Goal: Communication & Community: Answer question/provide support

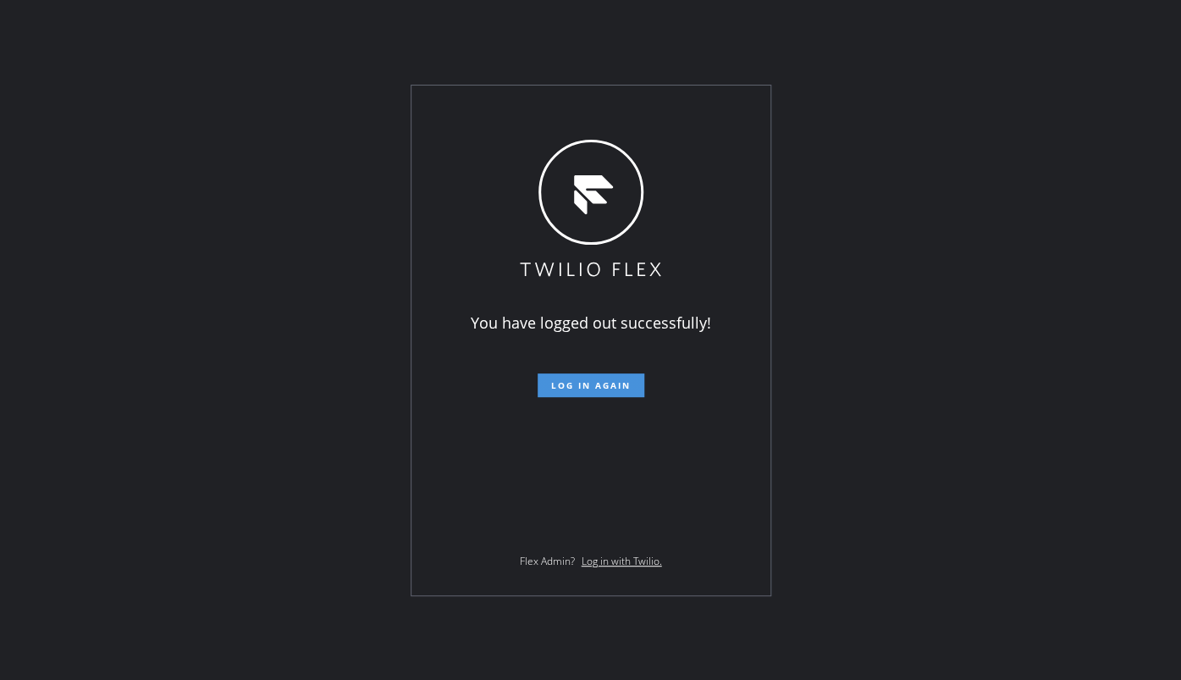
click at [552, 383] on span "Log in again" at bounding box center [591, 385] width 80 height 12
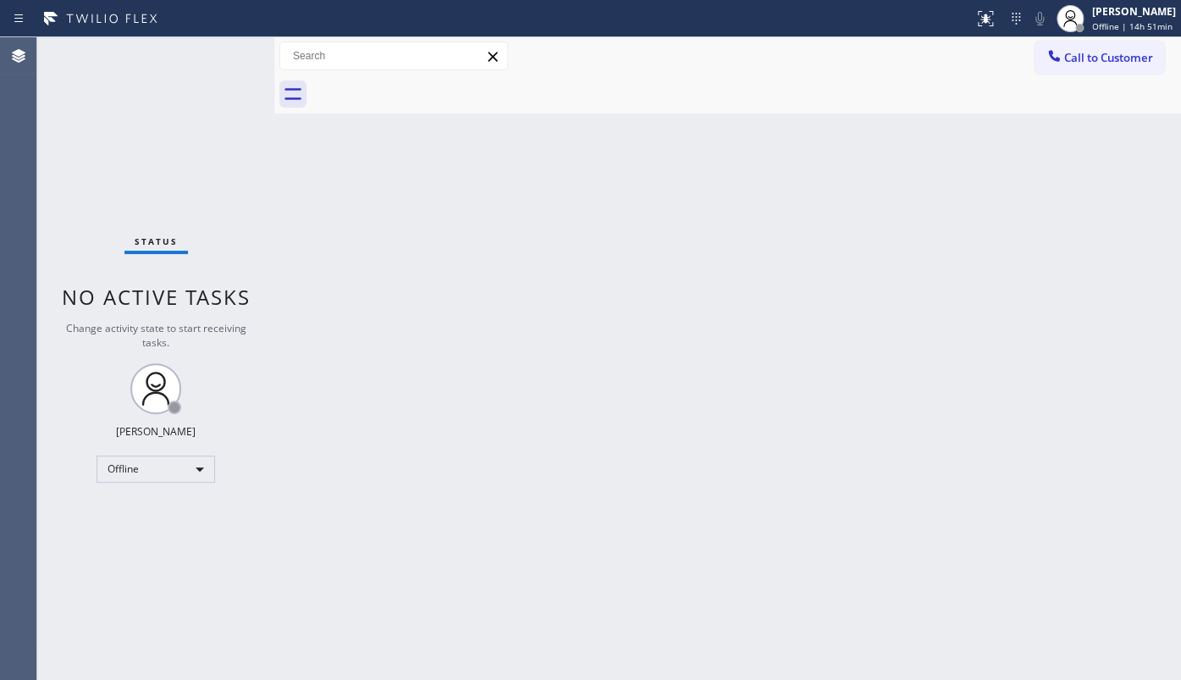
click at [444, 446] on div "Back to Dashboard Change Sender ID Customers Technicians Select a contact Outbo…" at bounding box center [727, 358] width 906 height 642
drag, startPoint x: 134, startPoint y: 544, endPoint x: 134, endPoint y: 519, distance: 25.4
click at [134, 541] on div "Status No active tasks Change activity state to start receiving tasks. JENIZA A…" at bounding box center [155, 358] width 237 height 642
click at [137, 461] on div "Offline" at bounding box center [155, 468] width 118 height 27
click at [143, 510] on li "Available" at bounding box center [154, 512] width 115 height 20
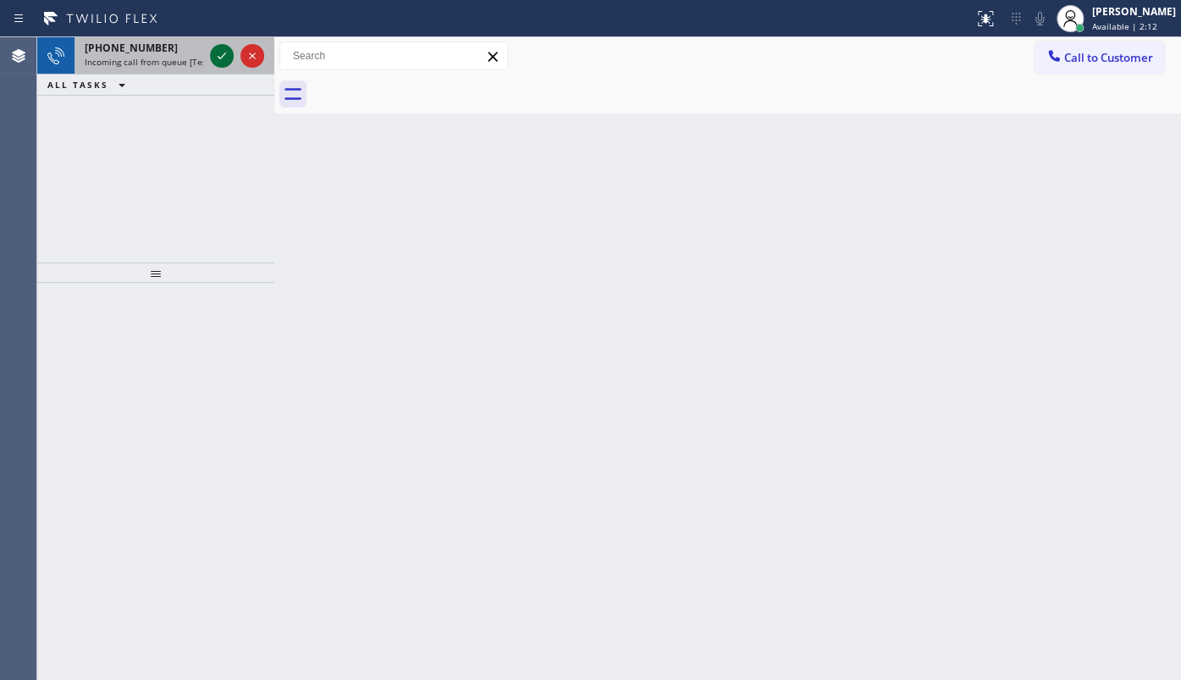
click at [214, 54] on icon at bounding box center [222, 56] width 20 height 20
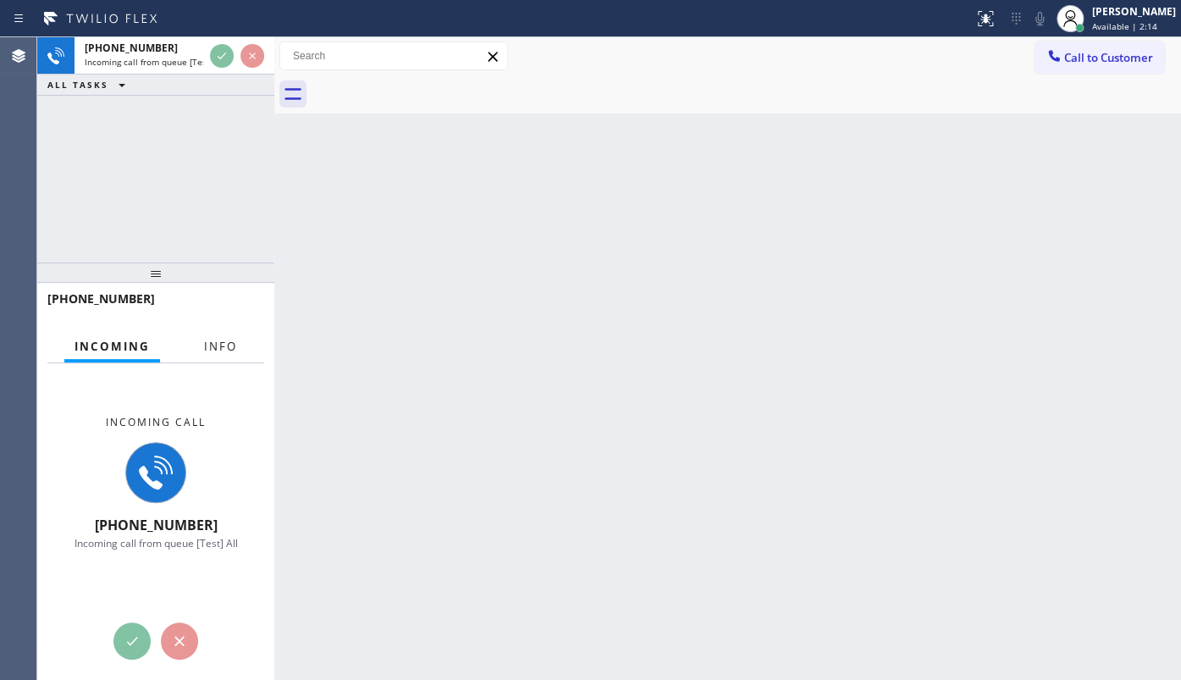
click at [220, 352] on span "Info" at bounding box center [220, 346] width 33 height 15
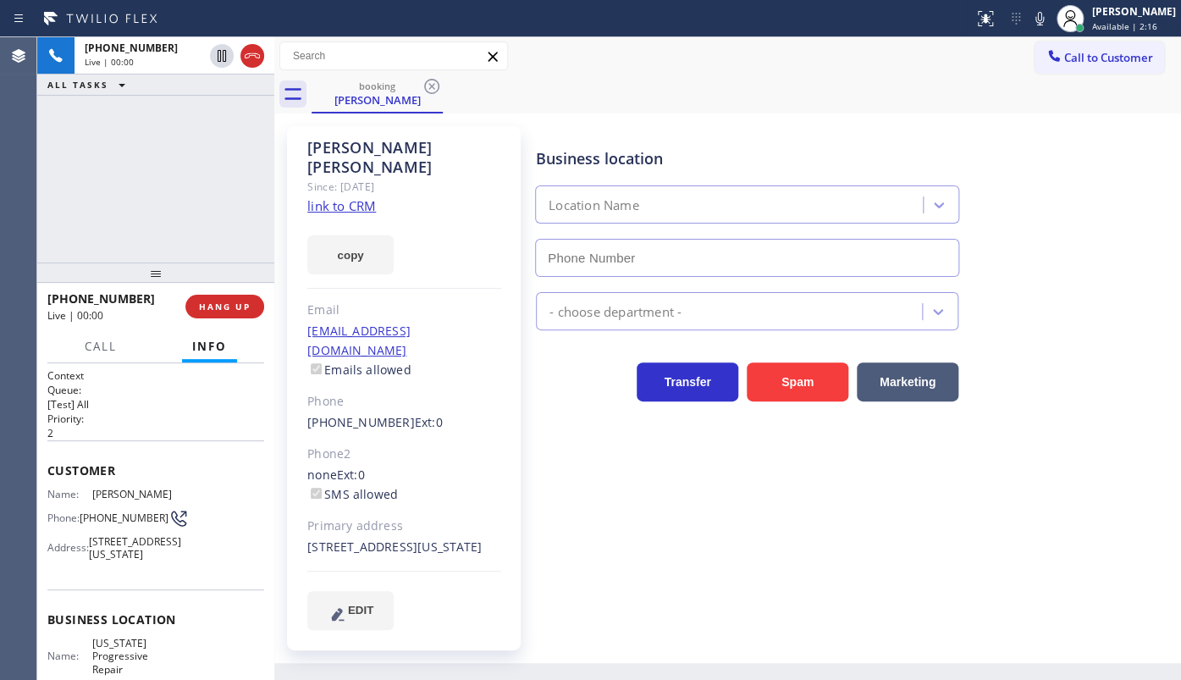
type input "(917) 832-1383"
click at [350, 197] on link "link to CRM" at bounding box center [341, 205] width 69 height 17
click at [232, 298] on button "HANG UP" at bounding box center [224, 307] width 79 height 24
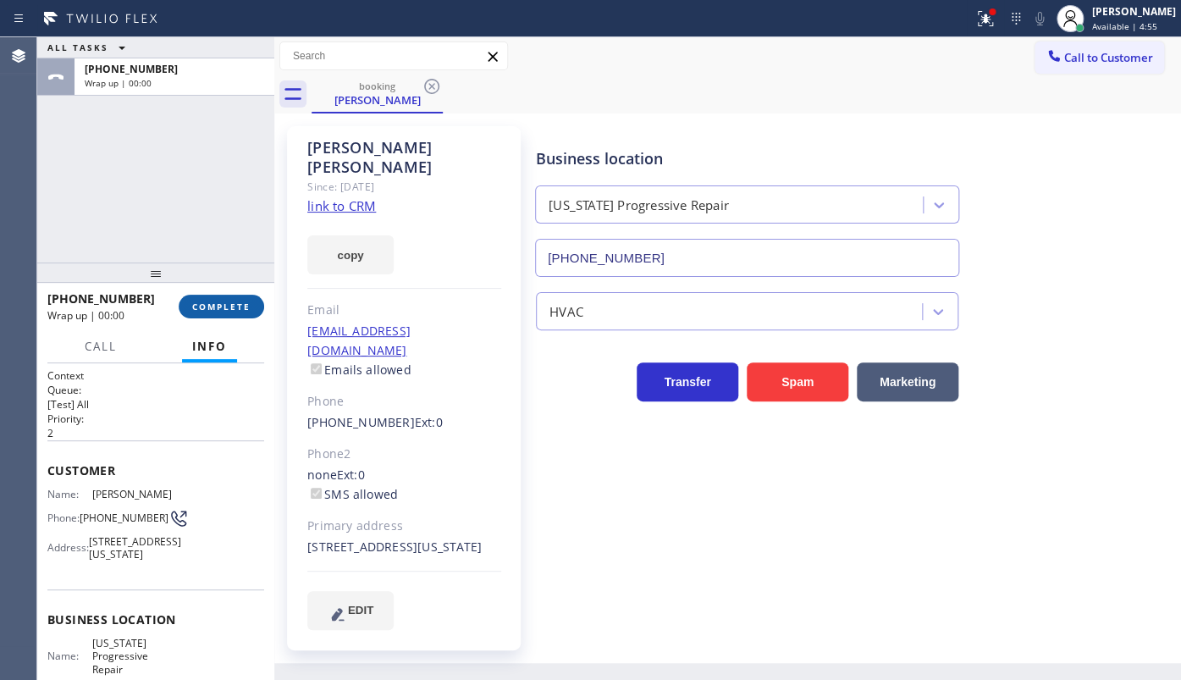
click at [232, 298] on button "COMPLETE" at bounding box center [221, 307] width 85 height 24
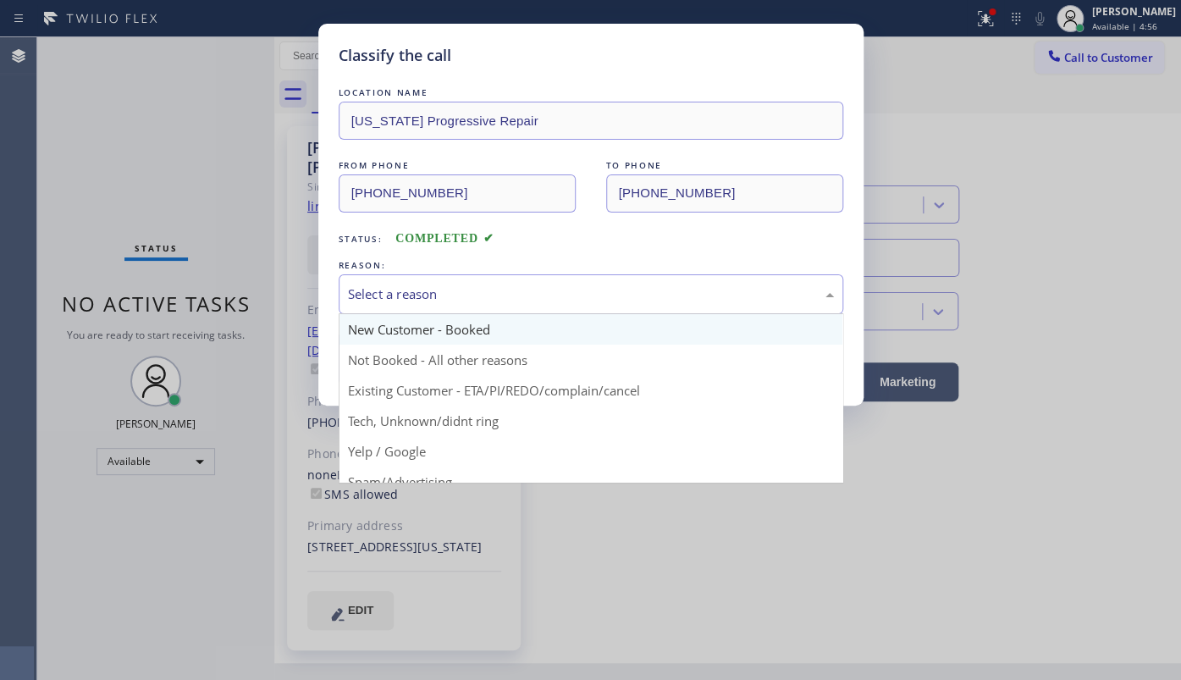
drag, startPoint x: 400, startPoint y: 287, endPoint x: 361, endPoint y: 330, distance: 58.7
click at [399, 288] on div "Select a reason" at bounding box center [591, 293] width 486 height 19
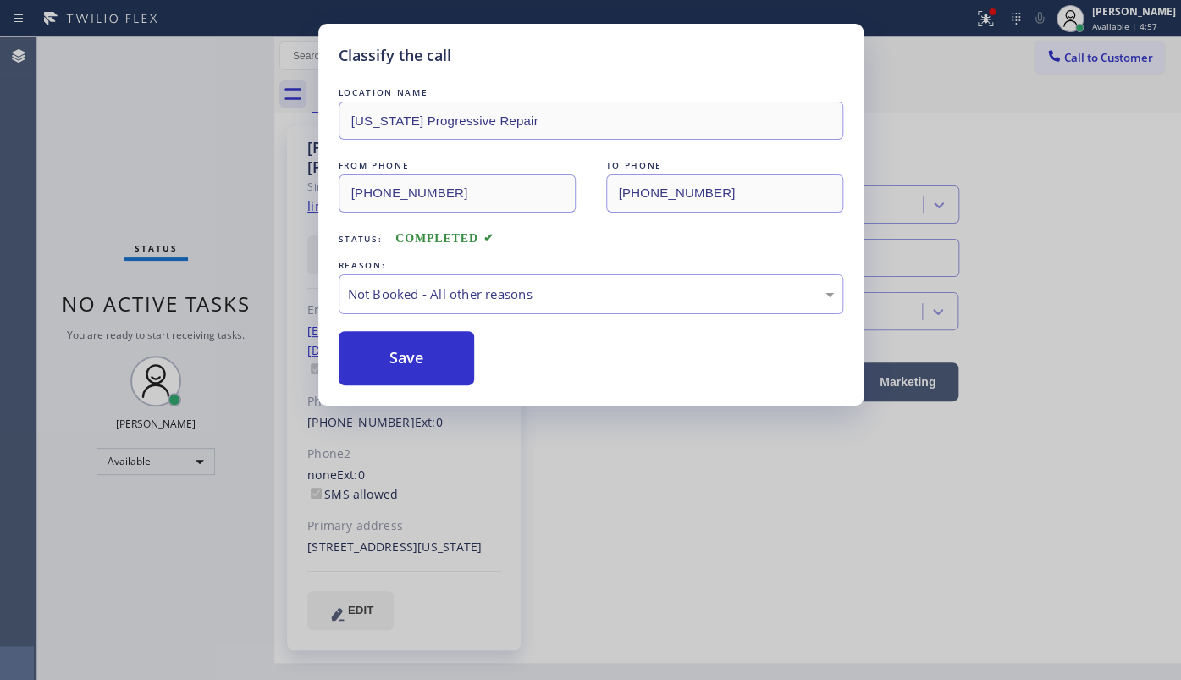
click at [355, 363] on button "Save" at bounding box center [407, 358] width 136 height 54
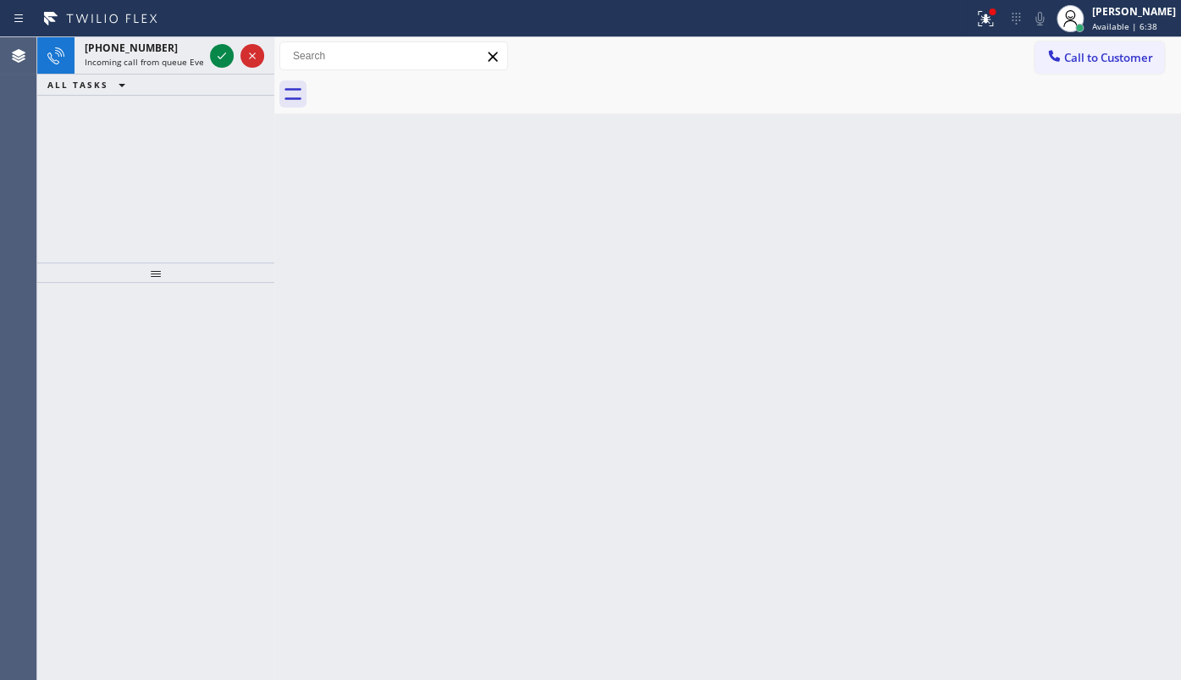
click at [155, 105] on div "+19546431979 Incoming call from queue Everybody ALL TASKS ALL TASKS ACTIVE TASK…" at bounding box center [155, 149] width 237 height 225
click at [223, 49] on icon at bounding box center [222, 56] width 20 height 20
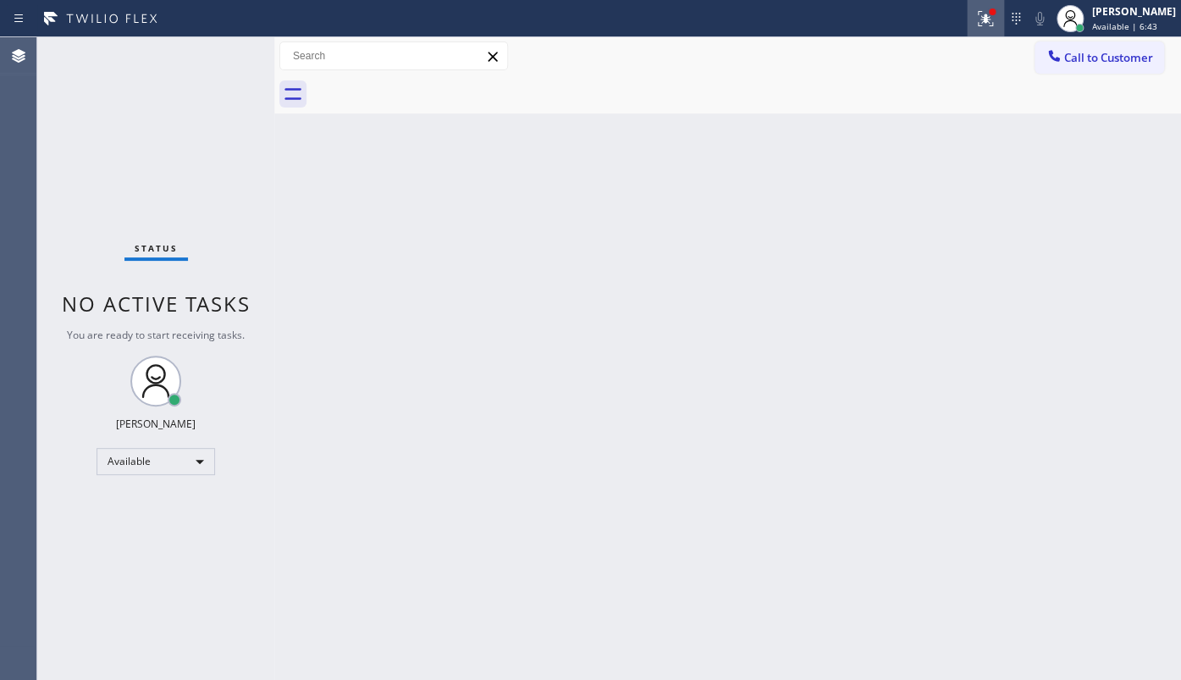
click at [987, 18] on icon at bounding box center [983, 17] width 10 height 12
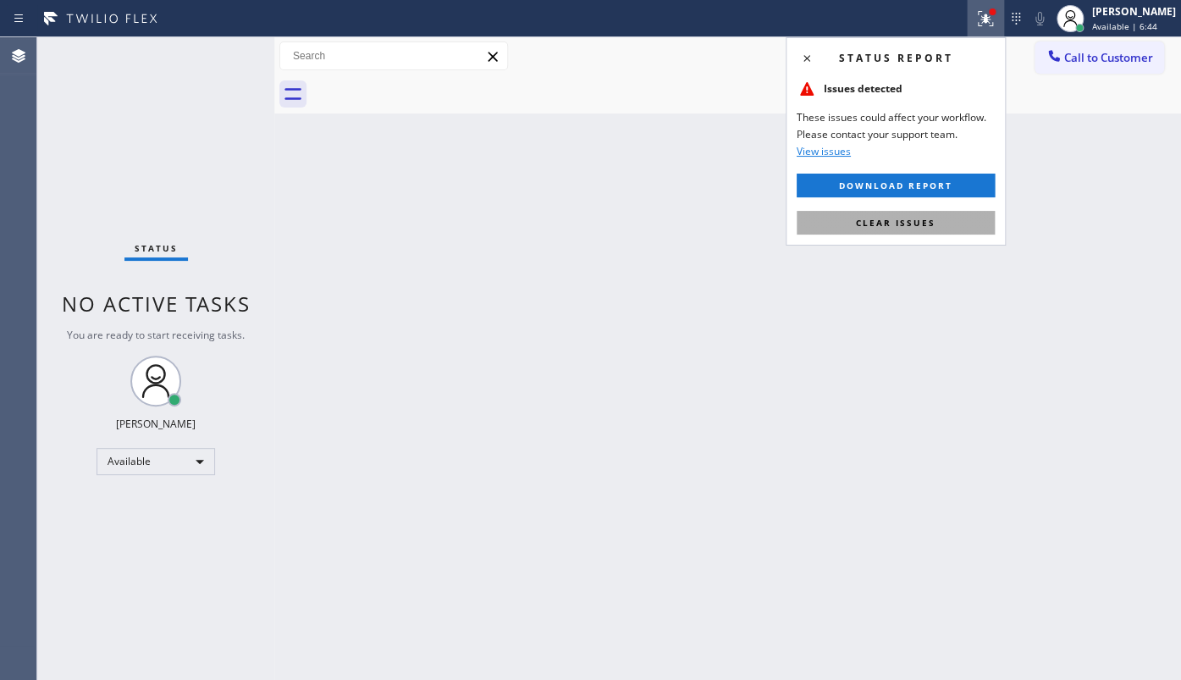
click at [929, 220] on span "Clear issues" at bounding box center [896, 223] width 80 height 12
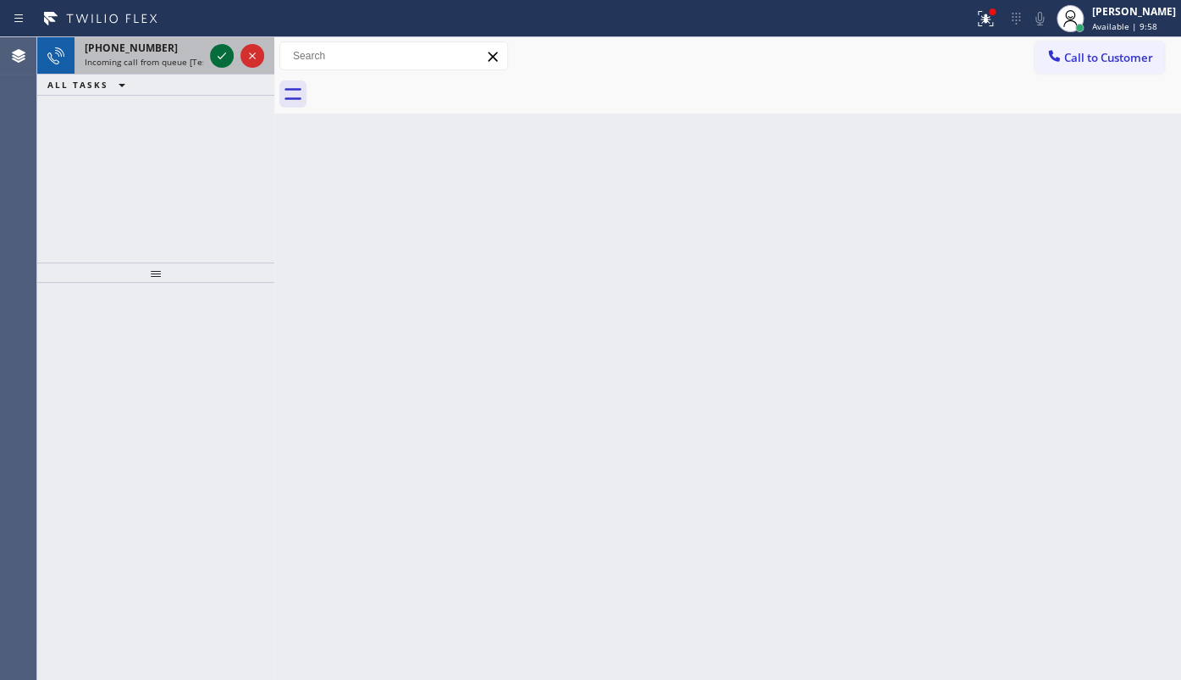
click at [223, 54] on icon at bounding box center [222, 56] width 20 height 20
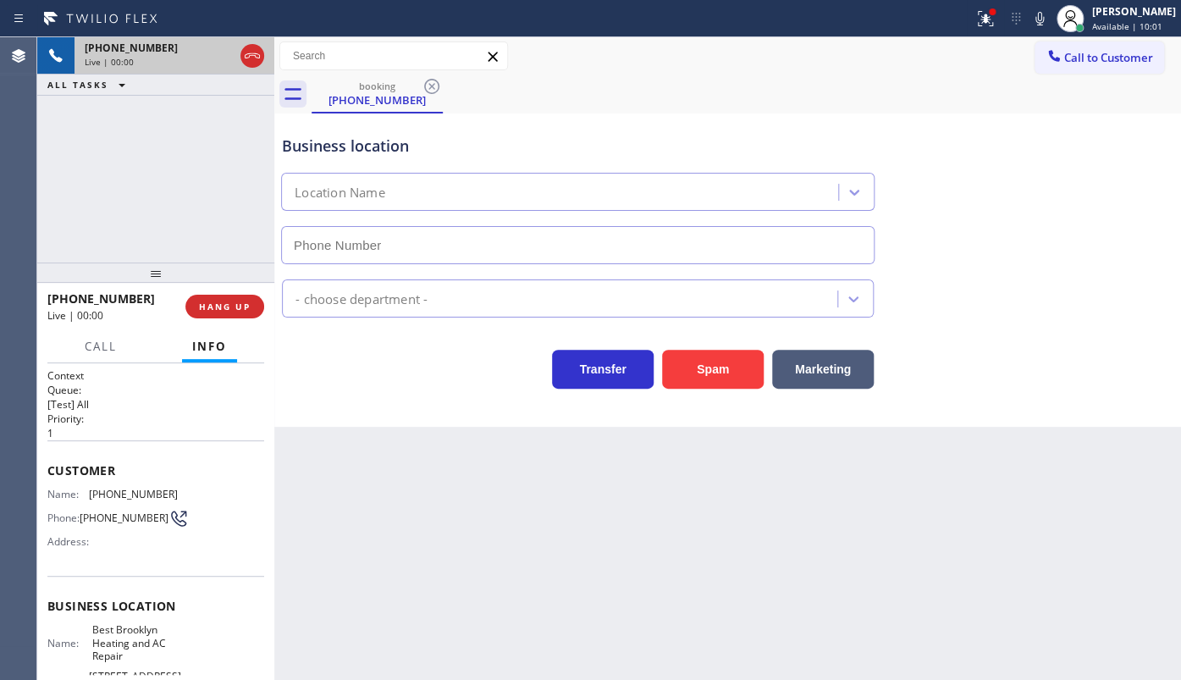
type input "(347) 407-9102"
drag, startPoint x: 978, startPoint y: 22, endPoint x: 935, endPoint y: 180, distance: 164.1
click at [978, 27] on icon at bounding box center [985, 18] width 20 height 20
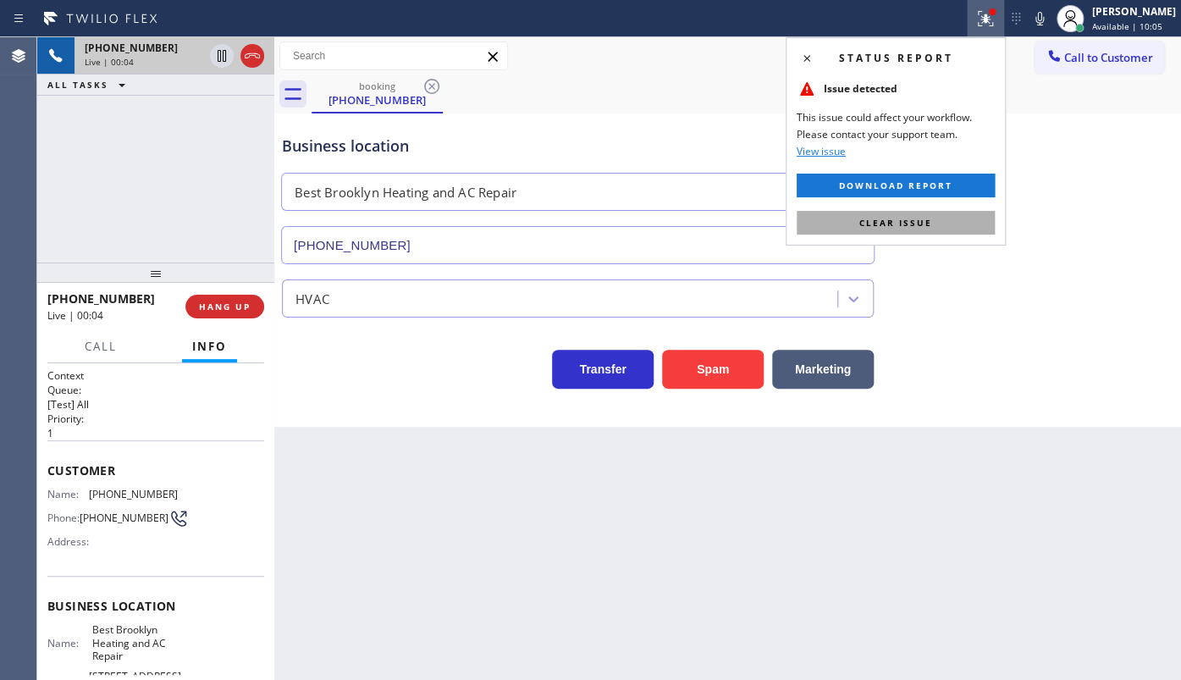
click at [923, 219] on span "Clear issue" at bounding box center [895, 223] width 73 height 12
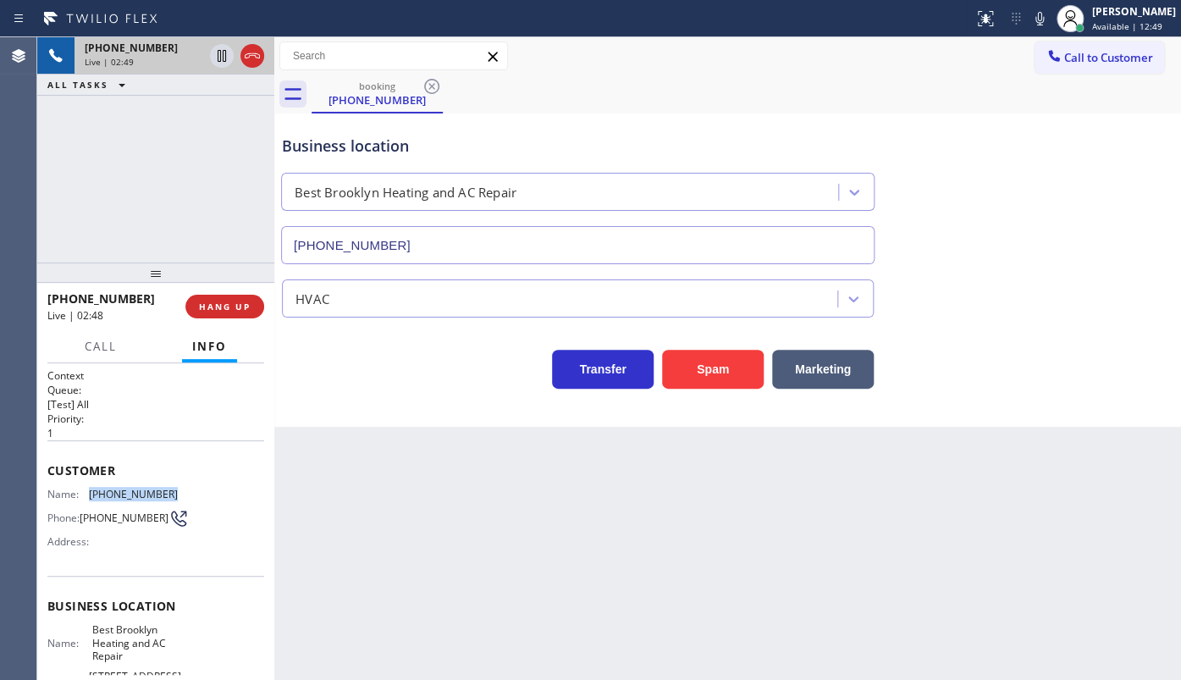
drag, startPoint x: 85, startPoint y: 489, endPoint x: 221, endPoint y: 489, distance: 135.4
click at [221, 489] on div "Name: (917) 364-5488 Phone: (917) 364-5488 Address:" at bounding box center [155, 521] width 217 height 67
copy div "(917) 364-5488"
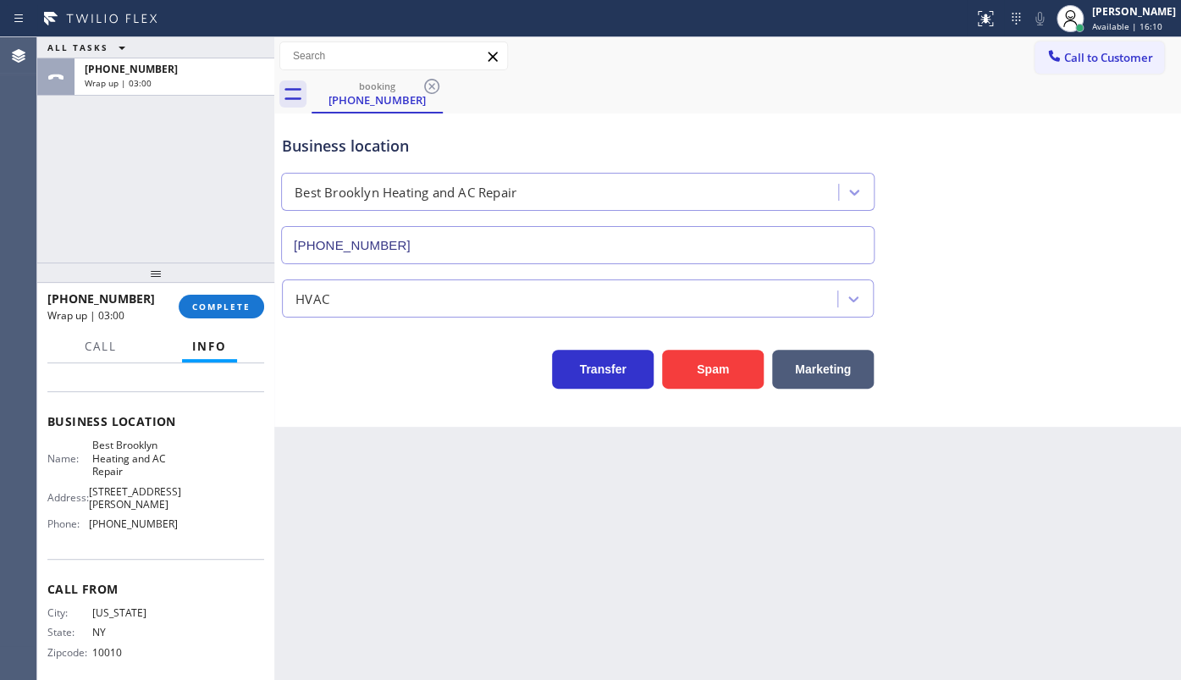
scroll to position [186, 0]
drag, startPoint x: 87, startPoint y: 513, endPoint x: 258, endPoint y: 521, distance: 171.2
click at [258, 521] on div "Context Queue: [Test] All Priority: 1 Customer Name: (917) 364-5488 Phone: (917…" at bounding box center [155, 521] width 217 height 306
copy div "(347) 407-9102"
click at [223, 313] on button "COMPLETE" at bounding box center [221, 307] width 85 height 24
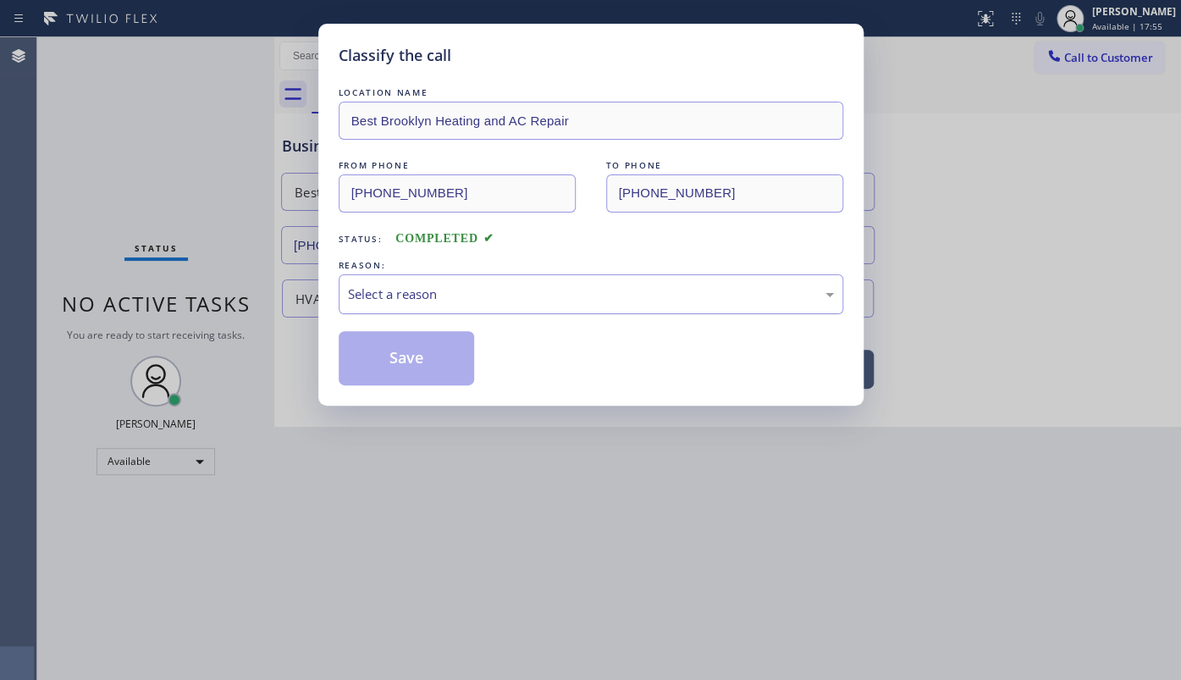
click at [383, 281] on div "Select a reason" at bounding box center [591, 294] width 504 height 40
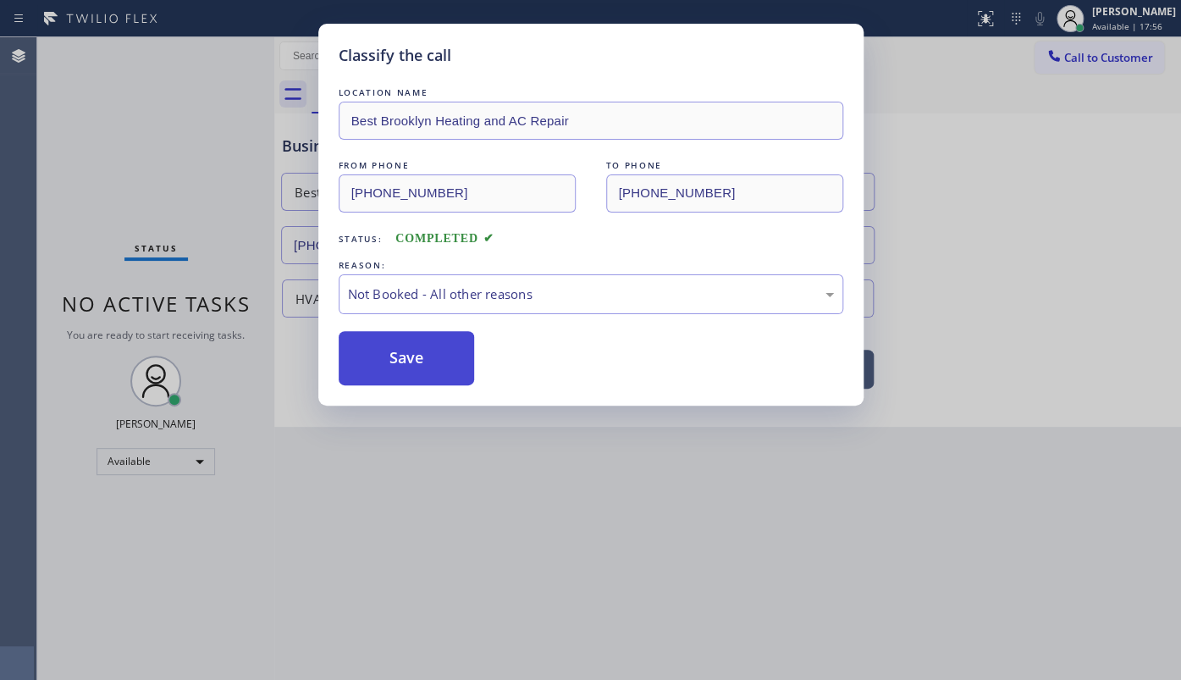
click at [372, 361] on button "Save" at bounding box center [407, 358] width 136 height 54
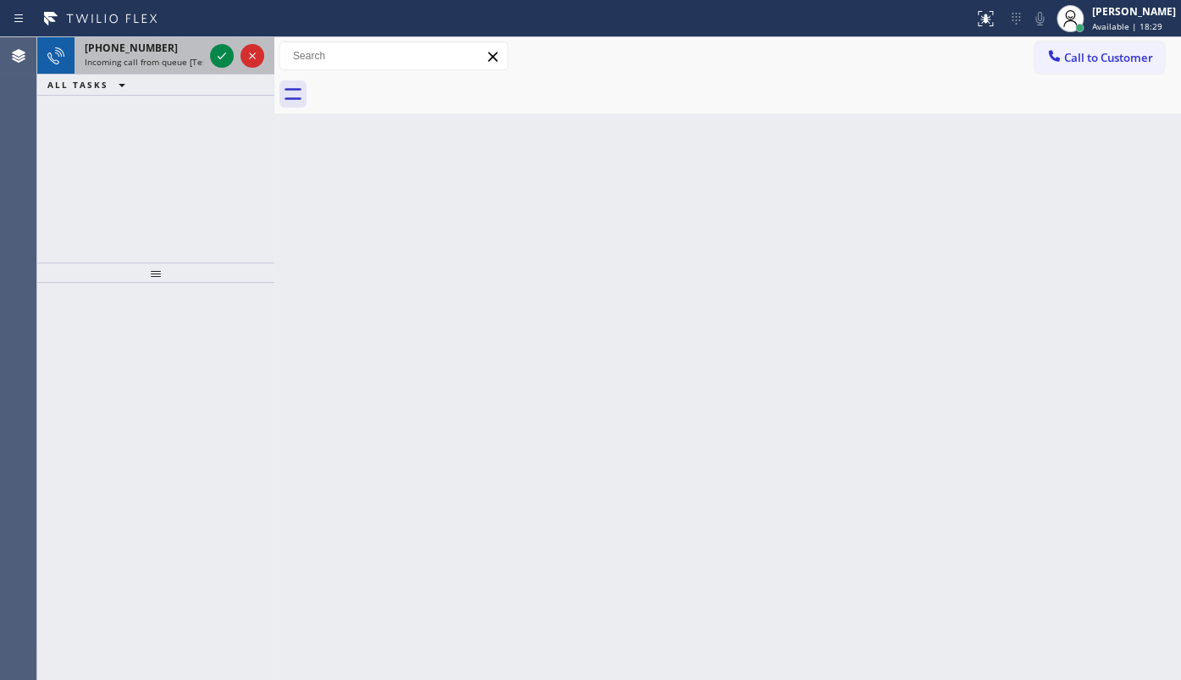
click at [240, 44] on div at bounding box center [237, 55] width 61 height 37
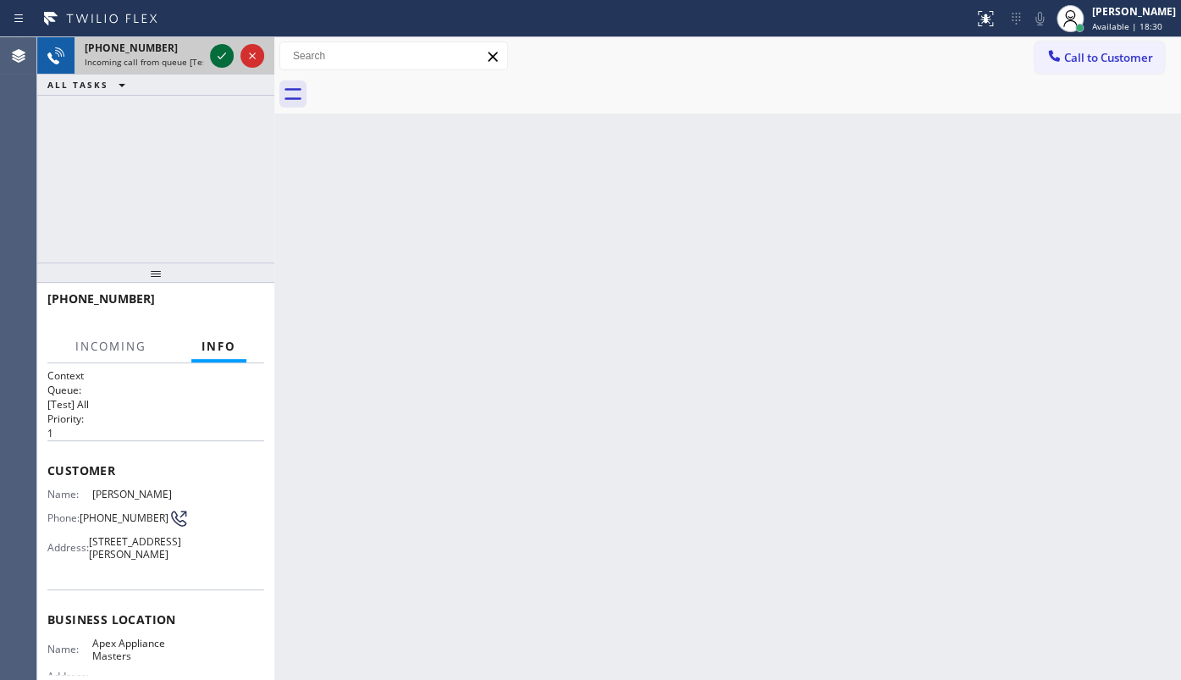
click at [220, 52] on icon at bounding box center [222, 56] width 20 height 20
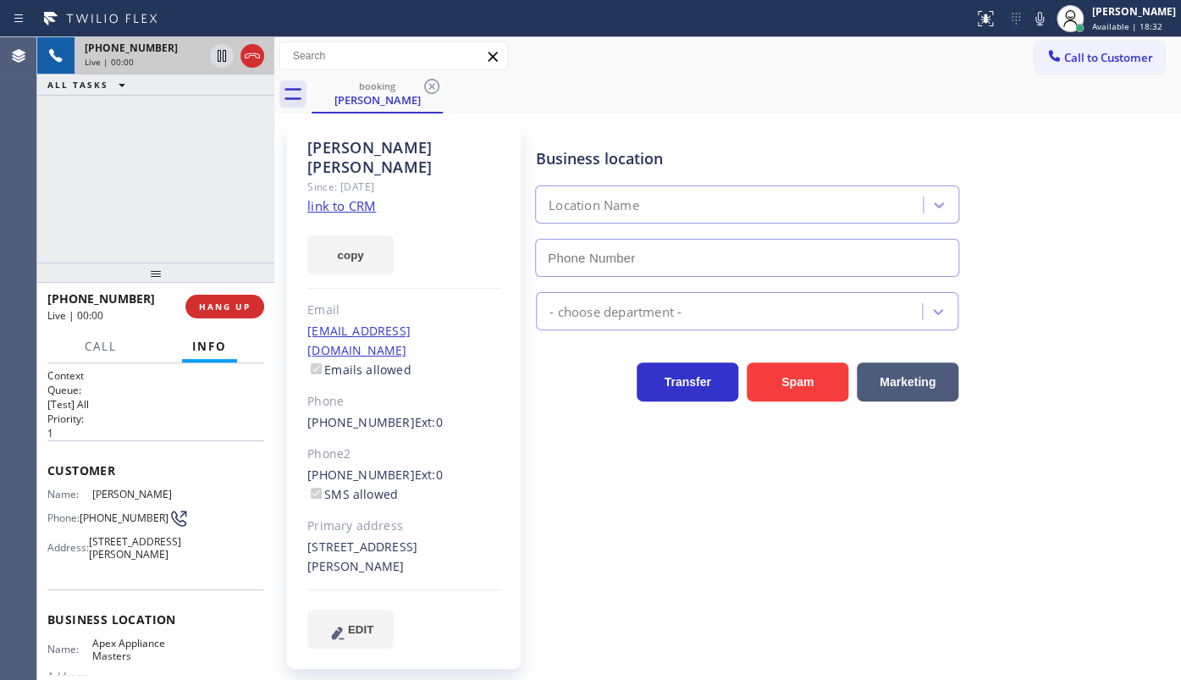
type input "(516) 646-1475"
click at [361, 197] on link "link to CRM" at bounding box center [341, 205] width 69 height 17
click at [217, 53] on icon at bounding box center [222, 56] width 20 height 20
click at [1034, 14] on icon at bounding box center [1039, 18] width 20 height 20
click at [163, 190] on div "+15169653010 Live | 02:11 ALL TASKS ALL TASKS ACTIVE TASKS TASKS IN WRAP UP" at bounding box center [155, 149] width 237 height 225
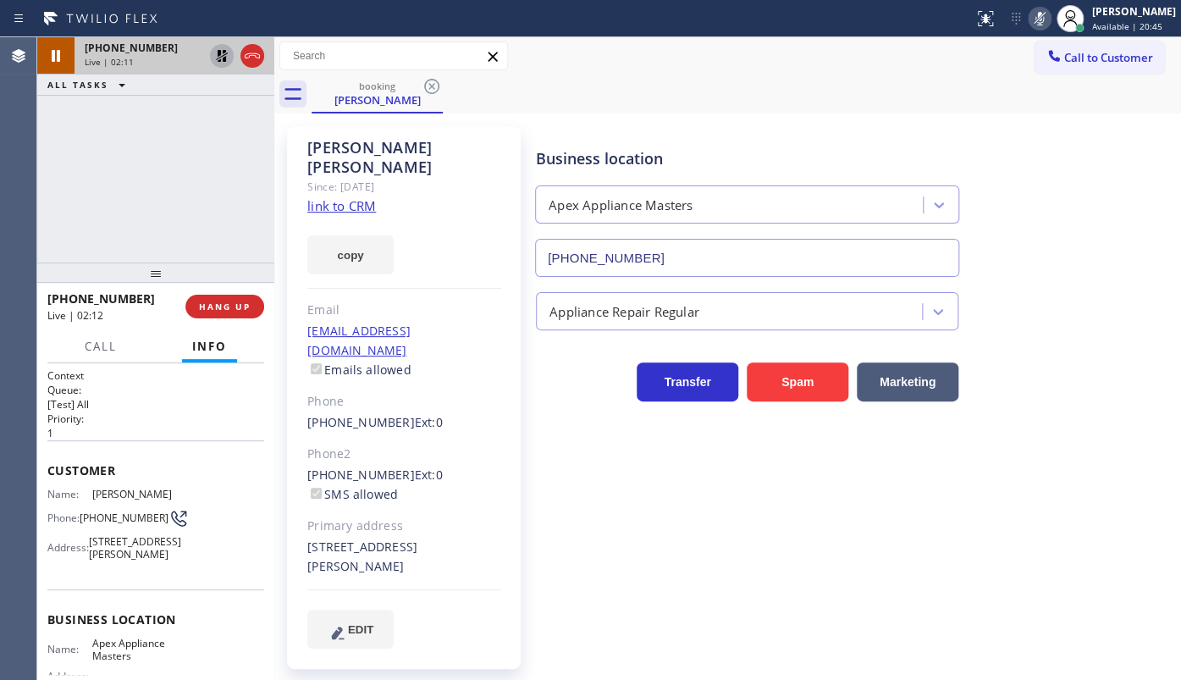
click at [212, 56] on icon at bounding box center [222, 56] width 20 height 20
click at [1036, 21] on rect at bounding box center [1039, 17] width 12 height 12
click at [1143, 289] on div "Appliance Repair Regular" at bounding box center [854, 307] width 644 height 45
click at [207, 161] on div "+15169653010 Live | 02:43 ALL TASKS ALL TASKS ACTIVE TASKS TASKS IN WRAP UP" at bounding box center [155, 149] width 237 height 225
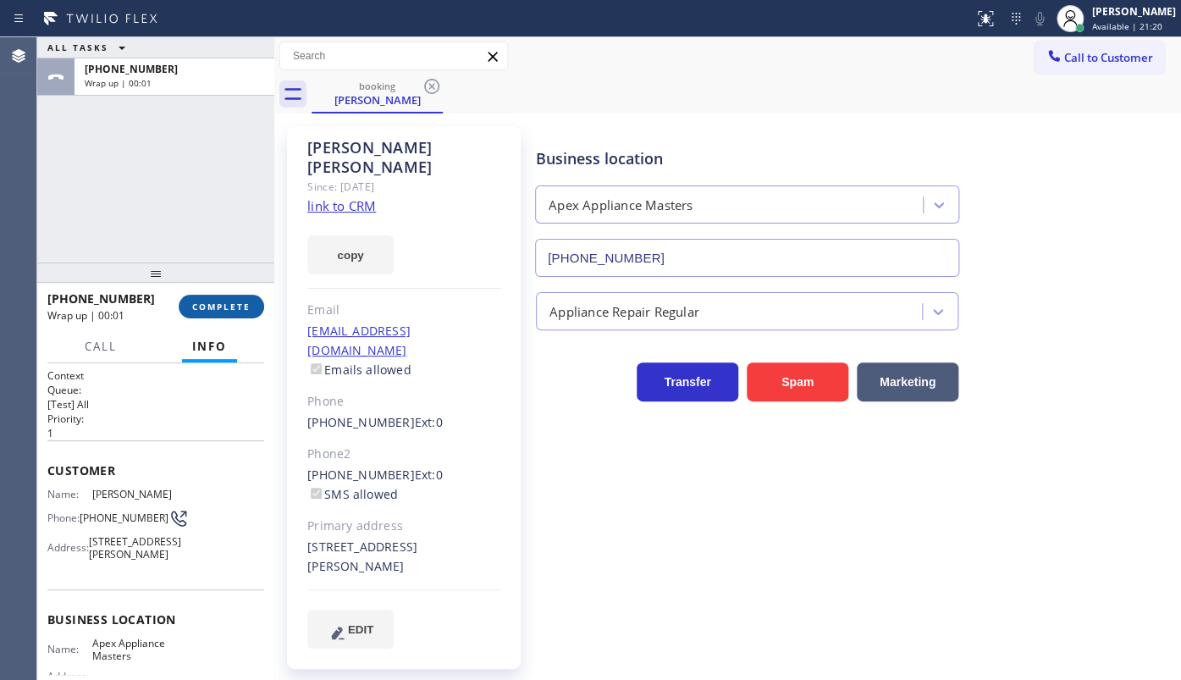
click at [236, 304] on span "COMPLETE" at bounding box center [221, 306] width 58 height 12
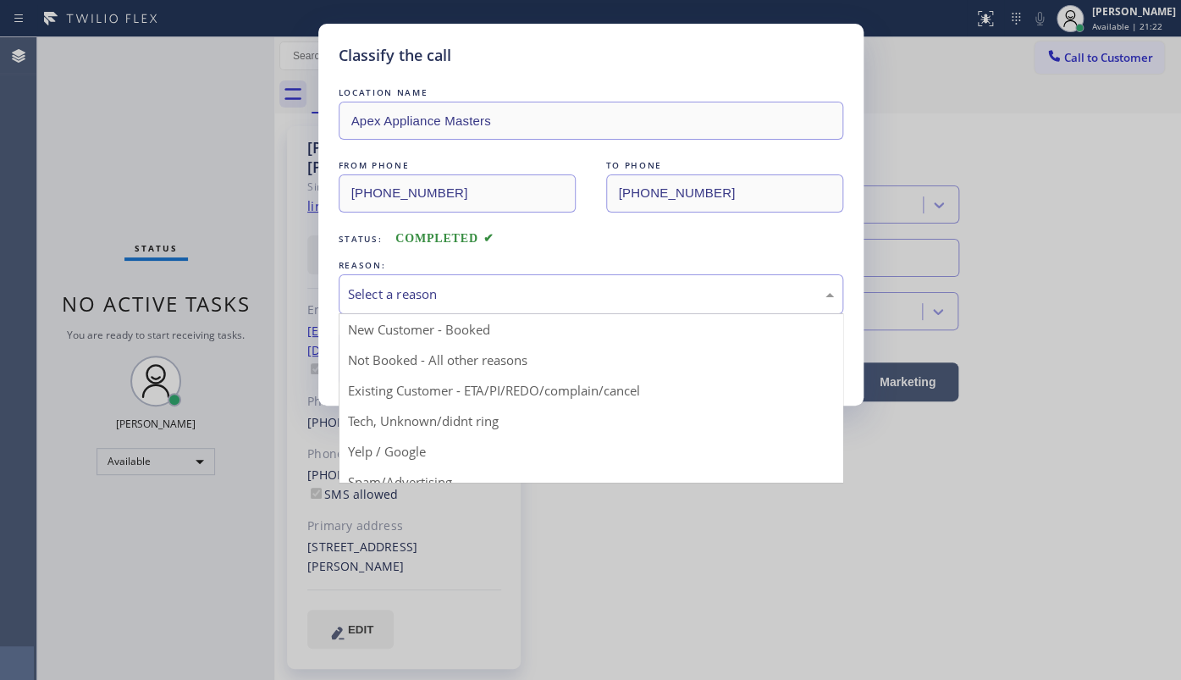
click at [370, 284] on div "Select a reason" at bounding box center [591, 293] width 486 height 19
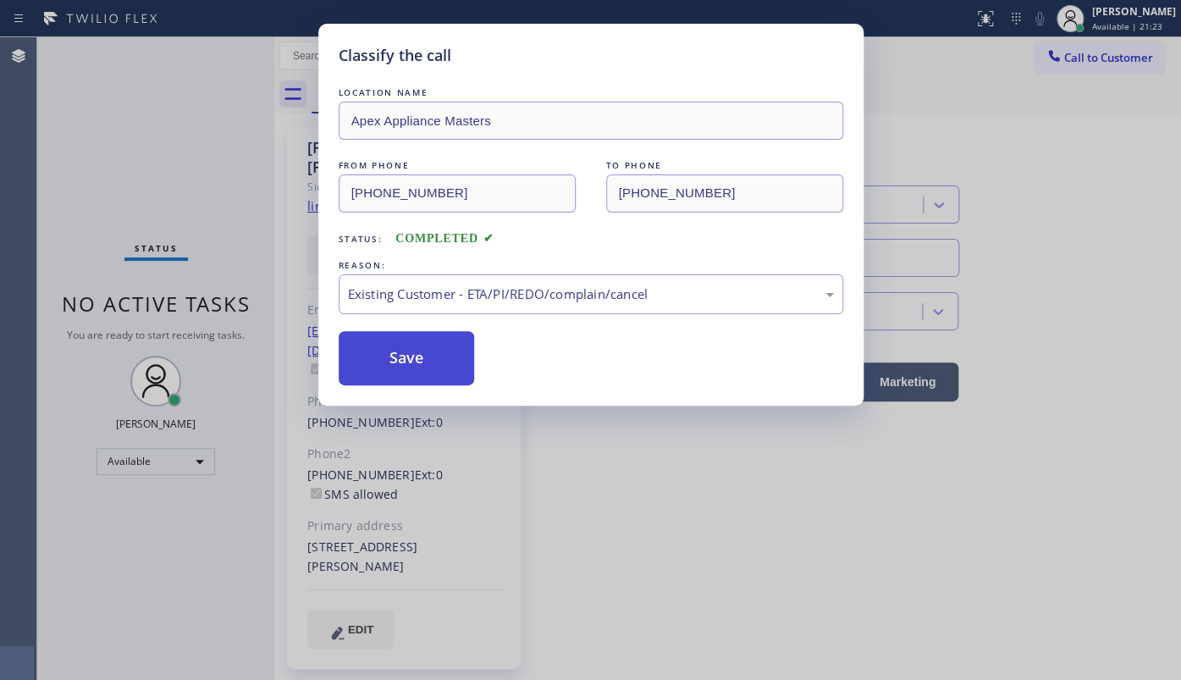
click at [365, 347] on button "Save" at bounding box center [407, 358] width 136 height 54
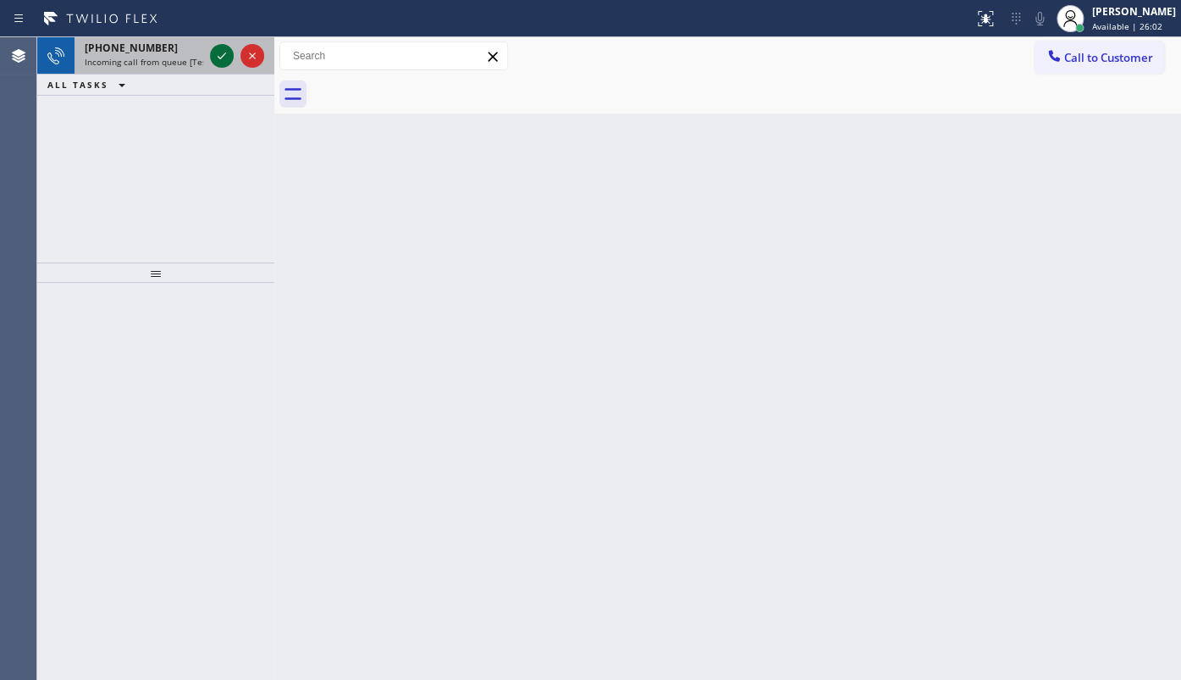
click at [219, 49] on icon at bounding box center [222, 56] width 20 height 20
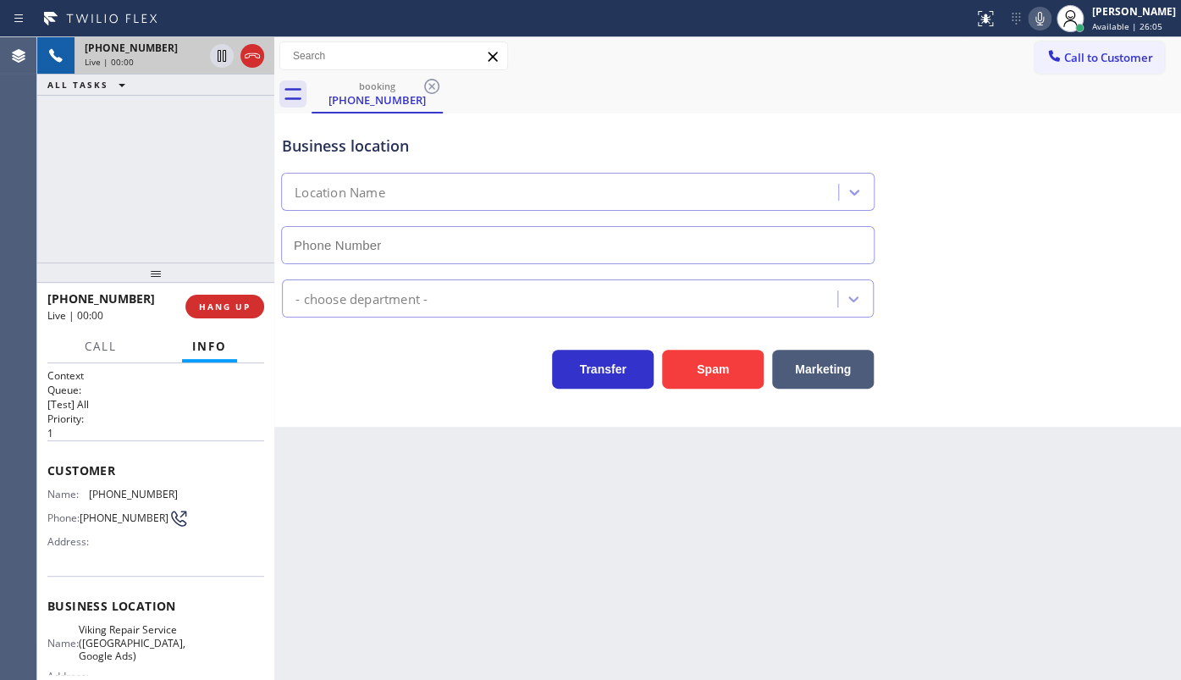
type input "(346) 534-4929"
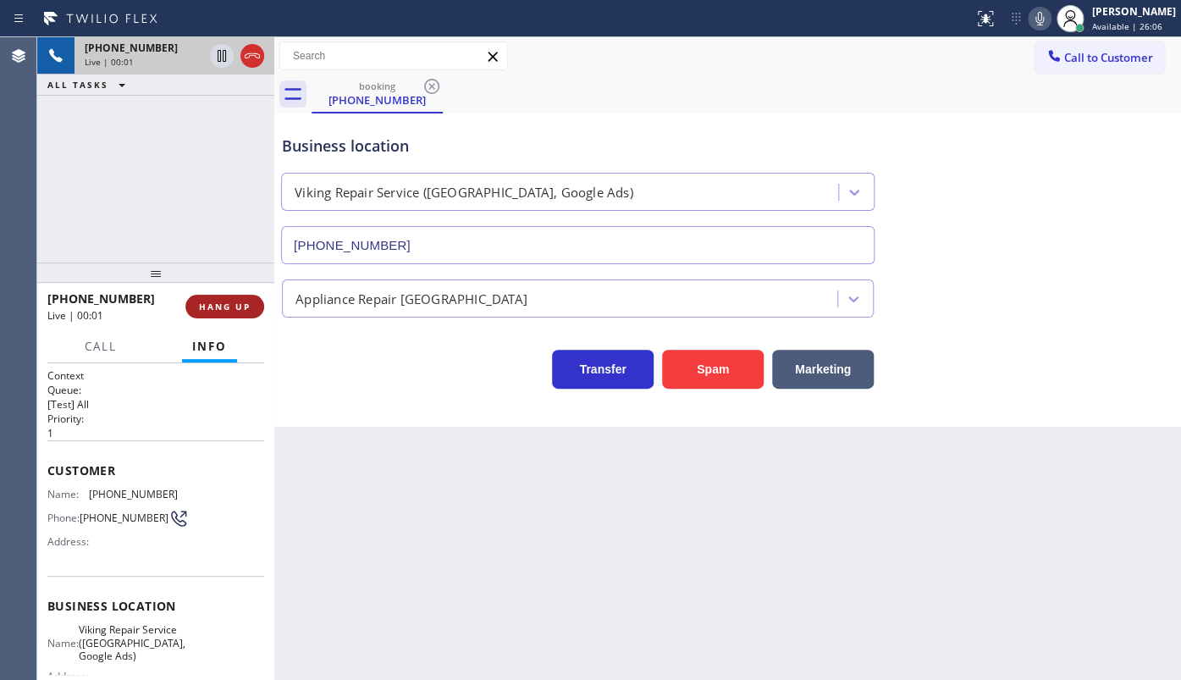
click at [238, 311] on span "HANG UP" at bounding box center [225, 306] width 52 height 12
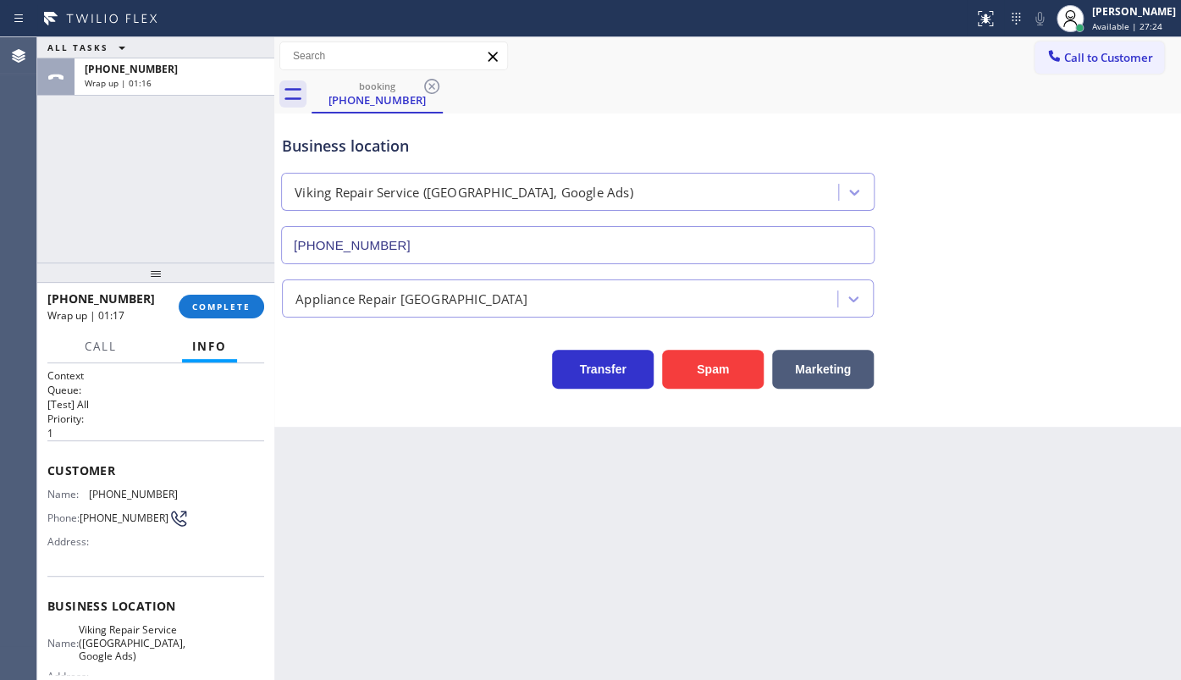
drag, startPoint x: 238, startPoint y: 311, endPoint x: 247, endPoint y: 348, distance: 38.4
click at [247, 348] on div "+17133031938 Wrap up | 01:17 COMPLETE Call Info Call ended +17133031938 Wrap up…" at bounding box center [155, 481] width 237 height 397
drag, startPoint x: 177, startPoint y: 295, endPoint x: 189, endPoint y: 301, distance: 13.6
click at [186, 300] on div "+17133031938 Wrap up | 01:18 COMPLETE" at bounding box center [155, 306] width 217 height 44
click at [194, 303] on span "COMPLETE" at bounding box center [221, 306] width 58 height 12
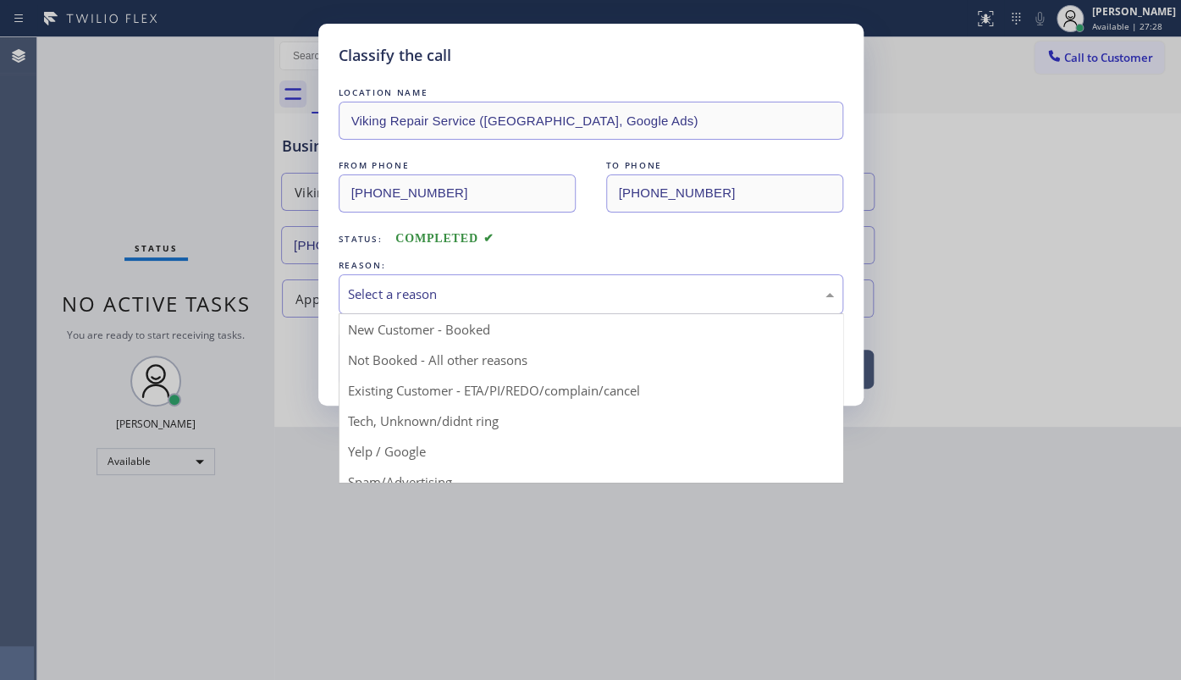
click at [431, 293] on div "Select a reason" at bounding box center [591, 293] width 486 height 19
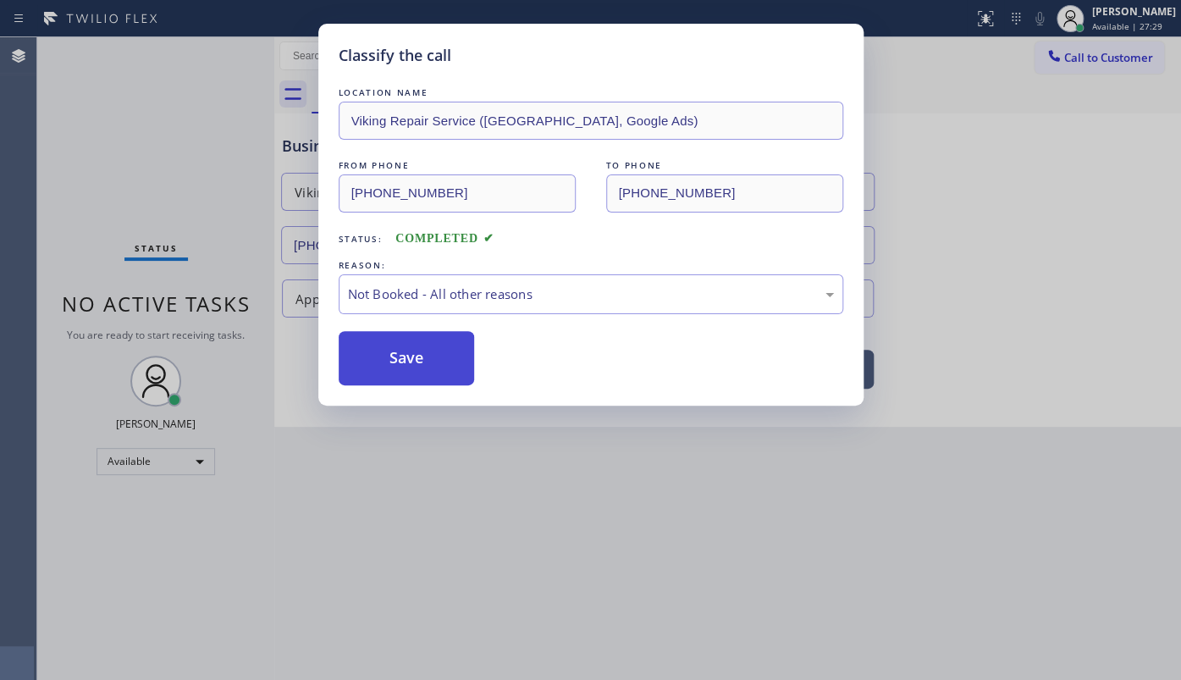
click at [388, 355] on button "Save" at bounding box center [407, 358] width 136 height 54
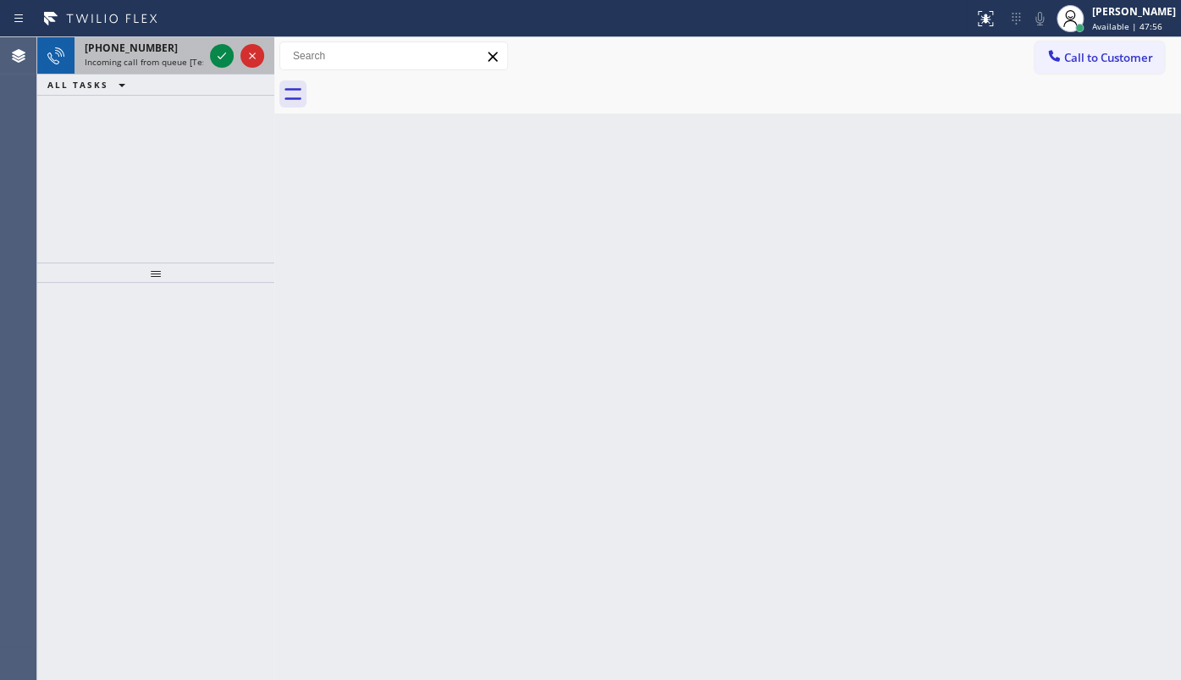
click at [201, 56] on span "Incoming call from queue [Test] All" at bounding box center [155, 62] width 140 height 12
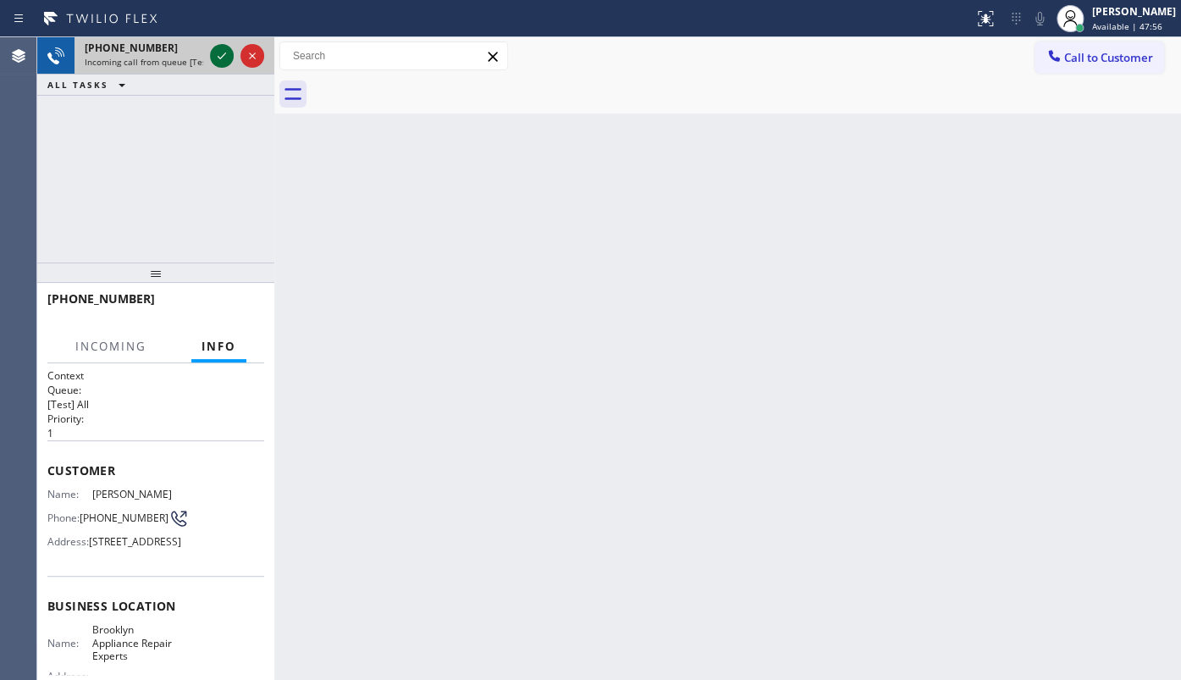
click at [215, 55] on icon at bounding box center [222, 56] width 20 height 20
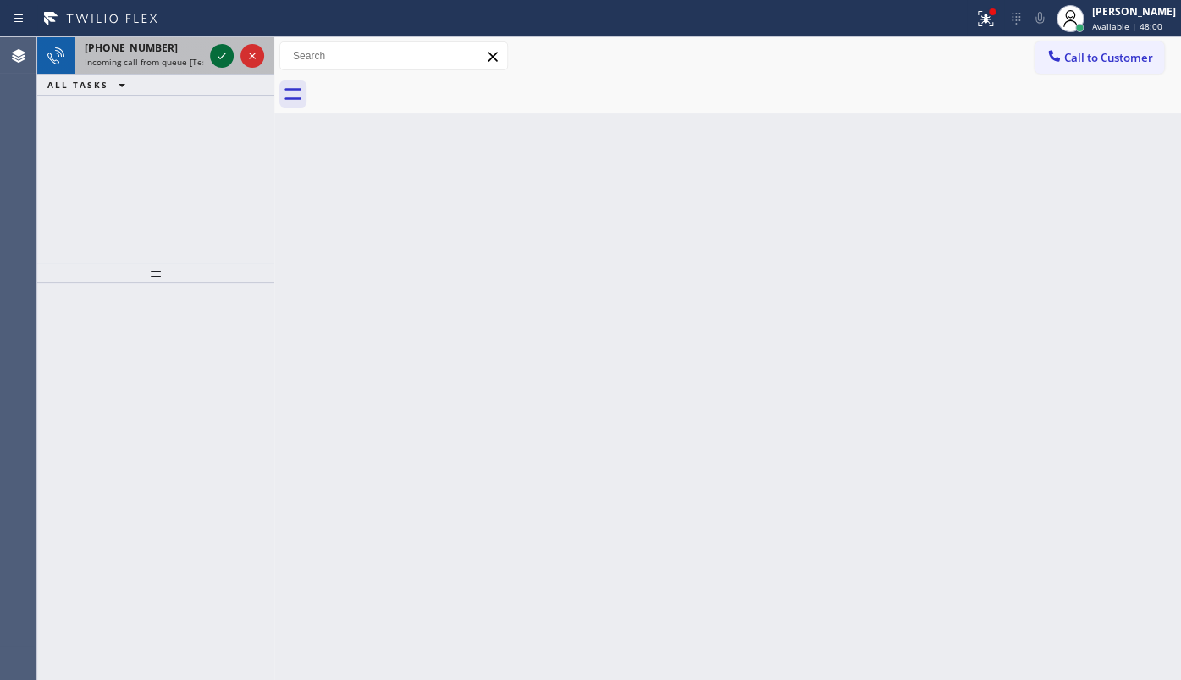
click at [223, 53] on icon at bounding box center [222, 56] width 20 height 20
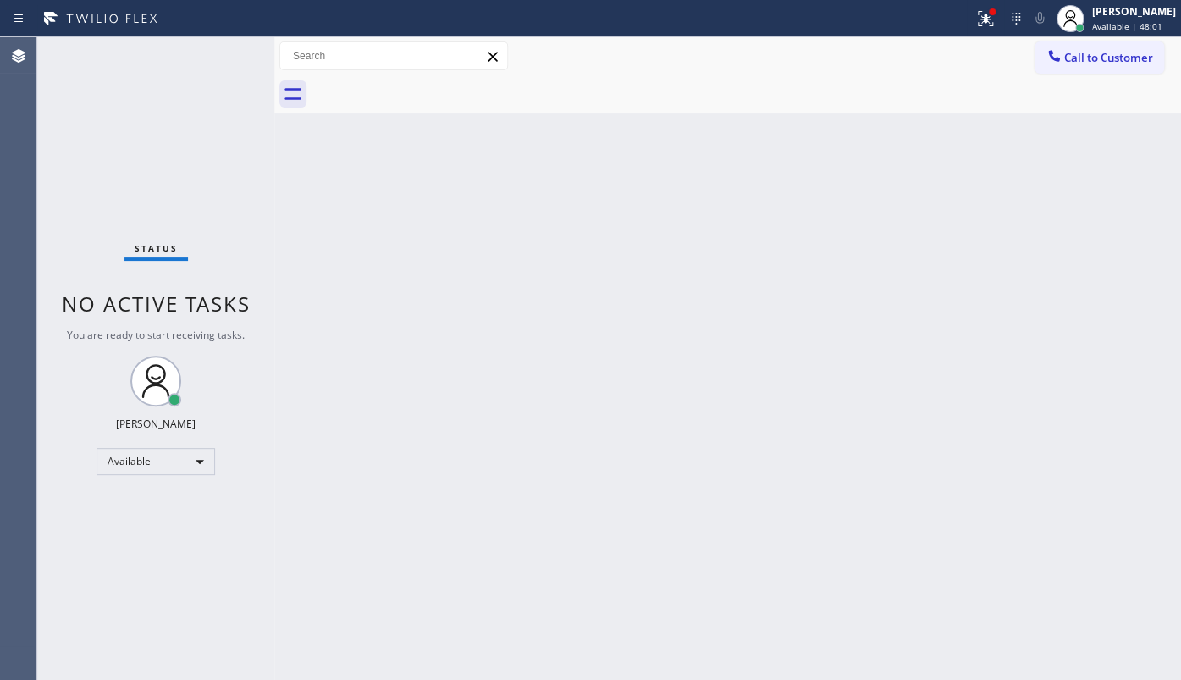
drag, startPoint x: 989, startPoint y: 14, endPoint x: 940, endPoint y: 178, distance: 171.1
click at [982, 37] on div "Status report Issues detected These issues could affect your workflow. Please c…" at bounding box center [590, 340] width 1181 height 680
click at [995, 30] on button at bounding box center [985, 18] width 37 height 37
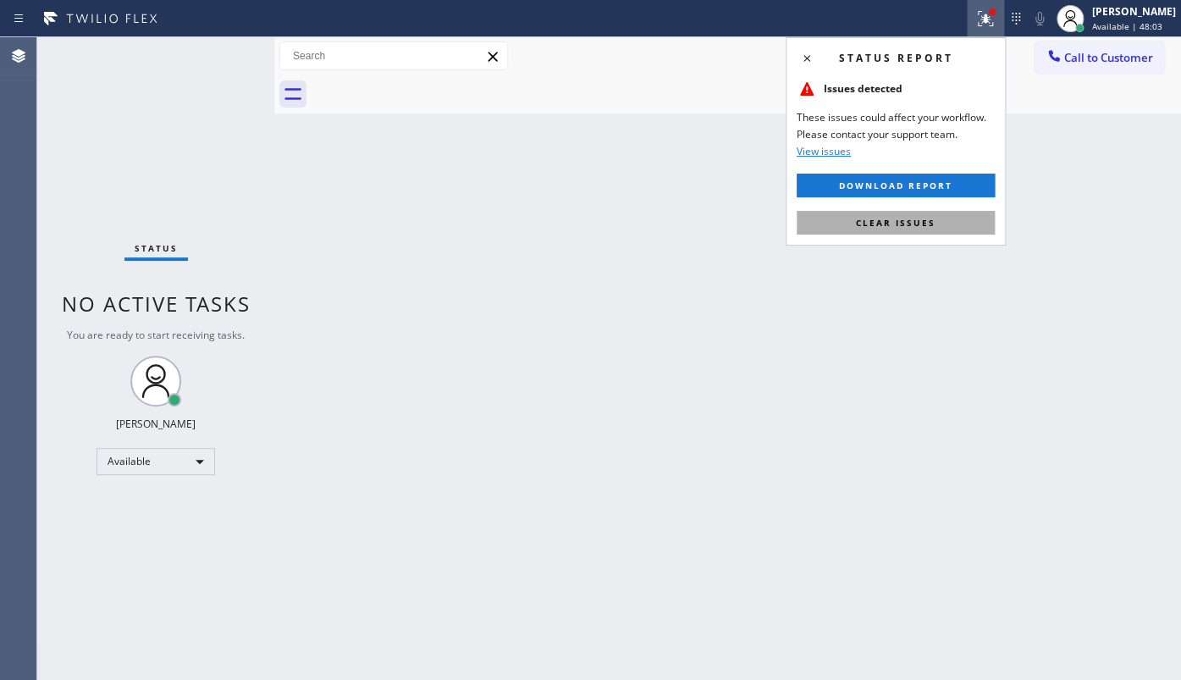
drag, startPoint x: 936, startPoint y: 199, endPoint x: 931, endPoint y: 233, distance: 34.2
click at [933, 218] on div "Status report Issues detected These issues could affect your workflow. Please c…" at bounding box center [895, 141] width 220 height 208
click at [931, 234] on button "Clear issues" at bounding box center [895, 223] width 198 height 24
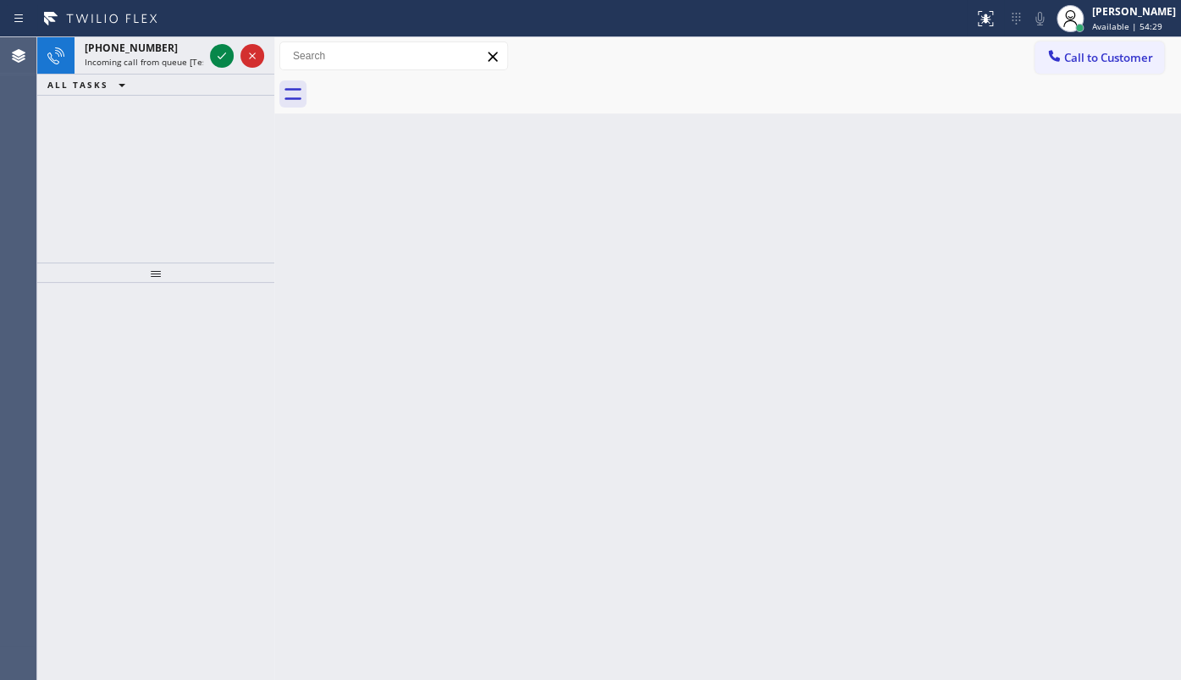
drag, startPoint x: 112, startPoint y: 147, endPoint x: 202, endPoint y: 94, distance: 105.1
click at [171, 118] on div "+13475897027 Incoming call from queue [Test] All ALL TASKS ALL TASKS ACTIVE TAS…" at bounding box center [155, 149] width 237 height 225
click at [218, 54] on icon at bounding box center [222, 56] width 20 height 20
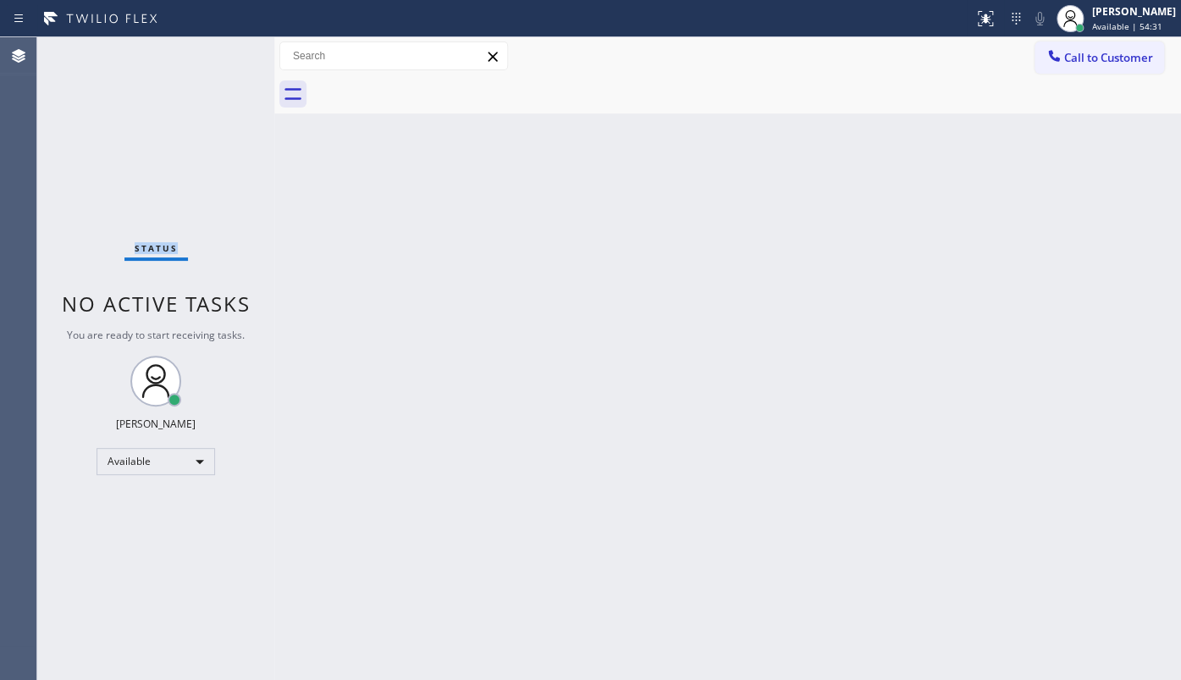
click at [218, 54] on div "Status No active tasks You are ready to start receiving tasks. JENIZA ALCAYDE A…" at bounding box center [155, 358] width 237 height 642
drag, startPoint x: 218, startPoint y: 54, endPoint x: 212, endPoint y: 87, distance: 33.4
click at [212, 86] on div "Status No active tasks You are ready to start receiving tasks. JENIZA ALCAYDE A…" at bounding box center [155, 358] width 237 height 642
click at [212, 87] on div "Status No active tasks You are ready to start receiving tasks. JENIZA ALCAYDE A…" at bounding box center [155, 358] width 237 height 642
click at [967, 15] on div at bounding box center [487, 18] width 960 height 27
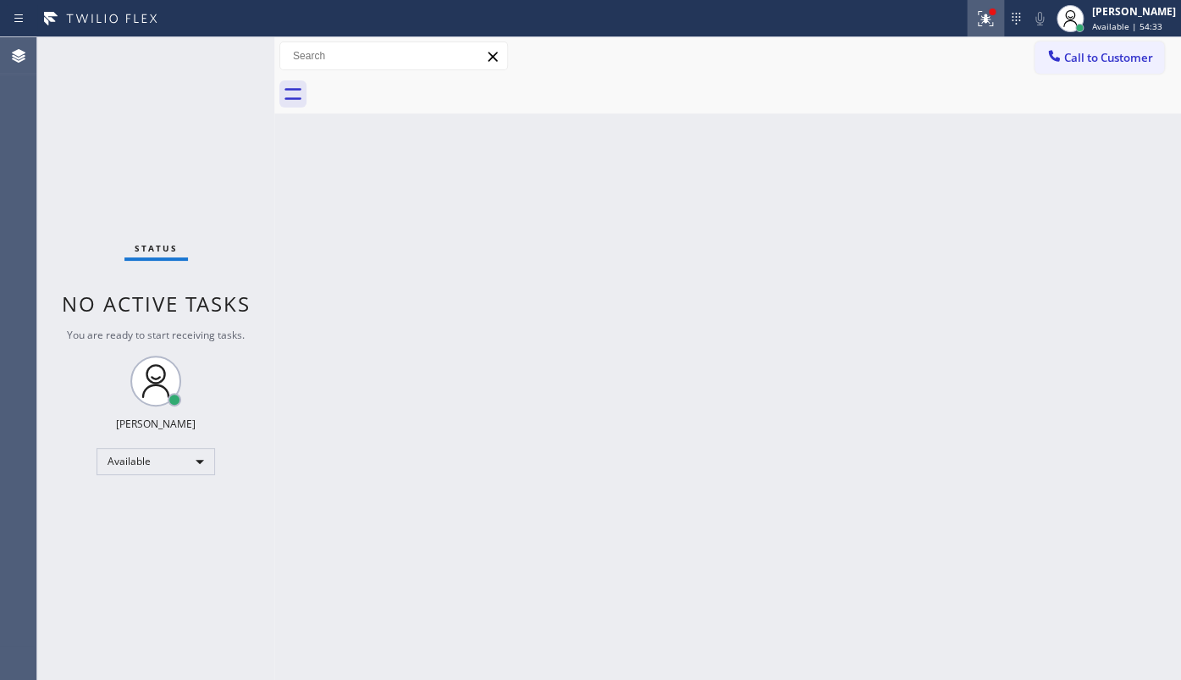
click at [971, 19] on div at bounding box center [985, 18] width 37 height 20
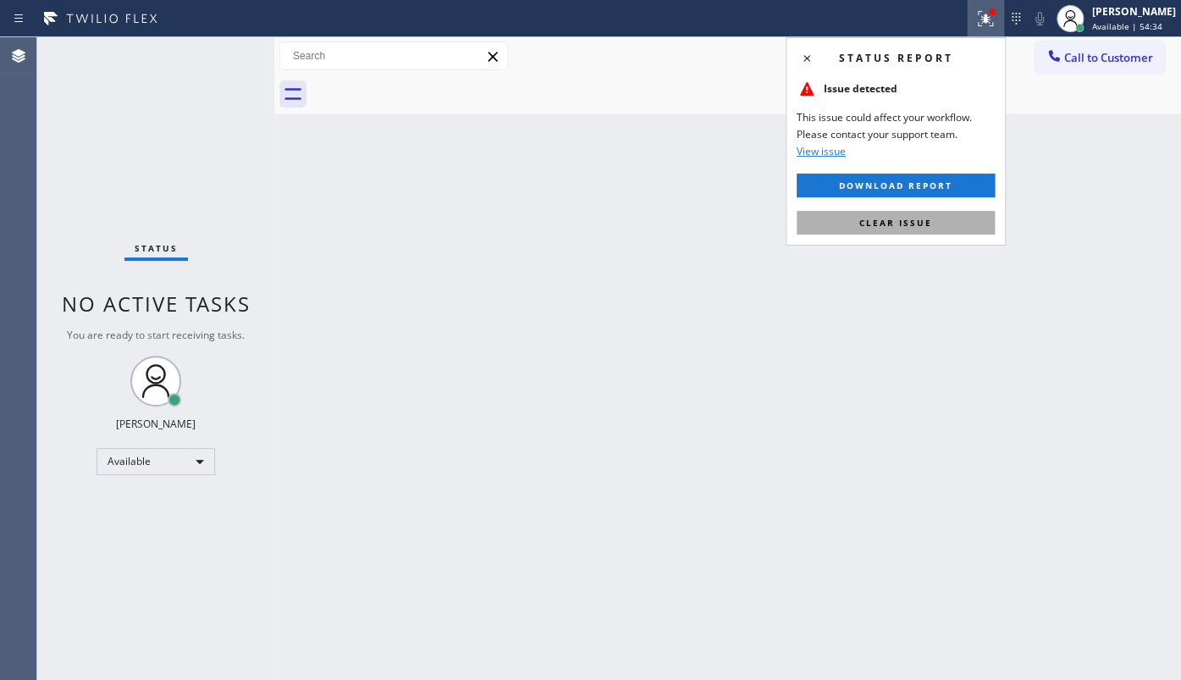
click at [923, 220] on span "Clear issue" at bounding box center [895, 223] width 73 height 12
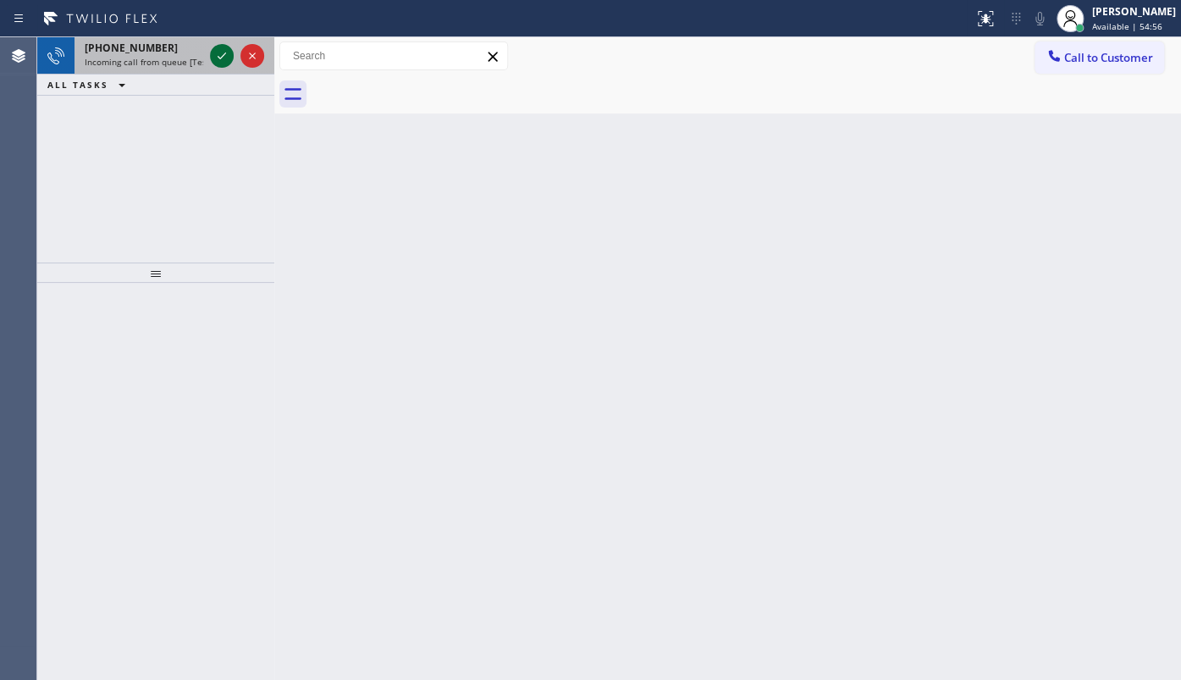
click at [220, 60] on icon at bounding box center [222, 56] width 20 height 20
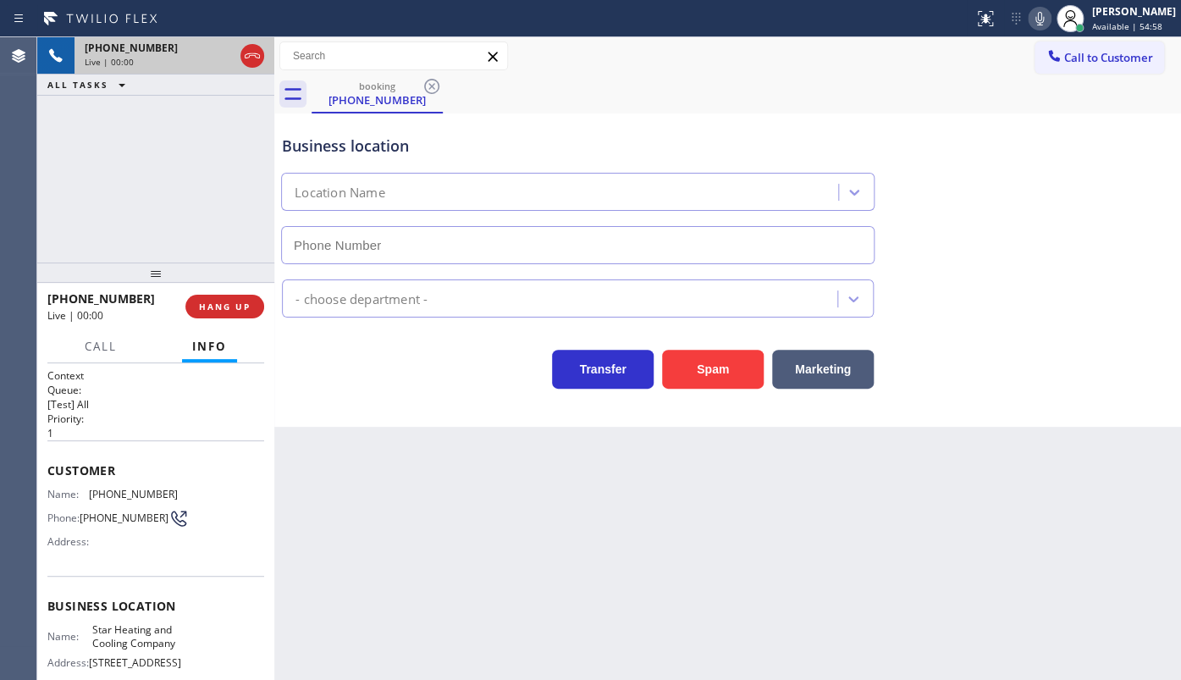
type input "(646) 798-9293"
click at [1121, 17] on div "[PERSON_NAME]" at bounding box center [1134, 11] width 84 height 14
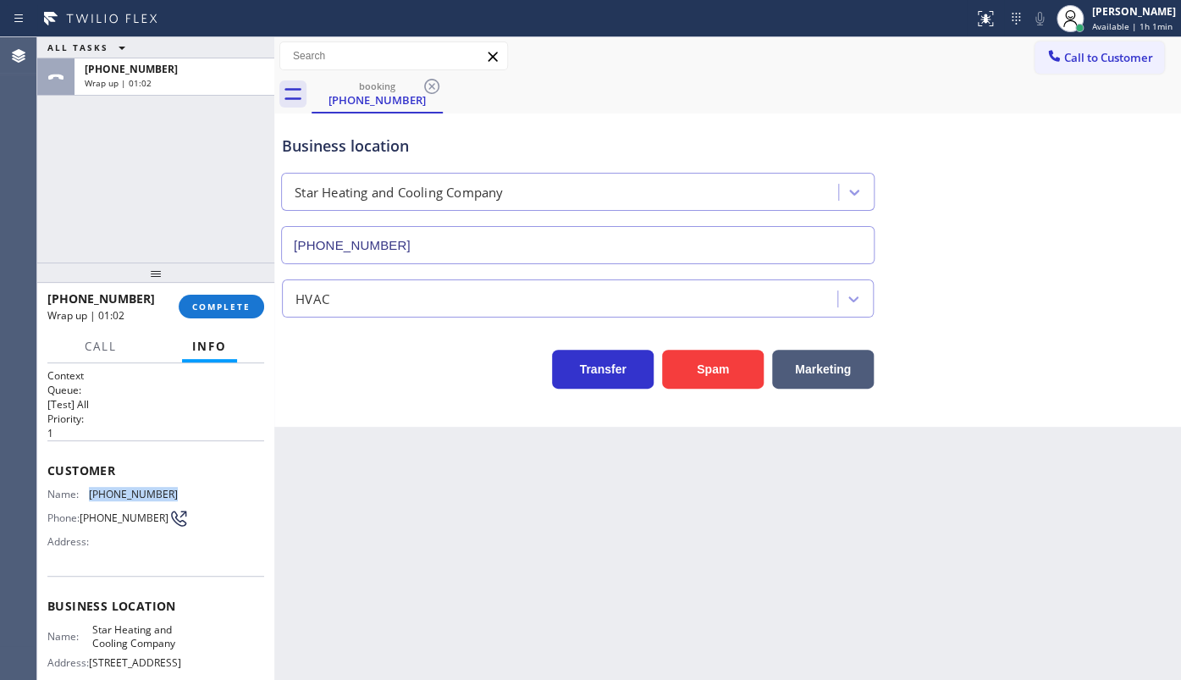
drag, startPoint x: 84, startPoint y: 487, endPoint x: 179, endPoint y: 500, distance: 95.8
click at [179, 500] on div "Name: (347) 589-7027 Phone: (347) 589-7027 Address:" at bounding box center [155, 521] width 217 height 67
copy div "(347) 589-7027"
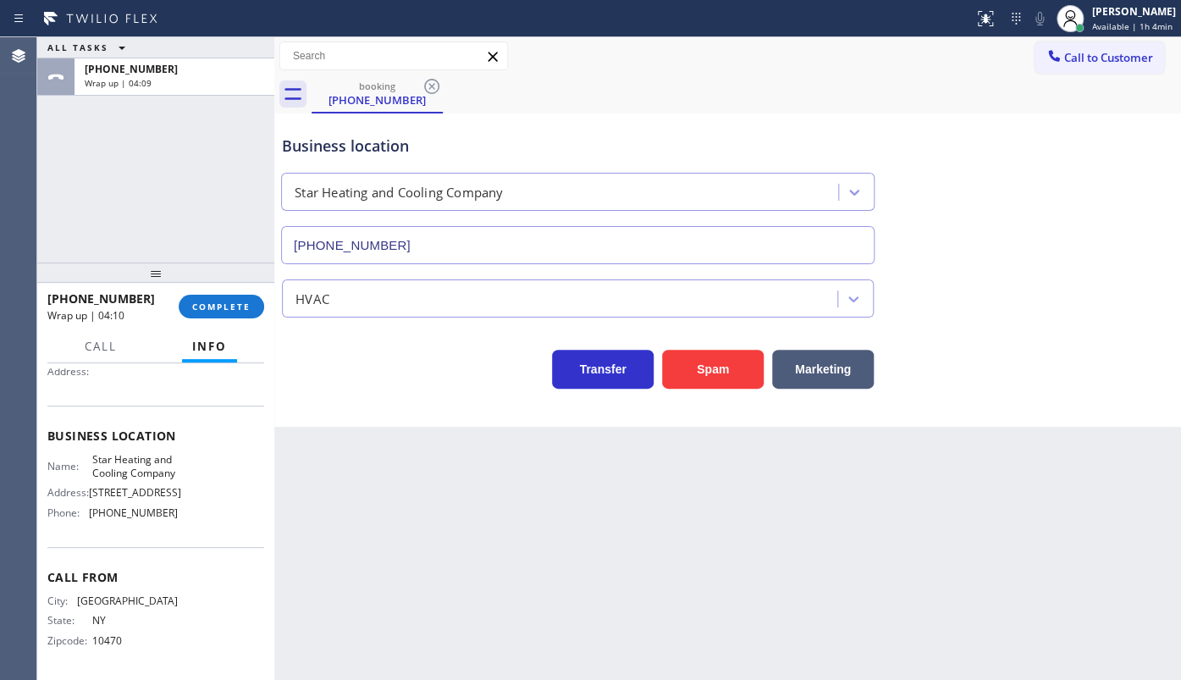
scroll to position [200, 0]
drag, startPoint x: 94, startPoint y: 515, endPoint x: 161, endPoint y: 516, distance: 66.9
click at [161, 516] on span "(646) 798-9293" at bounding box center [133, 512] width 89 height 13
copy span "646) 798-9293"
click at [207, 296] on button "COMPLETE" at bounding box center [221, 307] width 85 height 24
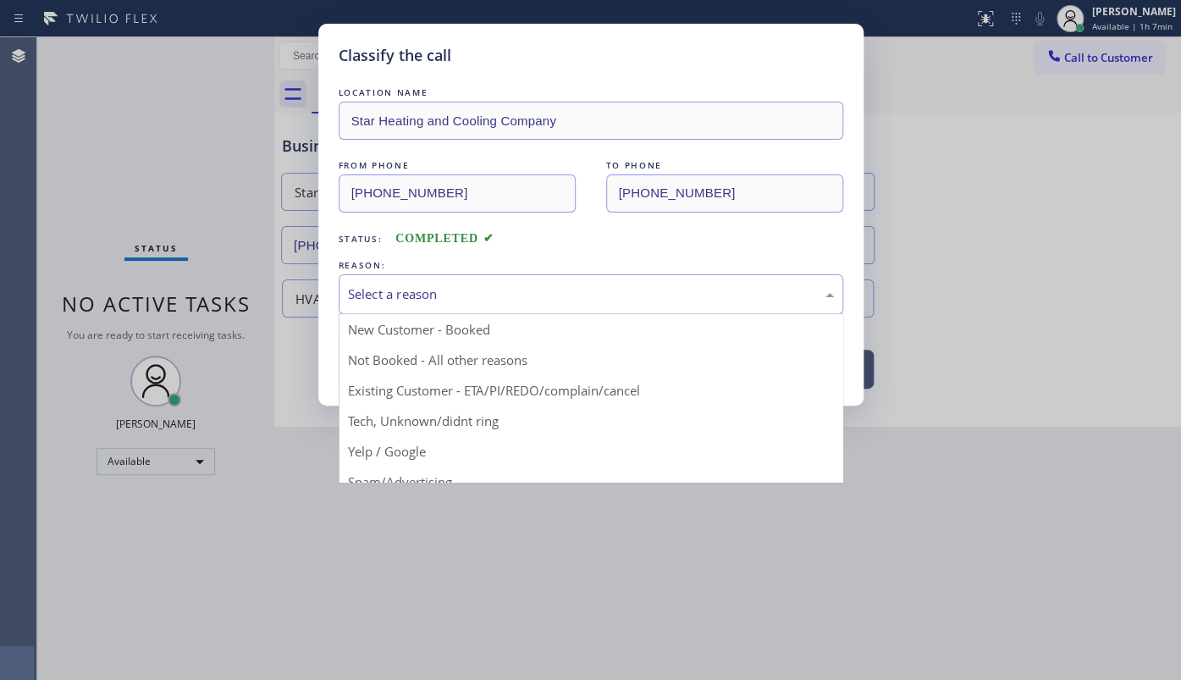
drag, startPoint x: 365, startPoint y: 288, endPoint x: 360, endPoint y: 309, distance: 21.8
click at [363, 289] on div "Select a reason" at bounding box center [591, 293] width 486 height 19
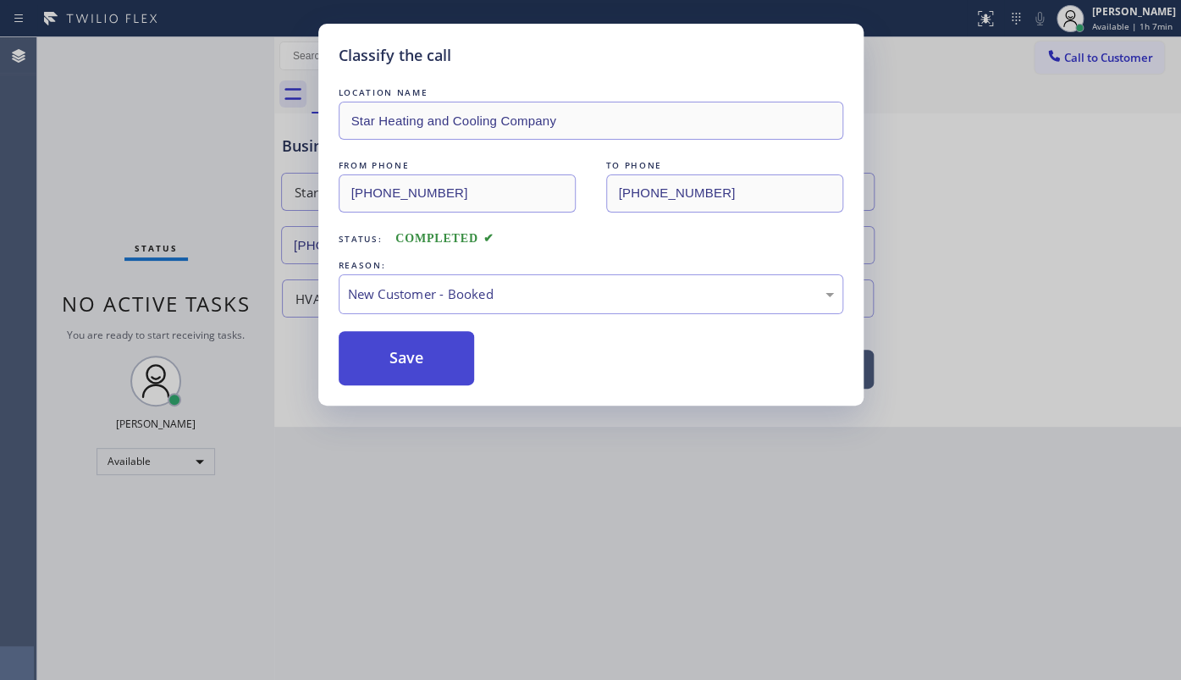
click at [356, 342] on button "Save" at bounding box center [407, 358] width 136 height 54
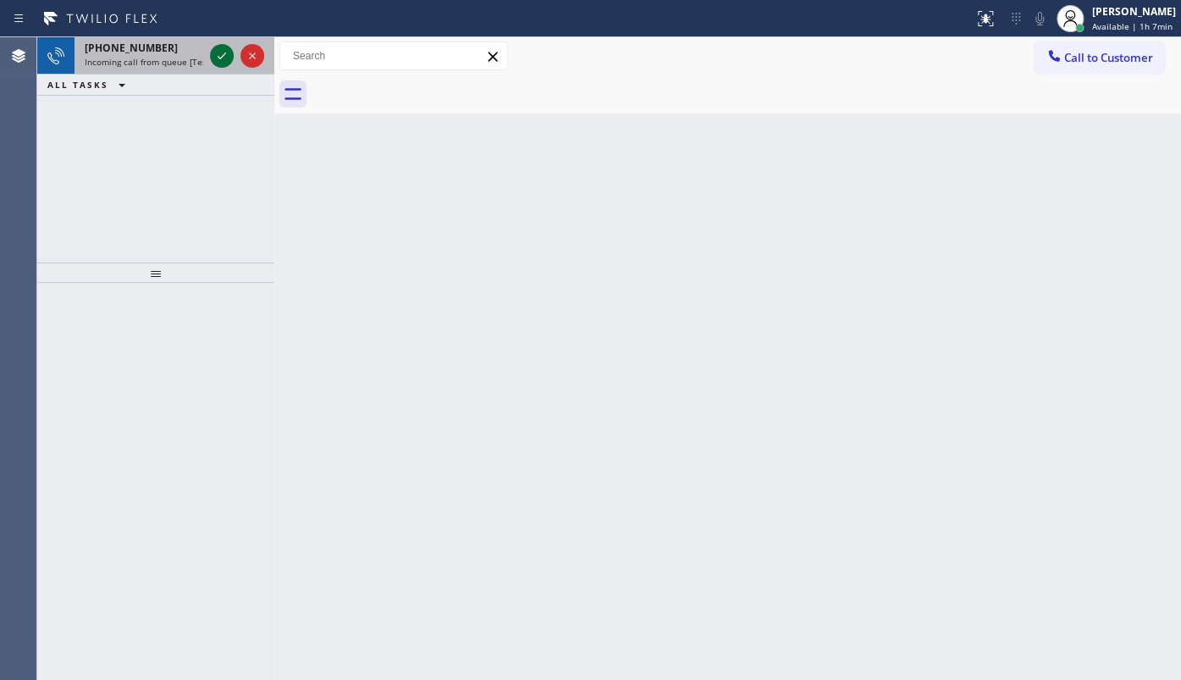
click at [223, 55] on icon at bounding box center [222, 56] width 20 height 20
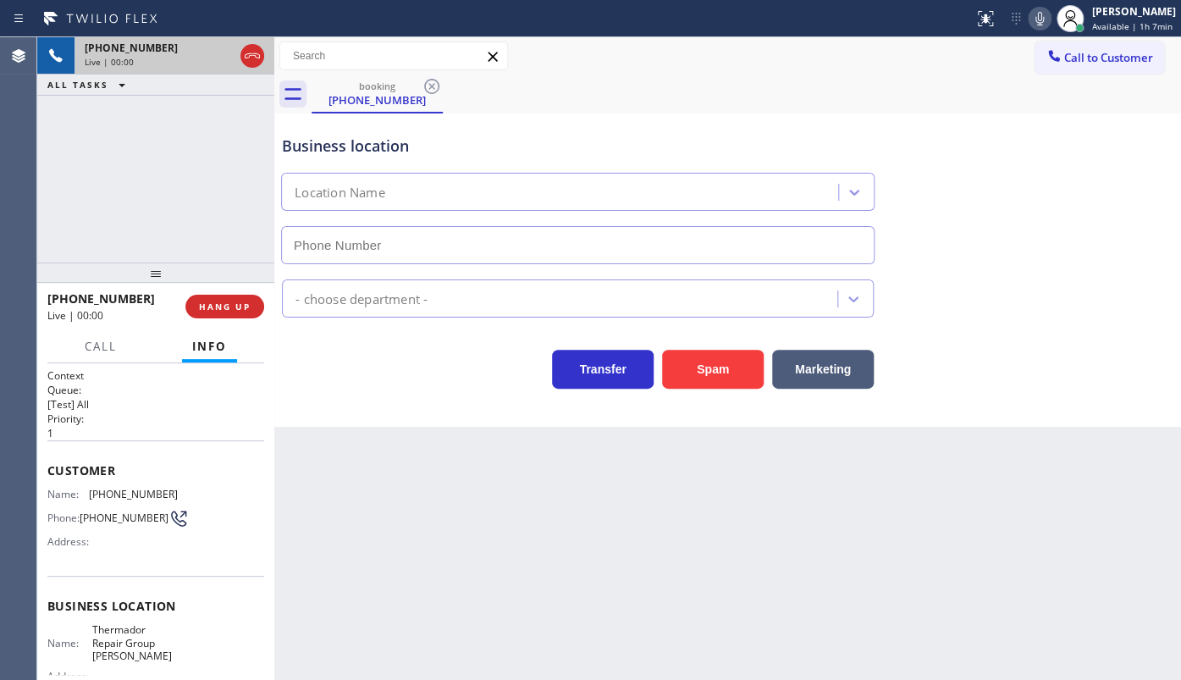
type input "(351) 300-7577"
drag, startPoint x: 85, startPoint y: 493, endPoint x: 178, endPoint y: 490, distance: 93.1
click at [178, 490] on div "Name: (978) 387-4145 Phone: (978) 387-4145 Address:" at bounding box center [155, 521] width 217 height 67
copy div "(978) 387-4145"
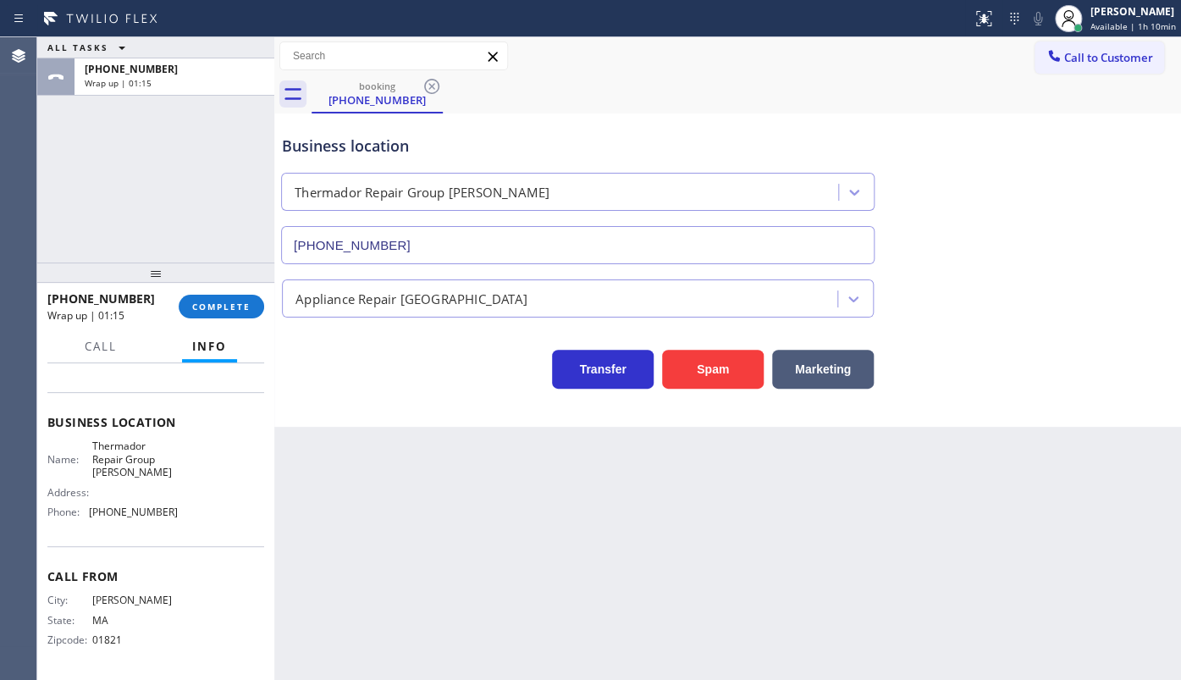
scroll to position [186, 0]
drag, startPoint x: 121, startPoint y: 520, endPoint x: 167, endPoint y: 526, distance: 46.2
click at [167, 526] on div "Business location Name: Thermador Repair Group Lowell Address: Phone: (351) 300…" at bounding box center [155, 469] width 217 height 154
copy span "(351) 300-7577"
click at [227, 311] on span "COMPLETE" at bounding box center [221, 306] width 58 height 12
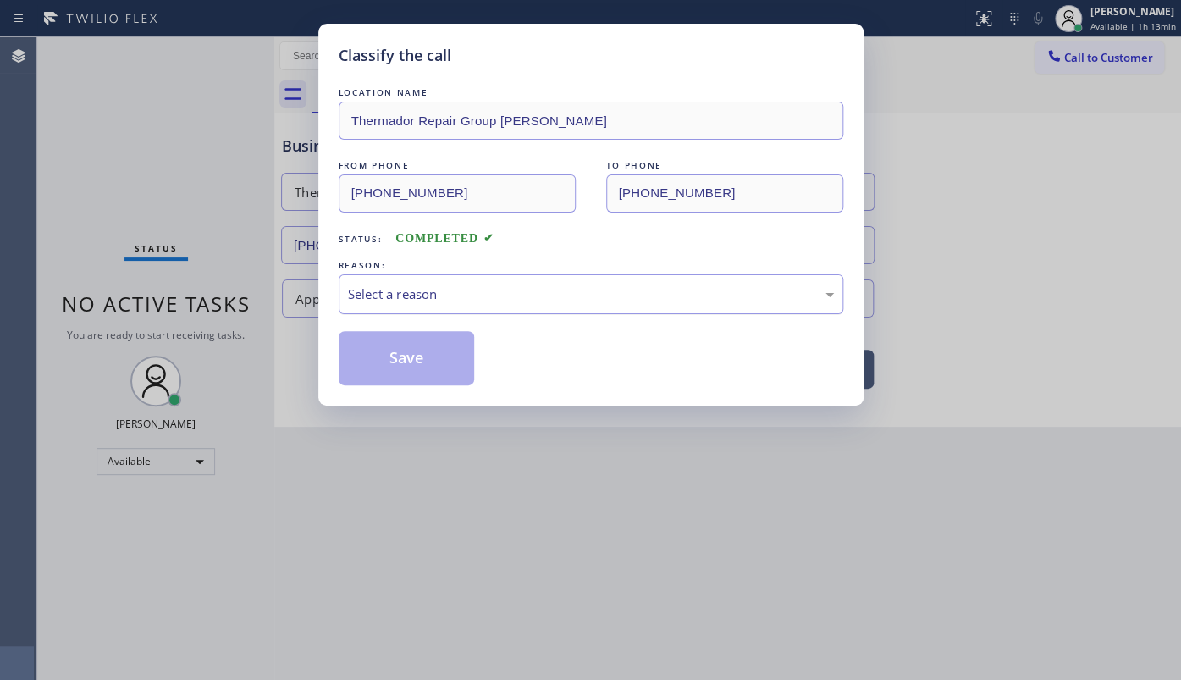
drag, startPoint x: 359, startPoint y: 287, endPoint x: 363, endPoint y: 304, distance: 17.4
click at [360, 295] on div "Select a reason" at bounding box center [591, 293] width 486 height 19
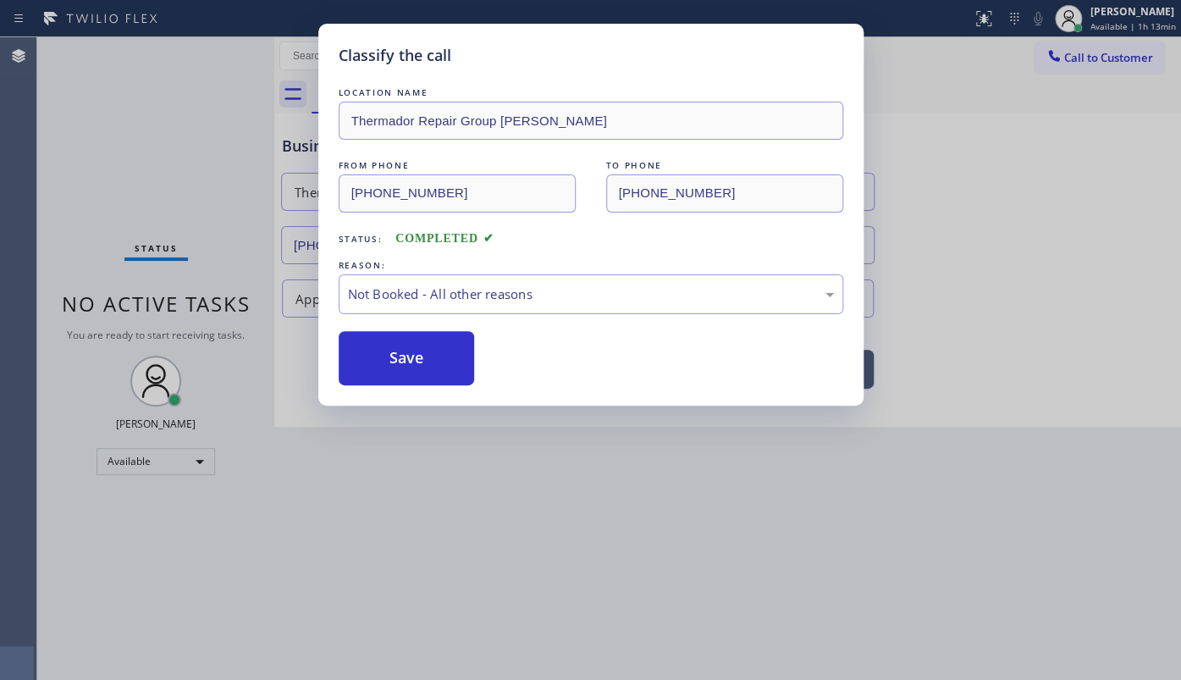
click at [380, 359] on button "Save" at bounding box center [407, 358] width 136 height 54
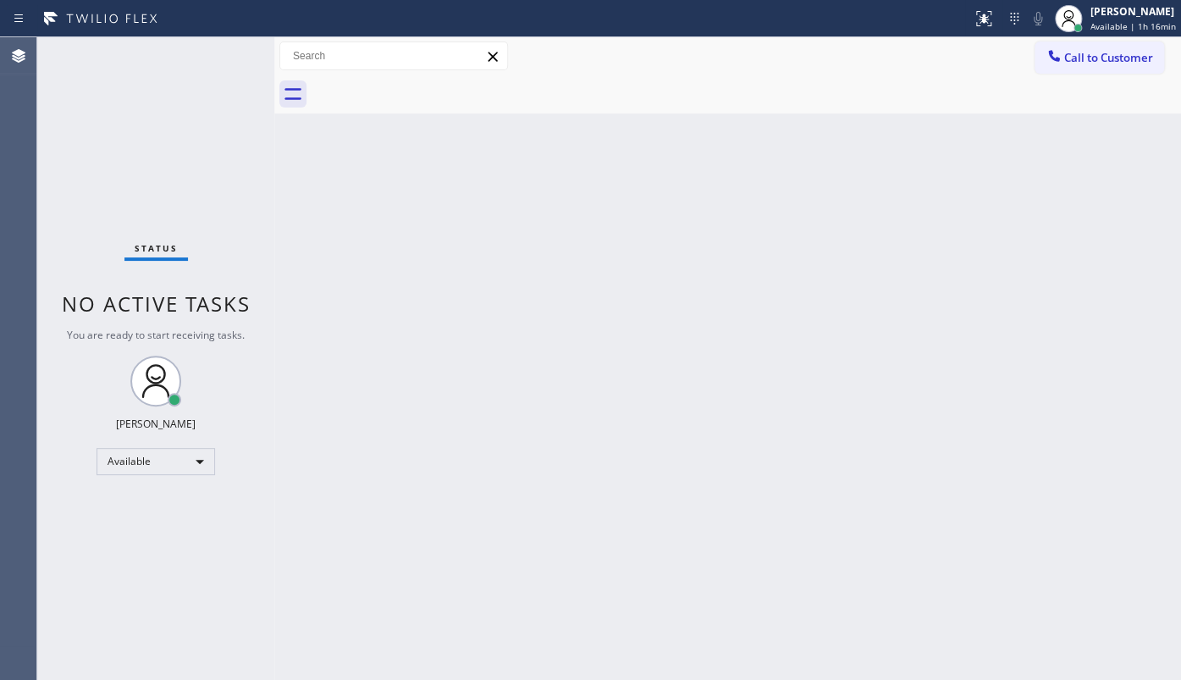
click at [177, 172] on div "Status No active tasks You are ready to start receiving tasks. JENIZA ALCAYDE A…" at bounding box center [155, 358] width 237 height 642
click at [210, 498] on div "Status No active tasks You are ready to start receiving tasks. JENIZA ALCAYDE A…" at bounding box center [155, 358] width 237 height 642
click at [300, 556] on div "Back to Dashboard Change Sender ID Customers Technicians Select a contact Outbo…" at bounding box center [727, 358] width 906 height 642
drag, startPoint x: 87, startPoint y: 196, endPoint x: 106, endPoint y: 229, distance: 37.2
click at [92, 207] on div "Status No active tasks You are ready to start receiving tasks. JENIZA ALCAYDE A…" at bounding box center [155, 358] width 237 height 642
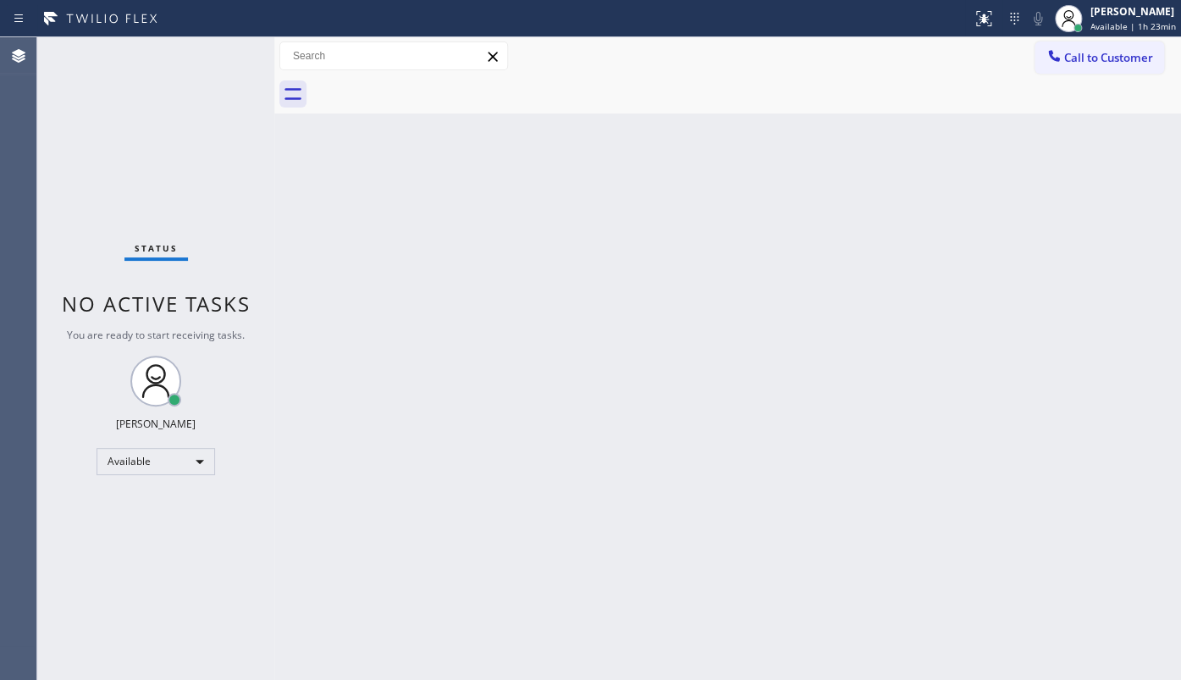
click at [99, 178] on div "Status No active tasks You are ready to start receiving tasks. JENIZA ALCAYDE A…" at bounding box center [155, 358] width 237 height 642
click at [642, 455] on div "Back to Dashboard Change Sender ID Customers Technicians Select a contact Outbo…" at bounding box center [727, 358] width 906 height 642
click at [143, 131] on div "Status No active tasks You are ready to start receiving tasks. JENIZA ALCAYDE A…" at bounding box center [155, 358] width 237 height 642
drag, startPoint x: 117, startPoint y: 164, endPoint x: 119, endPoint y: 132, distance: 32.3
click at [118, 152] on div "Status No active tasks You are ready to start receiving tasks. JENIZA ALCAYDE A…" at bounding box center [155, 358] width 237 height 642
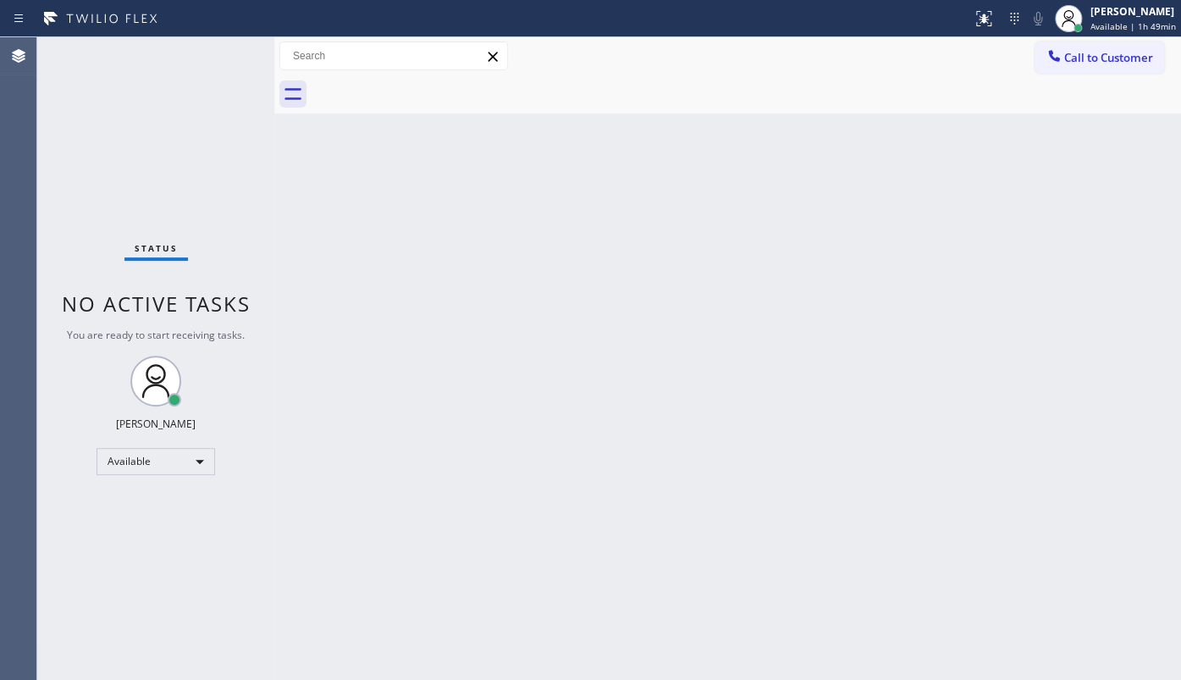
click at [471, 426] on div "Back to Dashboard Change Sender ID Customers Technicians Select a contact Outbo…" at bounding box center [727, 358] width 906 height 642
click at [126, 457] on div "Available" at bounding box center [155, 461] width 118 height 27
click at [143, 543] on li "Break" at bounding box center [154, 547] width 115 height 20
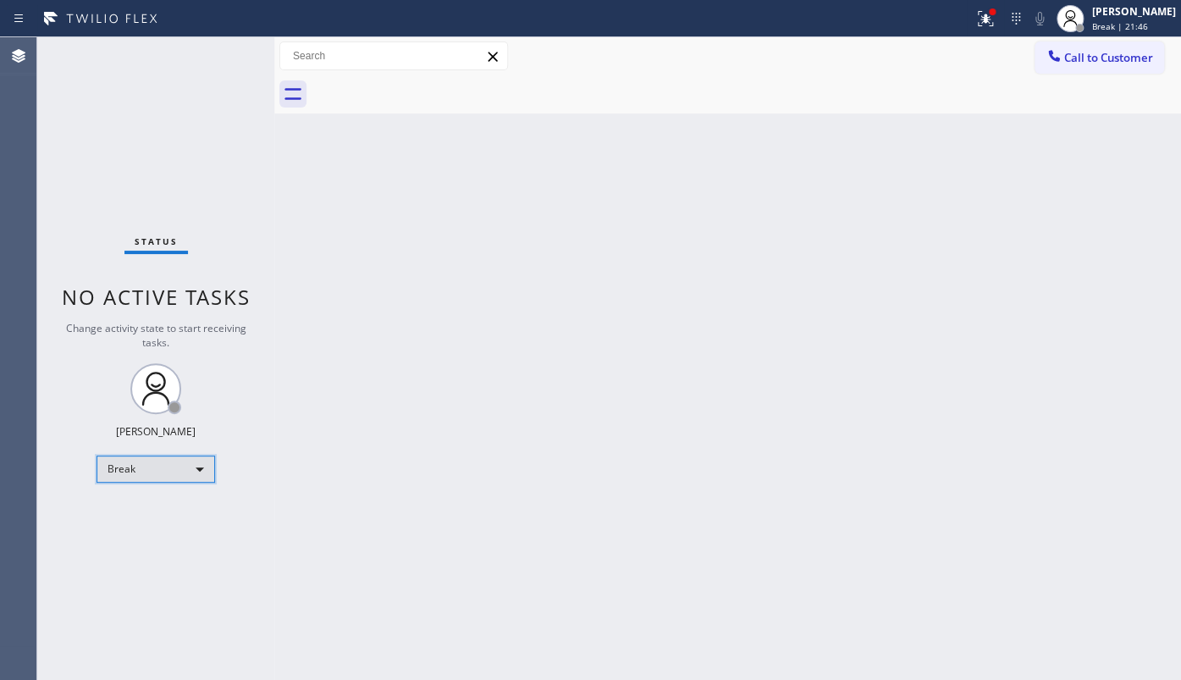
click at [129, 462] on div "Break" at bounding box center [155, 468] width 118 height 27
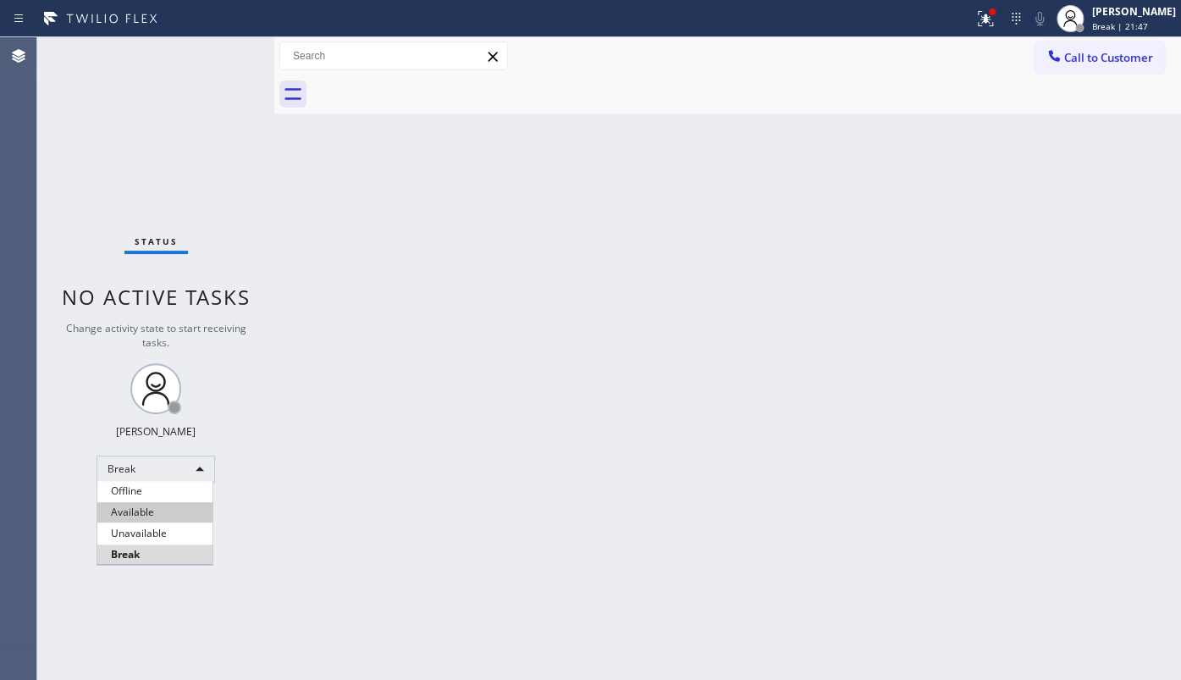
click at [130, 505] on li "Available" at bounding box center [154, 512] width 115 height 20
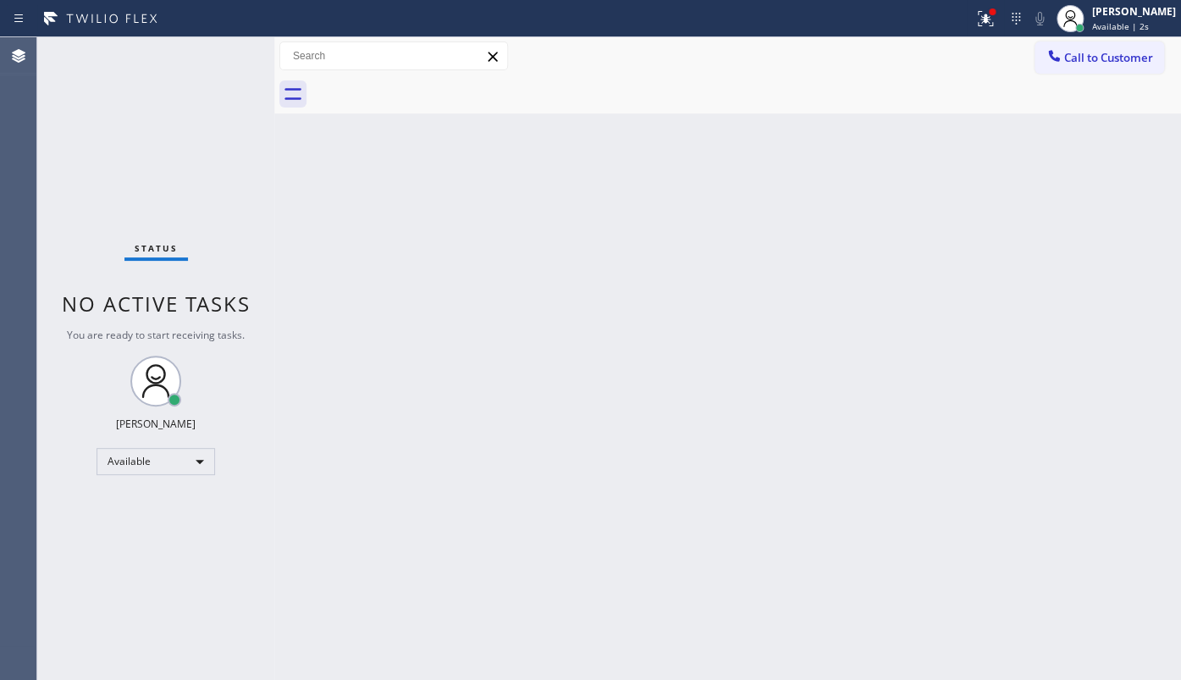
click at [500, 403] on div "Back to Dashboard Change Sender ID Customers Technicians Select a contact Outbo…" at bounding box center [727, 358] width 906 height 642
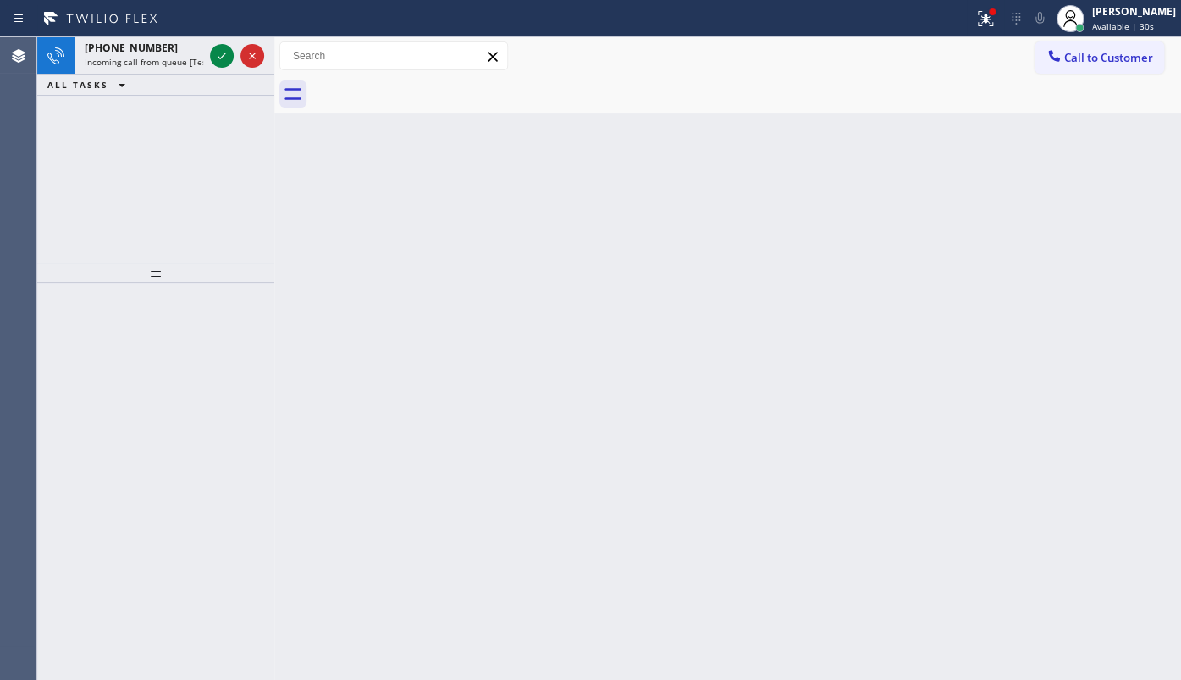
click at [177, 102] on div "+16026280458 Incoming call from queue [Test] All ALL TASKS ALL TASKS ACTIVE TAS…" at bounding box center [155, 149] width 237 height 225
drag, startPoint x: 259, startPoint y: 42, endPoint x: 234, endPoint y: 50, distance: 26.5
click at [245, 50] on div at bounding box center [237, 55] width 61 height 37
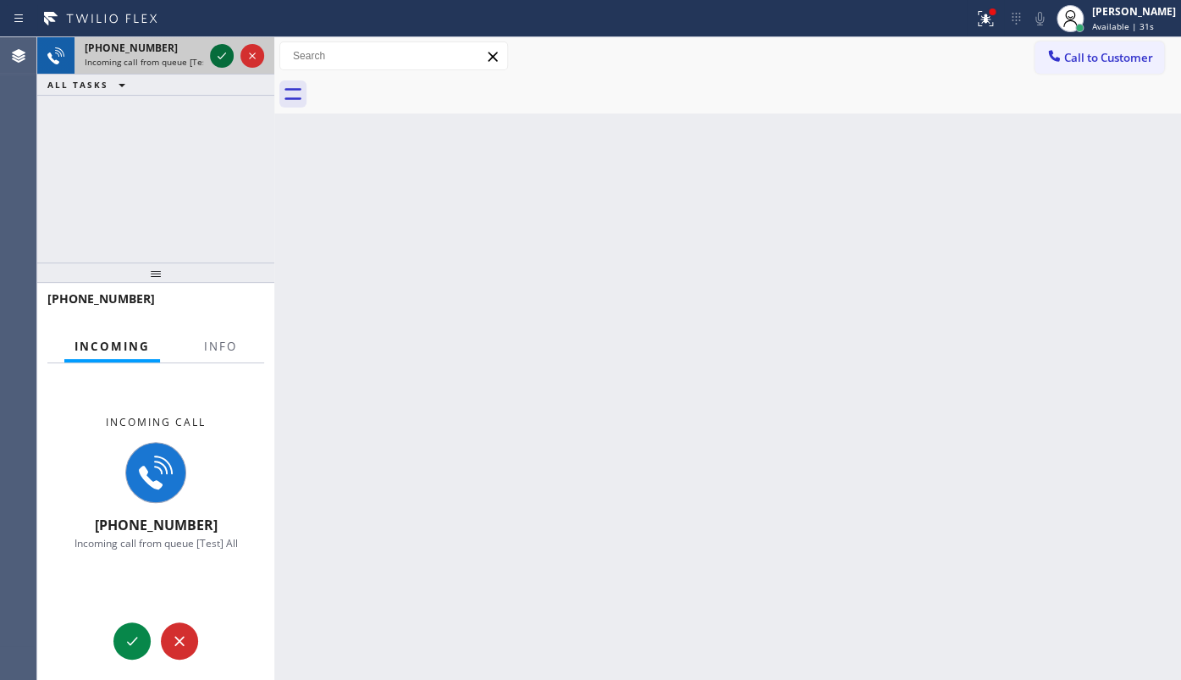
click at [229, 55] on div at bounding box center [222, 56] width 24 height 20
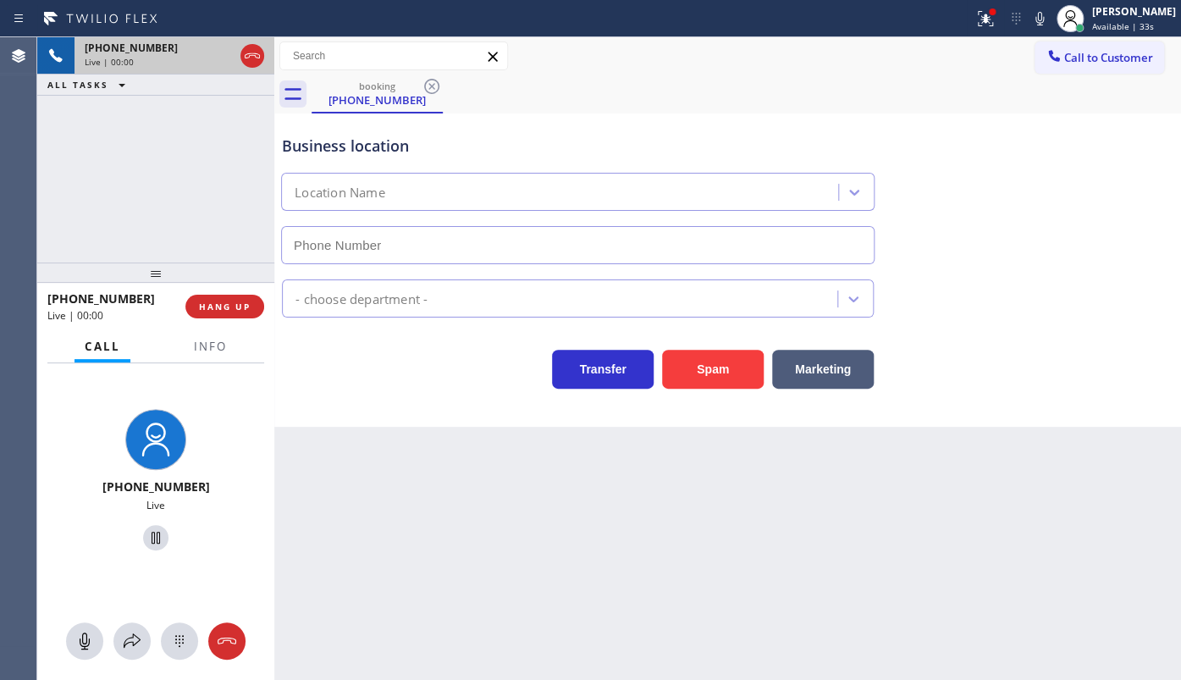
type input "(480) 757-8996"
click at [237, 343] on div "Call Info" at bounding box center [155, 347] width 217 height 34
click at [983, 31] on button at bounding box center [985, 18] width 37 height 37
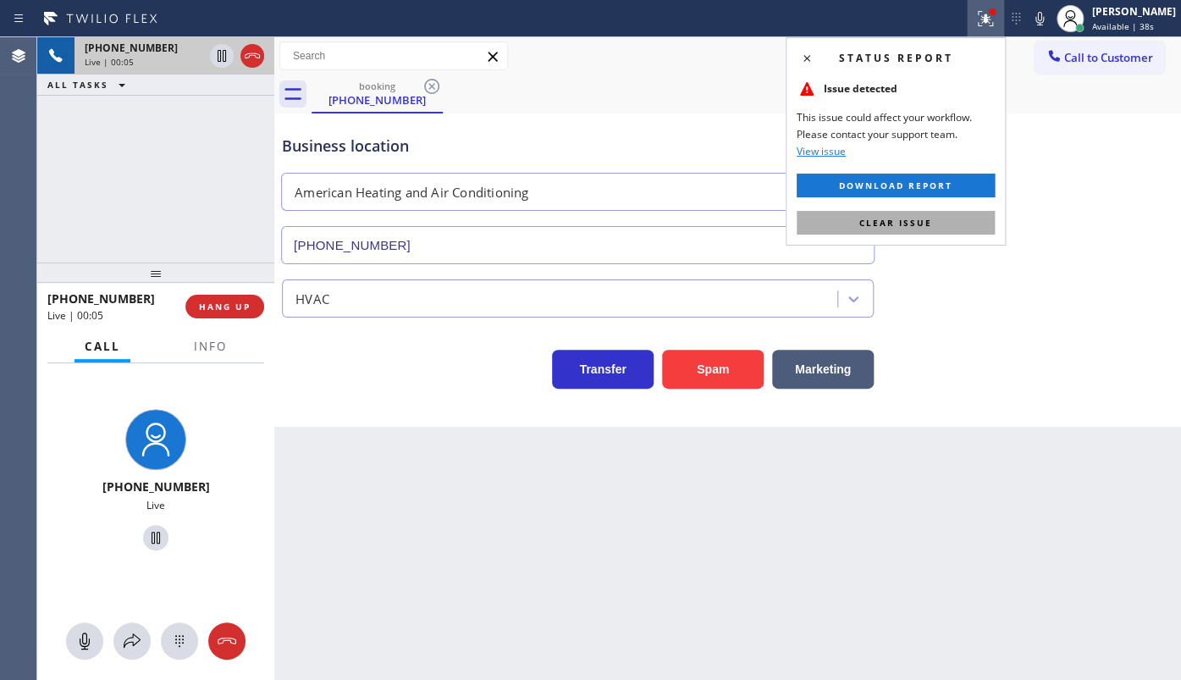
click at [937, 213] on button "Clear issue" at bounding box center [895, 223] width 198 height 24
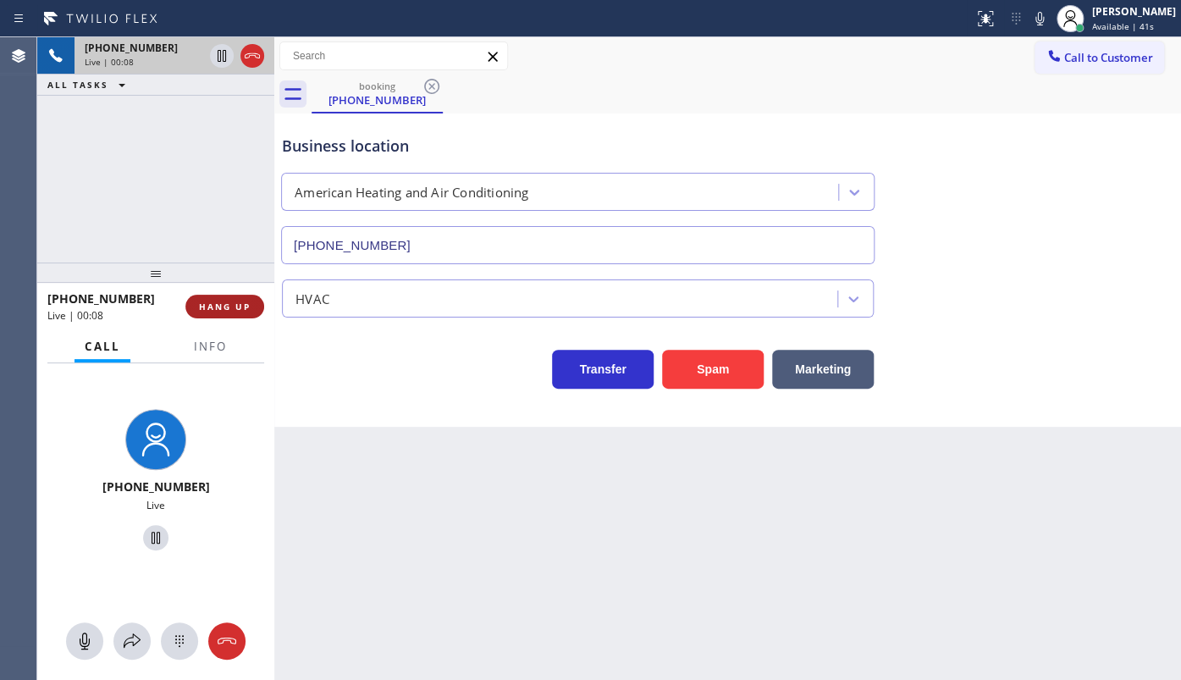
click at [210, 306] on span "HANG UP" at bounding box center [225, 306] width 52 height 12
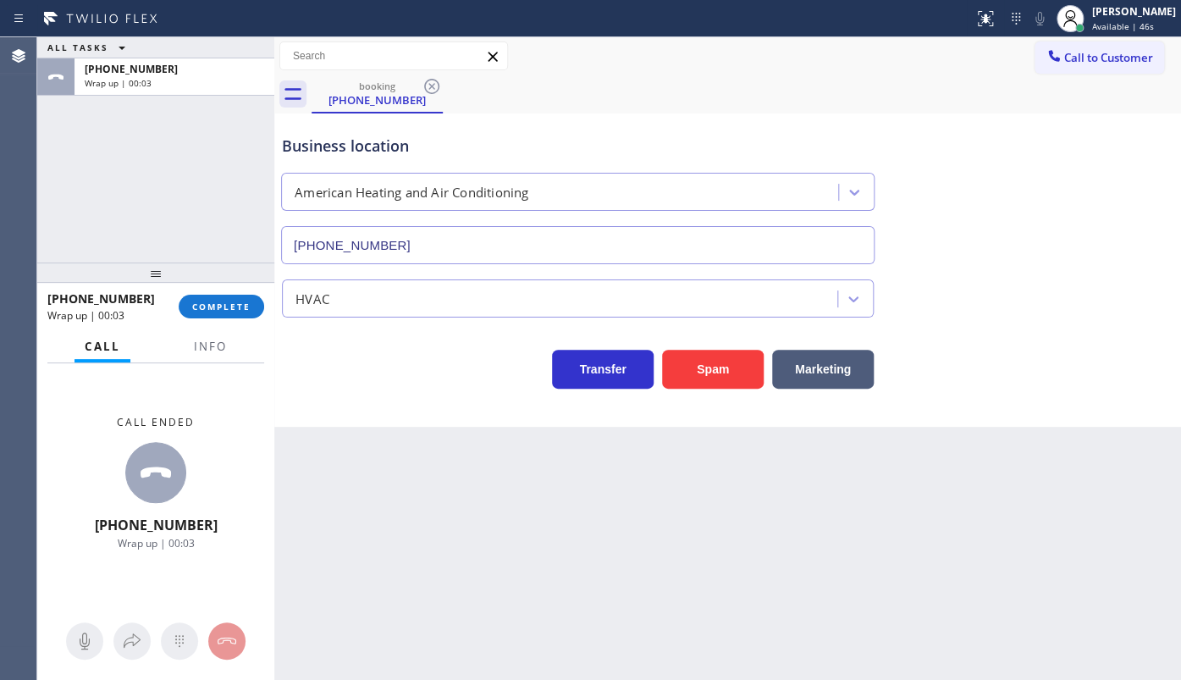
click at [122, 168] on div "ALL TASKS ALL TASKS ACTIVE TASKS TASKS IN WRAP UP +16026280458 Wrap up | 00:03" at bounding box center [155, 149] width 237 height 225
click at [227, 326] on div "+16026280458 Wrap up | 00:05 COMPLETE" at bounding box center [155, 306] width 217 height 44
click at [231, 309] on span "COMPLETE" at bounding box center [221, 306] width 58 height 12
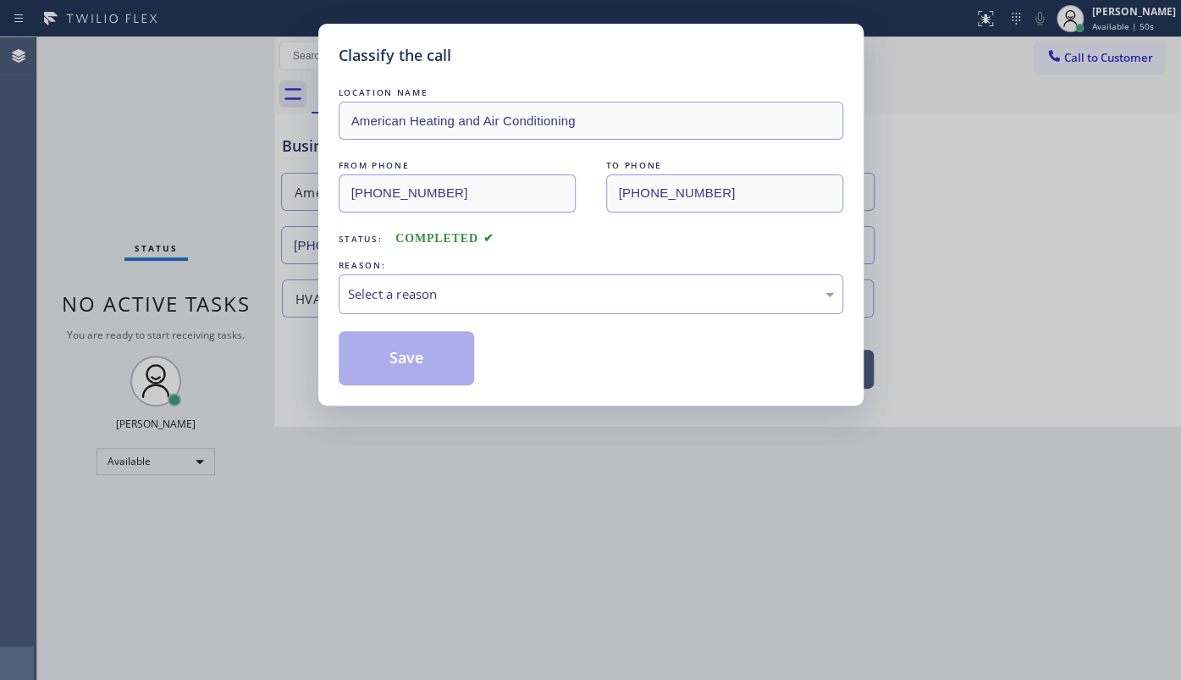
click at [370, 327] on div "LOCATION NAME American Heating and Air Conditioning FROM PHONE (602) 628-0458 T…" at bounding box center [591, 234] width 504 height 301
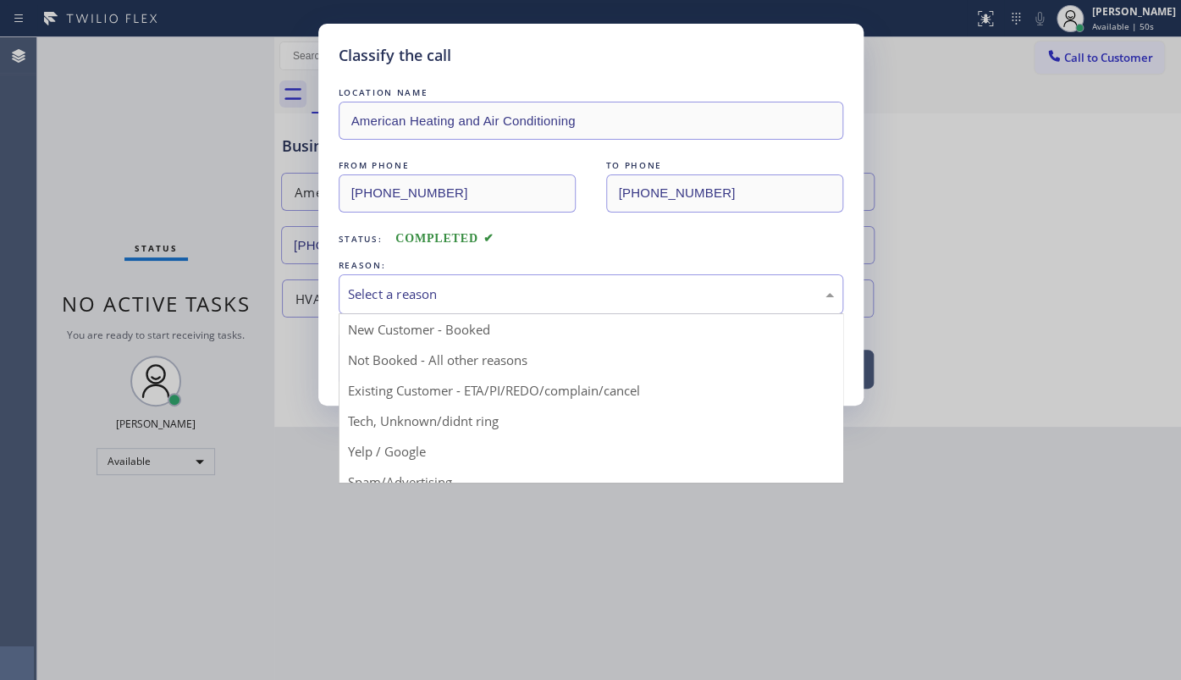
click at [388, 304] on div "Select a reason" at bounding box center [591, 294] width 504 height 40
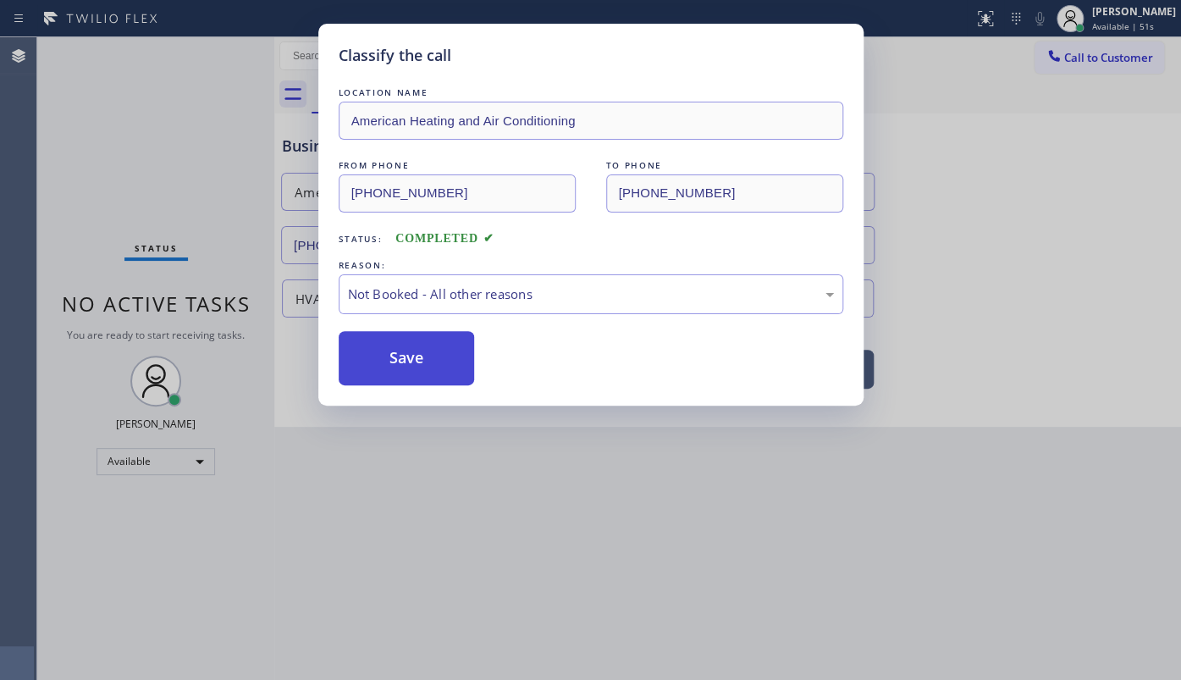
click at [410, 345] on button "Save" at bounding box center [407, 358] width 136 height 54
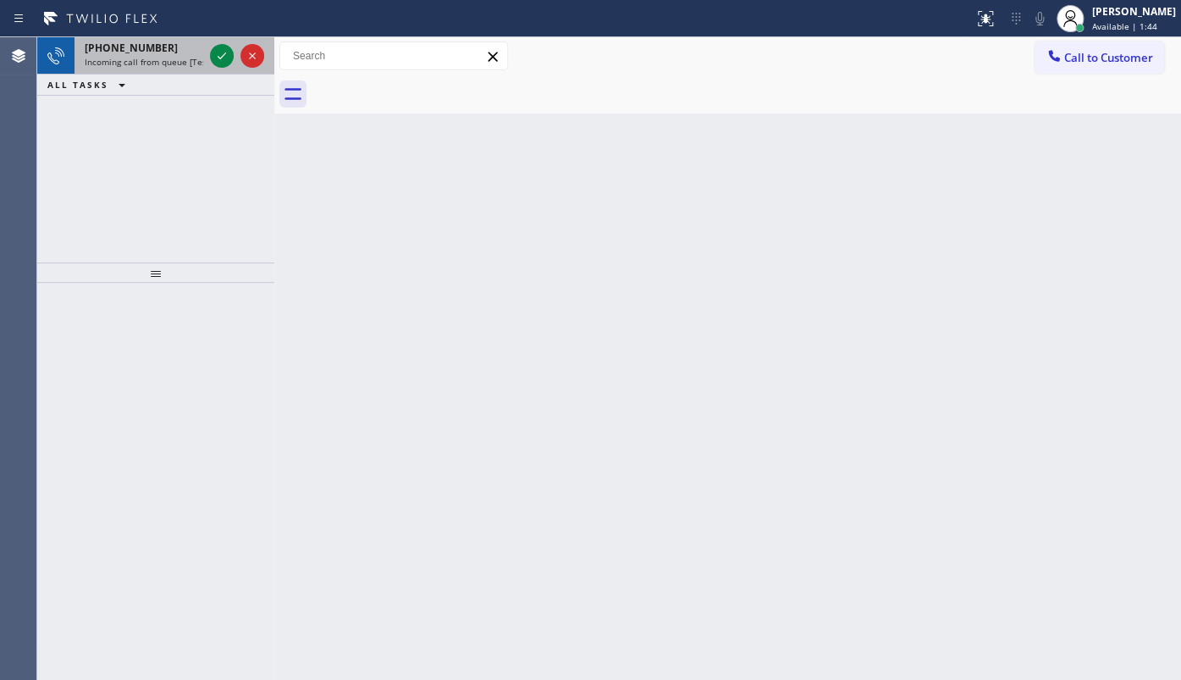
drag, startPoint x: 237, startPoint y: 64, endPoint x: 185, endPoint y: 60, distance: 51.8
click at [235, 64] on div at bounding box center [237, 55] width 61 height 37
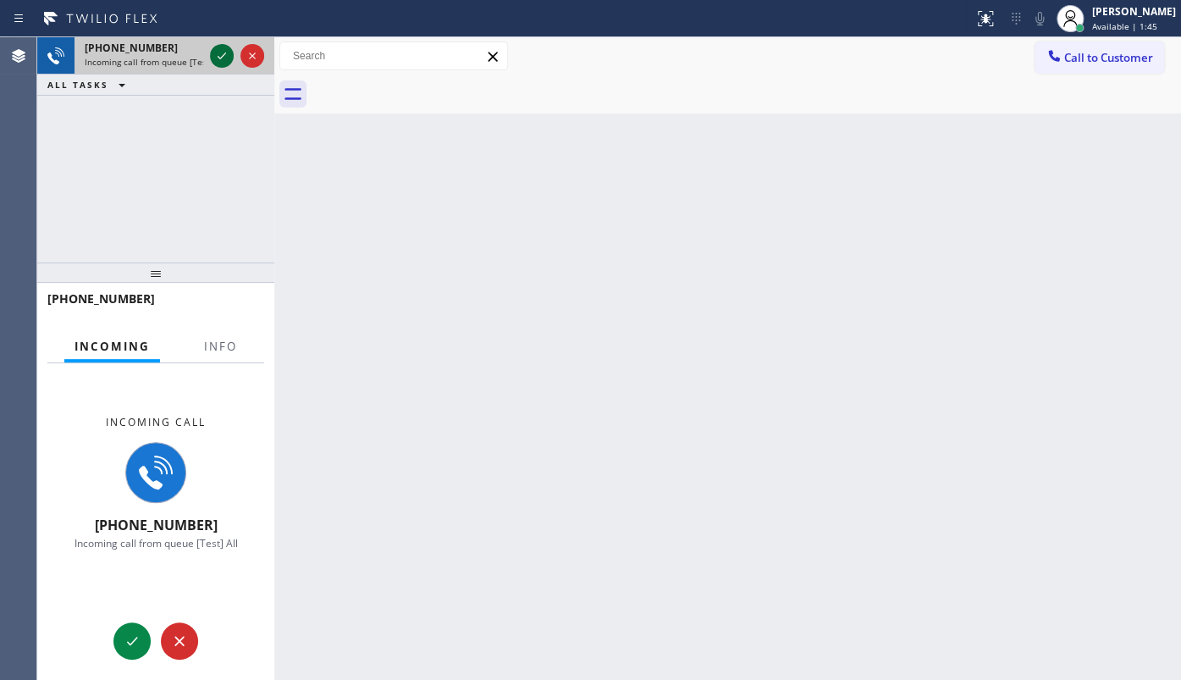
click at [224, 49] on icon at bounding box center [222, 56] width 20 height 20
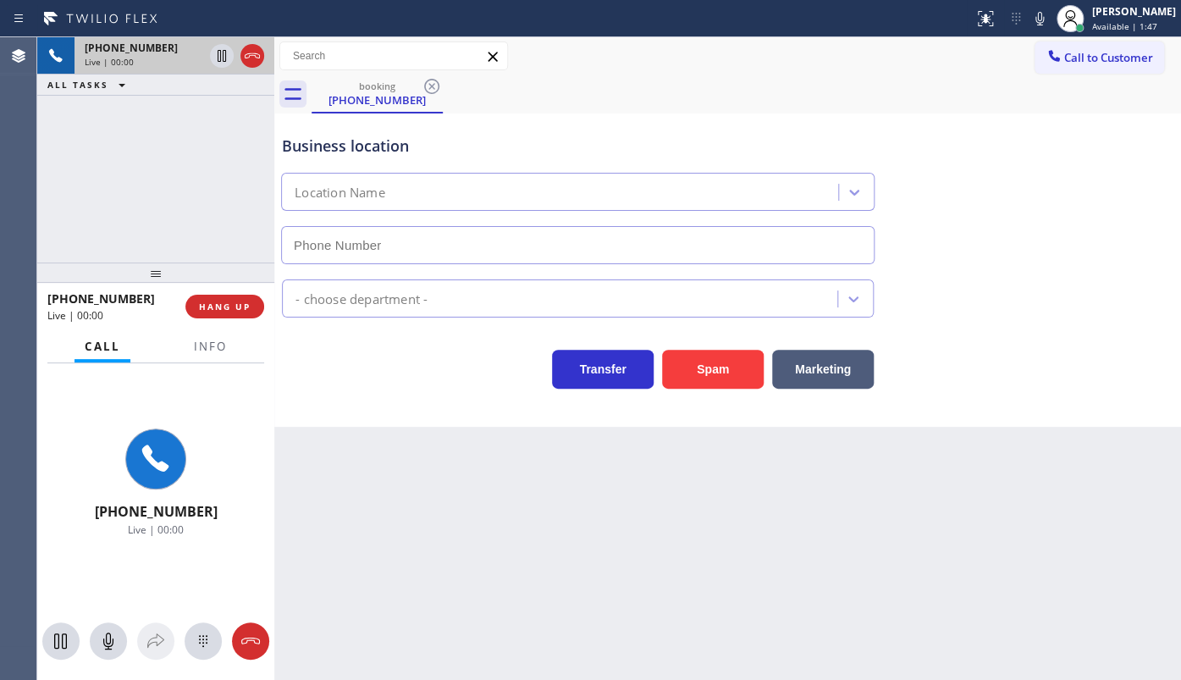
type input "(929) 325-2750"
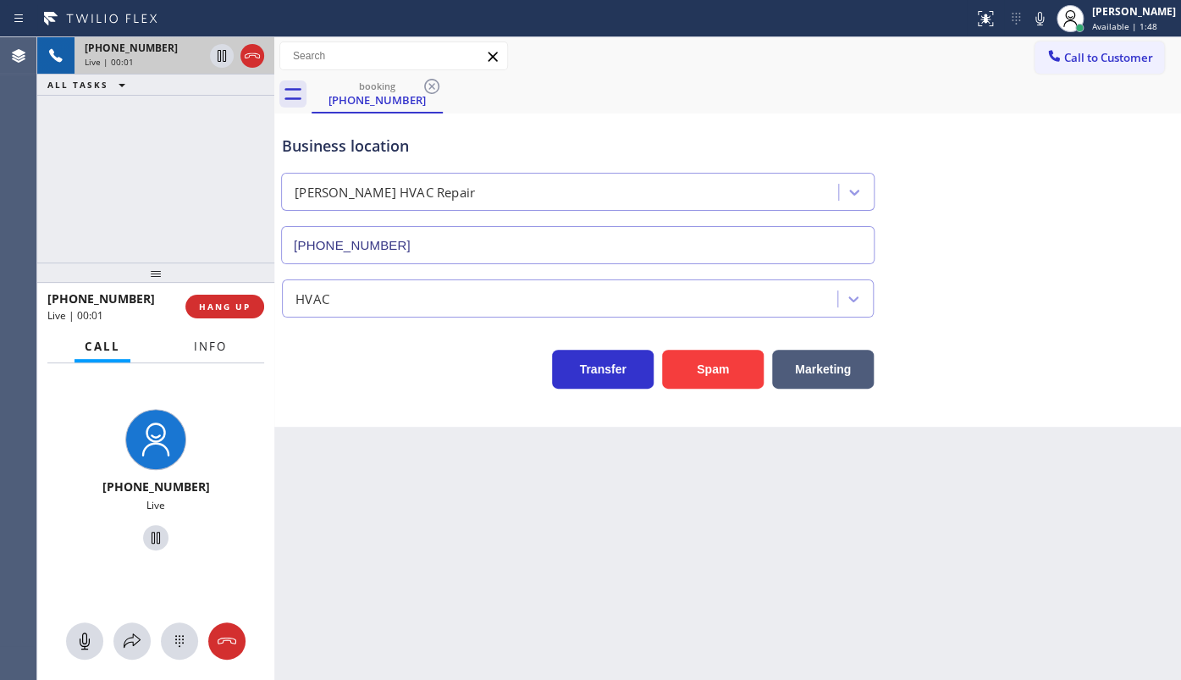
click at [202, 344] on span "Info" at bounding box center [210, 346] width 33 height 15
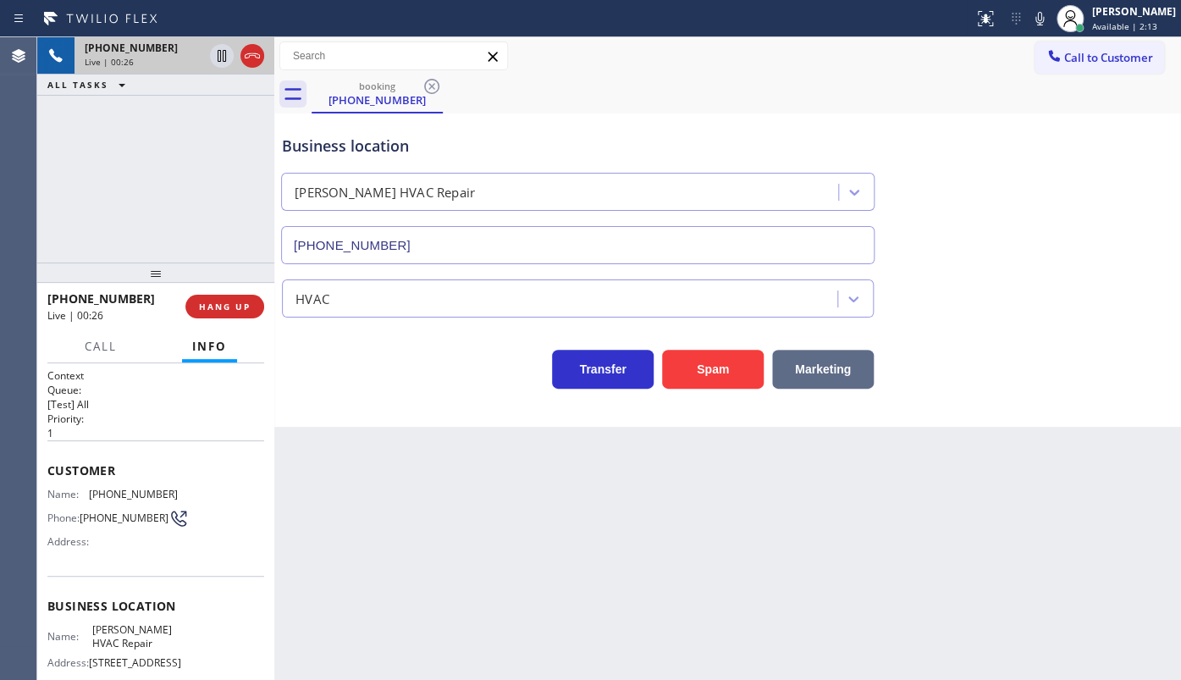
click at [824, 375] on button "Marketing" at bounding box center [823, 369] width 102 height 39
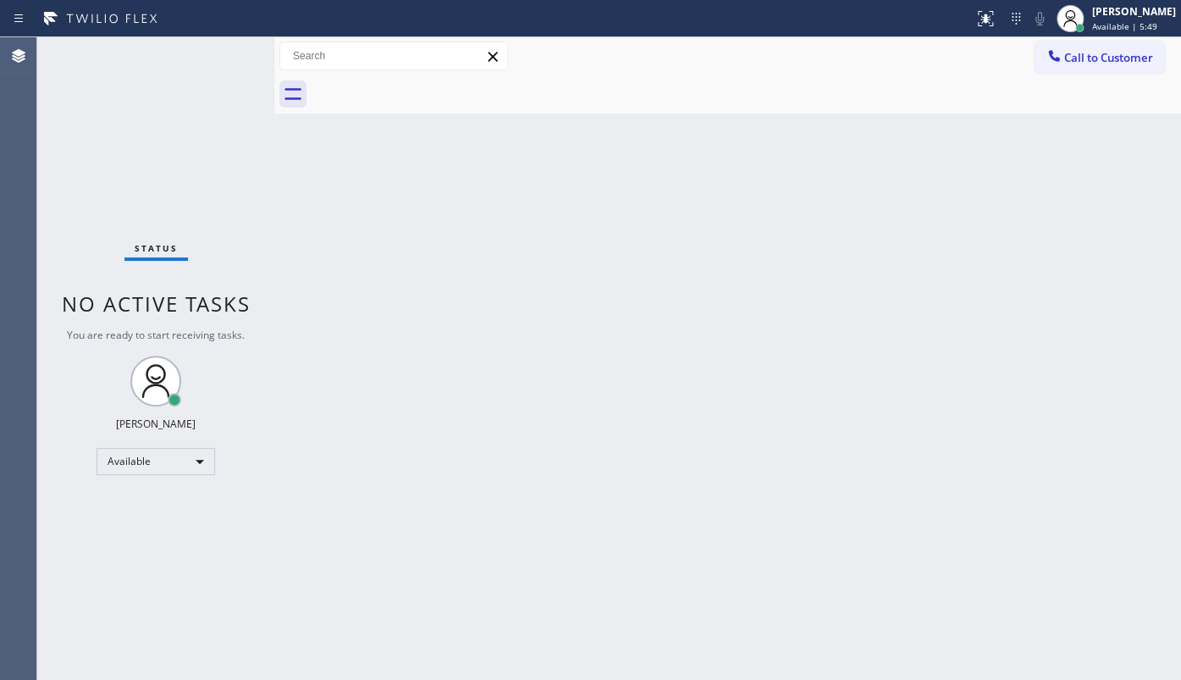
click at [142, 83] on div "Status No active tasks You are ready to start receiving tasks. JENIZA ALCAYDE A…" at bounding box center [155, 358] width 237 height 642
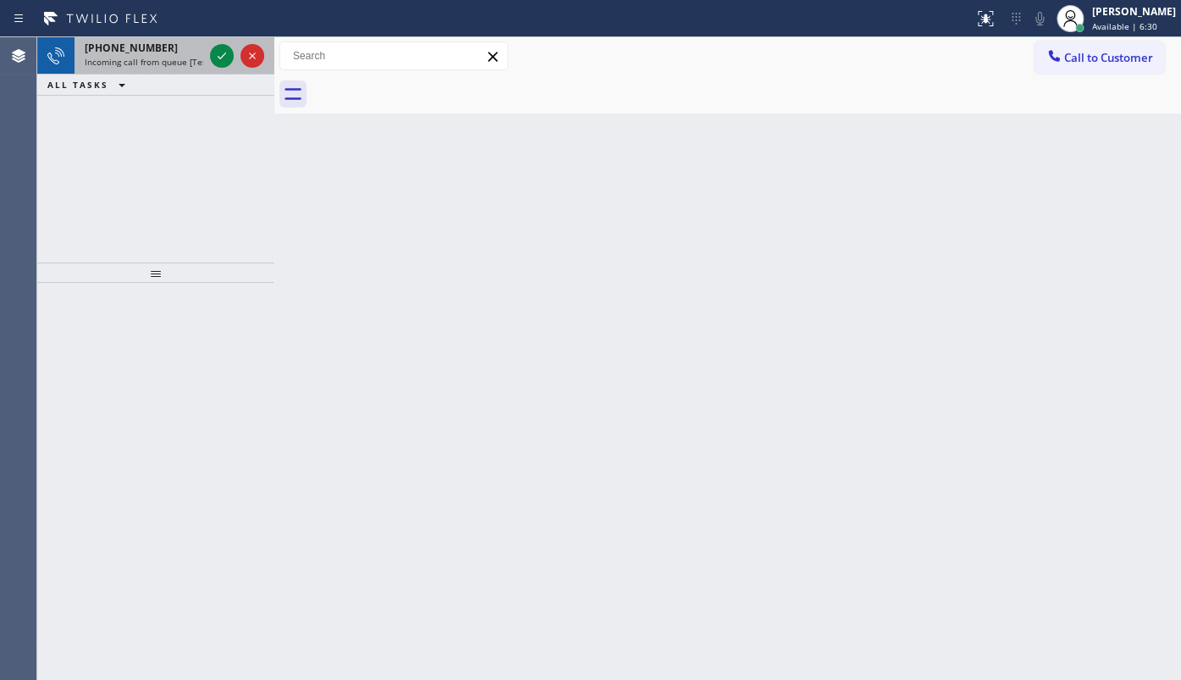
click at [236, 55] on div at bounding box center [237, 55] width 61 height 37
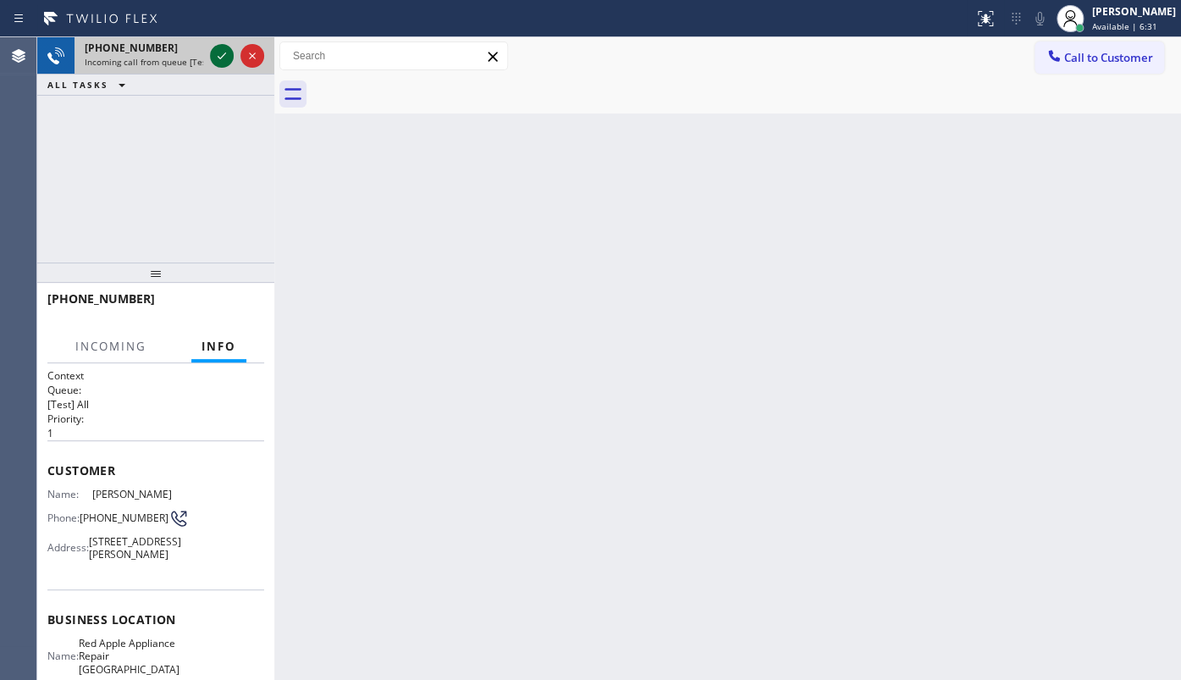
click at [224, 56] on icon at bounding box center [222, 56] width 20 height 20
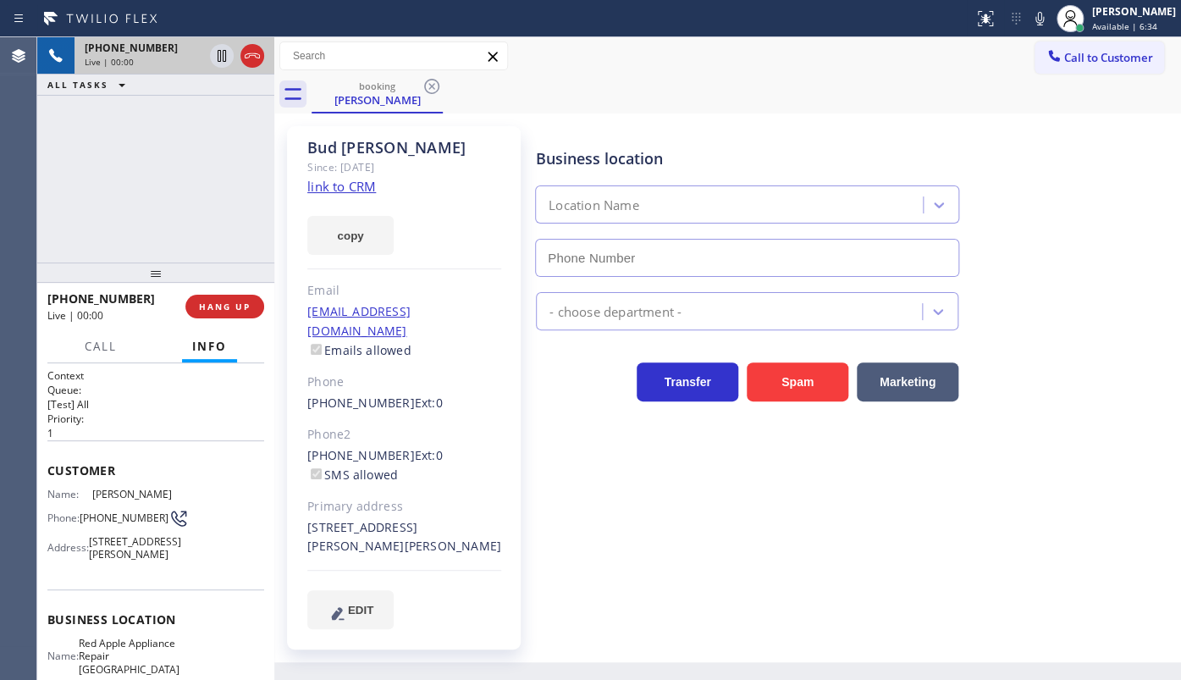
type input "(714) 699-9003"
click at [352, 195] on div "Bud Franco Since: 20 may 2020 link to CRM copy Email budfranco@gmail.com Emails…" at bounding box center [404, 387] width 234 height 523
click at [349, 179] on link "link to CRM" at bounding box center [341, 186] width 69 height 17
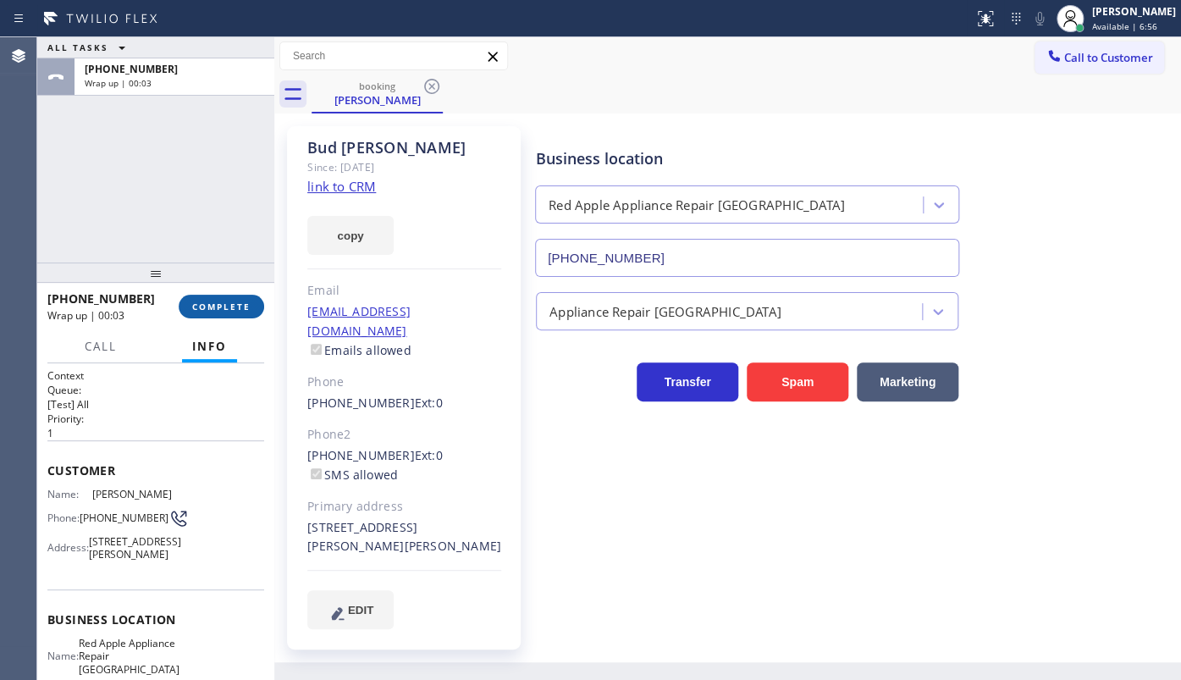
click at [224, 307] on span "COMPLETE" at bounding box center [221, 306] width 58 height 12
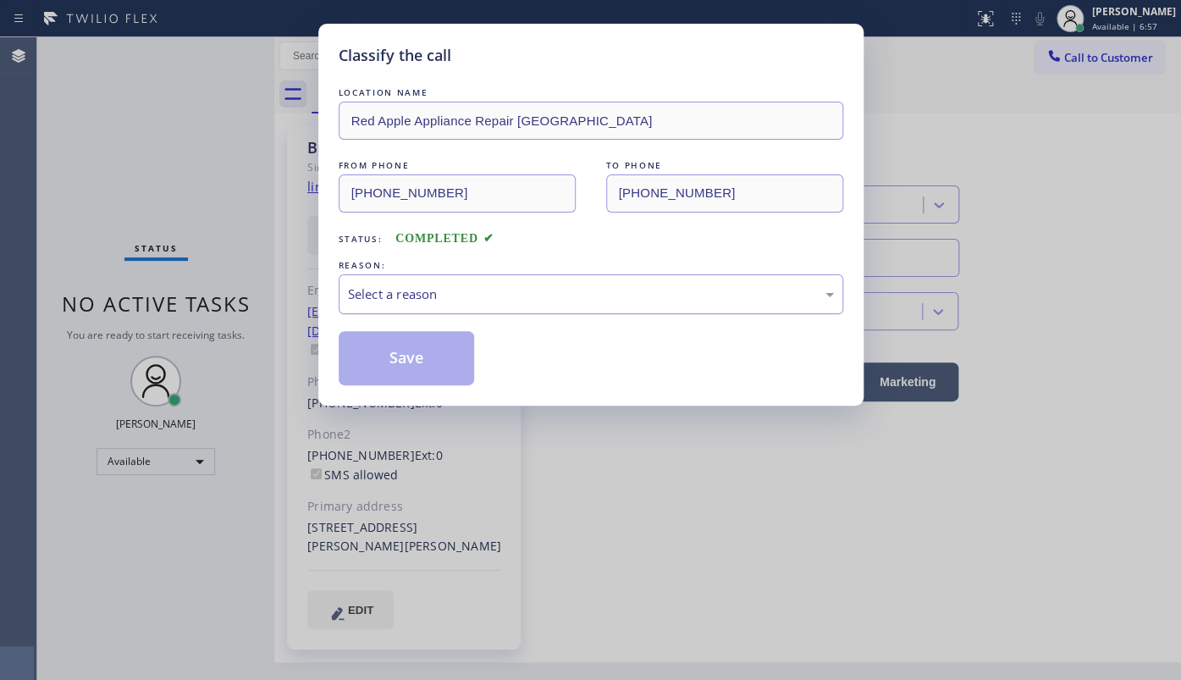
click at [444, 289] on div "Select a reason" at bounding box center [591, 293] width 486 height 19
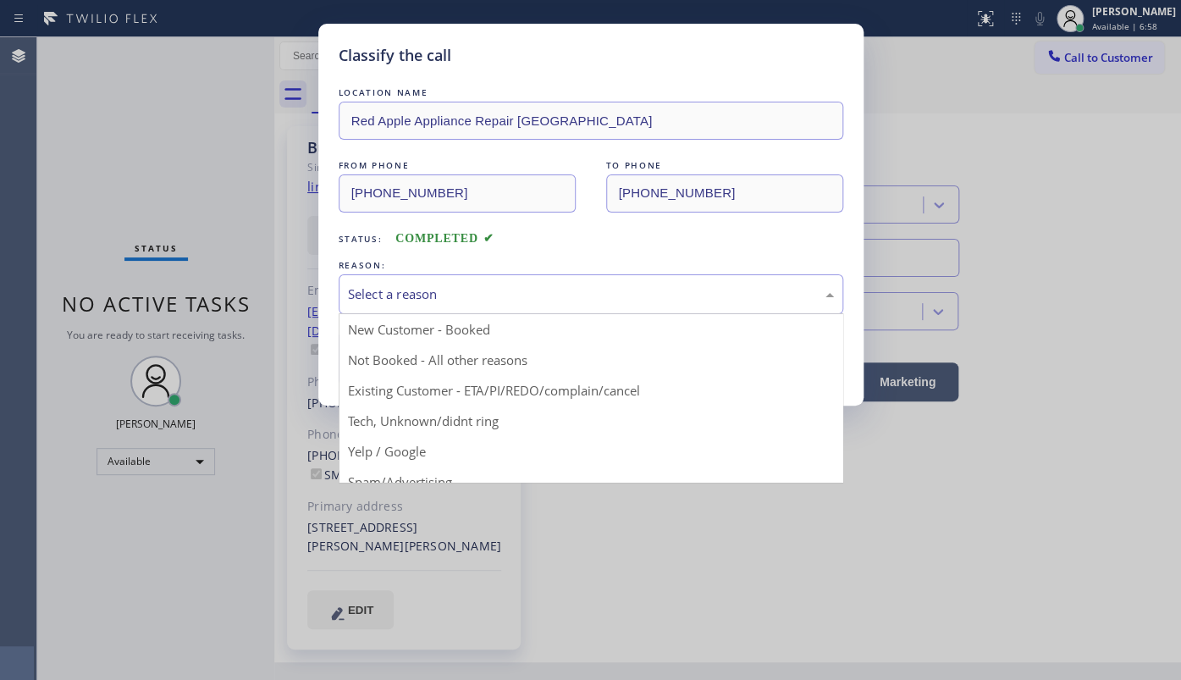
drag, startPoint x: 388, startPoint y: 392, endPoint x: 387, endPoint y: 340, distance: 51.7
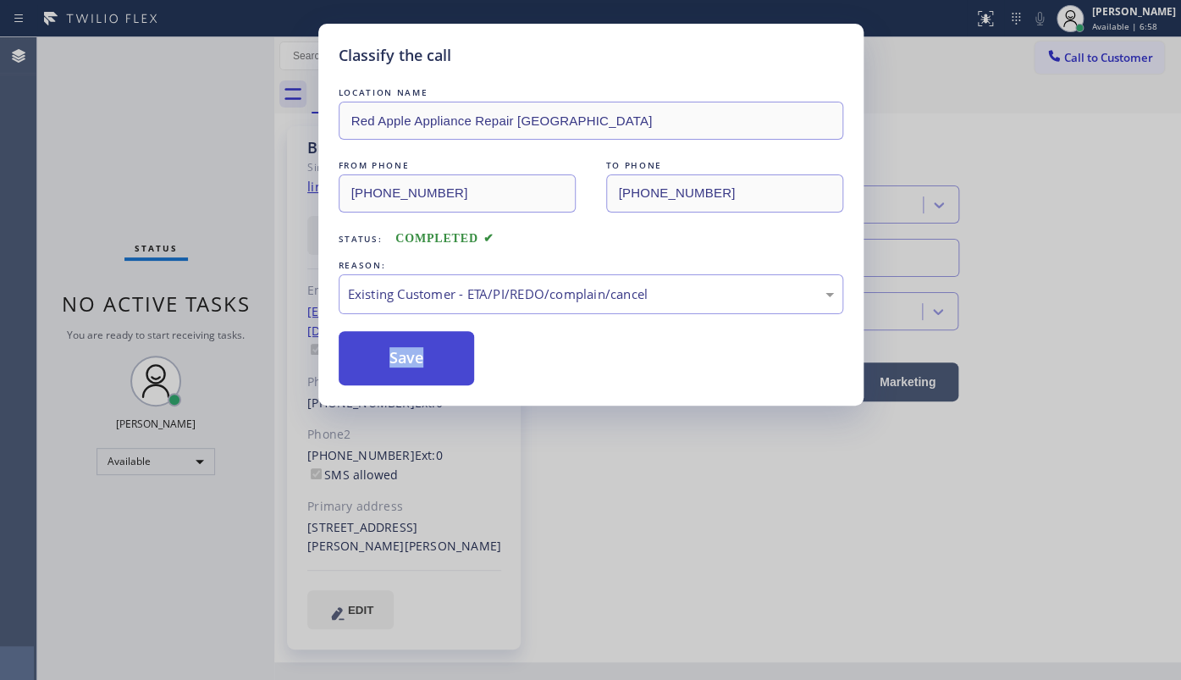
click at [388, 338] on button "Save" at bounding box center [407, 358] width 136 height 54
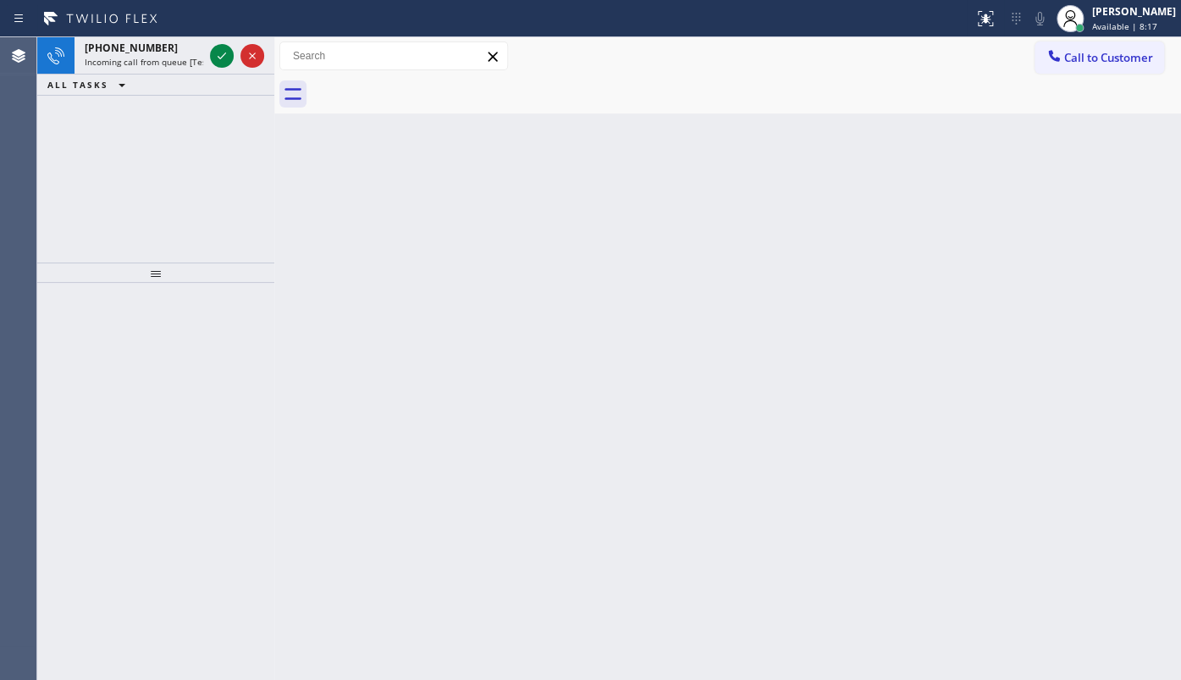
click at [190, 164] on div "+13154157515 Incoming call from queue [Test] All ALL TASKS ALL TASKS ACTIVE TAS…" at bounding box center [155, 149] width 237 height 225
click at [235, 52] on div at bounding box center [237, 55] width 61 height 37
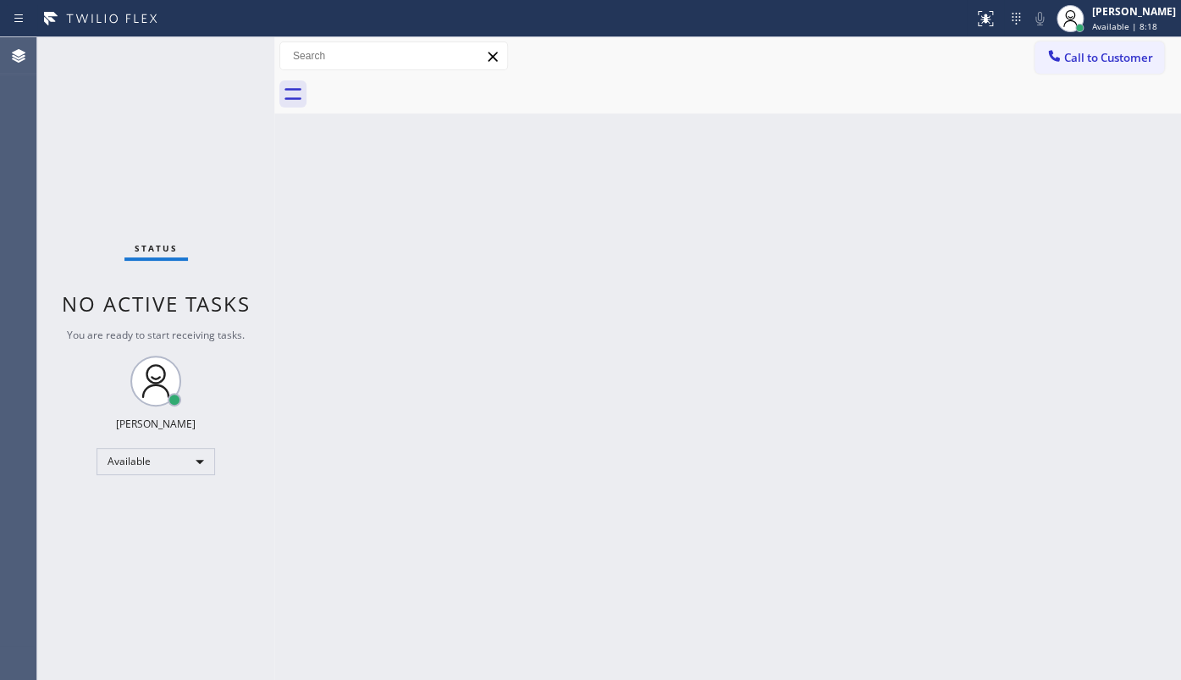
click at [205, 57] on div "Status No active tasks You are ready to start receiving tasks. JENIZA ALCAYDE A…" at bounding box center [155, 358] width 237 height 642
drag, startPoint x: 205, startPoint y: 57, endPoint x: 205, endPoint y: 68, distance: 11.0
click at [205, 63] on div "Status No active tasks You are ready to start receiving tasks. JENIZA ALCAYDE A…" at bounding box center [155, 358] width 237 height 642
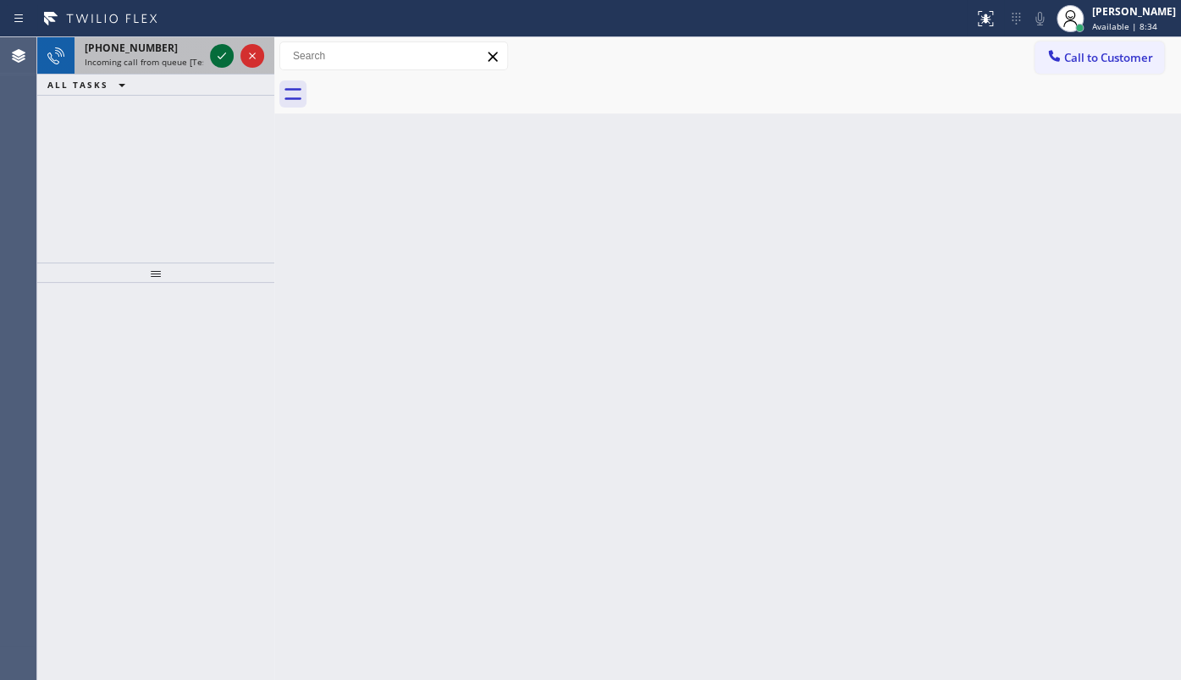
click at [218, 59] on icon at bounding box center [222, 56] width 20 height 20
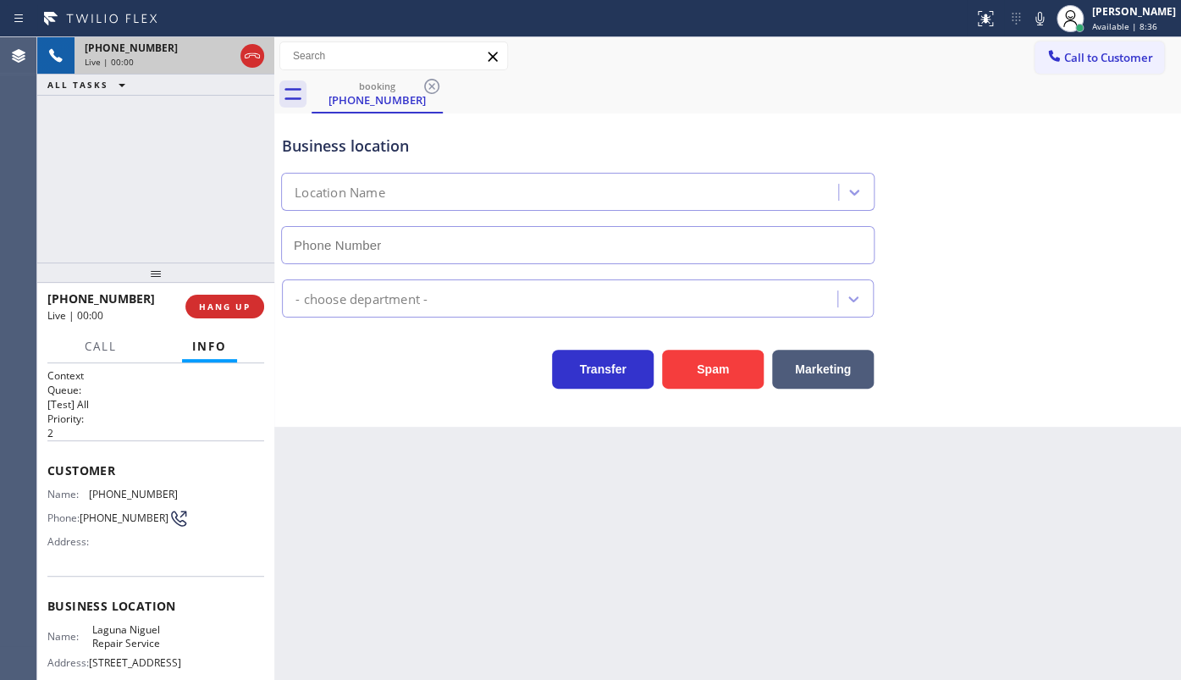
type input "(949) 202-5983"
drag, startPoint x: 92, startPoint y: 489, endPoint x: 193, endPoint y: 495, distance: 100.9
click at [193, 495] on div "Name: (949) 887-3049 Phone: (949) 887-3049 Address:" at bounding box center [155, 521] width 217 height 67
copy span "949) 887-3049"
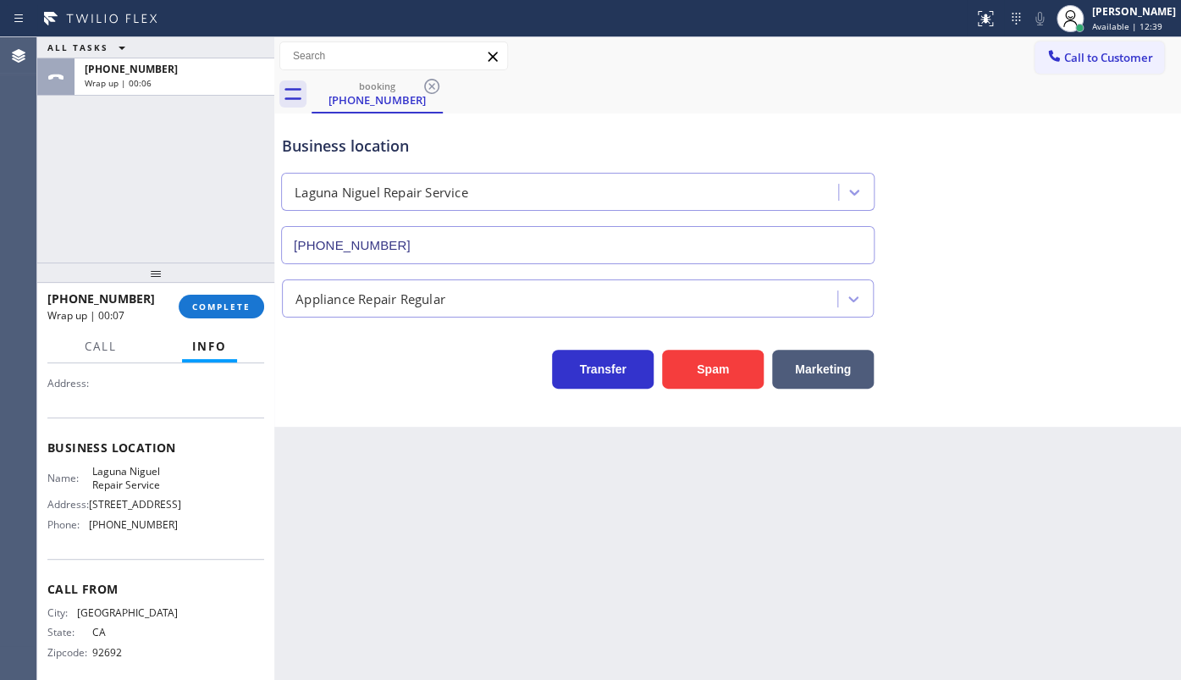
scroll to position [200, 0]
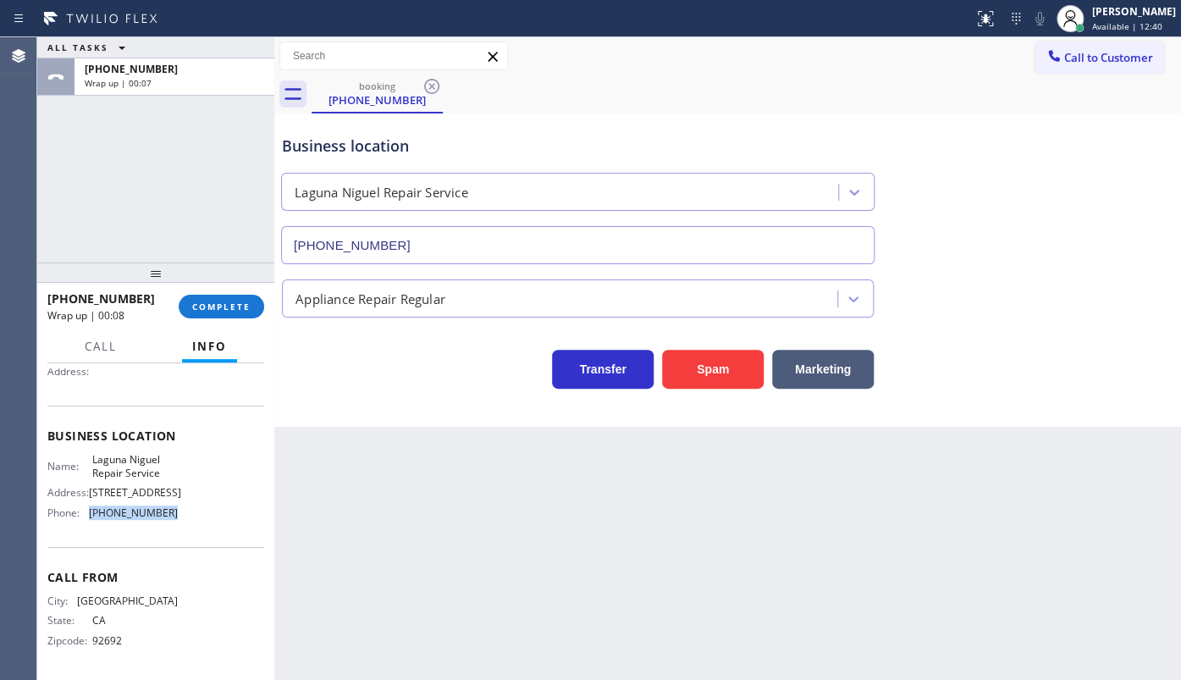
drag, startPoint x: 82, startPoint y: 496, endPoint x: 178, endPoint y: 510, distance: 96.7
click at [178, 510] on div "Name: Laguna Niguel Repair Service Address: 30101 Town Center Dr Phone: (949) 2…" at bounding box center [155, 489] width 217 height 73
copy div "(949) 202-5983"
drag, startPoint x: 85, startPoint y: 425, endPoint x: 168, endPoint y: 447, distance: 85.0
click at [168, 453] on div "Name: Laguna Niguel Repair Service" at bounding box center [112, 466] width 130 height 26
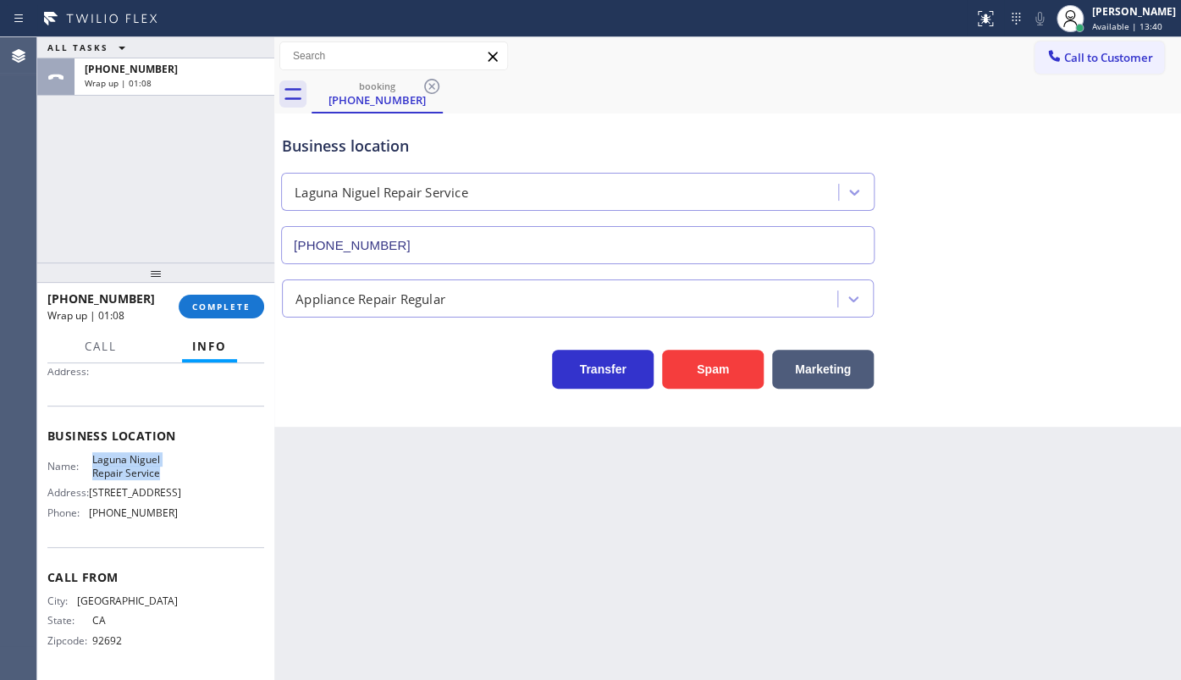
copy span "Laguna Niguel Repair Service"
click at [1117, 13] on div "[PERSON_NAME]" at bounding box center [1134, 11] width 84 height 14
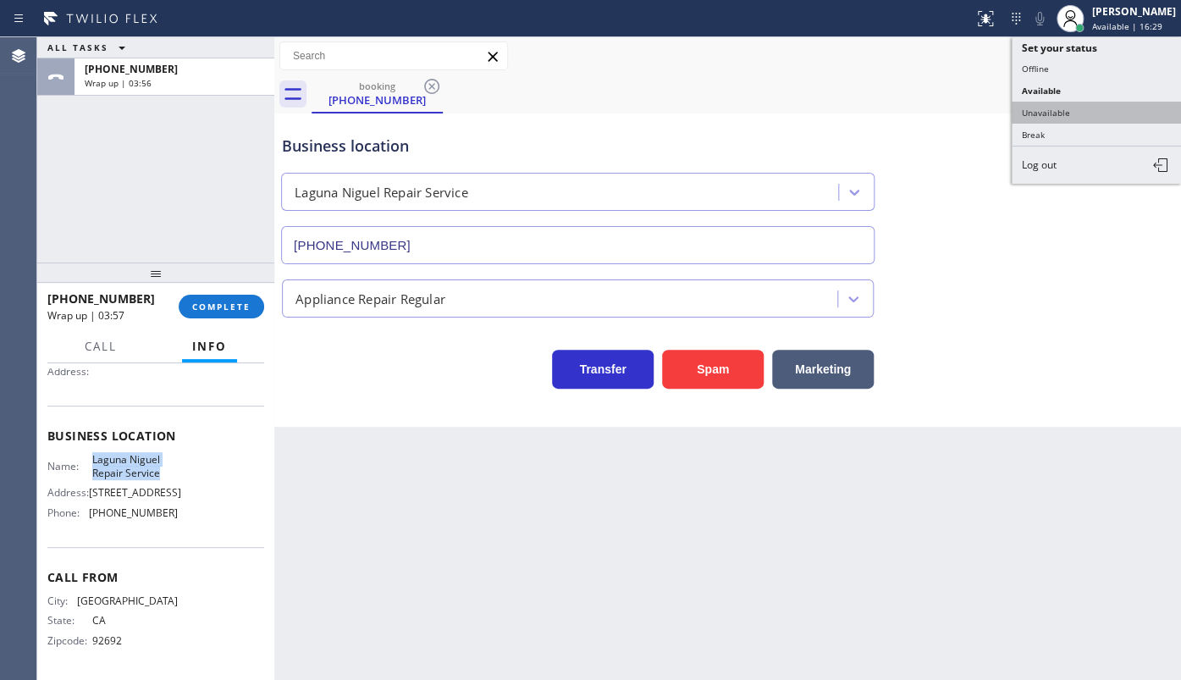
click at [1066, 102] on button "Unavailable" at bounding box center [1095, 113] width 169 height 22
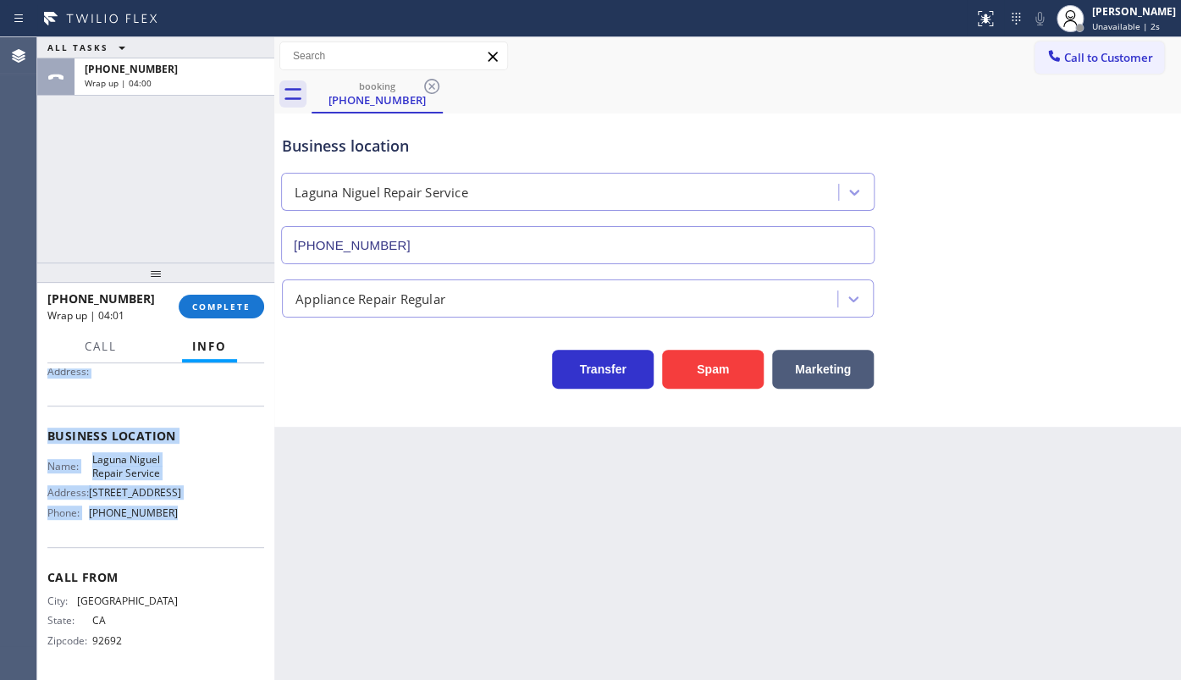
drag, startPoint x: 47, startPoint y: 449, endPoint x: 165, endPoint y: 520, distance: 138.2
click at [163, 521] on div "Context Queue: [Test] All Priority: 2 Customer Name: (949) 887-3049 Phone: (949…" at bounding box center [155, 436] width 217 height 477
copy div "Customer Name: (949) 887-3049 Phone: (949) 887-3049 Address: Business location …"
click at [211, 307] on span "COMPLETE" at bounding box center [221, 306] width 58 height 12
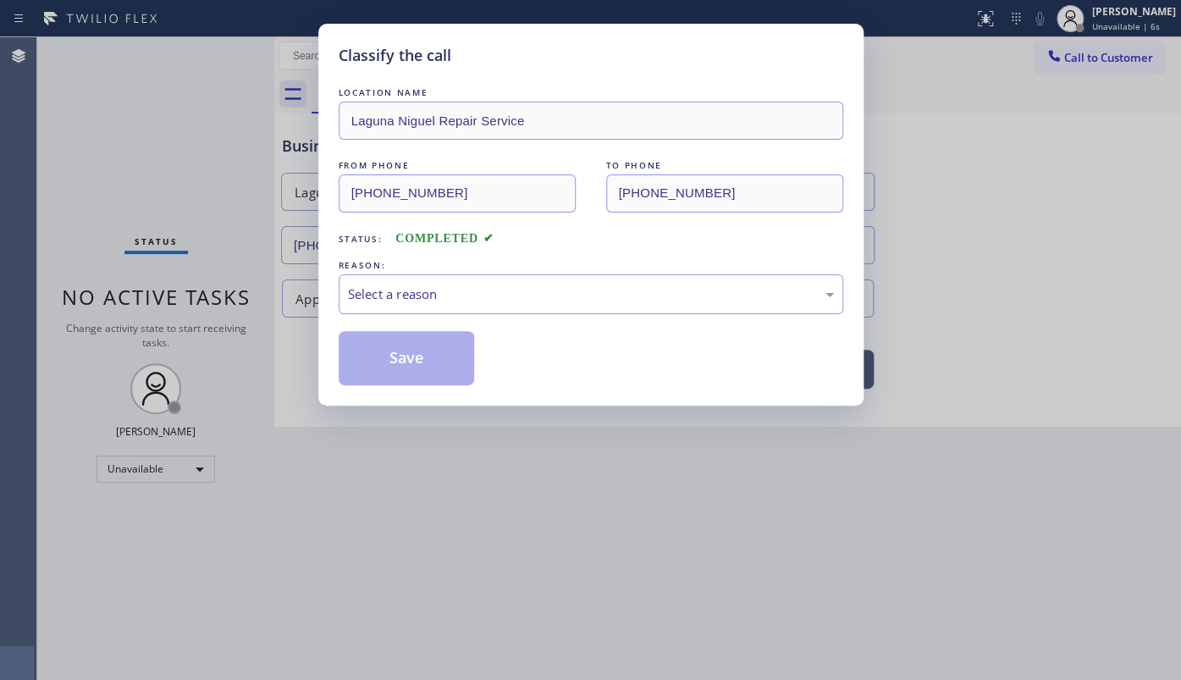
click at [436, 316] on div "LOCATION NAME Laguna Niguel Repair Service FROM PHONE (949) 887-3049 TO PHONE (…" at bounding box center [591, 234] width 504 height 301
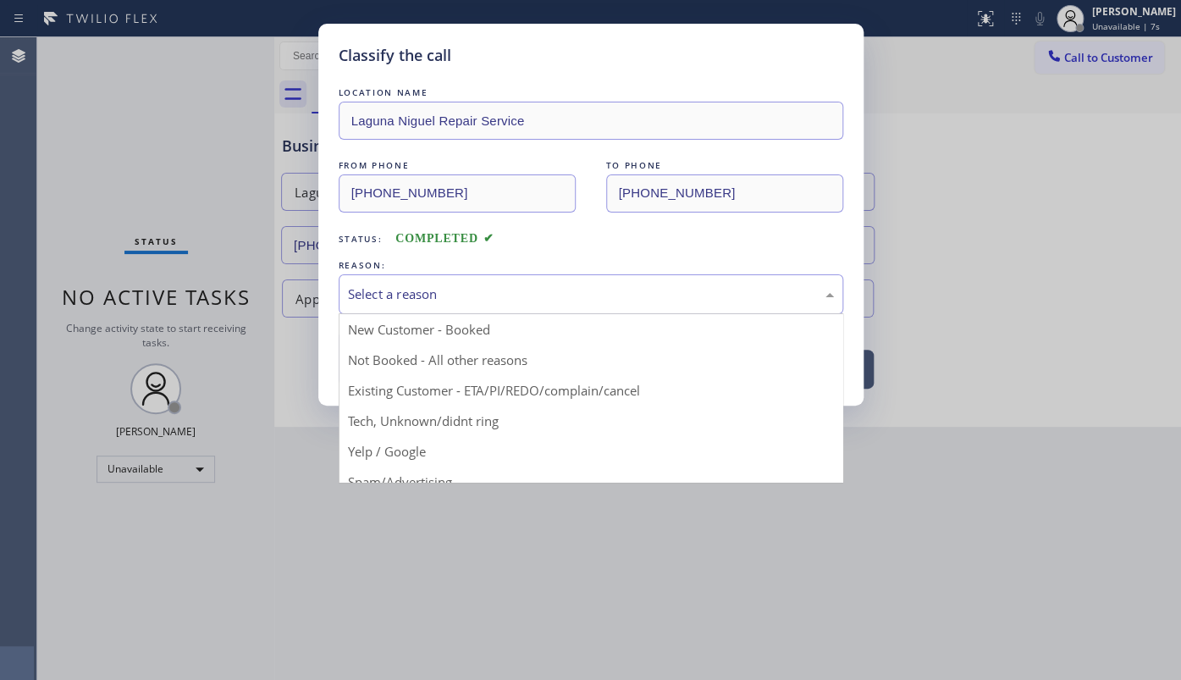
click at [438, 297] on div "Select a reason" at bounding box center [591, 293] width 486 height 19
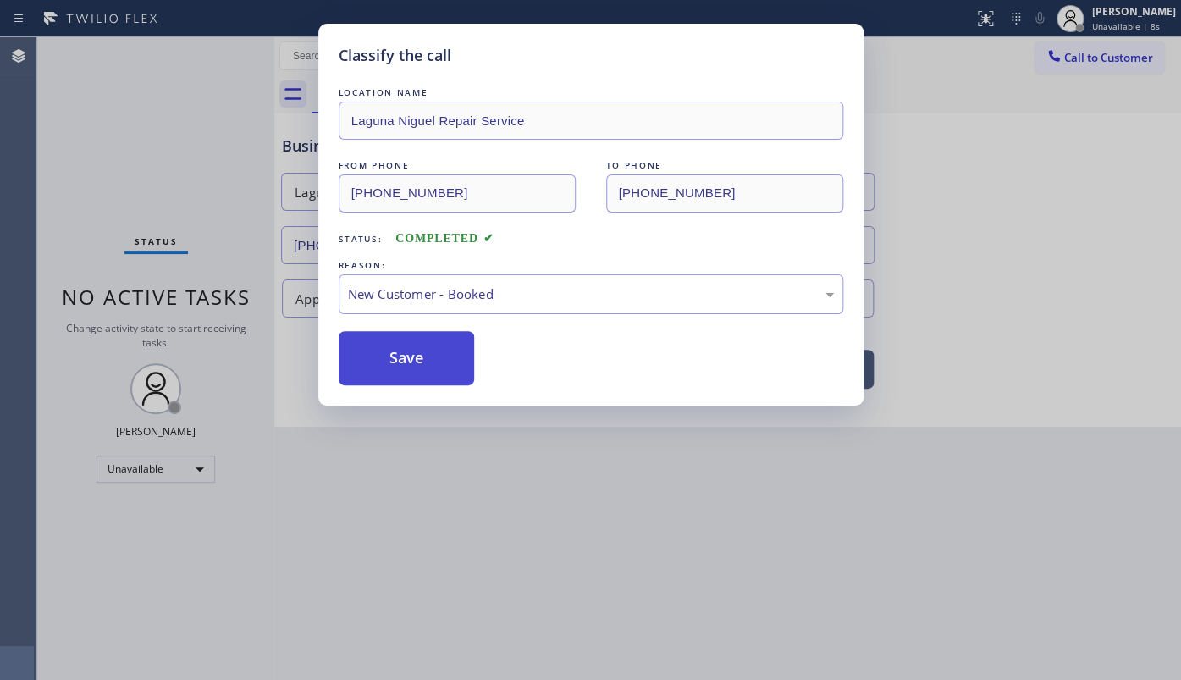
click at [413, 363] on button "Save" at bounding box center [407, 358] width 136 height 54
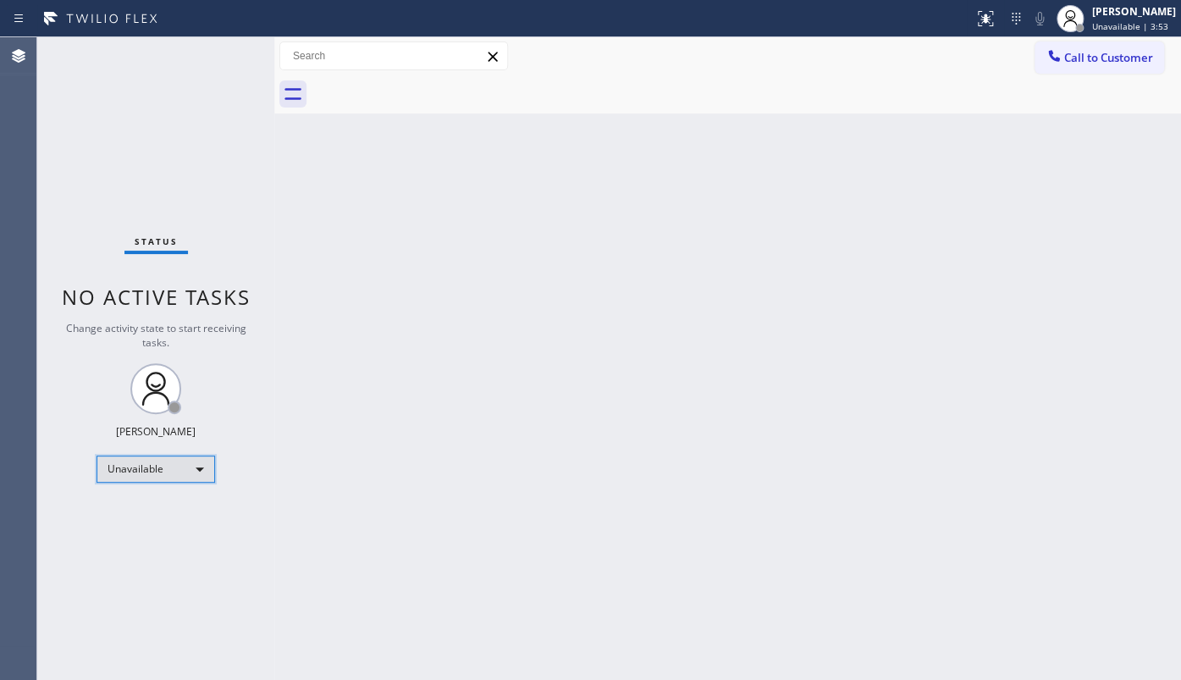
click at [133, 455] on div "Unavailable" at bounding box center [155, 468] width 118 height 27
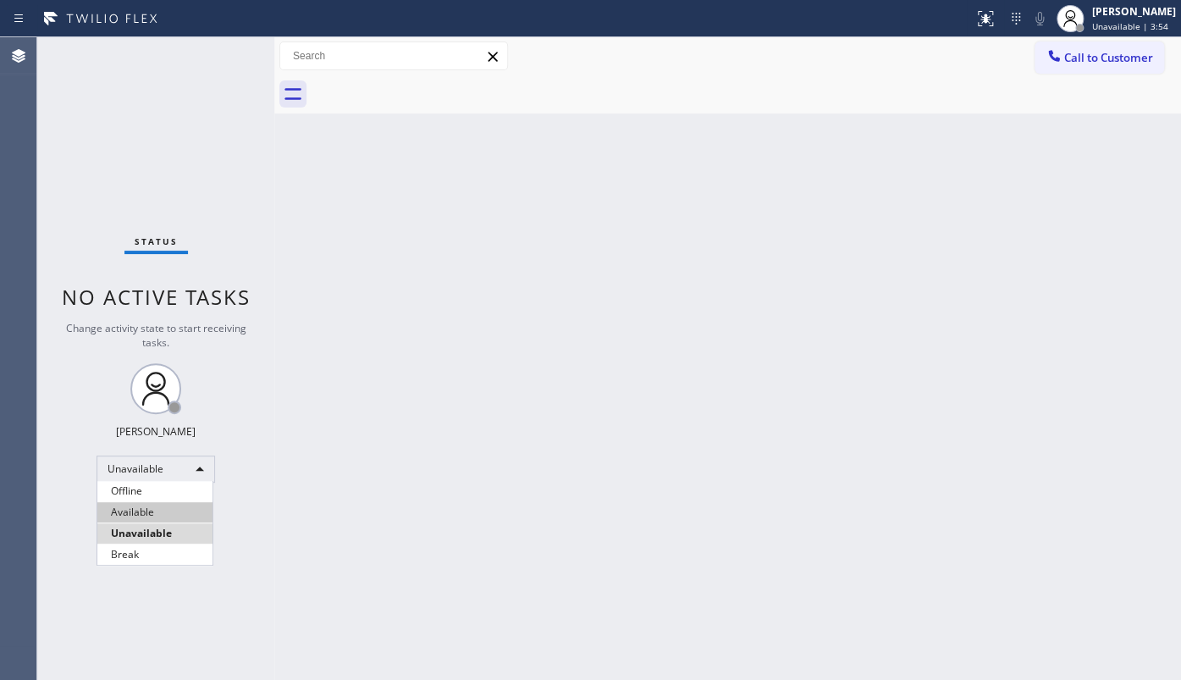
click at [140, 510] on li "Available" at bounding box center [154, 512] width 115 height 20
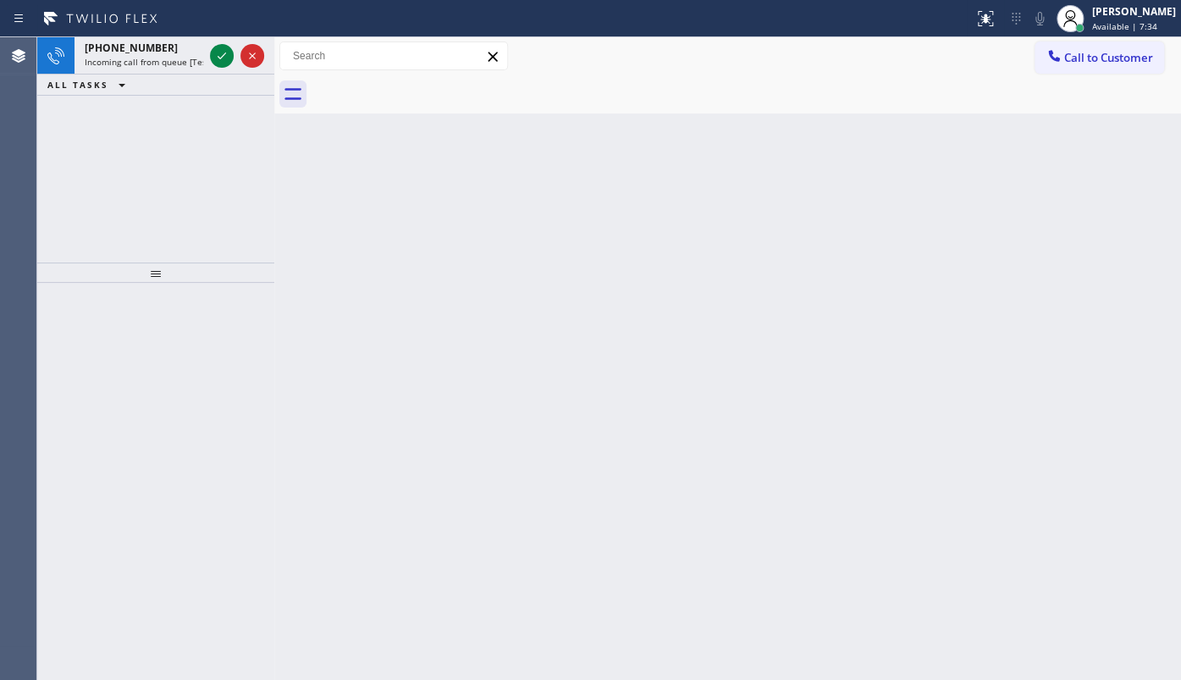
drag, startPoint x: 170, startPoint y: 159, endPoint x: 202, endPoint y: 118, distance: 52.5
click at [182, 161] on div "+18058869311 Incoming call from queue [Test] All ALL TASKS ALL TASKS ACTIVE TAS…" at bounding box center [155, 149] width 237 height 225
click at [207, 55] on div at bounding box center [237, 55] width 61 height 37
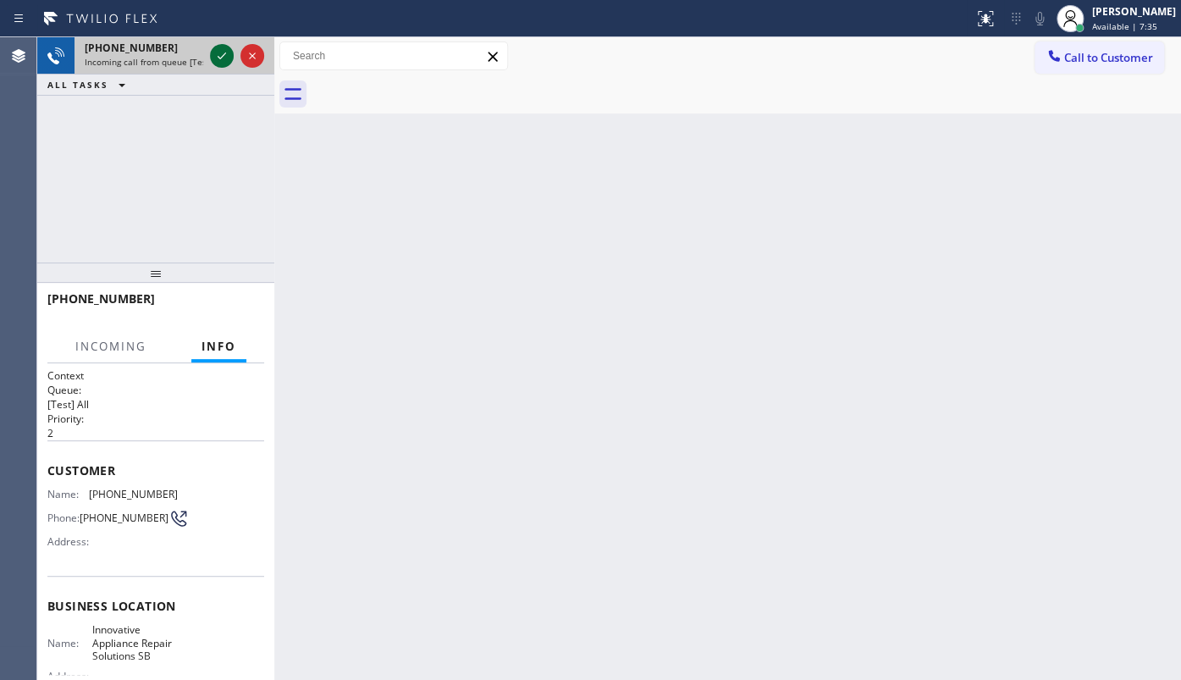
click at [212, 52] on icon at bounding box center [222, 56] width 20 height 20
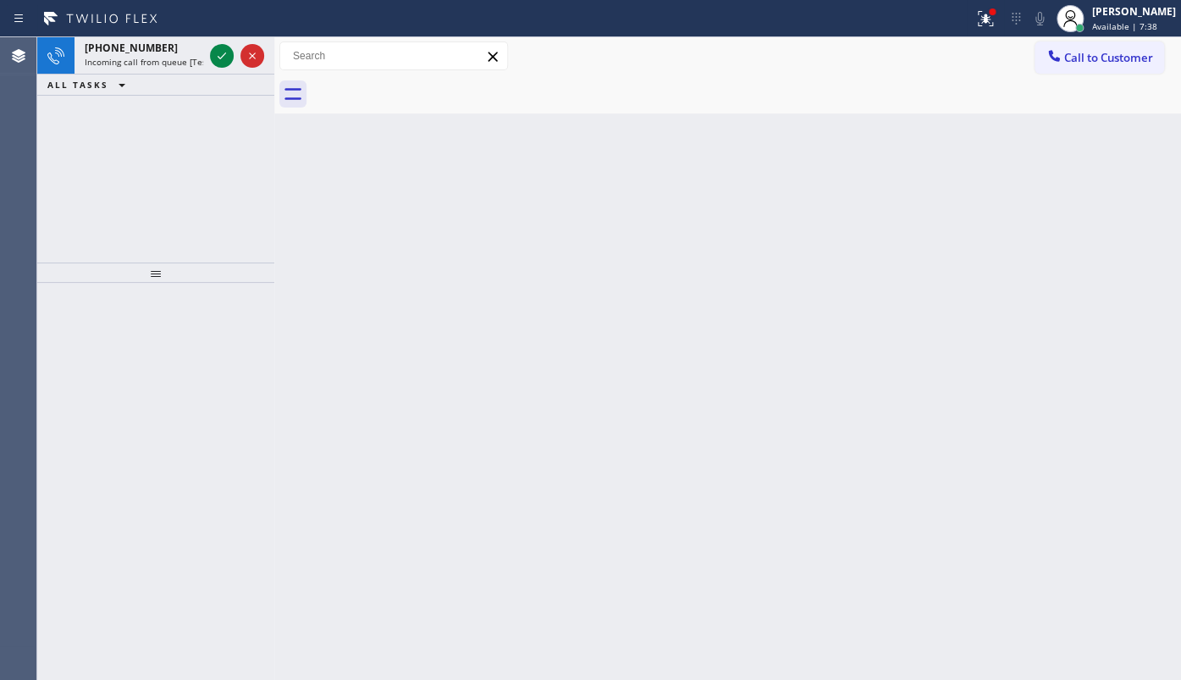
click at [544, 368] on div "Back to Dashboard Change Sender ID Customers Technicians Select a contact Outbo…" at bounding box center [727, 358] width 906 height 642
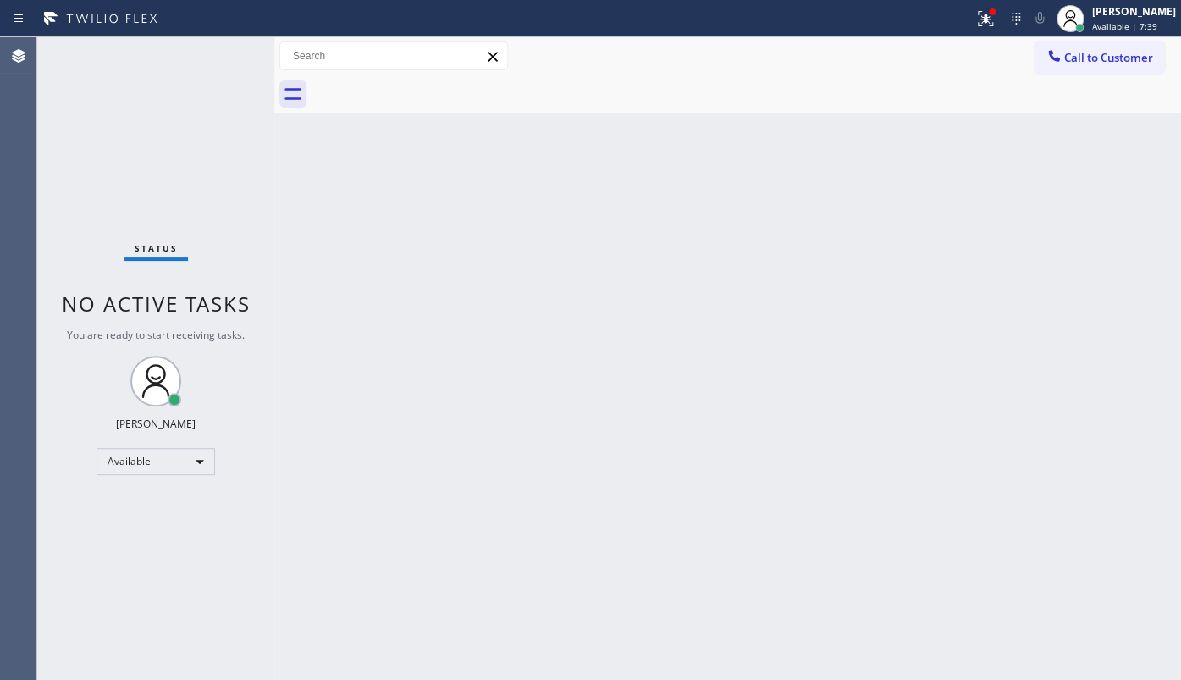
click at [223, 58] on div "Status No active tasks You are ready to start receiving tasks. JENIZA ALCAYDE A…" at bounding box center [155, 358] width 237 height 642
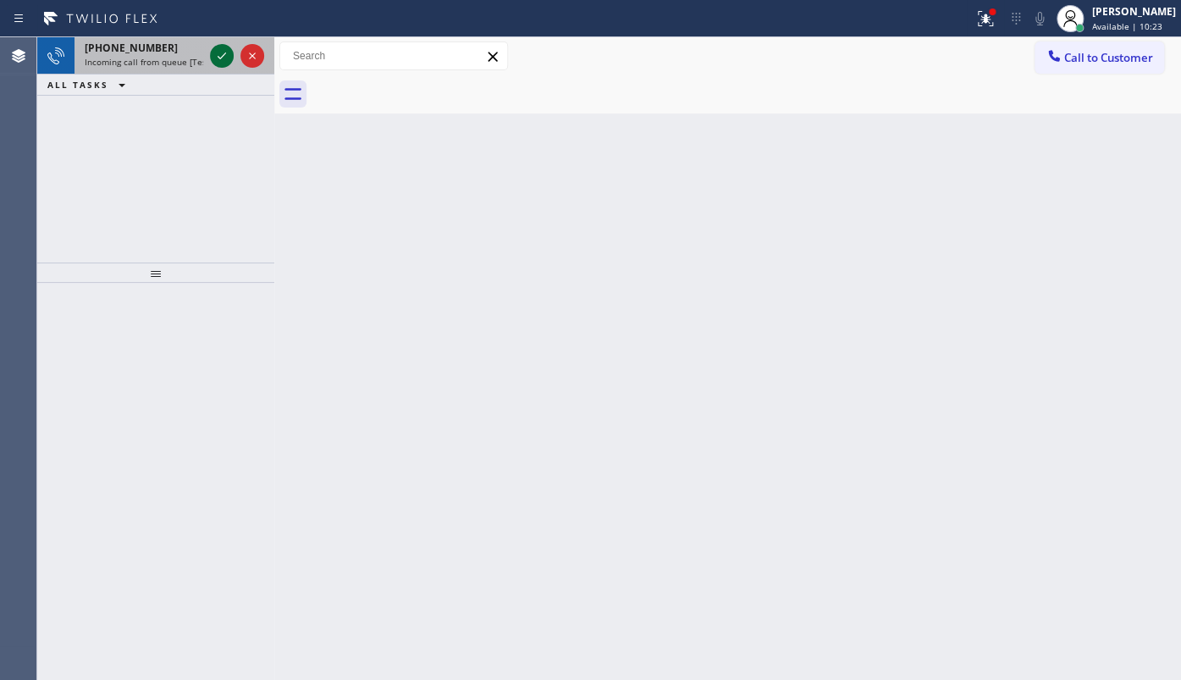
drag, startPoint x: 221, startPoint y: 47, endPoint x: 221, endPoint y: 59, distance: 12.7
click at [219, 50] on icon at bounding box center [222, 56] width 20 height 20
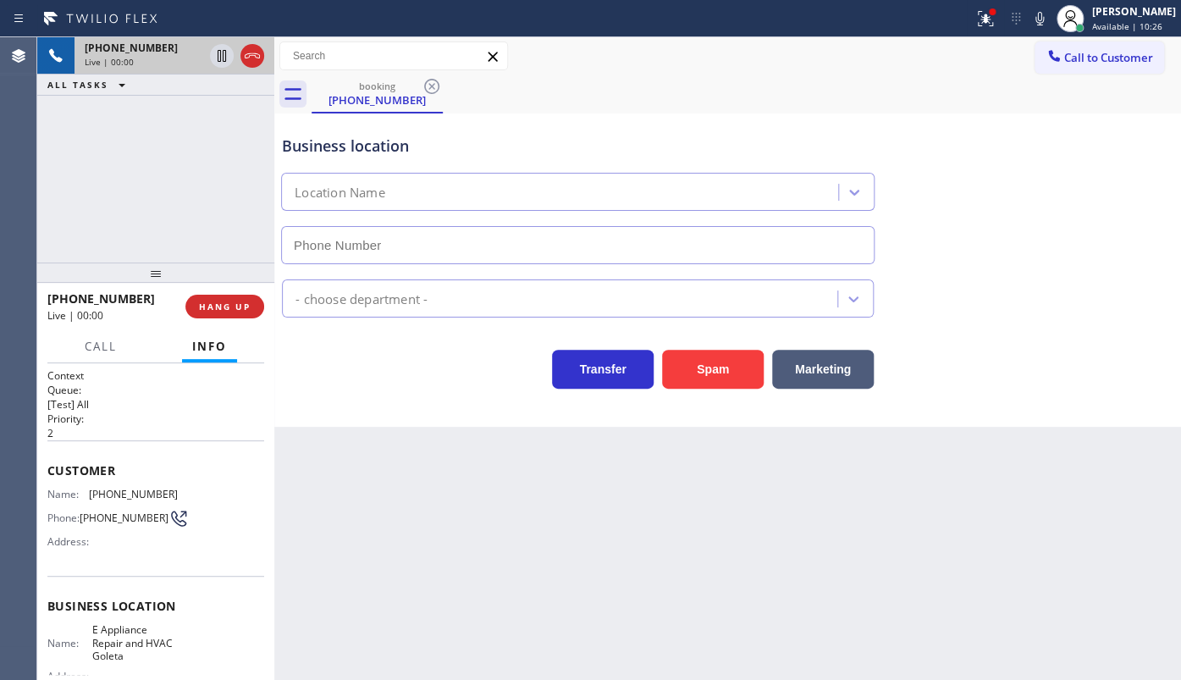
type input "(805) 243-3443"
click at [222, 305] on span "HANG UP" at bounding box center [225, 306] width 52 height 12
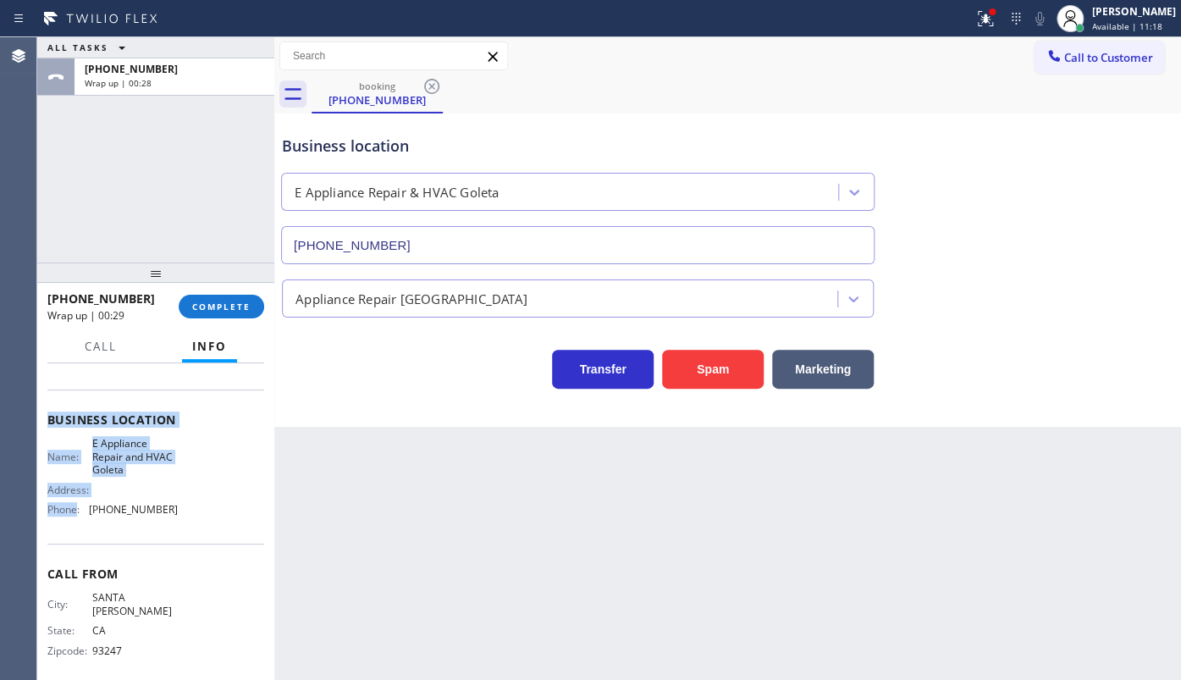
scroll to position [186, 0]
drag, startPoint x: 46, startPoint y: 457, endPoint x: 237, endPoint y: 508, distance: 197.9
click at [240, 506] on div "Context Queue: [Test] All Priority: 2 Customer Name: (805) 886-9311 Phone: (805…" at bounding box center [155, 521] width 237 height 317
copy div "Customer Name: (805) 886-9311 Phone: (805) 886-9311 Address: Business location …"
drag, startPoint x: 117, startPoint y: 190, endPoint x: 202, endPoint y: 352, distance: 183.6
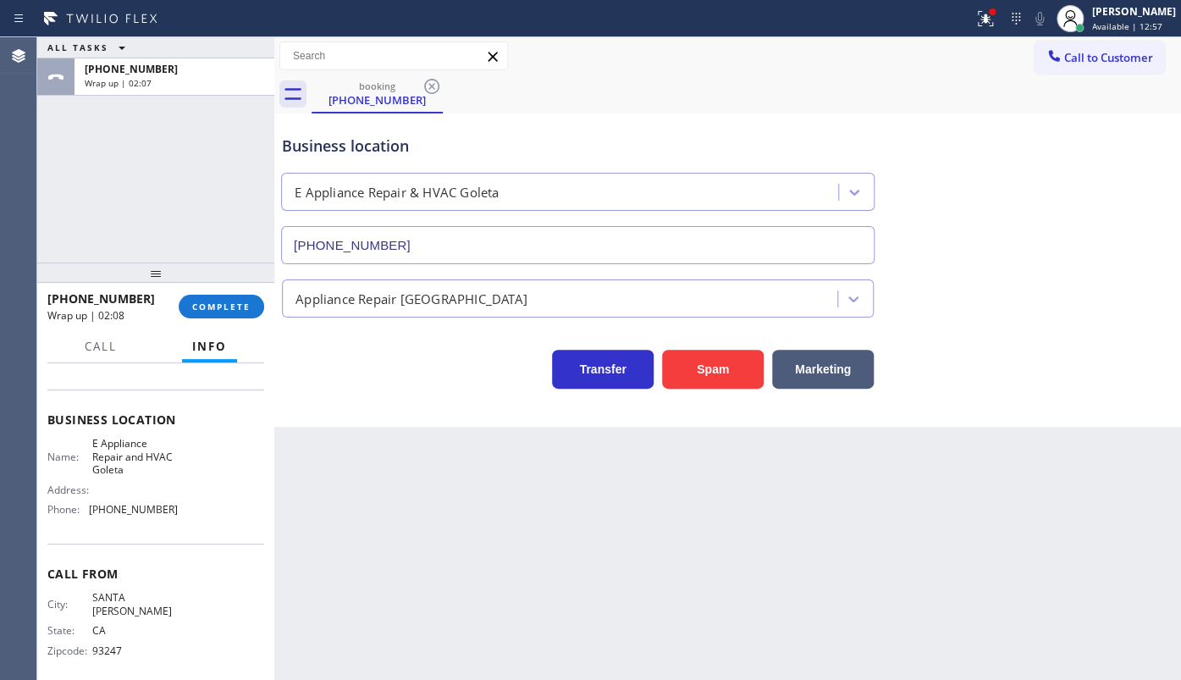
click at [138, 224] on div "ALL TASKS ALL TASKS ACTIVE TASKS TASKS IN WRAP UP +18058869311 Wrap up | 02:07" at bounding box center [155, 149] width 237 height 225
click at [221, 293] on div "+18058869311 Wrap up | 02:08 COMPLETE" at bounding box center [155, 306] width 217 height 44
click at [220, 303] on span "COMPLETE" at bounding box center [221, 306] width 58 height 12
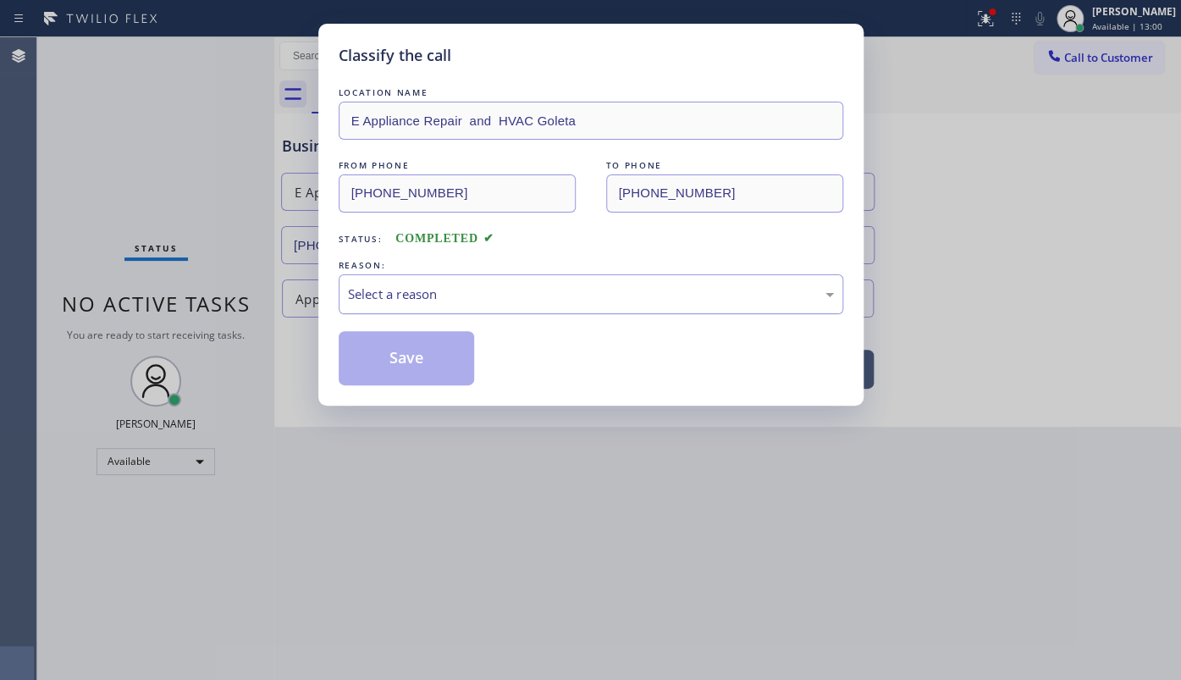
click at [373, 296] on div "Select a reason" at bounding box center [591, 293] width 486 height 19
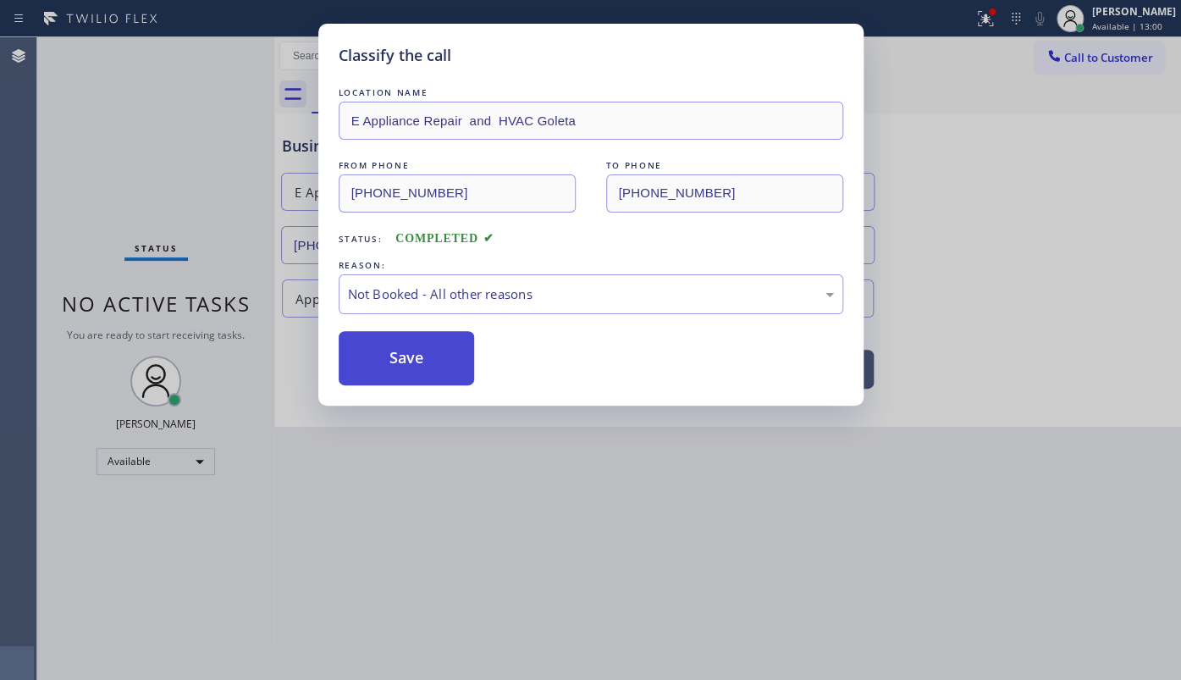
click at [367, 358] on button "Save" at bounding box center [407, 358] width 136 height 54
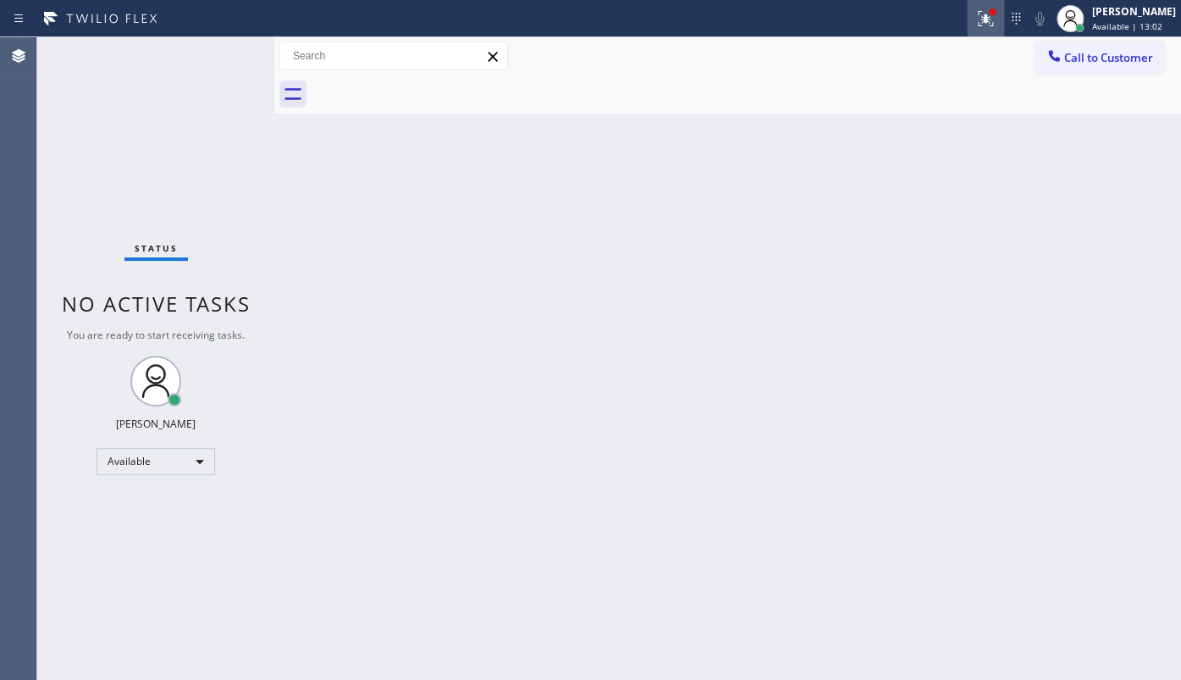
click at [982, 13] on icon at bounding box center [985, 18] width 20 height 20
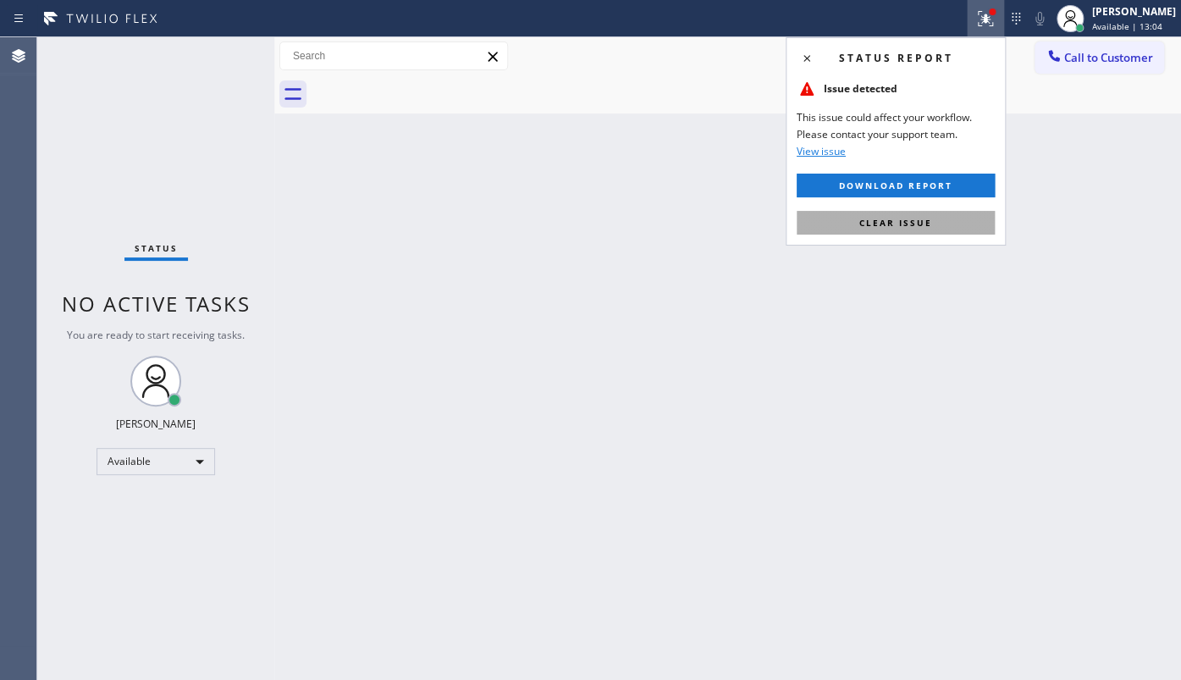
click at [899, 220] on span "Clear issue" at bounding box center [895, 223] width 73 height 12
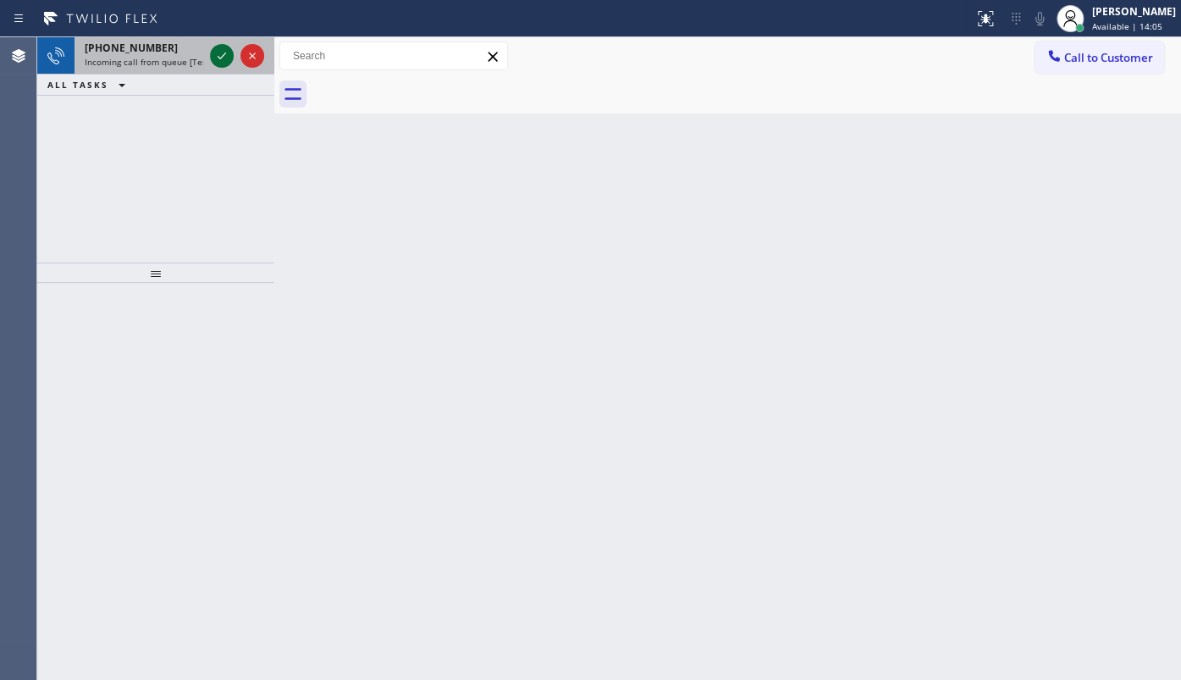
click at [223, 53] on icon at bounding box center [222, 56] width 20 height 20
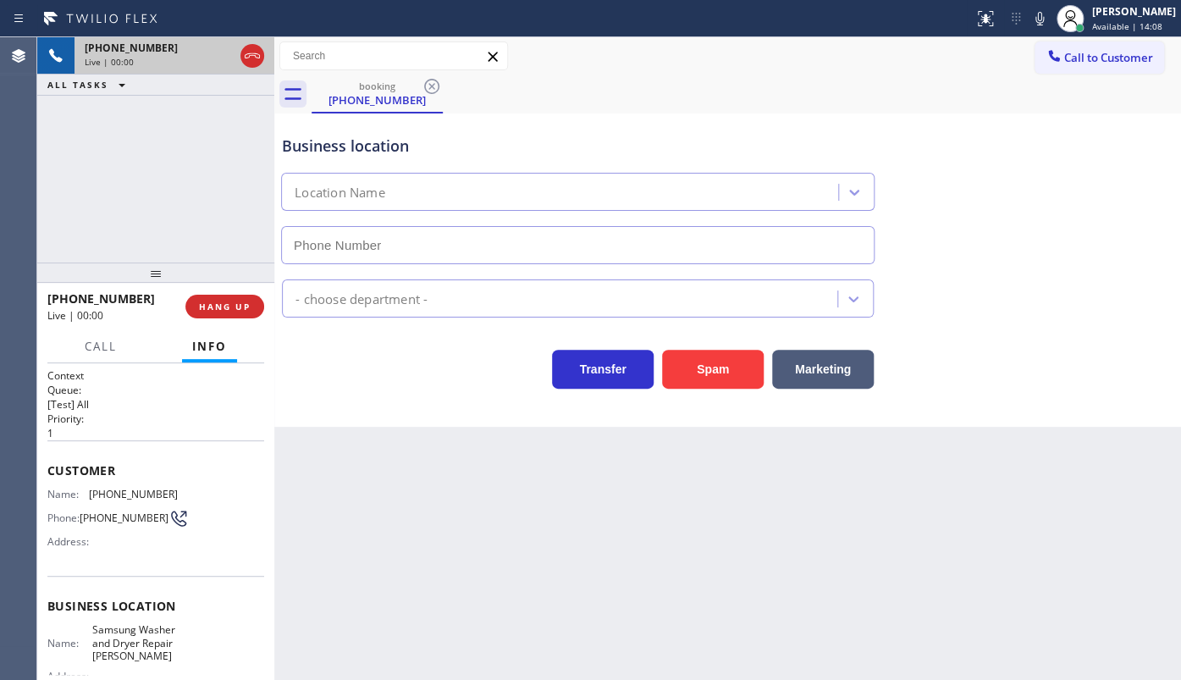
type input "[PHONE_NUMBER]"
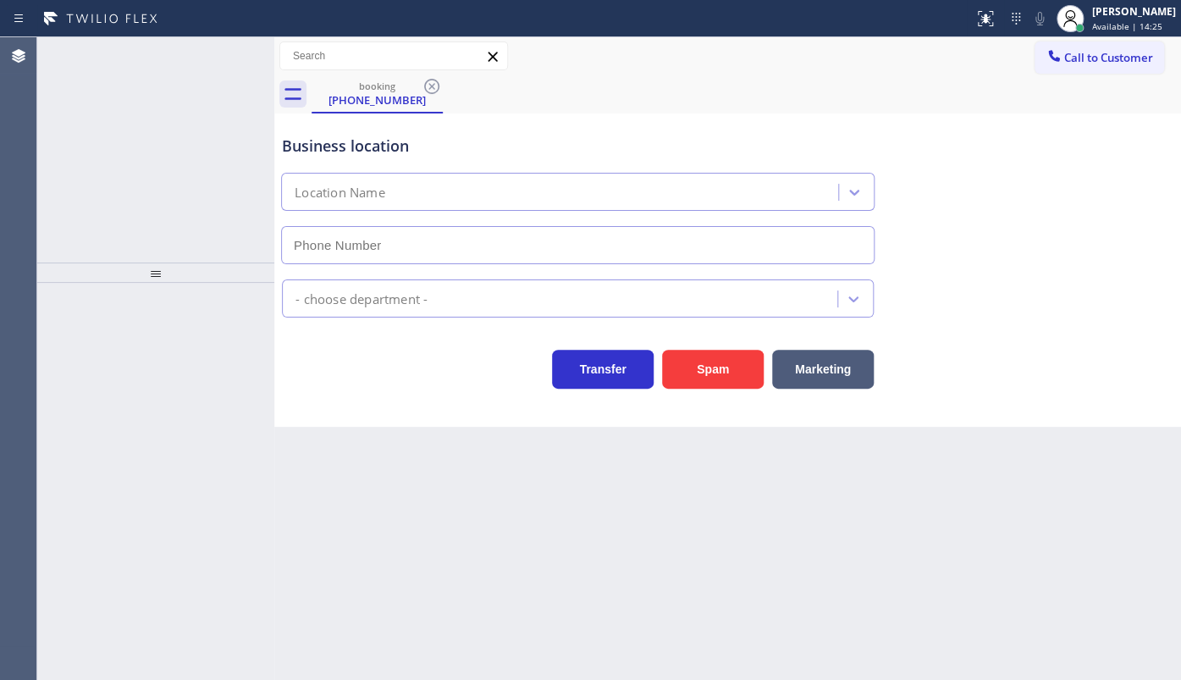
type input "[PHONE_NUMBER]"
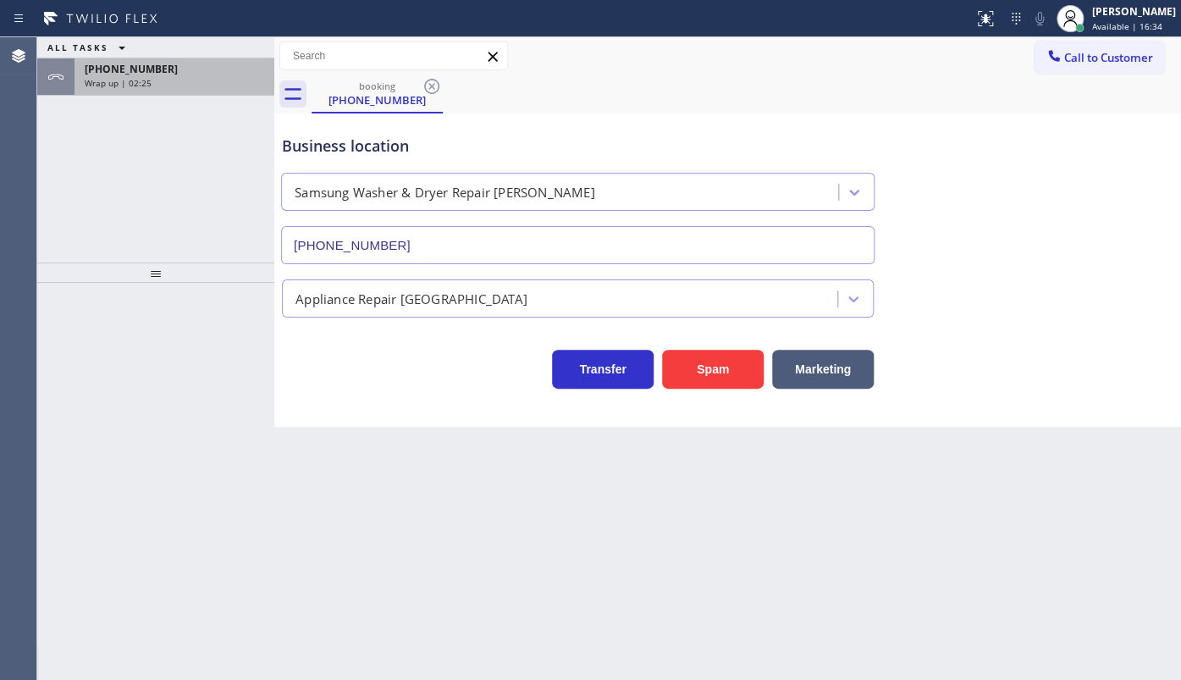
click at [157, 69] on div "[PHONE_NUMBER]" at bounding box center [174, 69] width 179 height 14
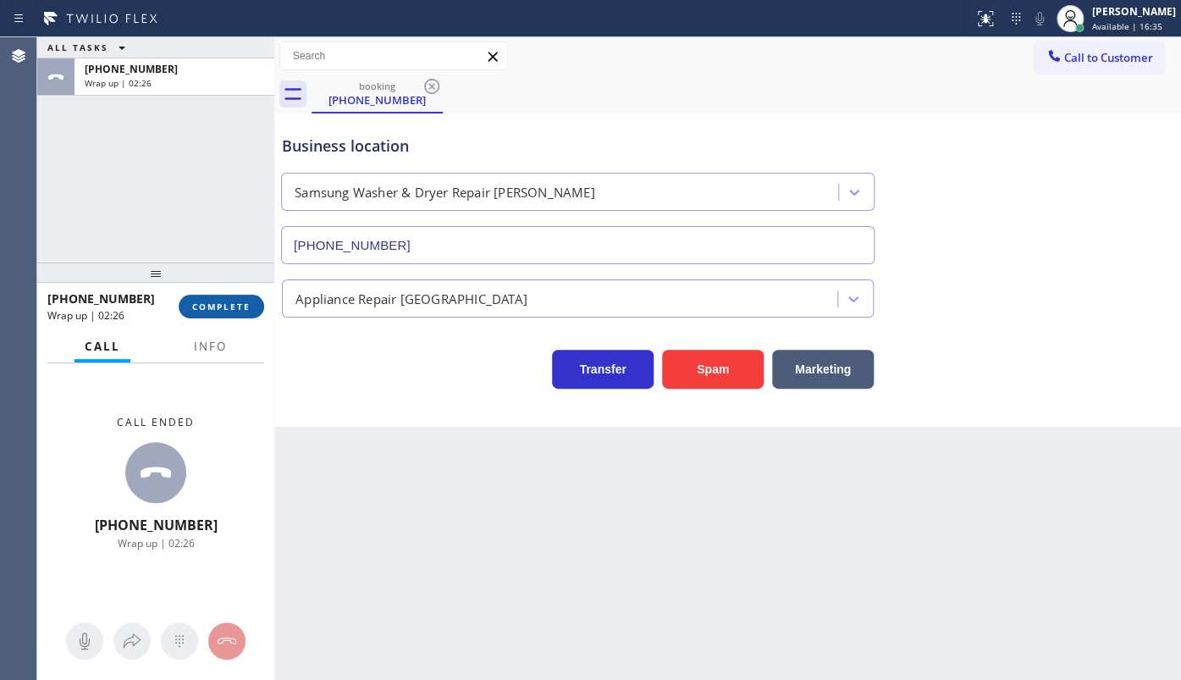
click at [223, 295] on button "COMPLETE" at bounding box center [221, 307] width 85 height 24
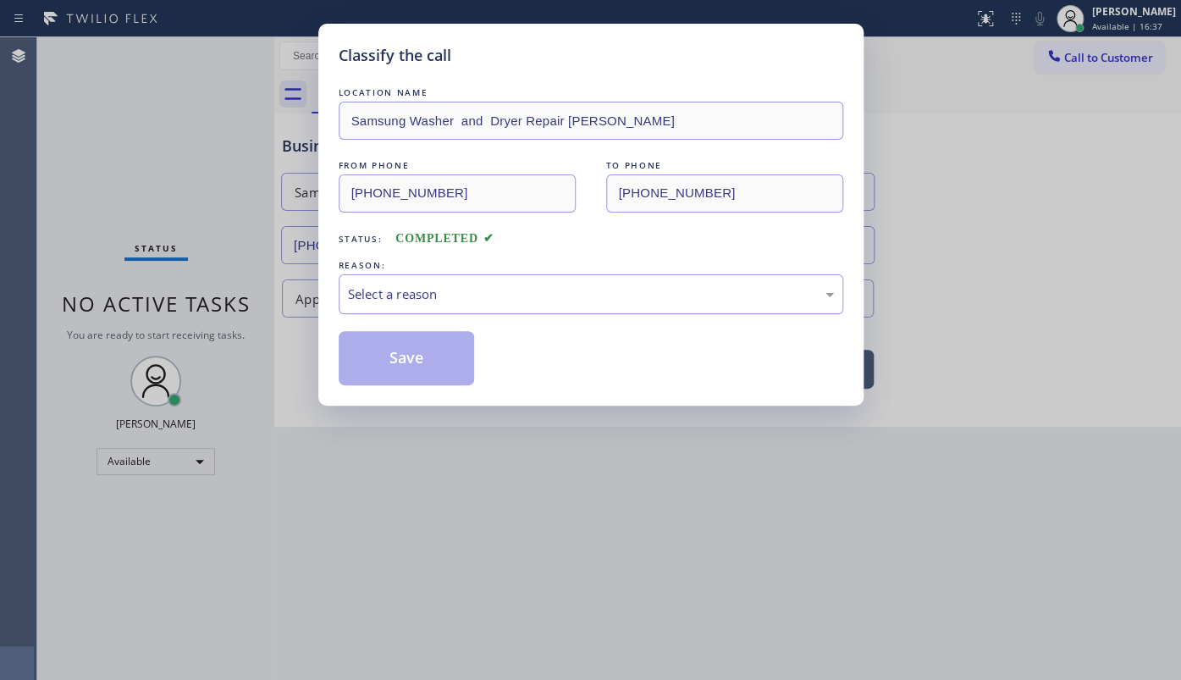
click at [366, 289] on div "Select a reason" at bounding box center [591, 293] width 486 height 19
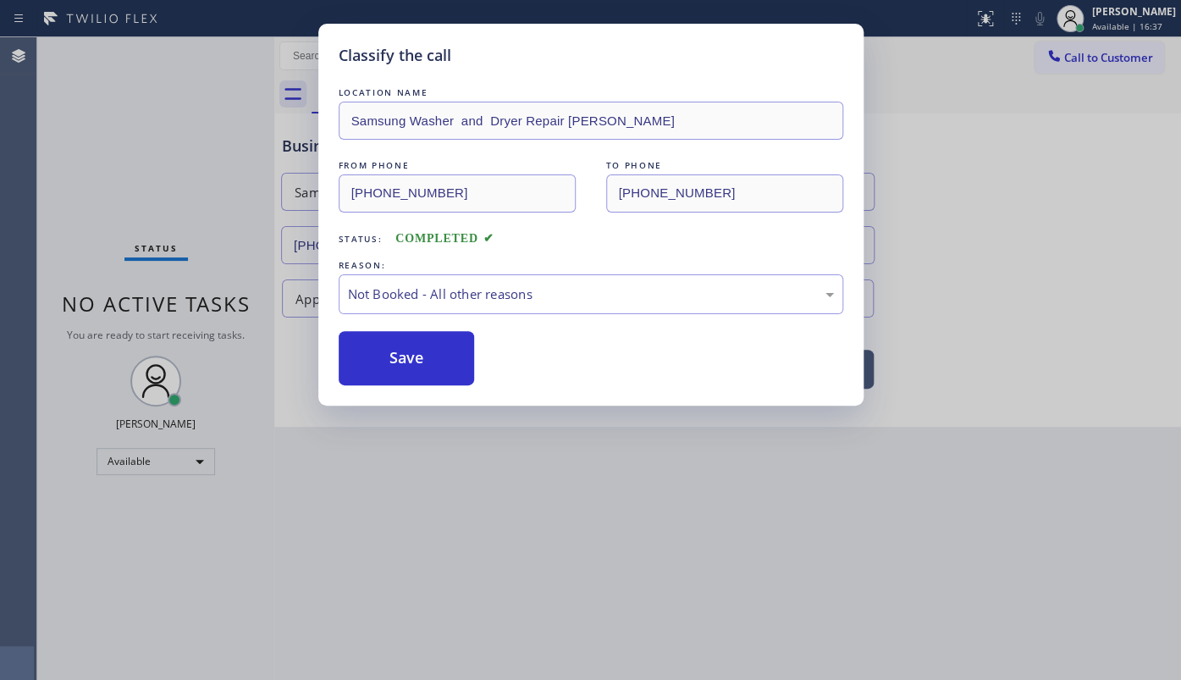
click at [373, 368] on button "Save" at bounding box center [407, 358] width 136 height 54
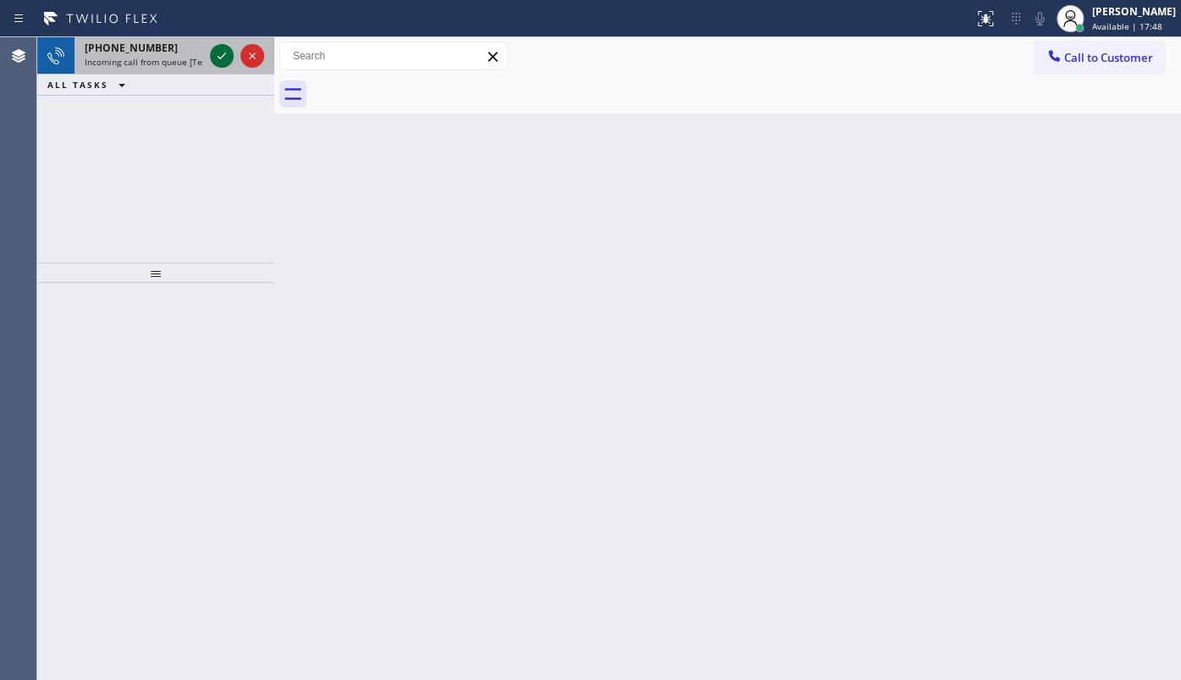
click at [213, 52] on icon at bounding box center [222, 56] width 20 height 20
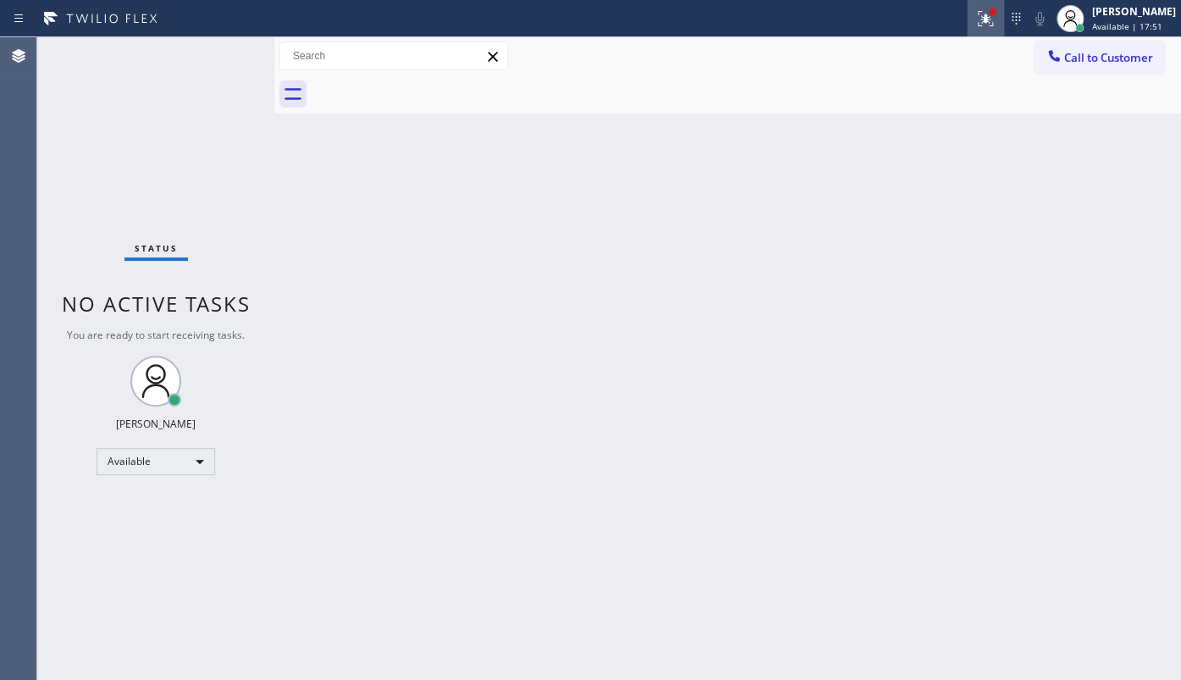
click at [991, 16] on icon at bounding box center [985, 18] width 20 height 20
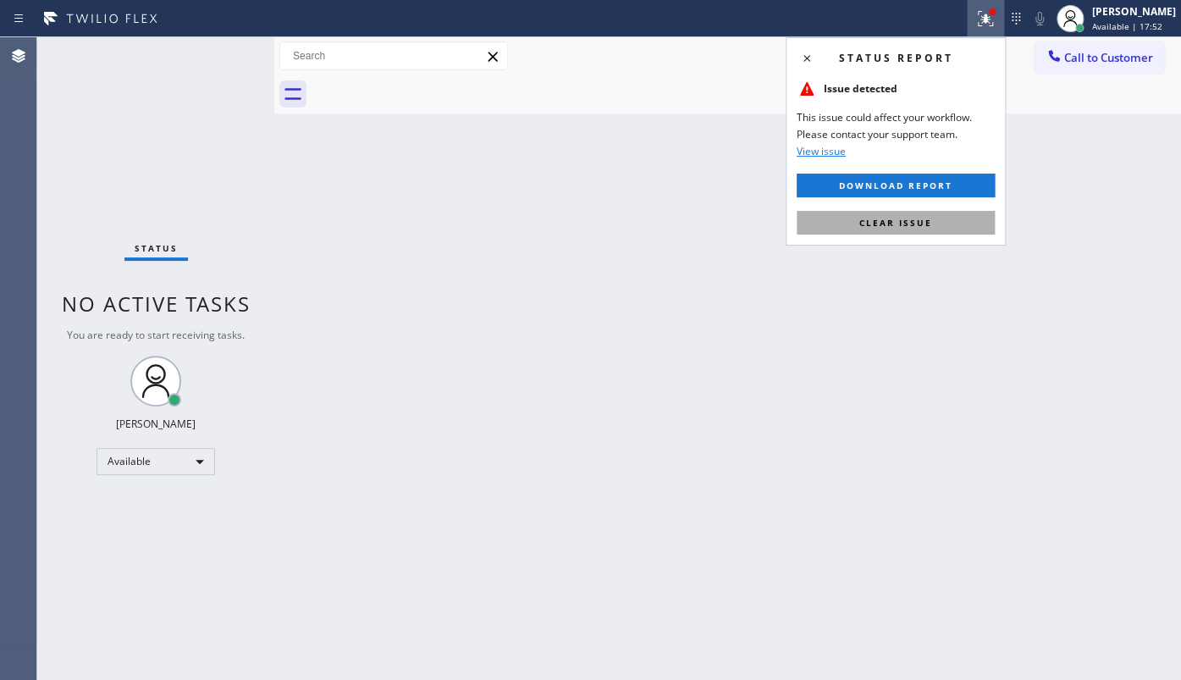
click at [912, 224] on span "Clear issue" at bounding box center [895, 223] width 73 height 12
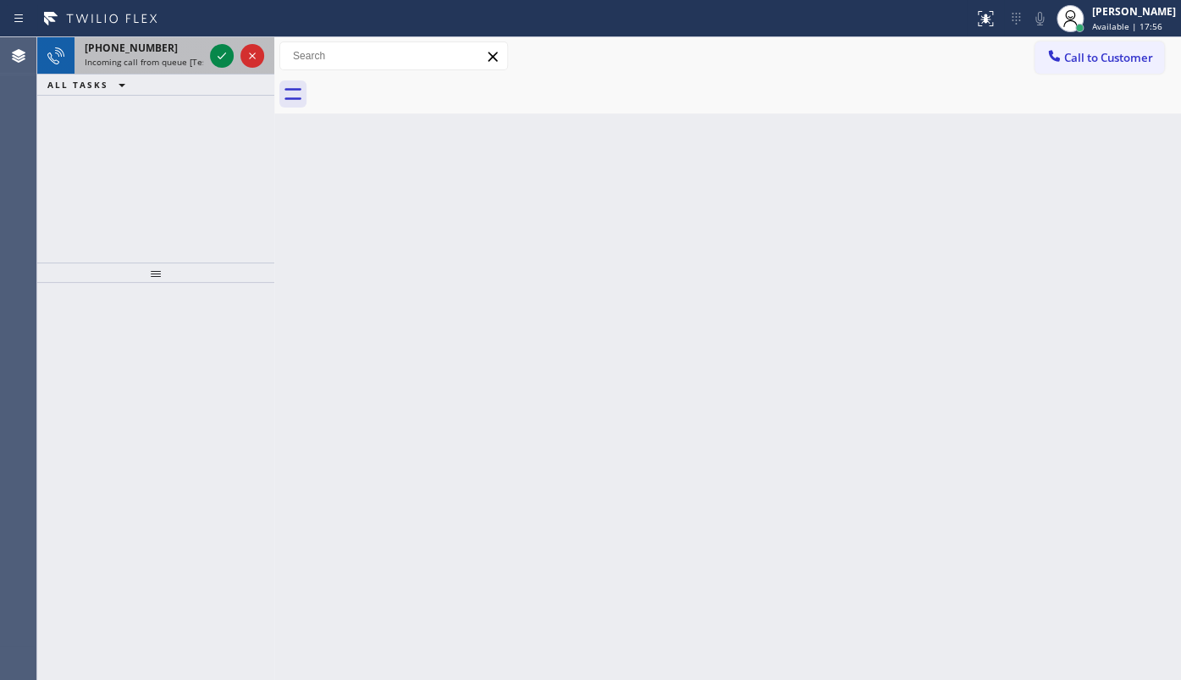
click at [138, 51] on span "[PHONE_NUMBER]" at bounding box center [131, 48] width 93 height 14
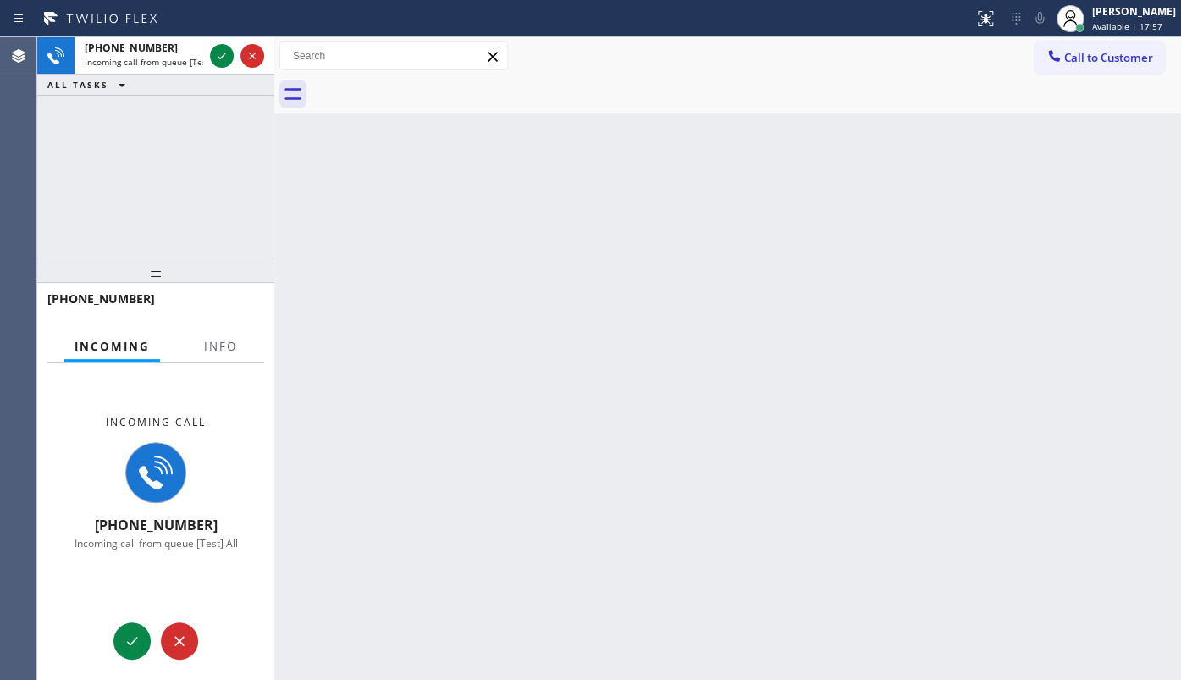
click at [230, 361] on div at bounding box center [220, 360] width 53 height 3
click at [227, 344] on span "Info" at bounding box center [220, 346] width 33 height 15
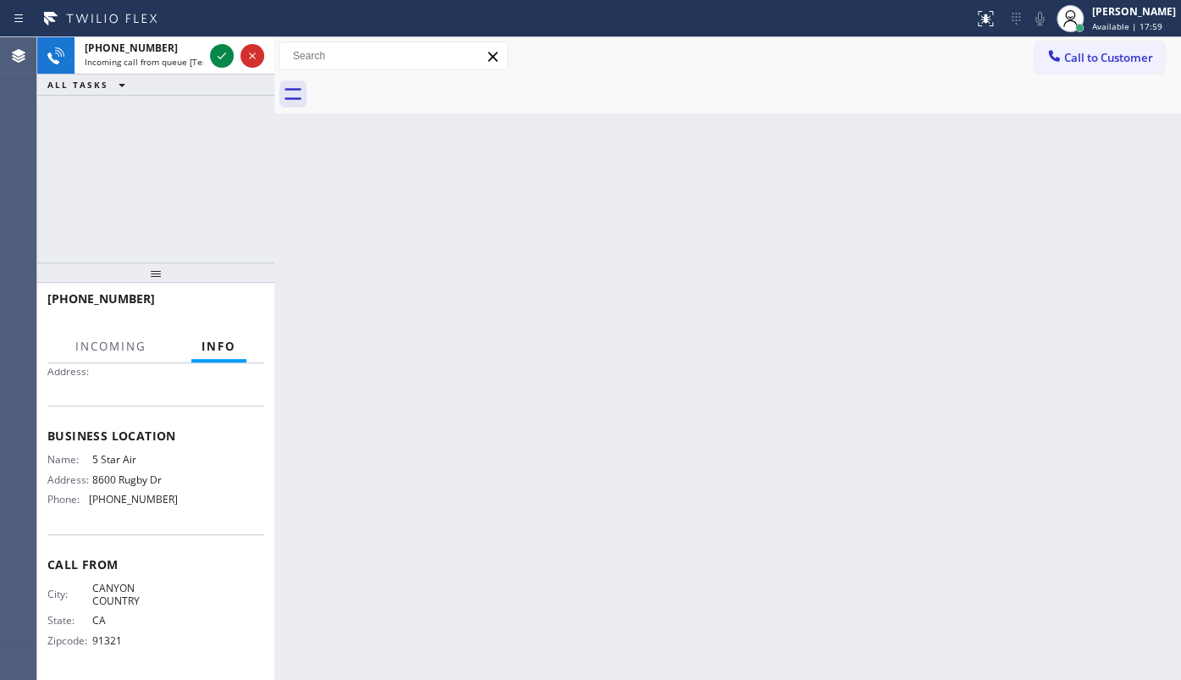
scroll to position [90, 0]
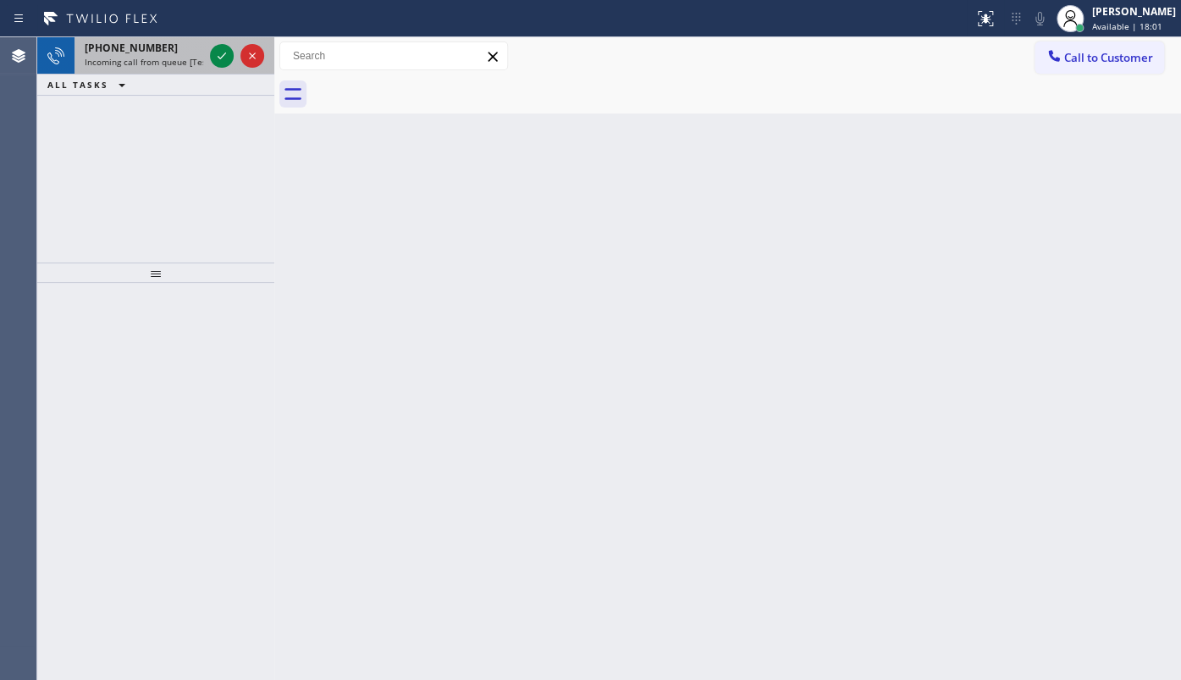
click at [233, 42] on div at bounding box center [237, 55] width 61 height 37
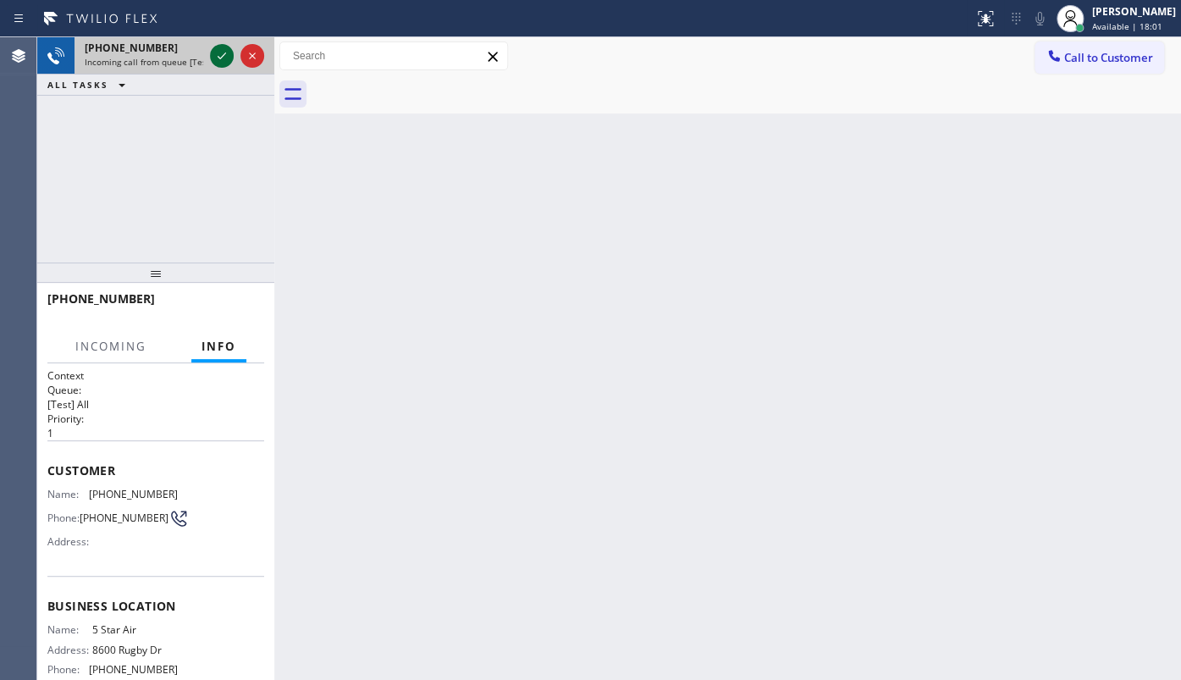
click at [225, 52] on icon at bounding box center [222, 56] width 20 height 20
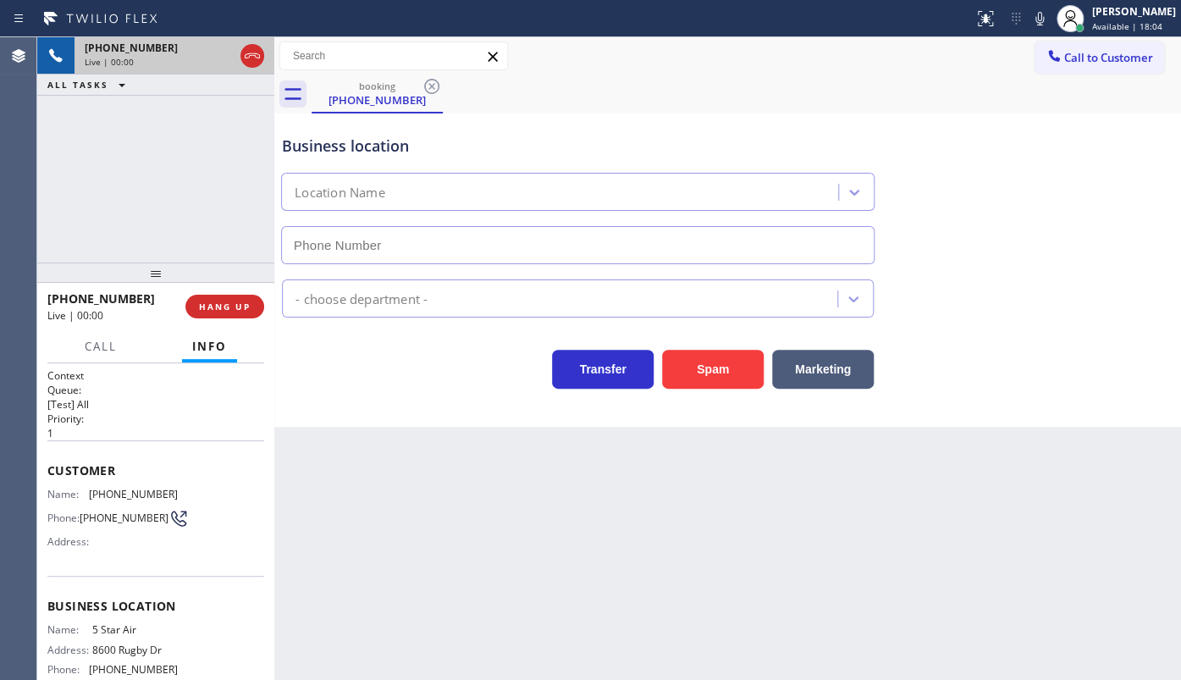
type input "[PHONE_NUMBER]"
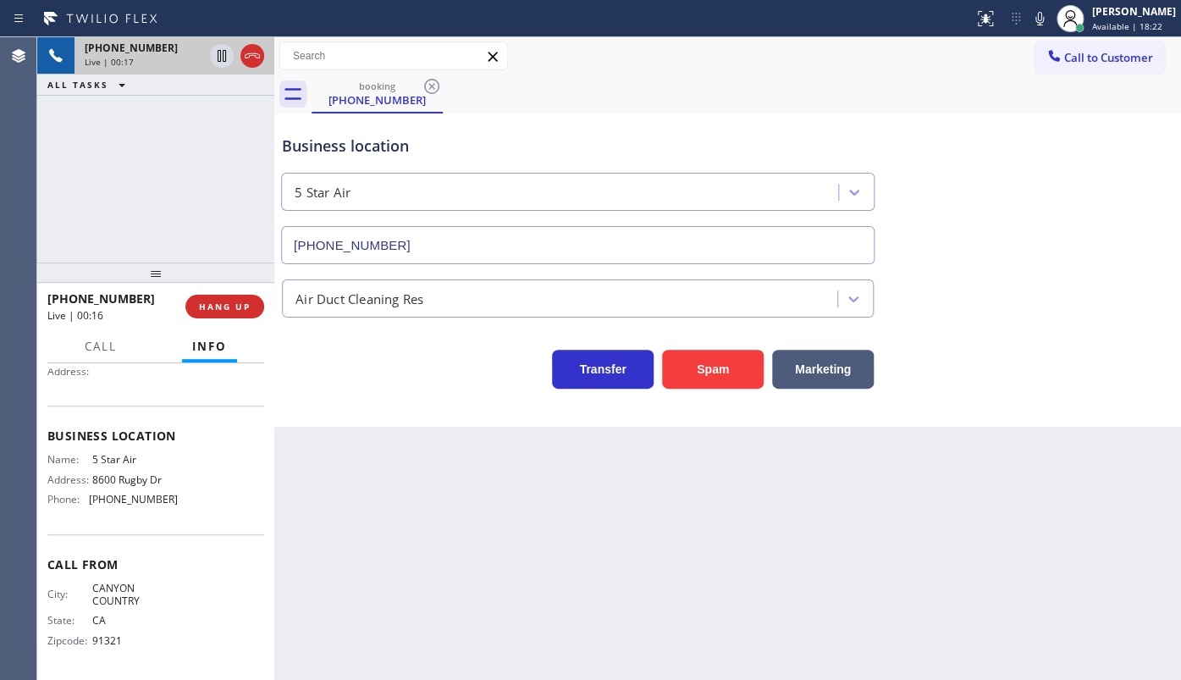
drag, startPoint x: 158, startPoint y: 44, endPoint x: 68, endPoint y: 52, distance: 91.0
click at [68, 52] on div "[PHONE_NUMBER] Live | 00:17" at bounding box center [155, 55] width 237 height 37
click at [251, 305] on button "HANG UP" at bounding box center [224, 307] width 79 height 24
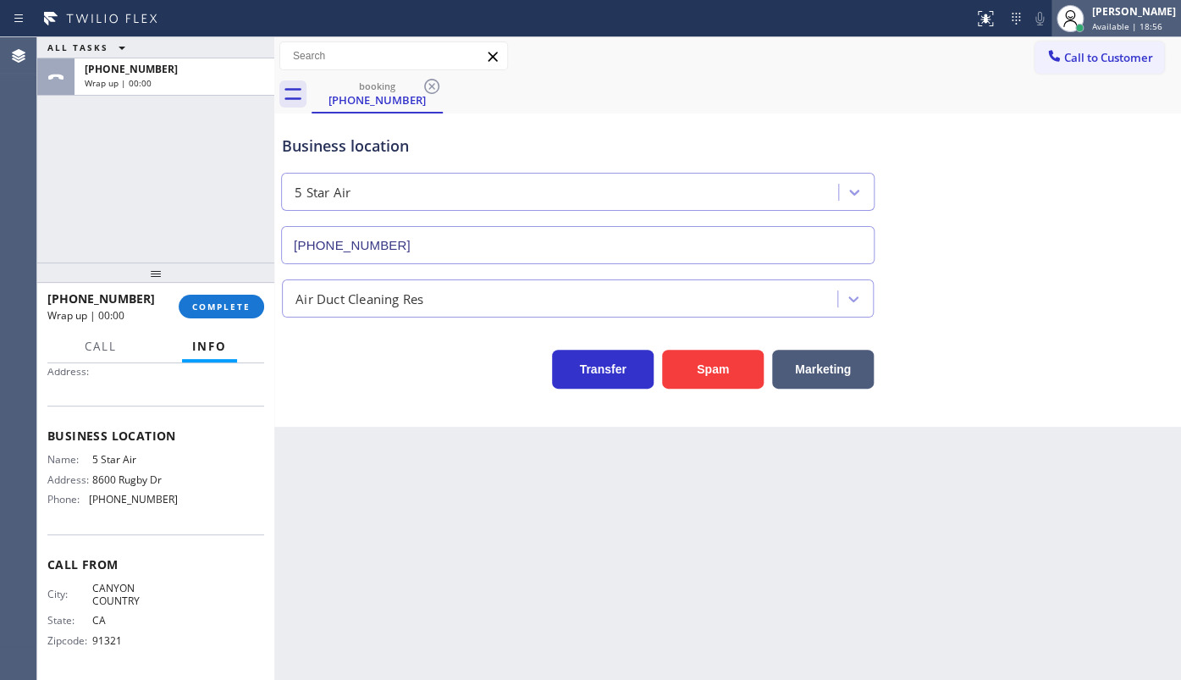
click at [1110, 13] on div "[PERSON_NAME]" at bounding box center [1134, 11] width 84 height 14
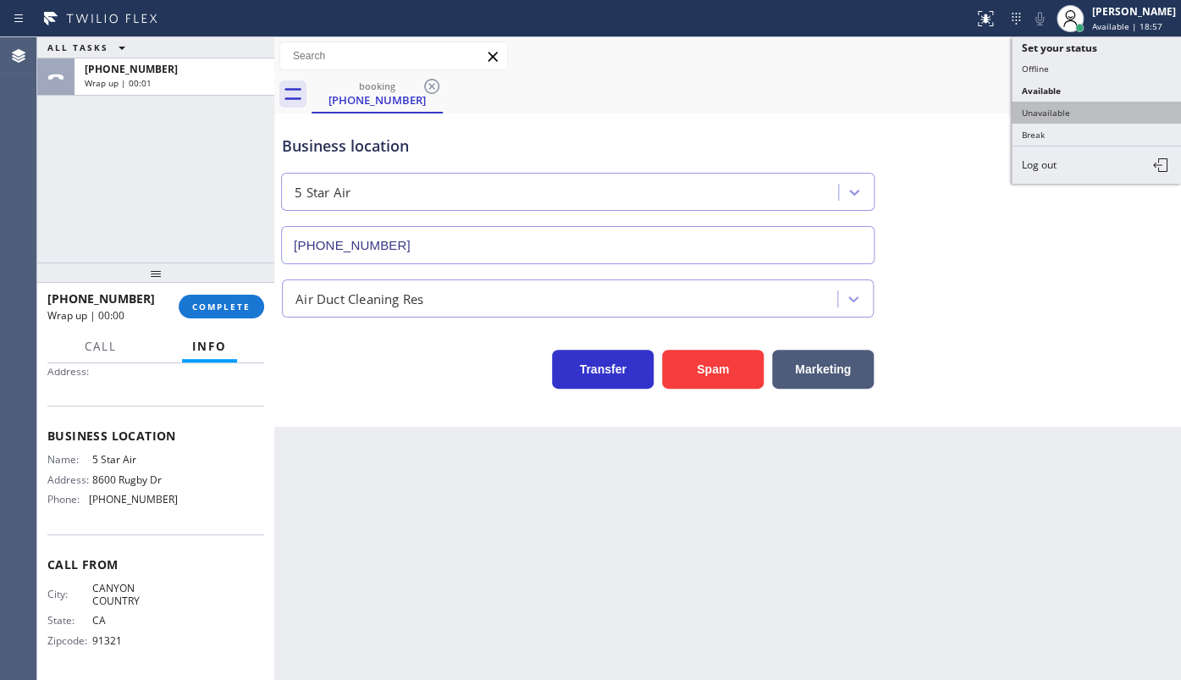
click at [1060, 108] on button "Unavailable" at bounding box center [1095, 113] width 169 height 22
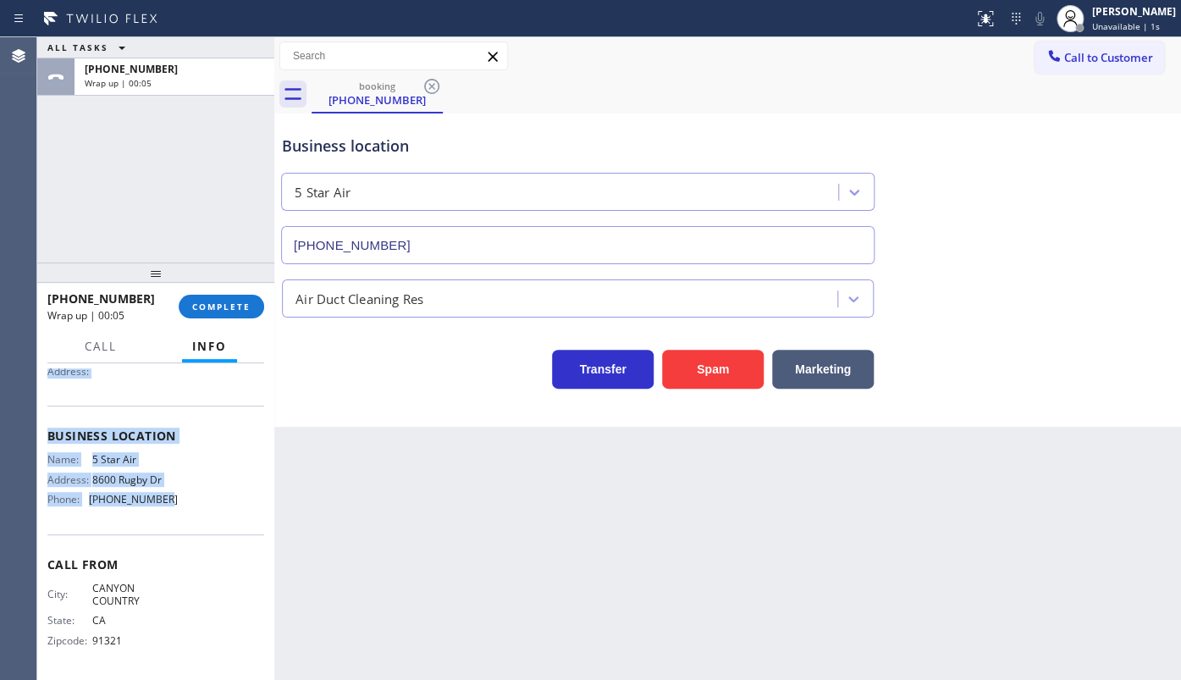
drag, startPoint x: 49, startPoint y: 456, endPoint x: 151, endPoint y: 502, distance: 112.1
click at [151, 502] on div "Context Queue: [Test] All Priority: 1 Customer Name: [PHONE_NUMBER] Phone: [PHO…" at bounding box center [155, 436] width 217 height 477
click at [151, 493] on span "[PHONE_NUMBER]" at bounding box center [133, 499] width 89 height 13
drag, startPoint x: 47, startPoint y: 458, endPoint x: 168, endPoint y: 587, distance: 176.1
click at [168, 587] on div "Context Queue: [Test] All Priority: 1 Customer Name: [PHONE_NUMBER] Phone: [PHO…" at bounding box center [155, 436] width 217 height 477
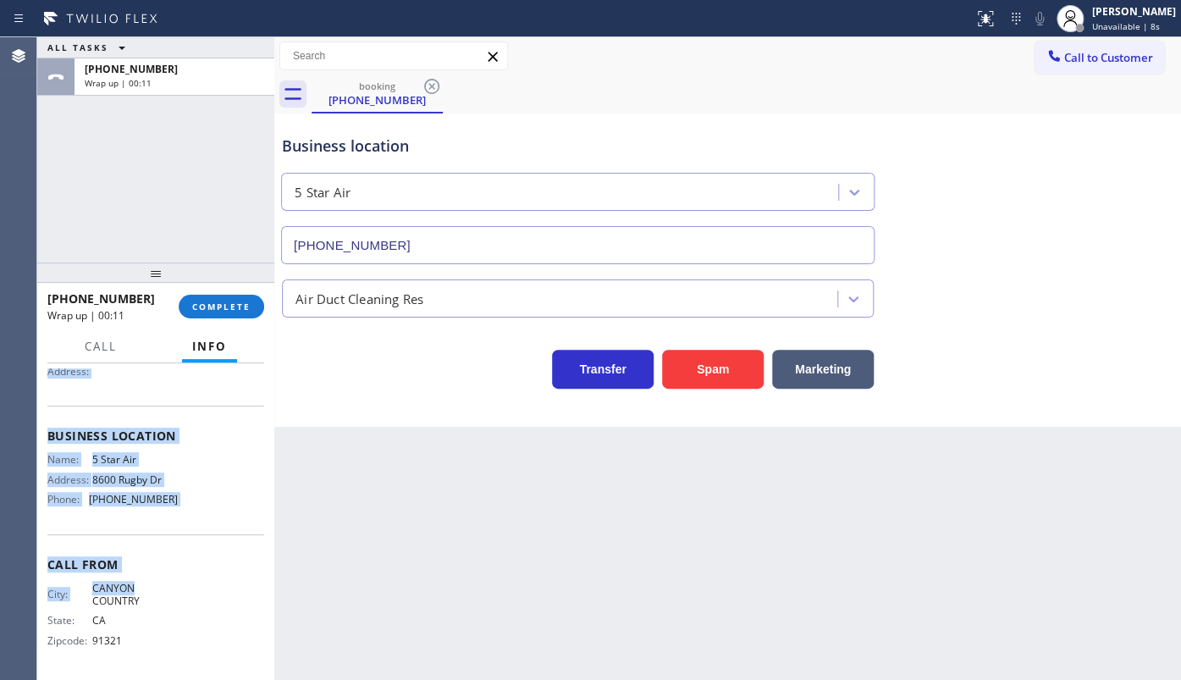
copy div "Customer Name: [PHONE_NUMBER] Phone: [PHONE_NUMBER] Address: Business location …"
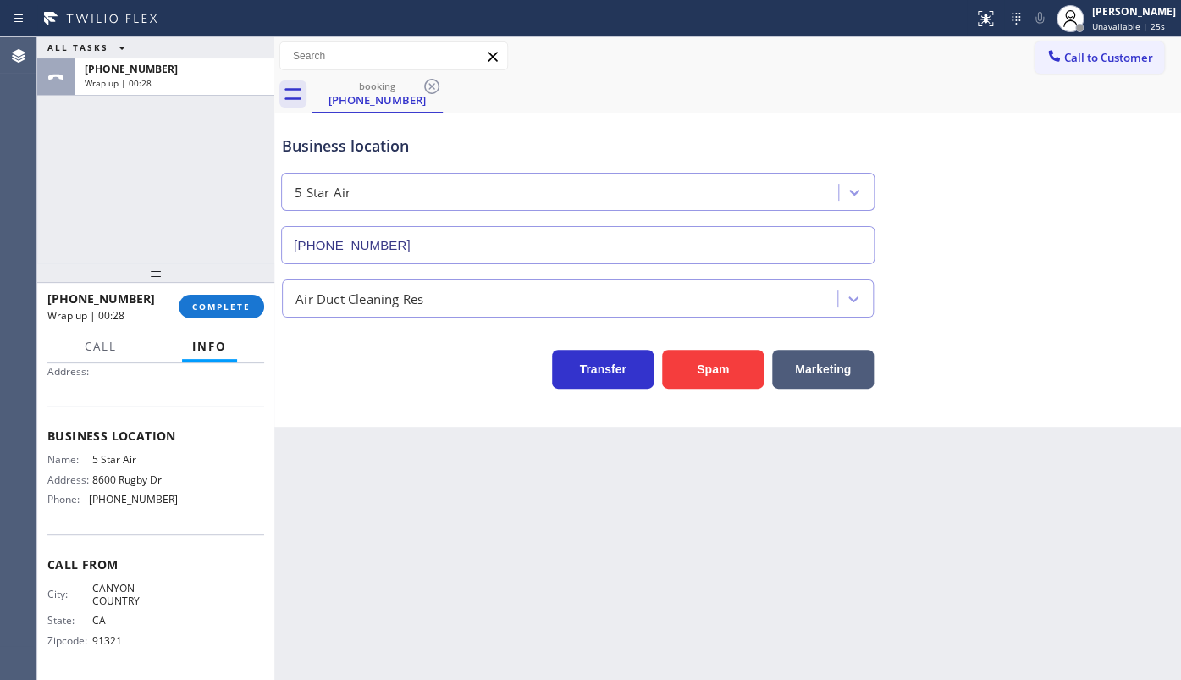
drag, startPoint x: 300, startPoint y: 502, endPoint x: 178, endPoint y: 519, distance: 123.0
click at [294, 509] on div "Back to Dashboard Change Sender ID Customers Technicians Select a contact Outbo…" at bounding box center [727, 358] width 906 height 642
drag, startPoint x: 91, startPoint y: 501, endPoint x: 222, endPoint y: 521, distance: 132.7
click at [222, 521] on div "Business location Name: 5 Star Air Address: [STREET_ADDRESS] Phone: [PHONE_NUMB…" at bounding box center [155, 469] width 217 height 128
copy span "[PHONE_NUMBER]"
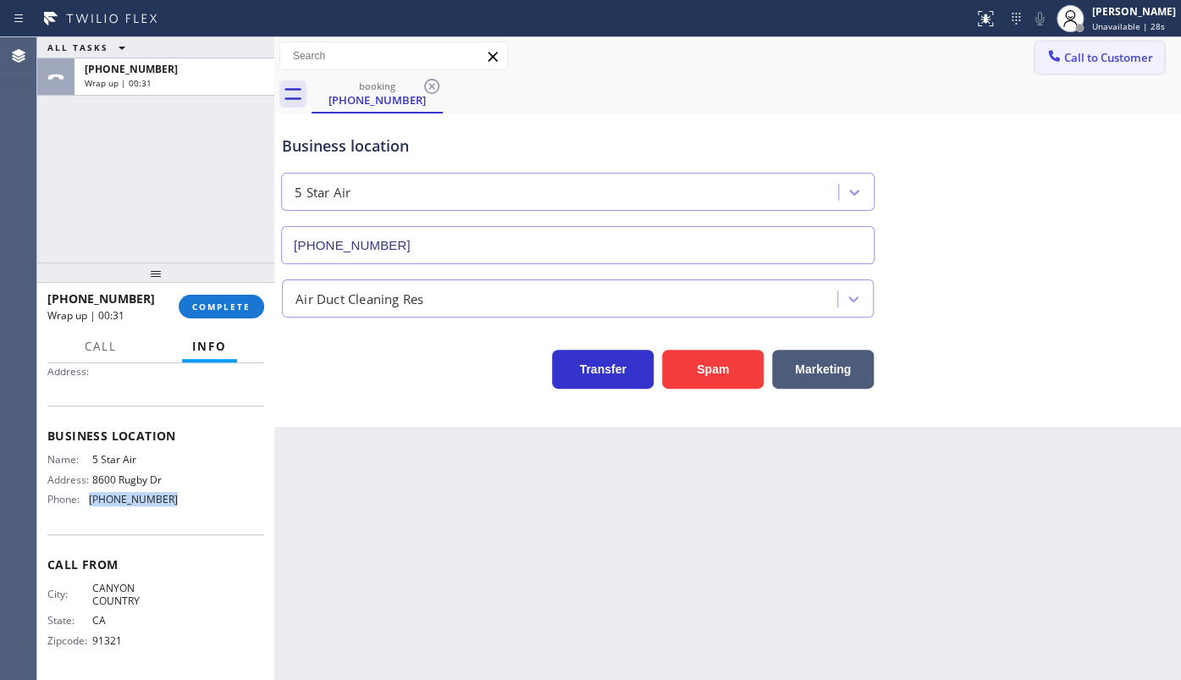
click at [1086, 68] on button "Call to Customer" at bounding box center [1098, 57] width 129 height 32
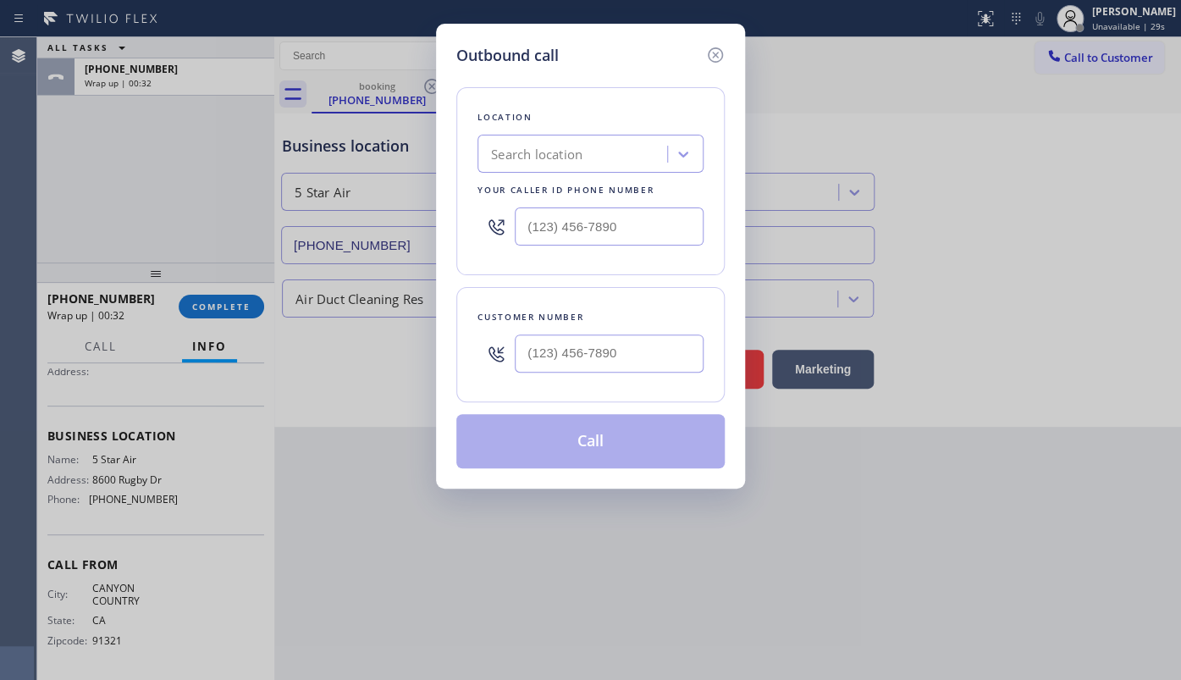
drag, startPoint x: 498, startPoint y: 221, endPoint x: 548, endPoint y: 229, distance: 50.5
click at [500, 224] on icon at bounding box center [496, 227] width 20 height 20
click at [560, 223] on input "(___) ___-____" at bounding box center [609, 226] width 189 height 38
paste input "800) 686-5038"
type input "[PHONE_NUMBER]"
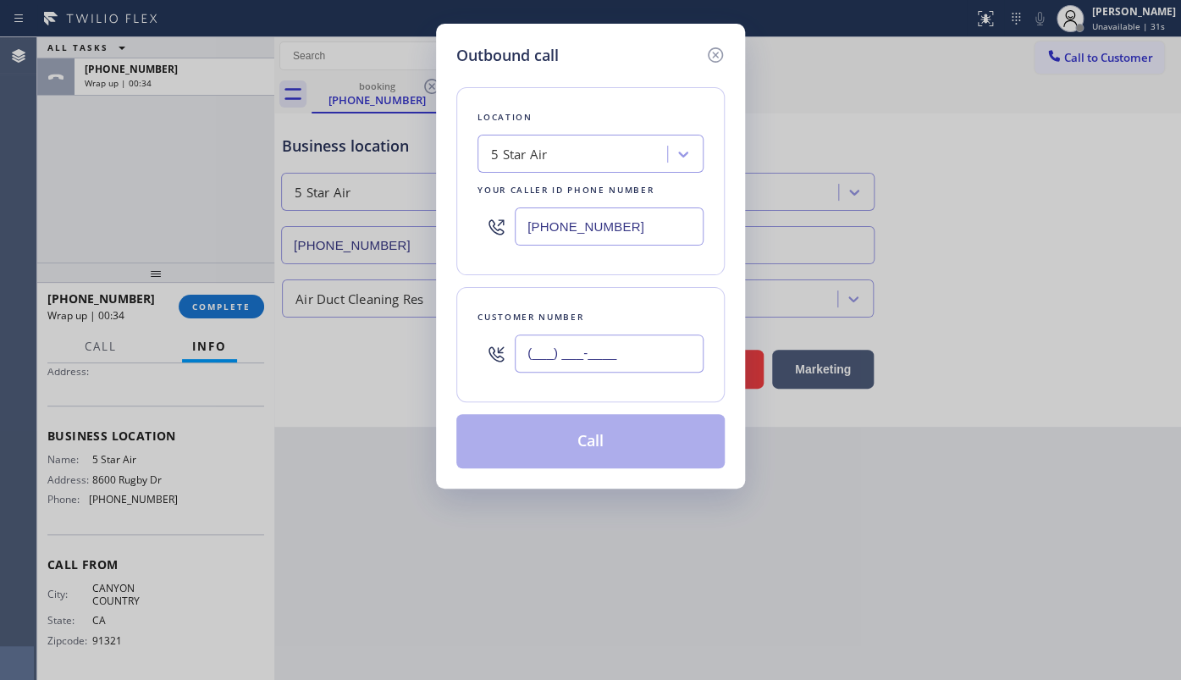
click at [559, 351] on input "(___) ___-____" at bounding box center [609, 353] width 189 height 38
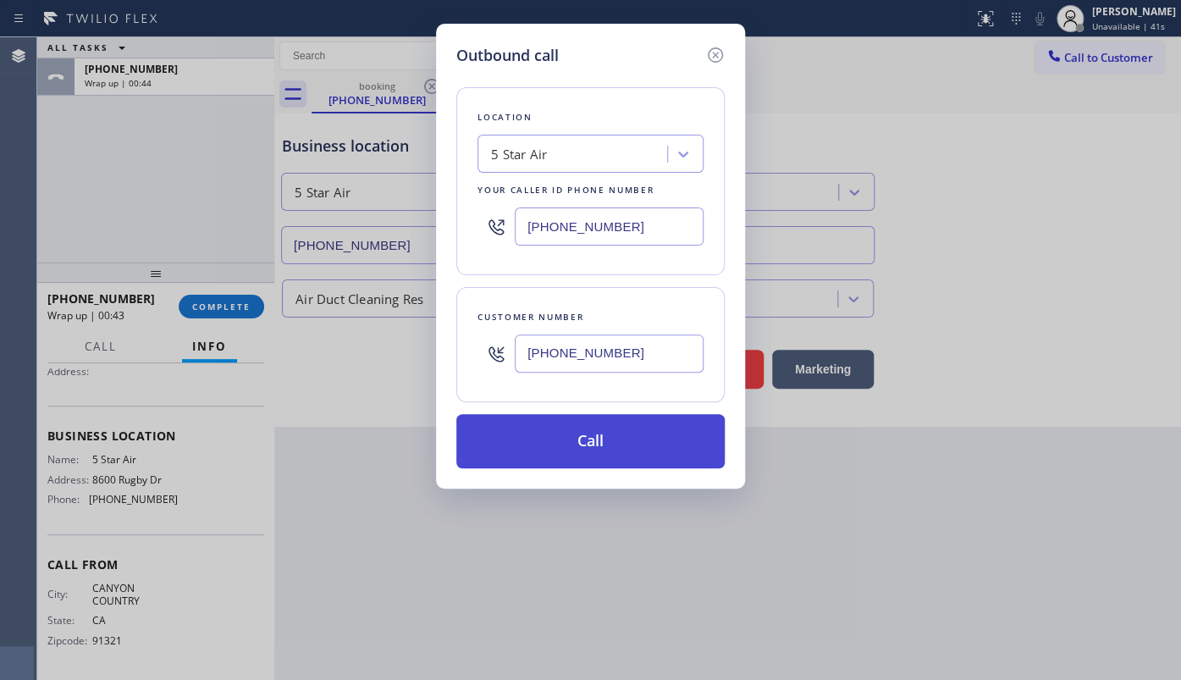
click at [561, 441] on button "Call" at bounding box center [590, 441] width 268 height 54
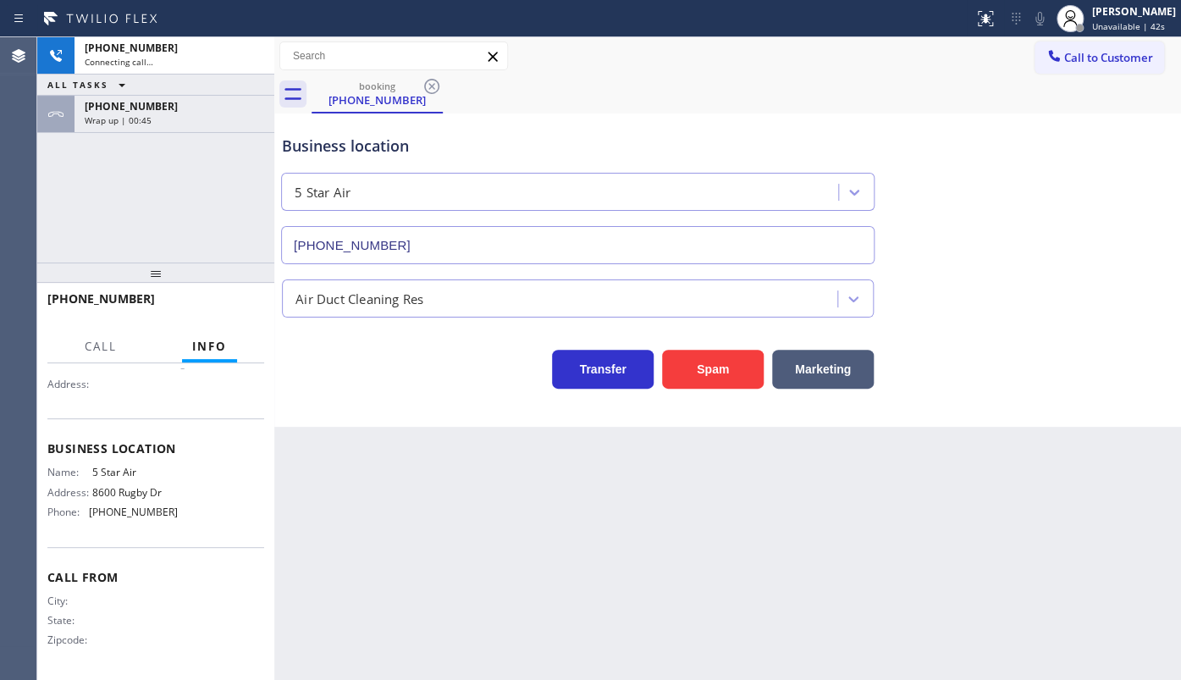
scroll to position [161, 0]
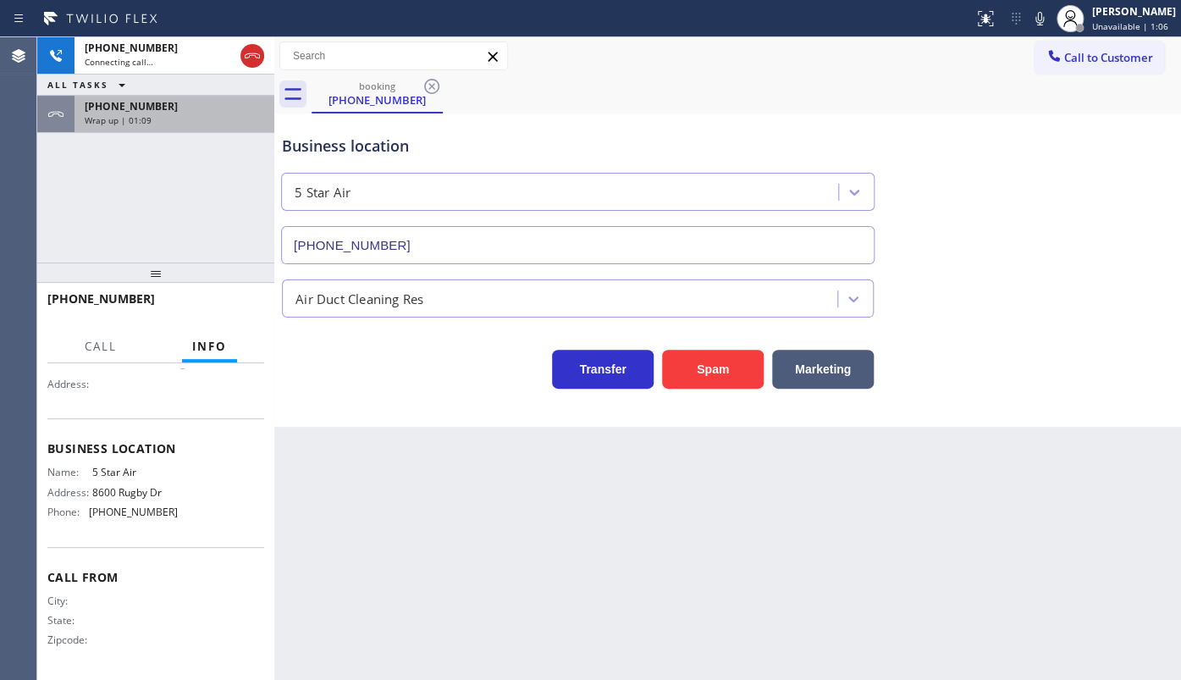
click at [168, 115] on div "Wrap up | 01:09" at bounding box center [174, 120] width 179 height 12
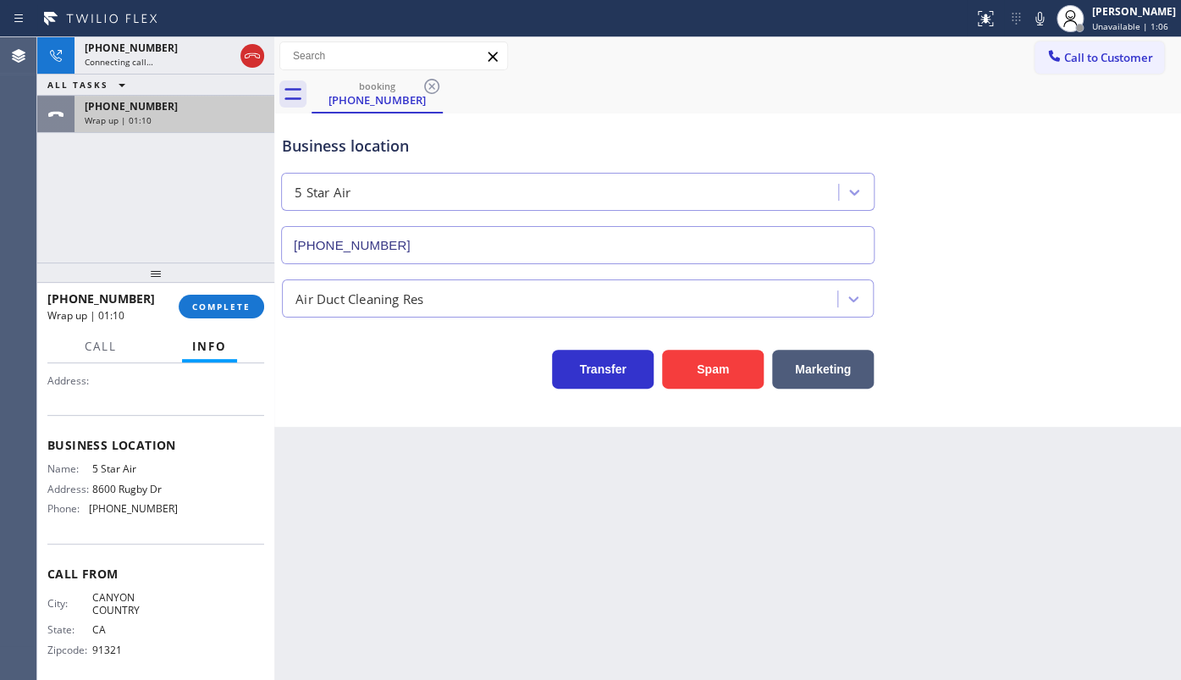
scroll to position [174, 0]
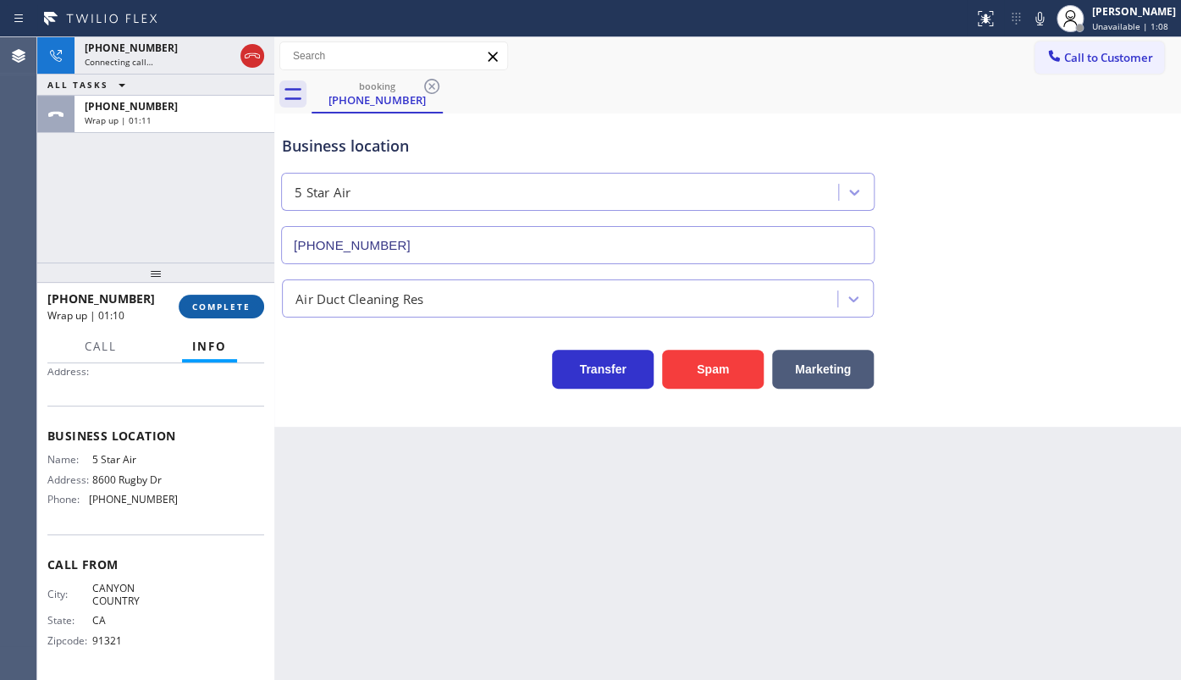
click at [239, 296] on button "COMPLETE" at bounding box center [221, 307] width 85 height 24
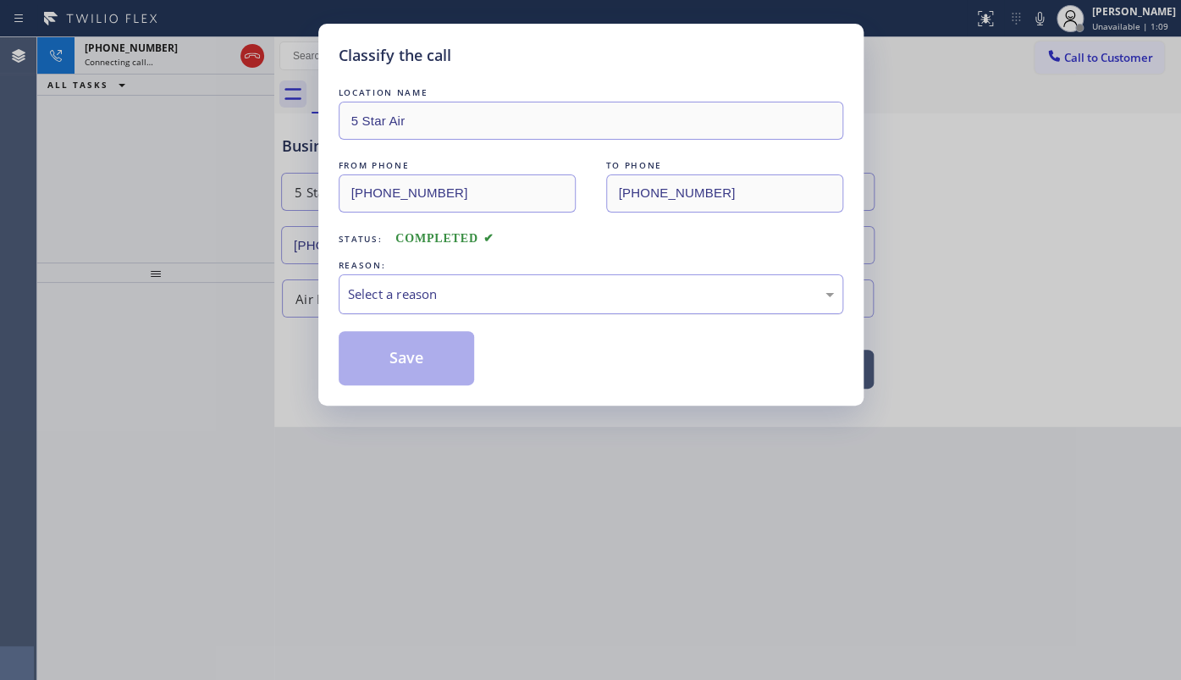
click at [399, 308] on div "Select a reason" at bounding box center [591, 294] width 504 height 40
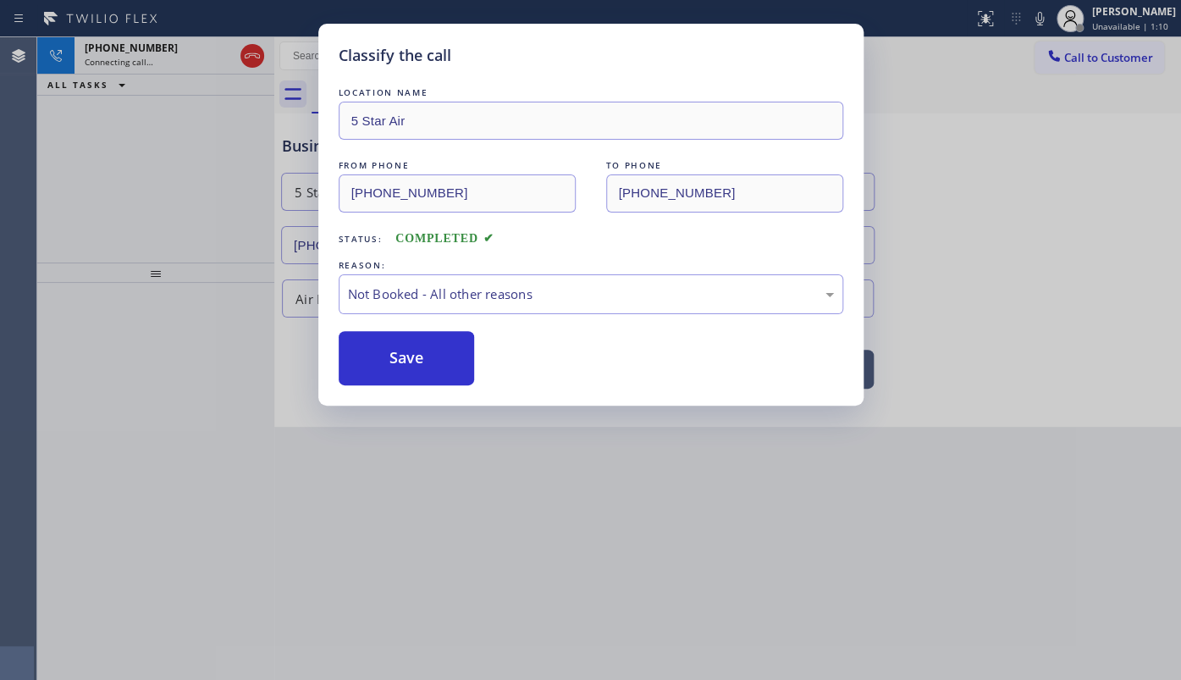
drag, startPoint x: 393, startPoint y: 345, endPoint x: 322, endPoint y: 257, distance: 113.1
click at [389, 338] on button "Save" at bounding box center [407, 358] width 136 height 54
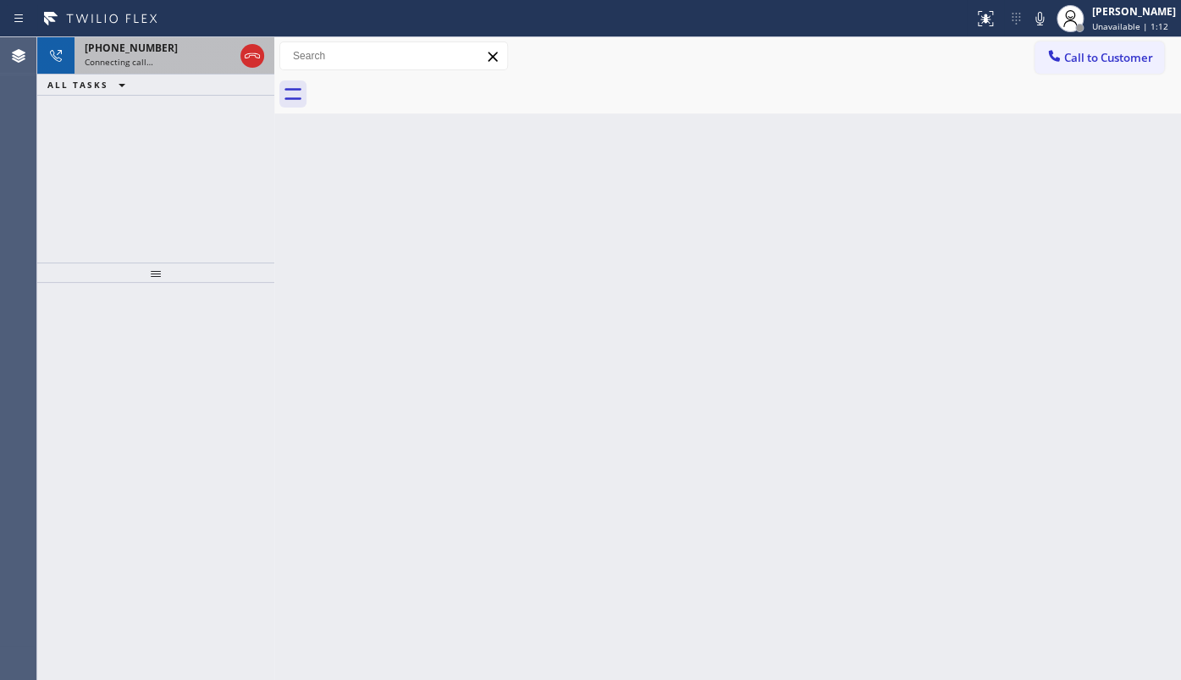
click at [159, 37] on div "[PHONE_NUMBER] Connecting call…" at bounding box center [155, 55] width 163 height 37
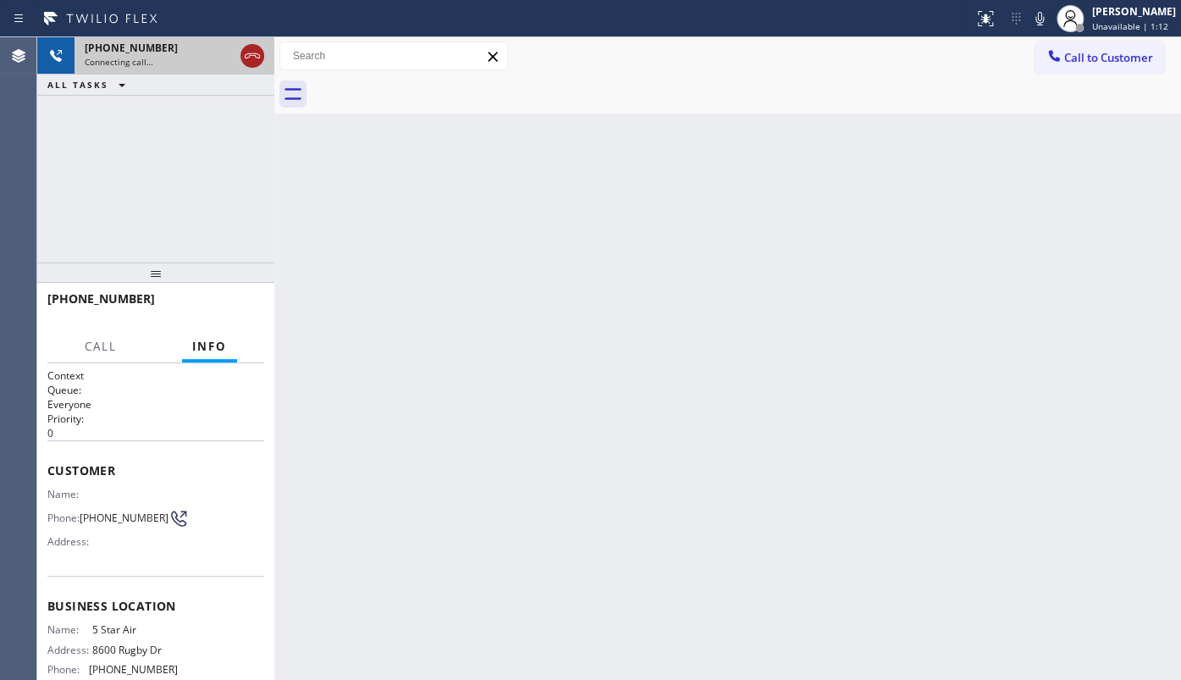
click at [258, 57] on icon at bounding box center [252, 56] width 20 height 20
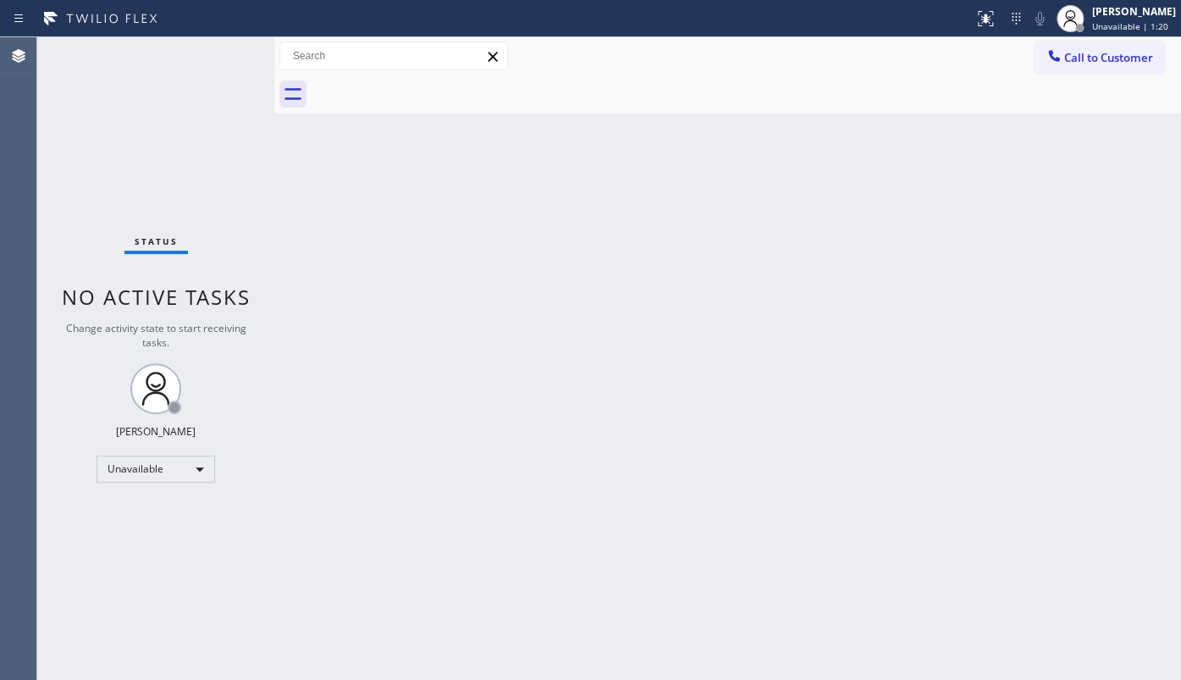
drag, startPoint x: 712, startPoint y: 408, endPoint x: 796, endPoint y: 300, distance: 137.0
click at [726, 374] on div "Back to Dashboard Change Sender ID Customers Technicians Select a contact Outbo…" at bounding box center [727, 358] width 906 height 642
click at [1080, 55] on span "Call to Customer" at bounding box center [1108, 57] width 89 height 15
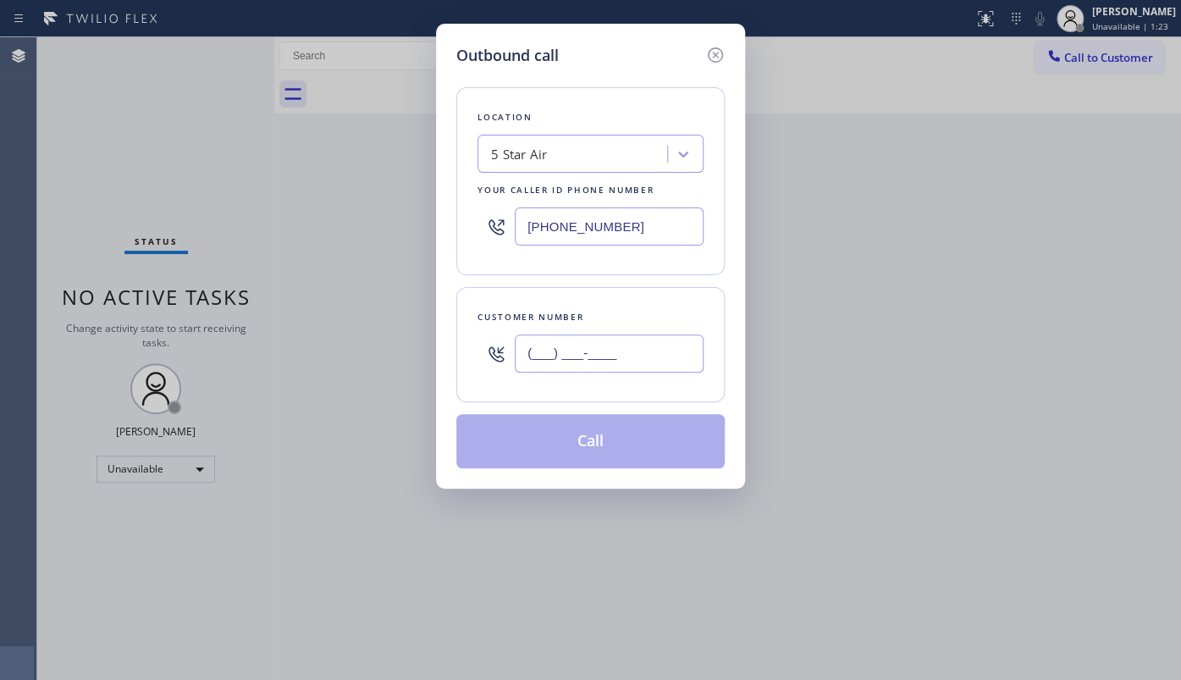
click at [618, 347] on input "(___) ___-____" at bounding box center [609, 353] width 189 height 38
paste input "661) 309-2118"
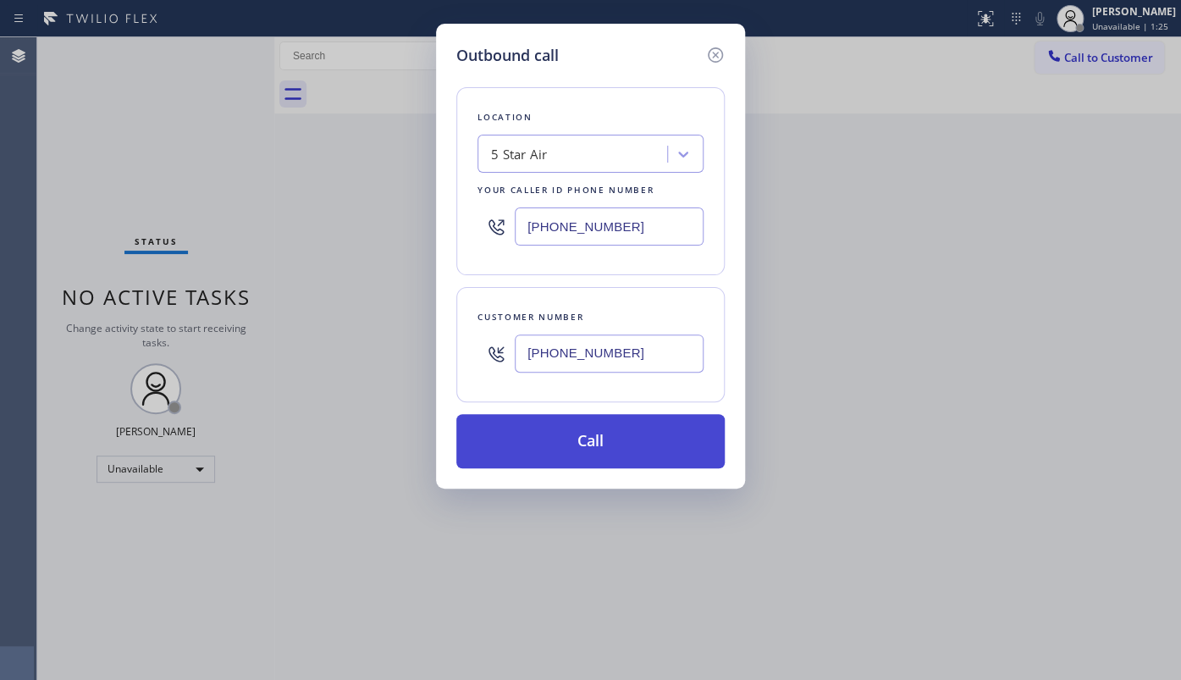
type input "[PHONE_NUMBER]"
click at [553, 437] on button "Call" at bounding box center [590, 441] width 268 height 54
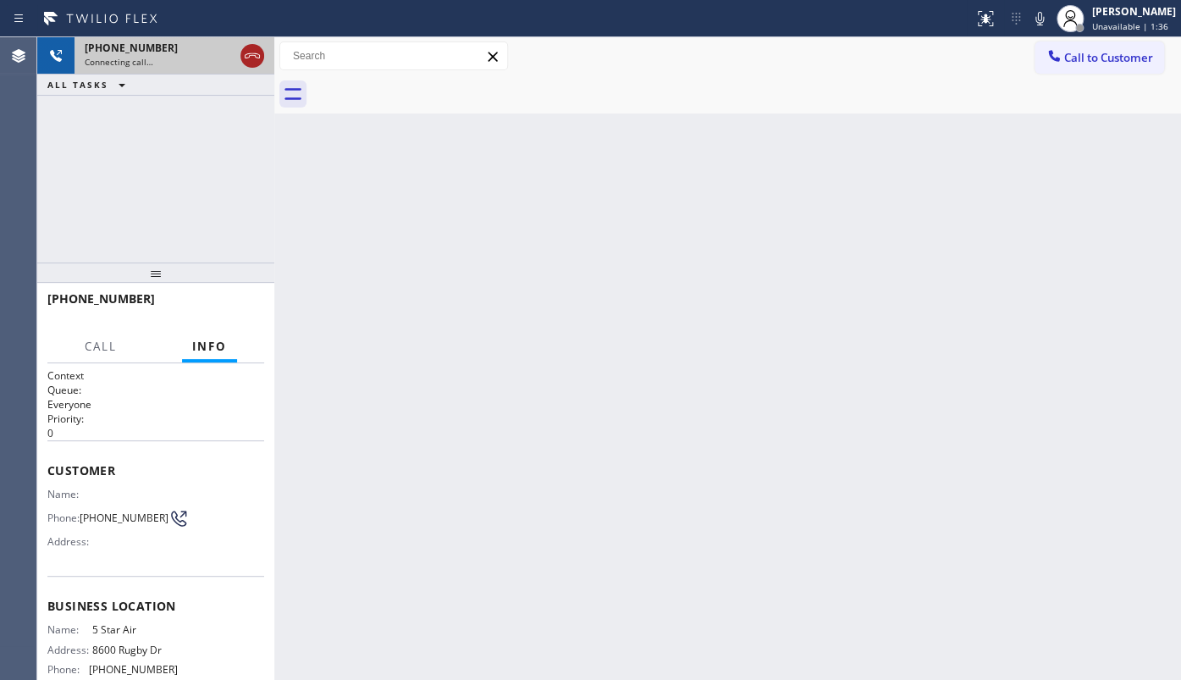
click at [252, 52] on icon at bounding box center [252, 56] width 20 height 20
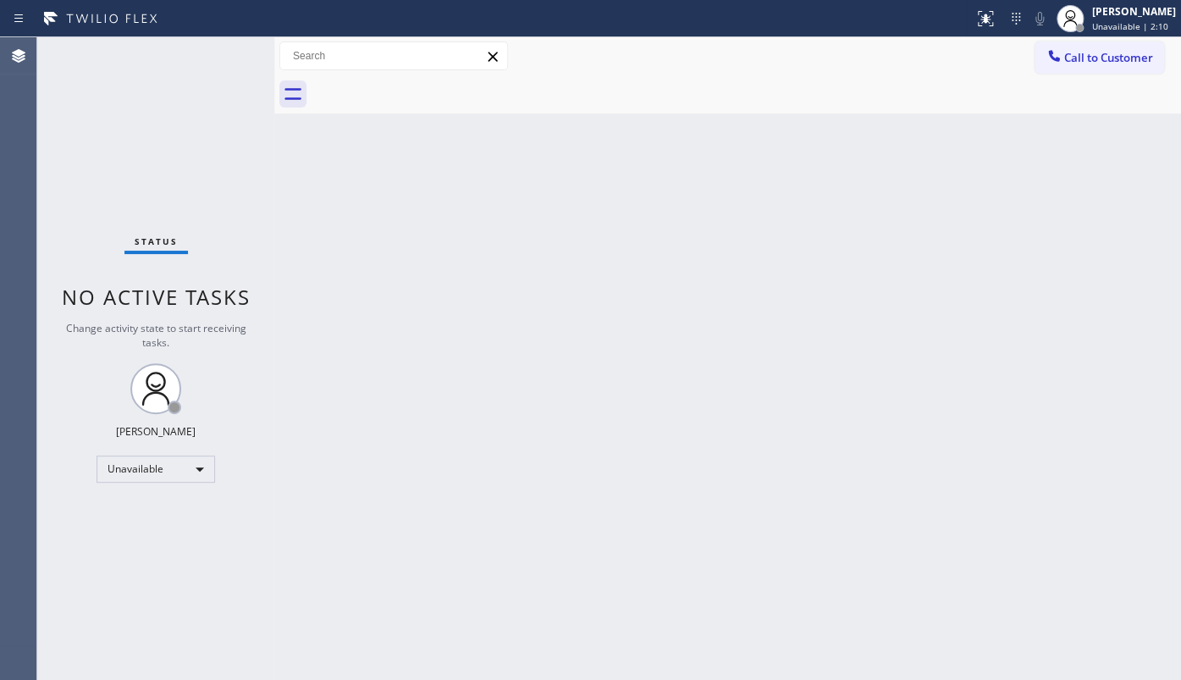
drag, startPoint x: 84, startPoint y: 460, endPoint x: 99, endPoint y: 466, distance: 16.3
click at [92, 465] on div "Status No active tasks Change activity state to start receiving tasks. JENIZA A…" at bounding box center [155, 358] width 237 height 642
click at [112, 466] on div "Unavailable" at bounding box center [155, 468] width 118 height 27
click at [135, 505] on li "Available" at bounding box center [154, 512] width 115 height 20
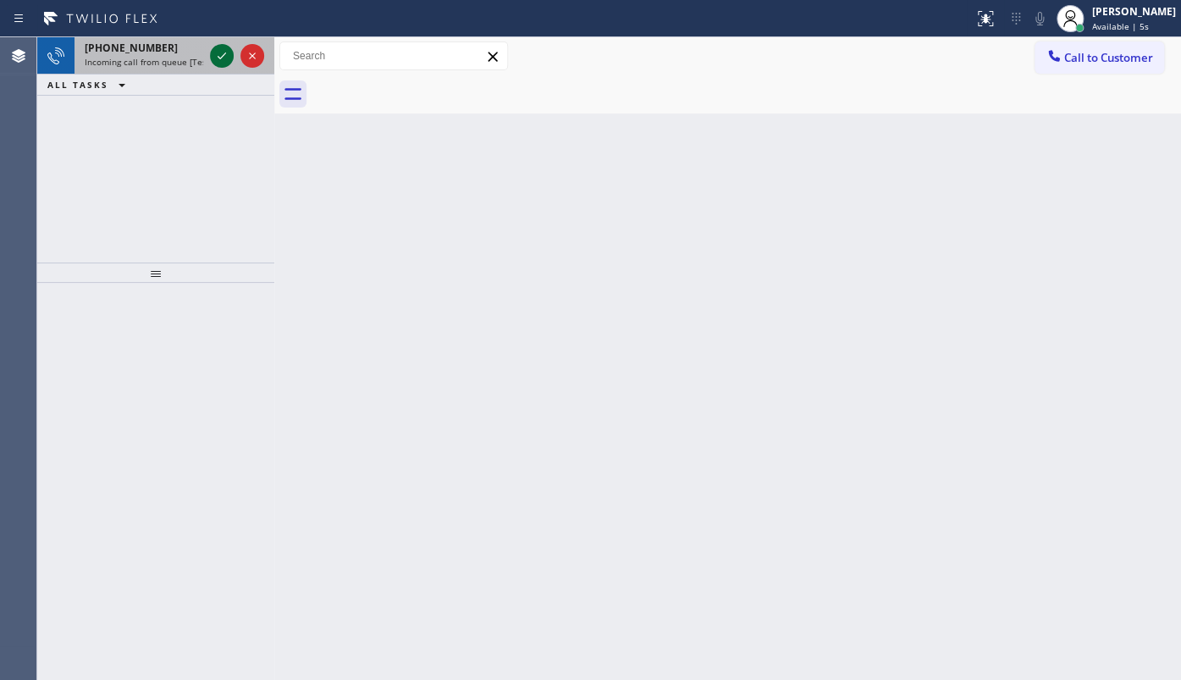
click at [220, 54] on icon at bounding box center [222, 56] width 20 height 20
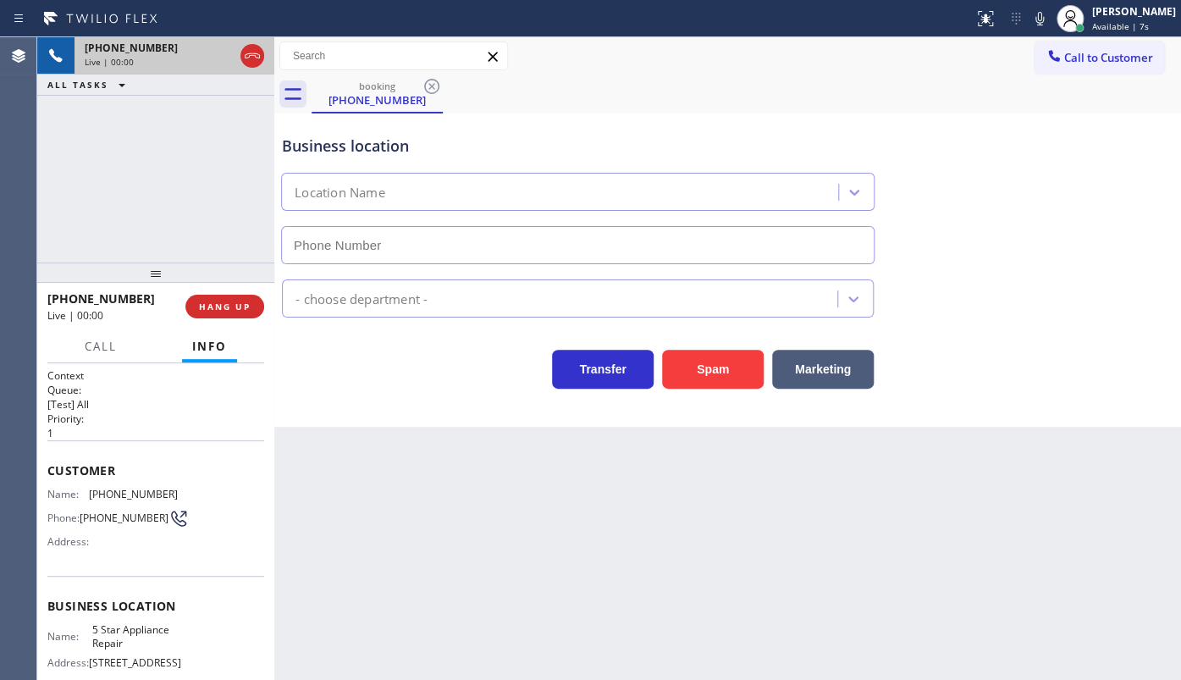
type input "[PHONE_NUMBER]"
click at [223, 312] on button "HANG UP" at bounding box center [224, 307] width 79 height 24
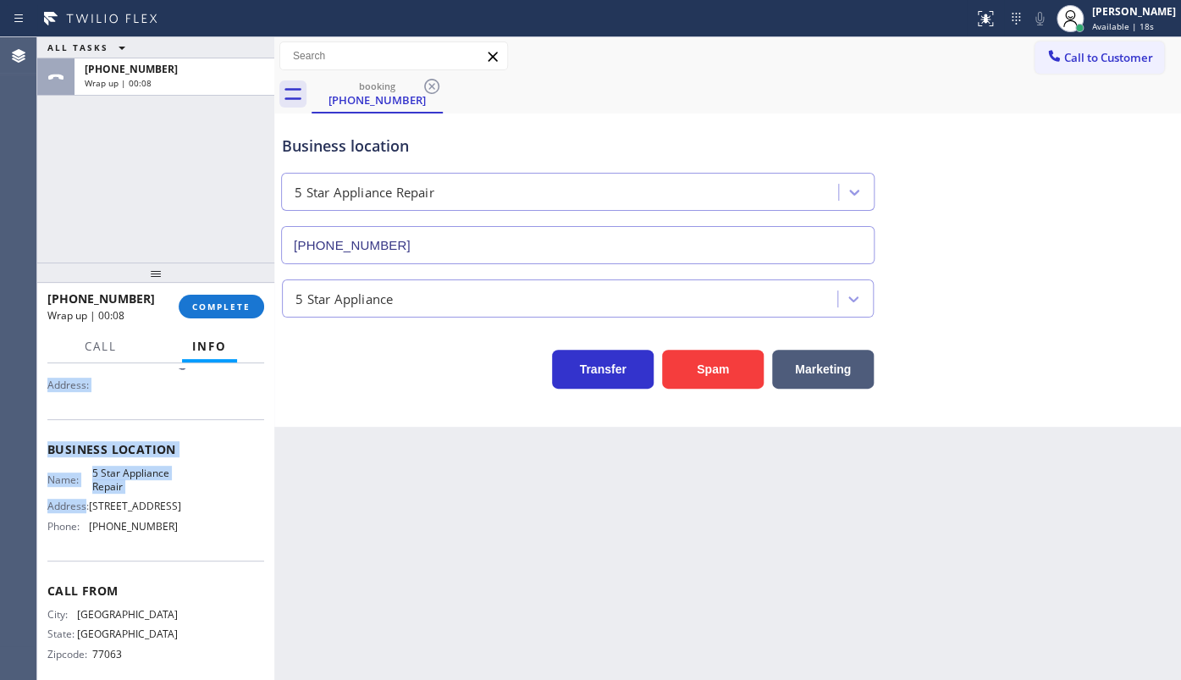
scroll to position [174, 0]
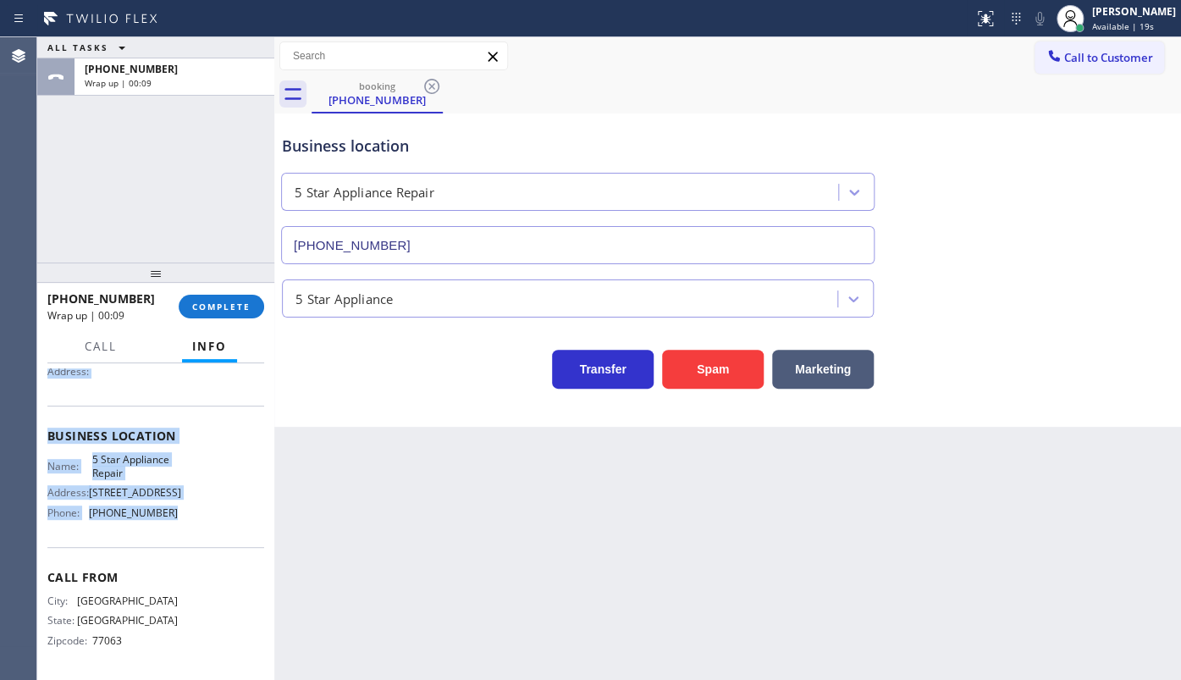
drag, startPoint x: 41, startPoint y: 459, endPoint x: 197, endPoint y: 511, distance: 165.1
click at [197, 511] on div "Context Queue: [Test] All Priority: 1 Customer Name: [PHONE_NUMBER] Phone: [PHO…" at bounding box center [155, 521] width 237 height 317
copy div "Customer Name: [PHONE_NUMBER] Phone: [PHONE_NUMBER] Address: Business location …"
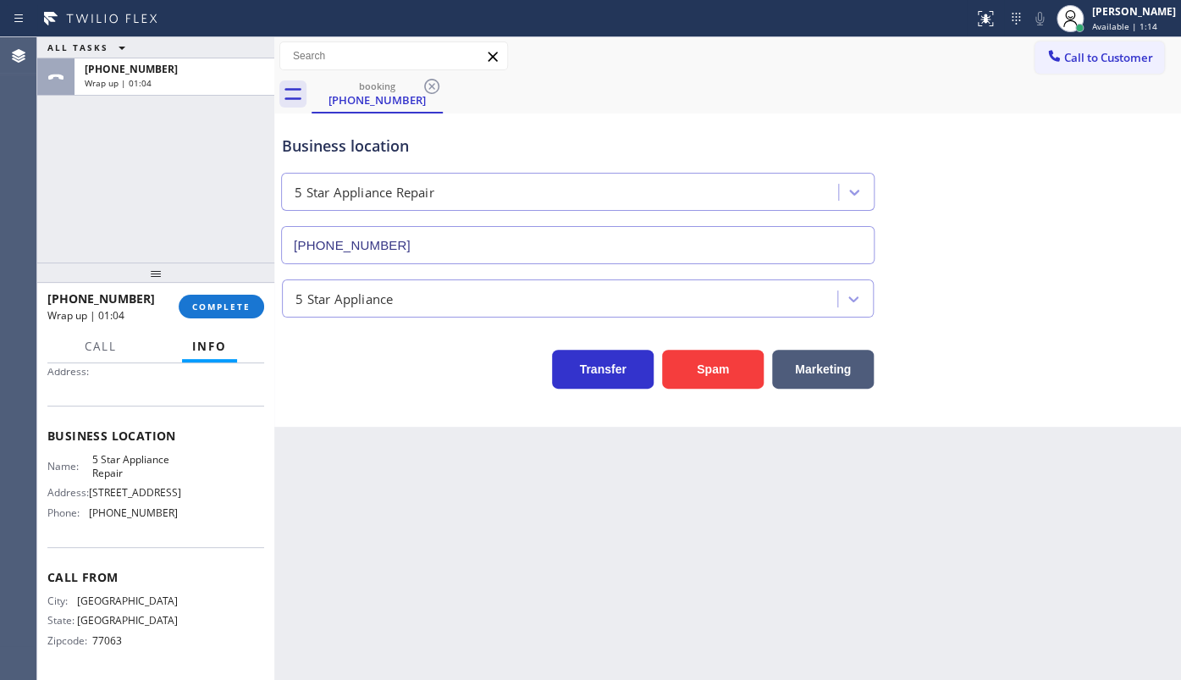
click at [152, 196] on div "ALL TASKS ALL TASKS ACTIVE TASKS TASKS IN WRAP UP [PHONE_NUMBER] Wrap up | 01:04" at bounding box center [155, 149] width 237 height 225
click at [232, 296] on button "COMPLETE" at bounding box center [221, 307] width 85 height 24
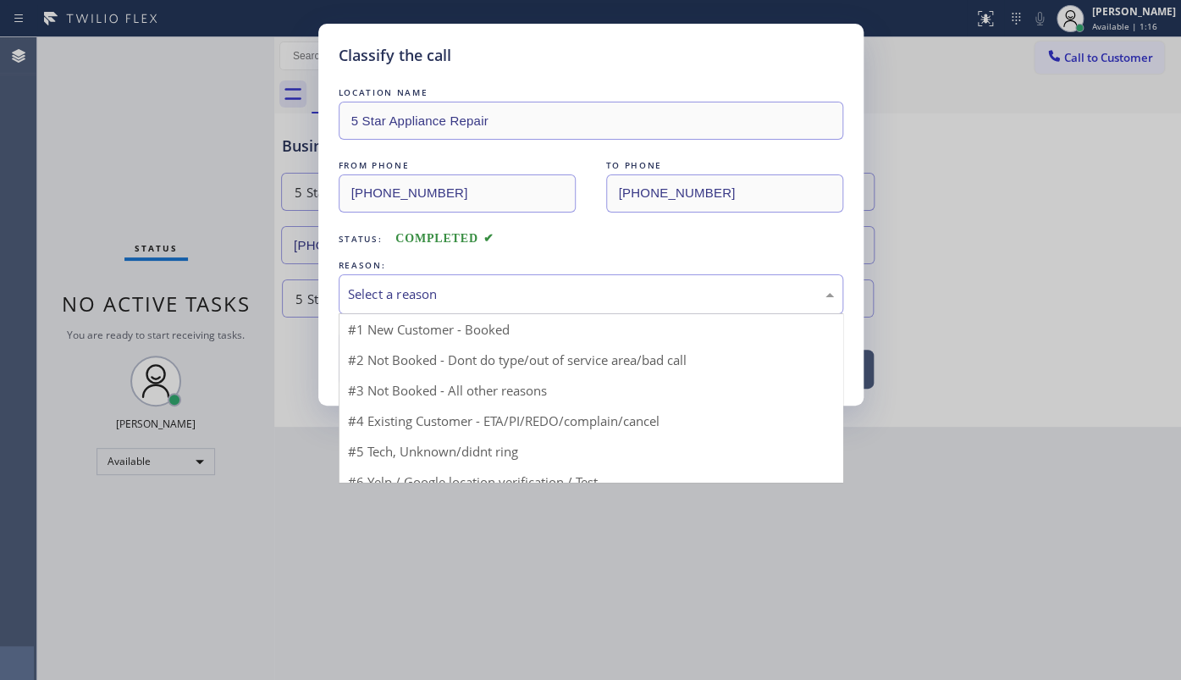
click at [407, 296] on div "Select a reason" at bounding box center [591, 293] width 486 height 19
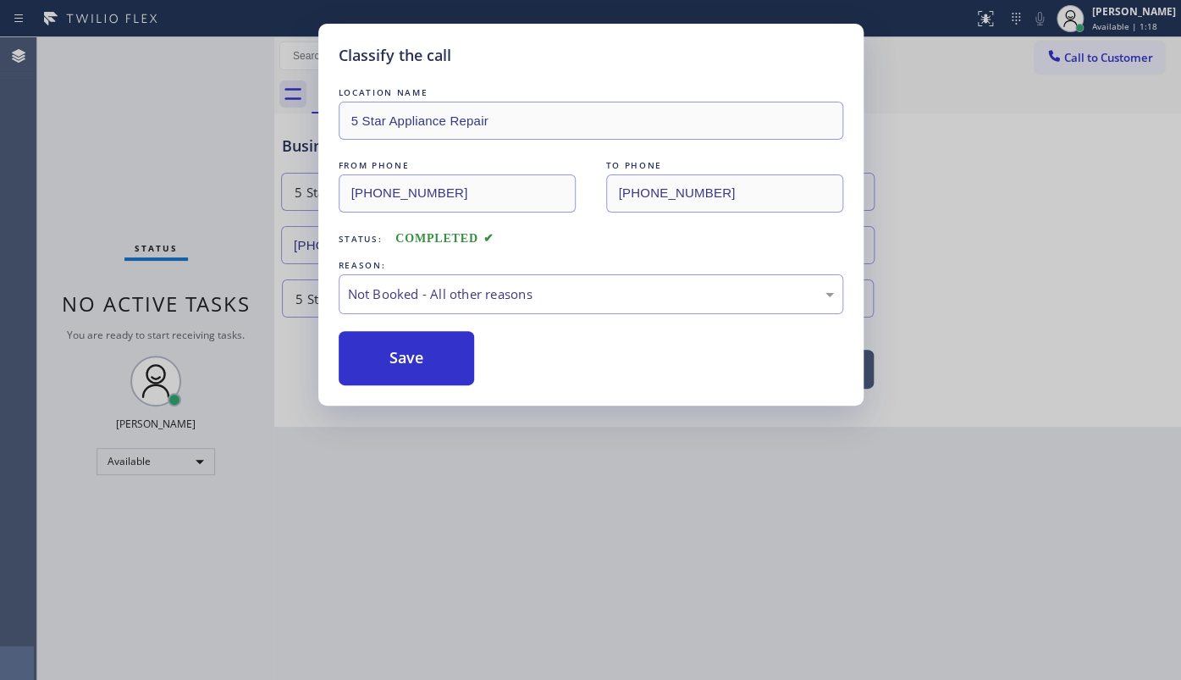
click at [411, 354] on button "Save" at bounding box center [407, 358] width 136 height 54
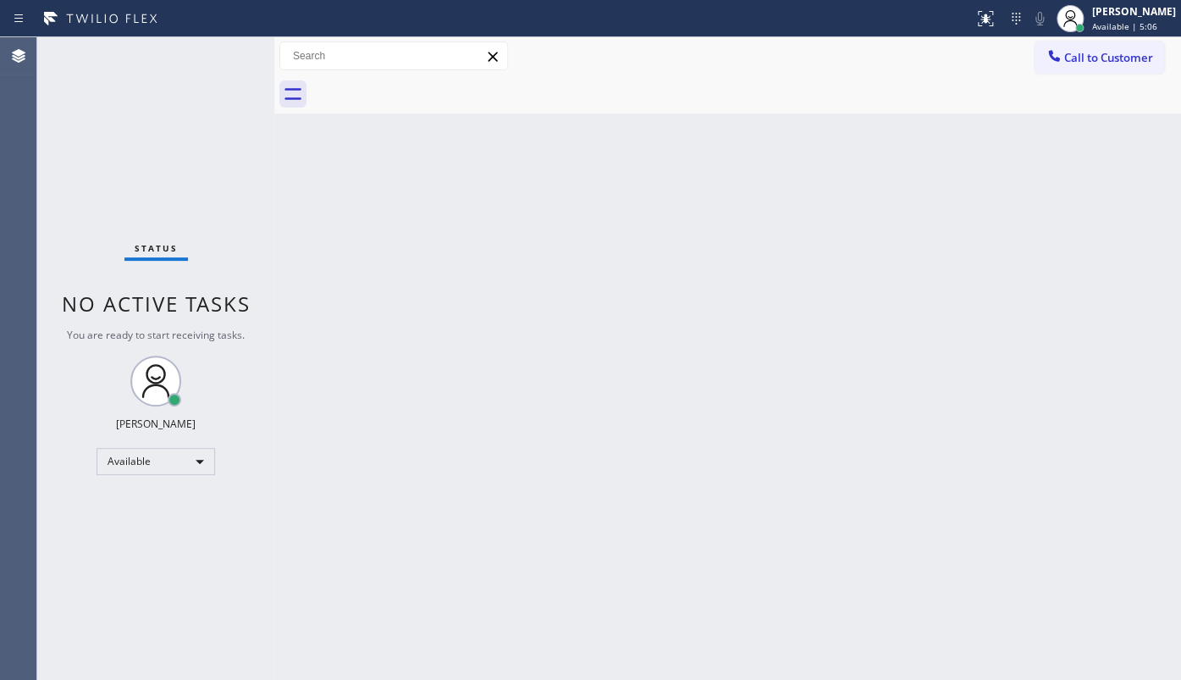
drag, startPoint x: 187, startPoint y: 512, endPoint x: 189, endPoint y: 498, distance: 14.5
click at [188, 510] on div "Status No active tasks You are ready to start receiving tasks. JENIZA ALCAYDE A…" at bounding box center [155, 358] width 237 height 642
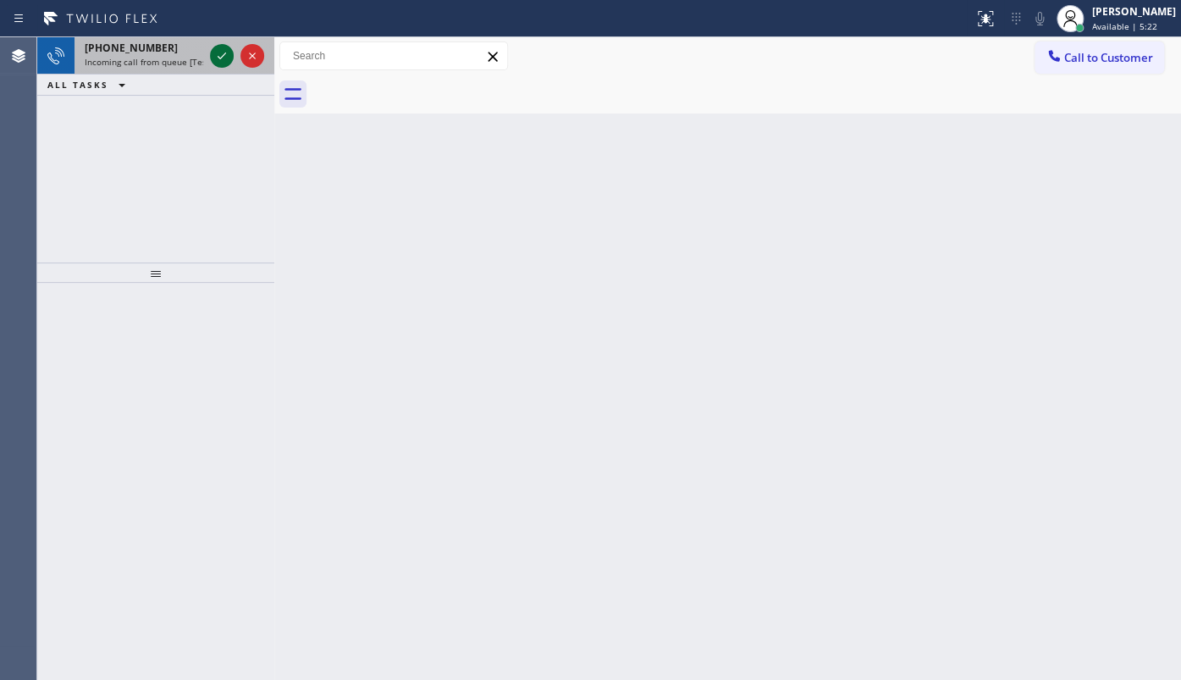
click at [213, 58] on icon at bounding box center [222, 56] width 20 height 20
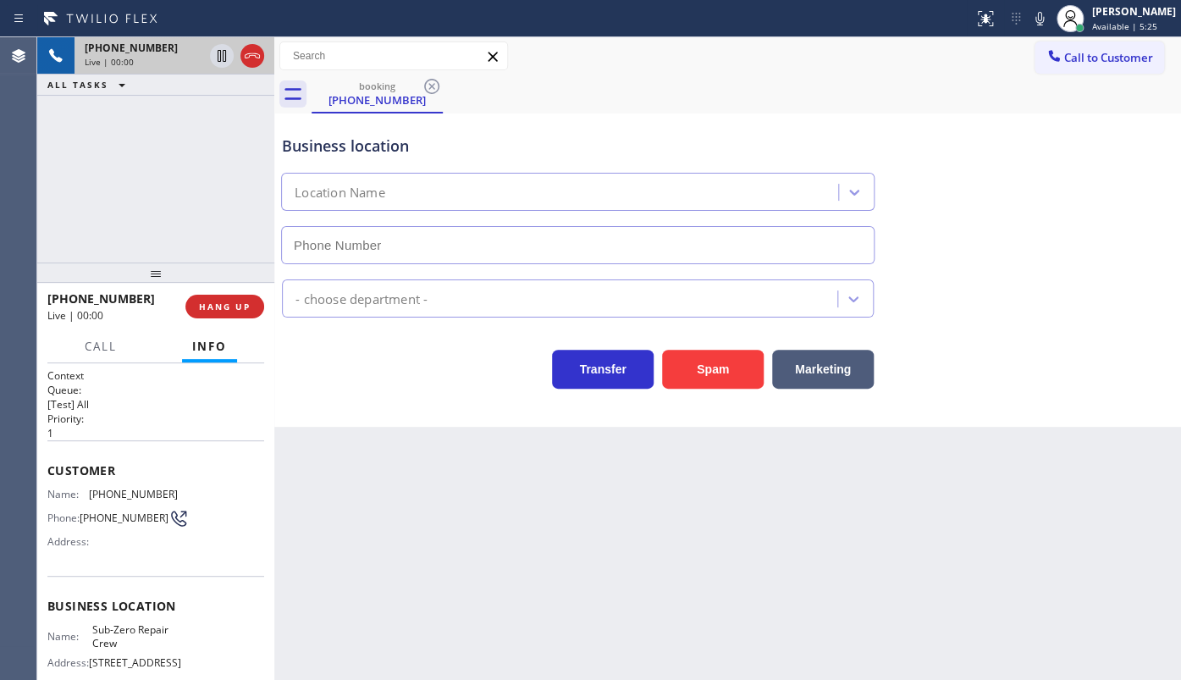
type input "[PHONE_NUMBER]"
click at [245, 299] on button "HANG UP" at bounding box center [224, 307] width 79 height 24
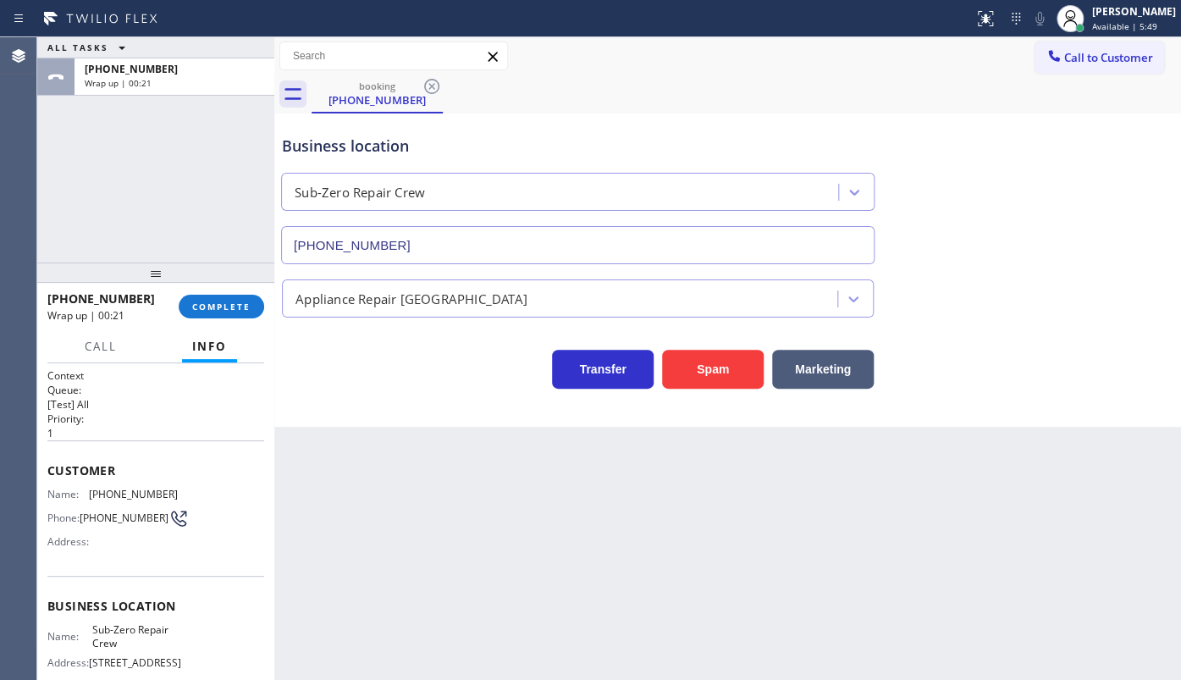
click at [105, 183] on div "ALL TASKS ALL TASKS ACTIVE TASKS TASKS IN WRAP UP [PHONE_NUMBER] Wrap up | 00:21" at bounding box center [155, 149] width 237 height 225
click at [243, 301] on span "COMPLETE" at bounding box center [221, 306] width 58 height 12
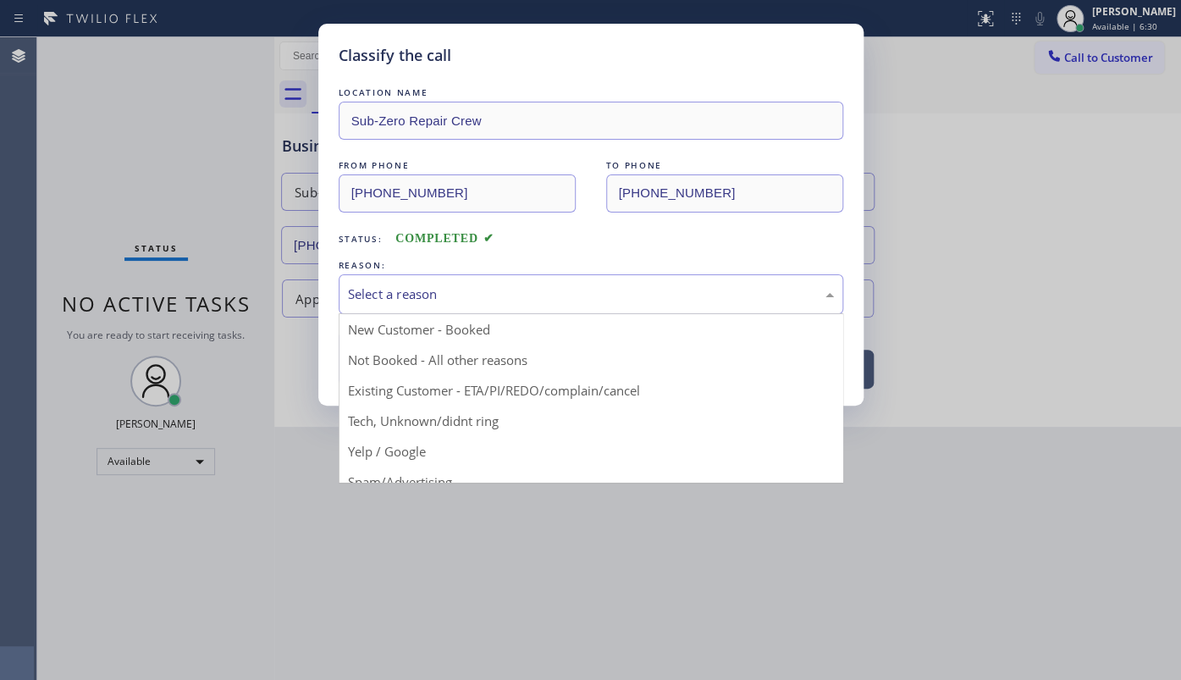
click at [374, 307] on div "Select a reason" at bounding box center [591, 294] width 504 height 40
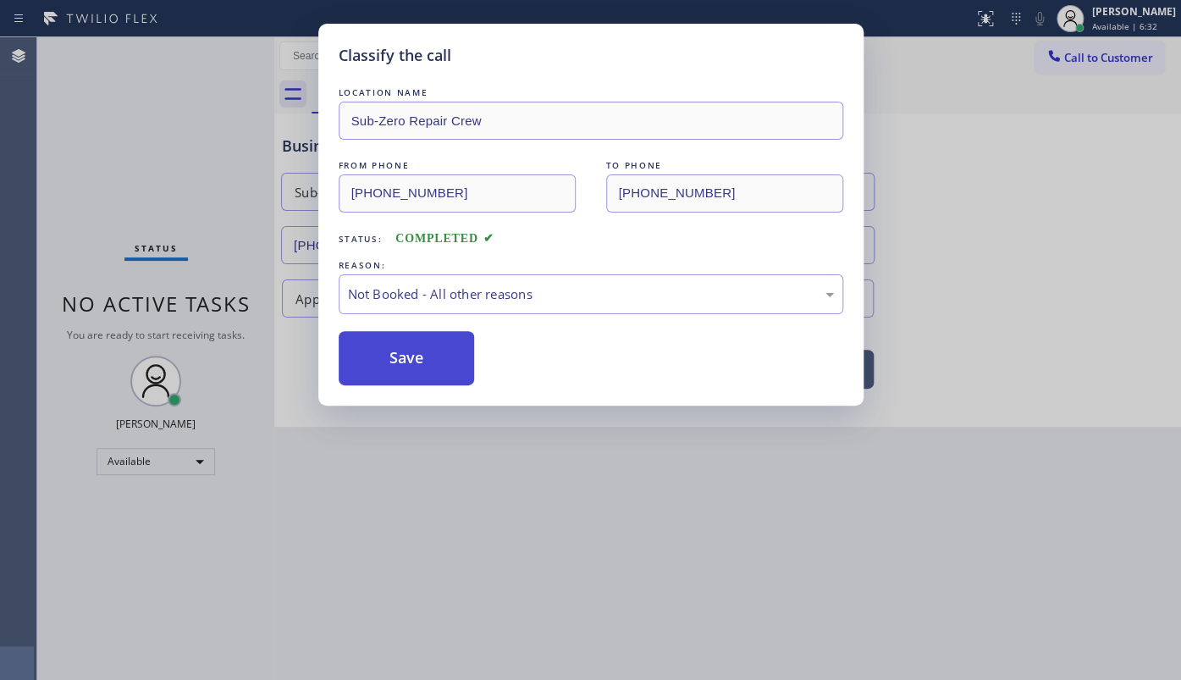
click at [383, 342] on button "Save" at bounding box center [407, 358] width 136 height 54
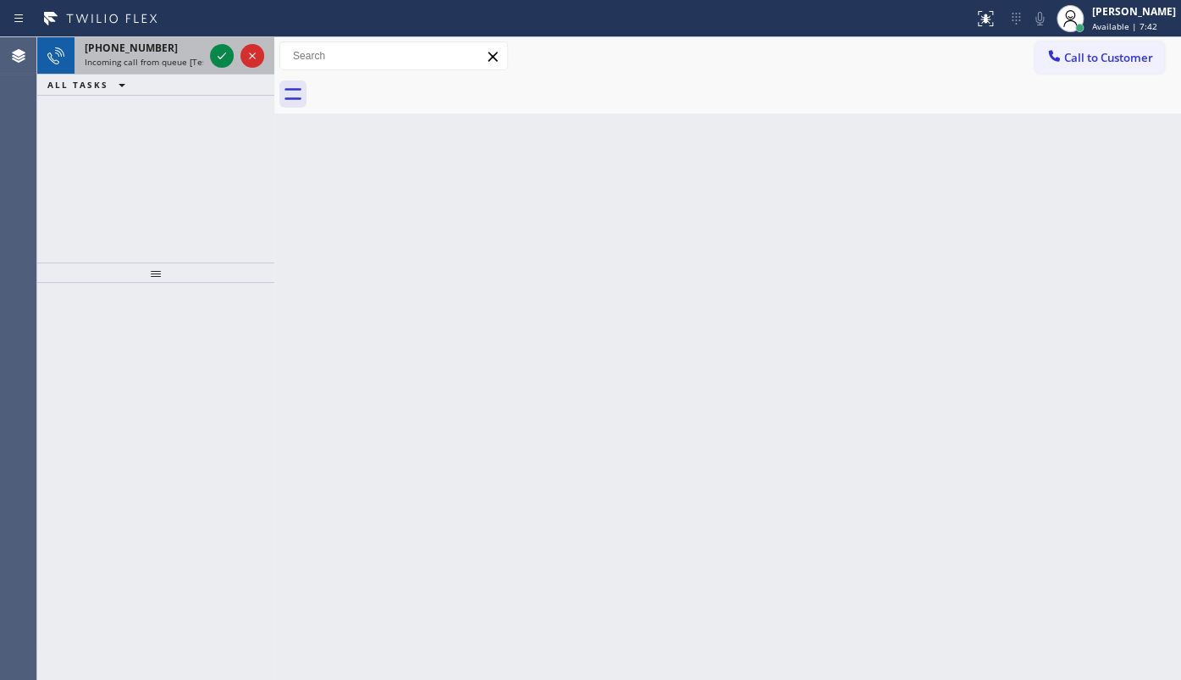
click at [207, 59] on div at bounding box center [237, 55] width 61 height 37
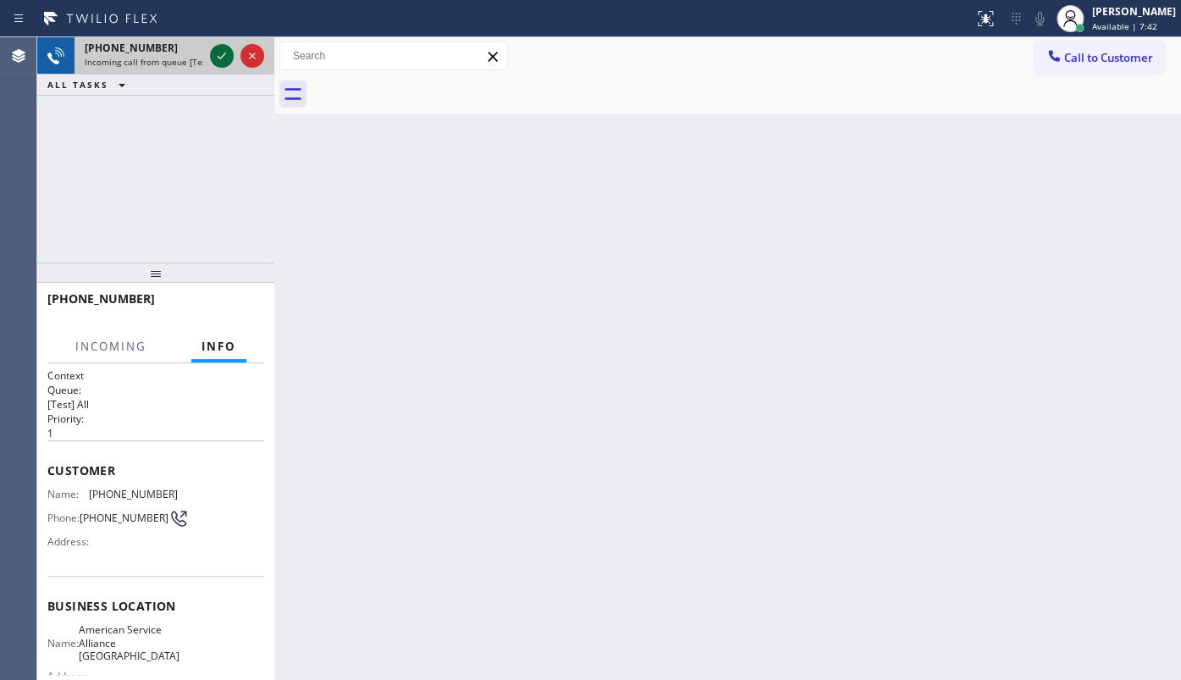
click at [220, 53] on icon at bounding box center [222, 56] width 20 height 20
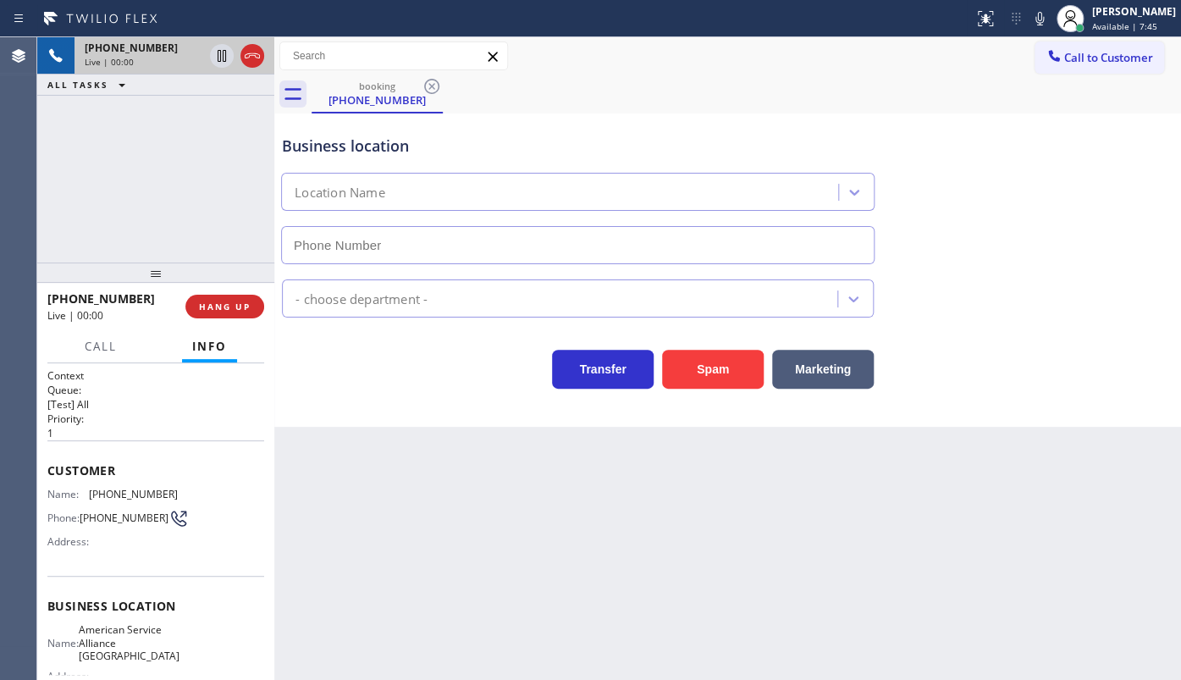
type input "[PHONE_NUMBER]"
click at [218, 303] on span "HANG UP" at bounding box center [225, 306] width 52 height 12
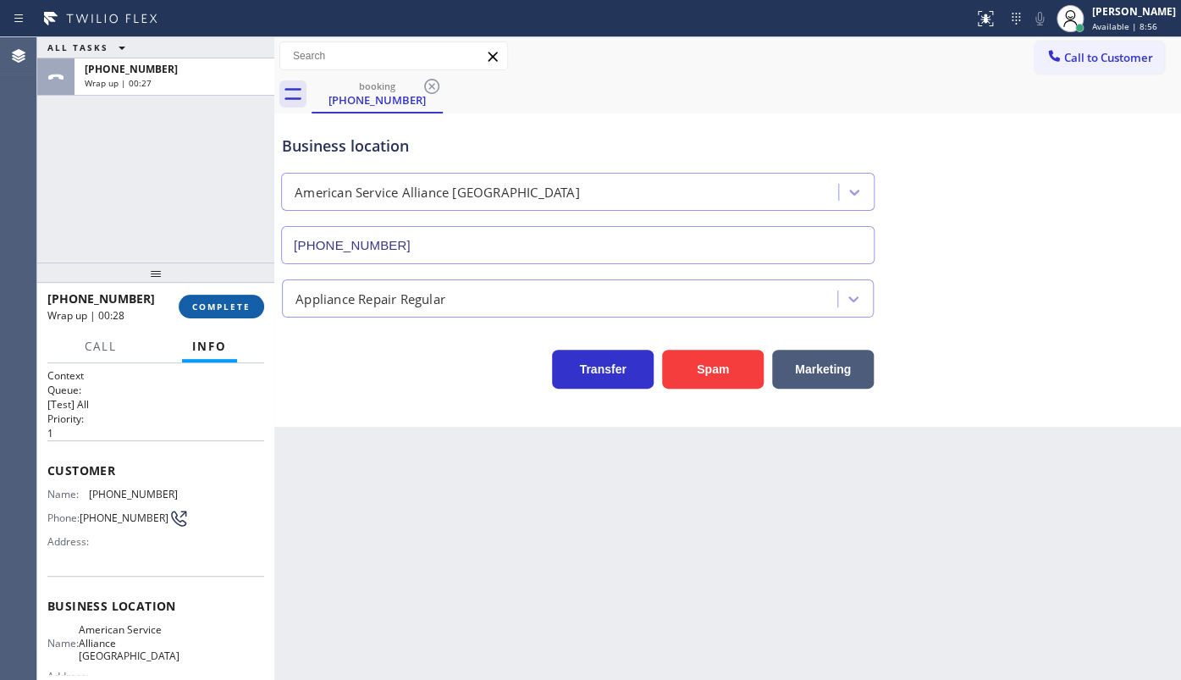
click at [227, 306] on span "COMPLETE" at bounding box center [221, 306] width 58 height 12
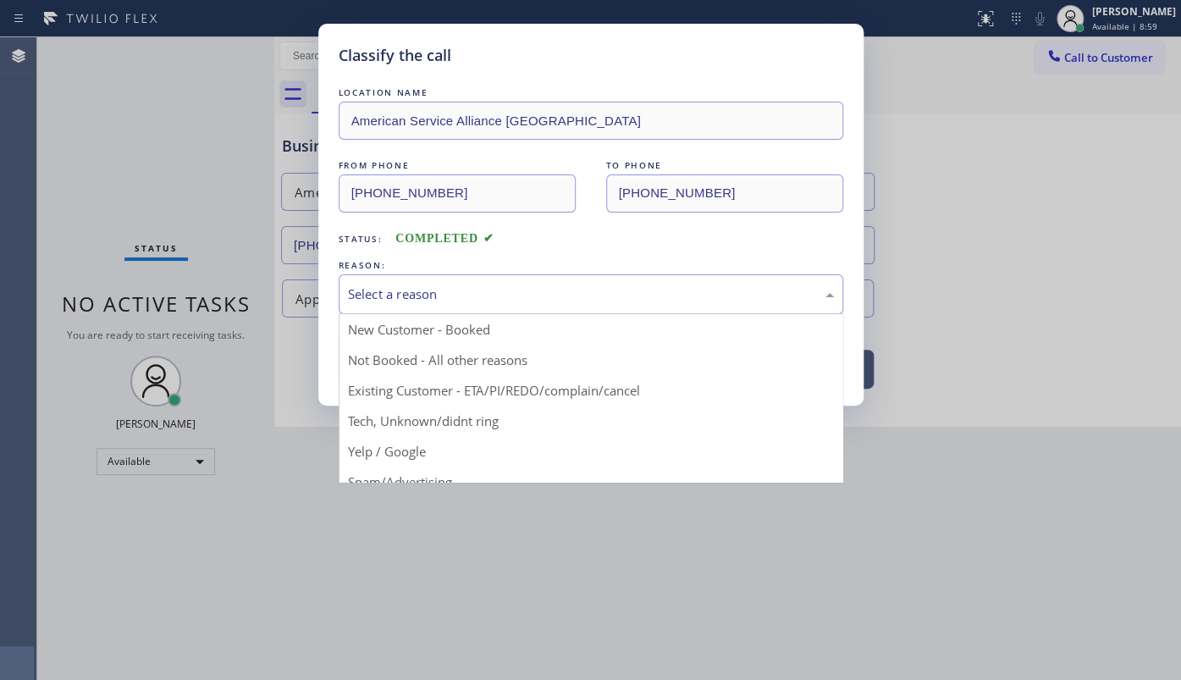
click at [432, 279] on div "Select a reason" at bounding box center [591, 294] width 504 height 40
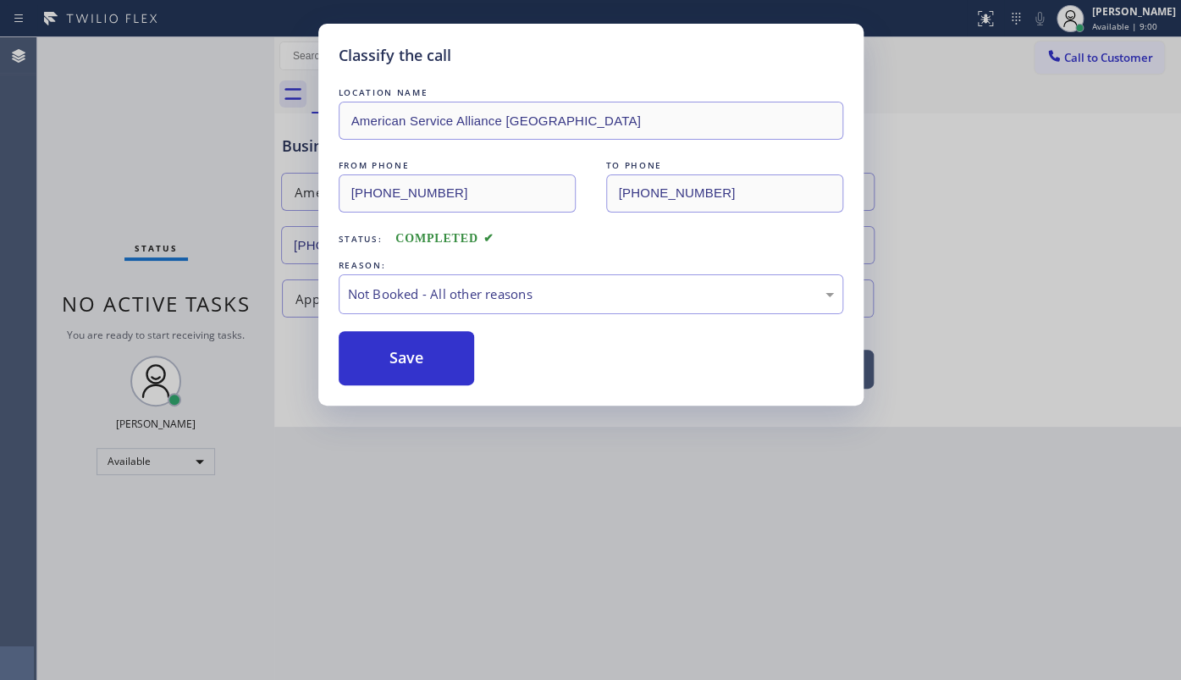
click at [404, 361] on button "Save" at bounding box center [407, 358] width 136 height 54
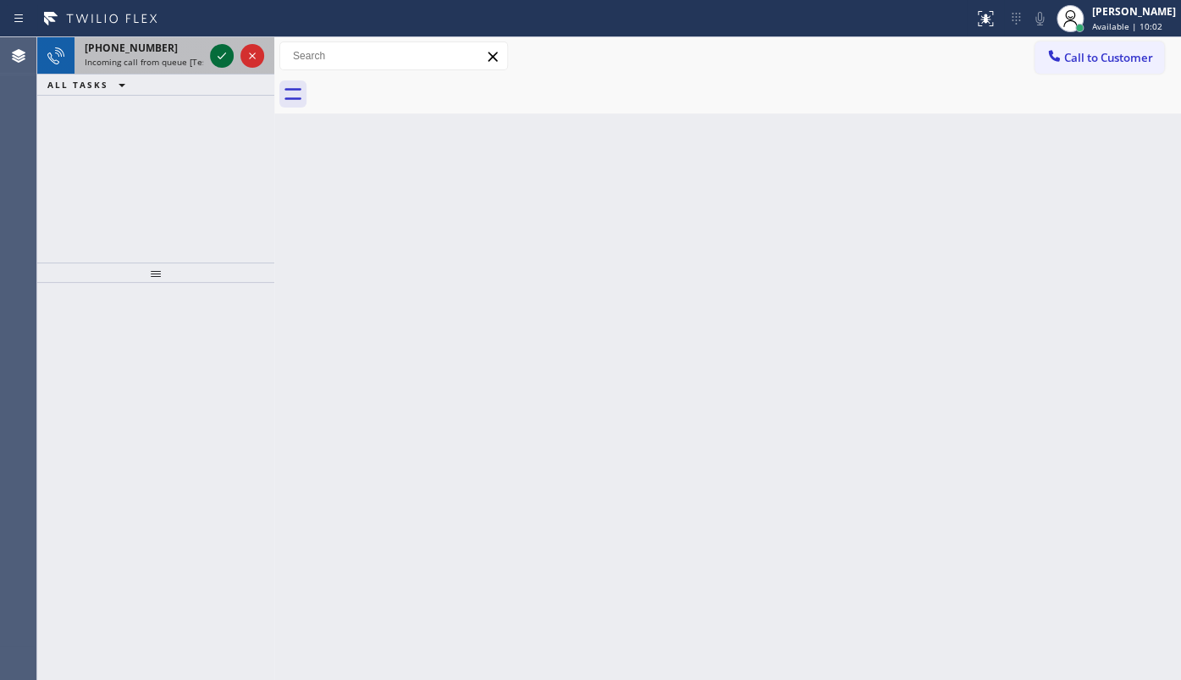
click at [215, 50] on icon at bounding box center [222, 56] width 20 height 20
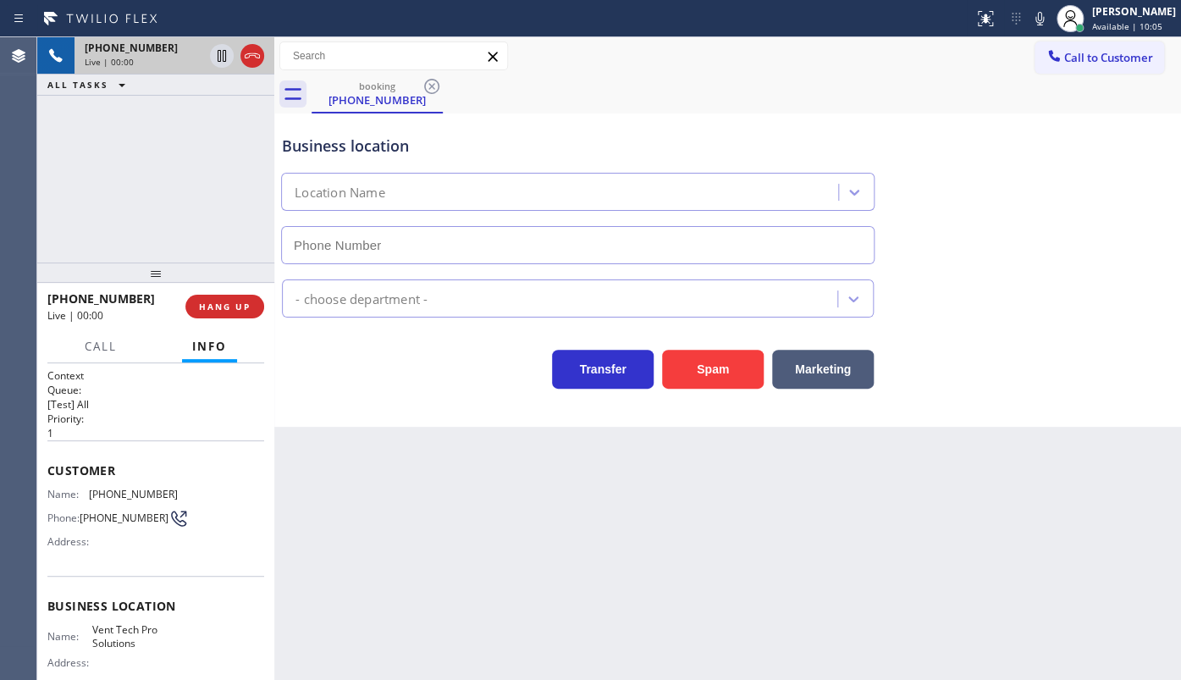
type input "[PHONE_NUMBER]"
click at [224, 295] on button "HANG UP" at bounding box center [224, 307] width 79 height 24
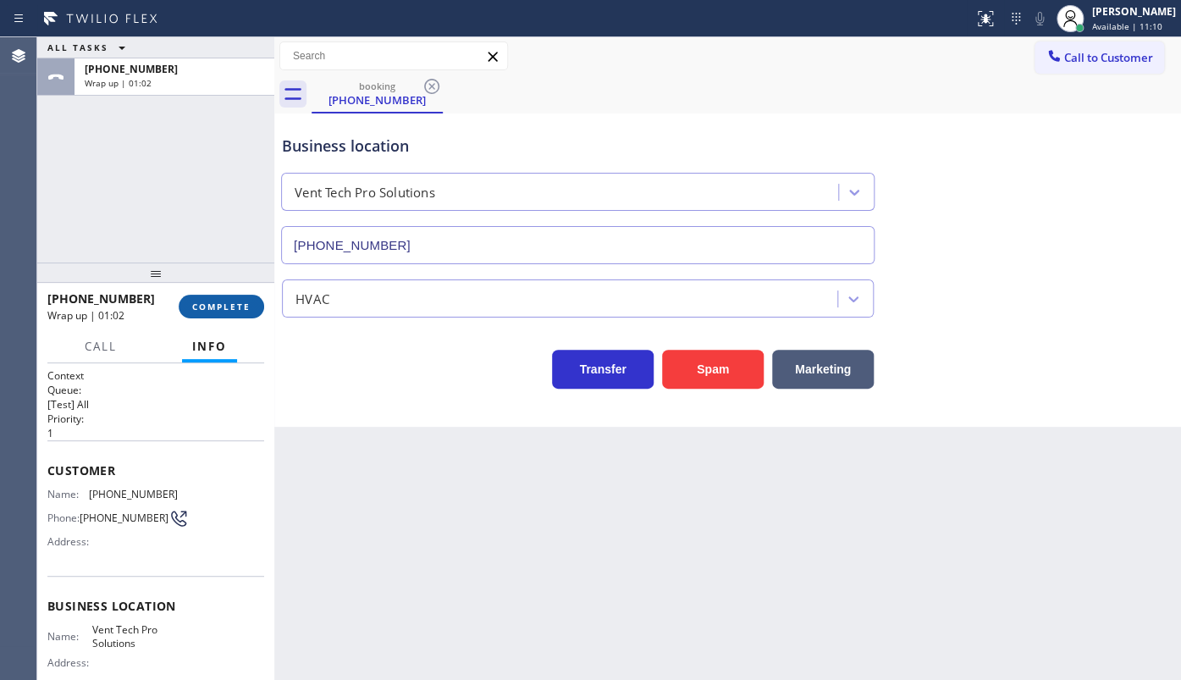
click at [230, 308] on span "COMPLETE" at bounding box center [221, 306] width 58 height 12
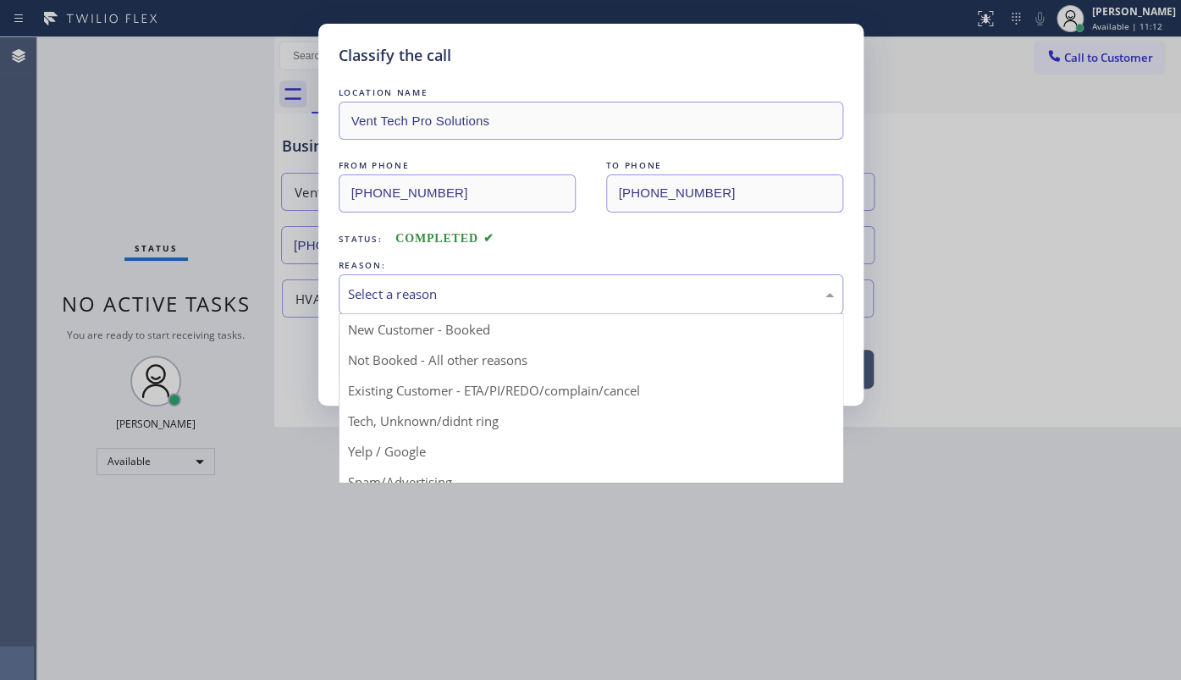
click at [381, 297] on div "Select a reason" at bounding box center [591, 293] width 486 height 19
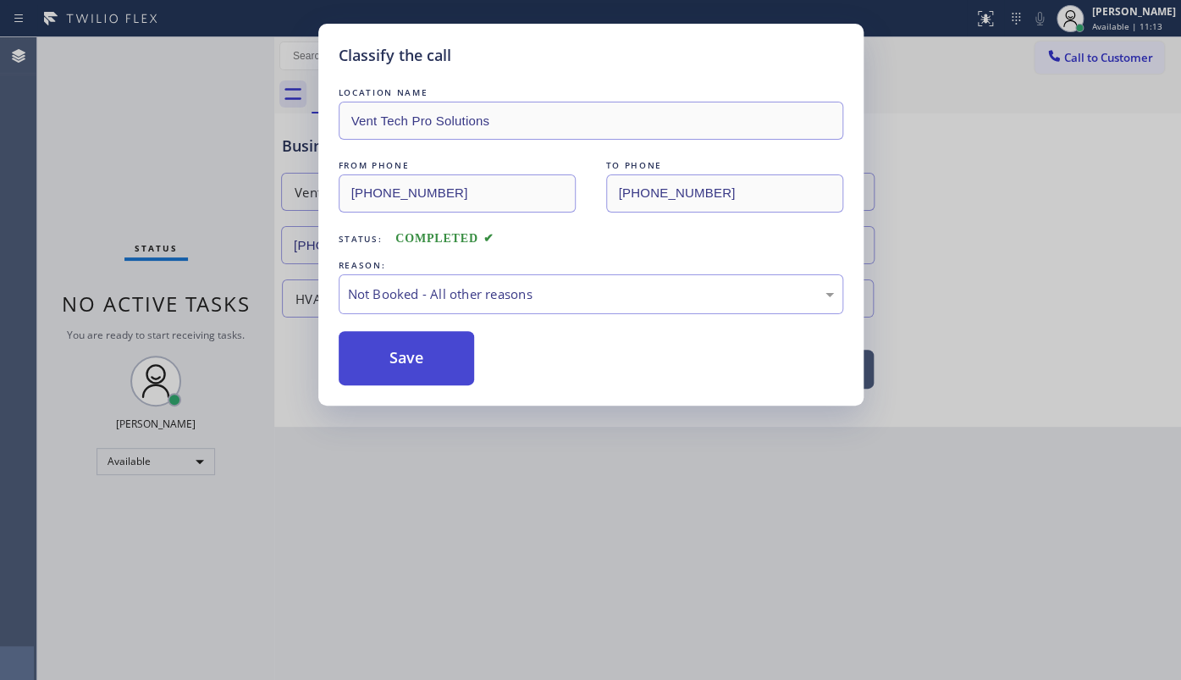
click at [378, 347] on button "Save" at bounding box center [407, 358] width 136 height 54
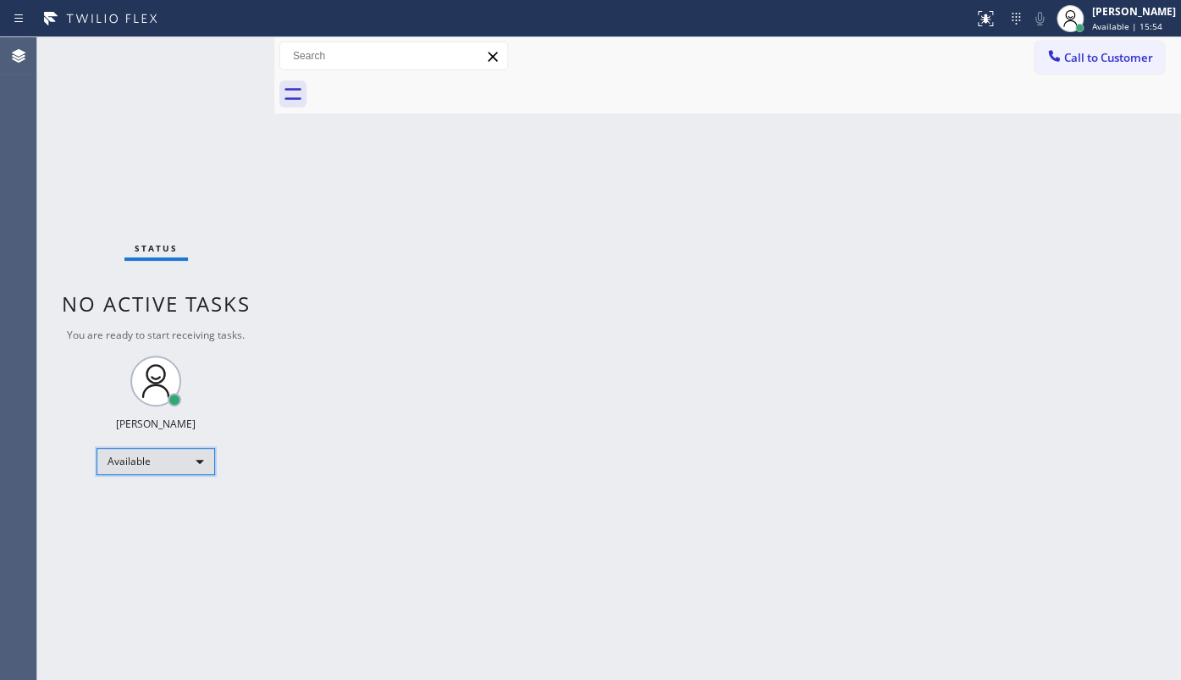
click at [157, 464] on div "Available" at bounding box center [155, 461] width 118 height 27
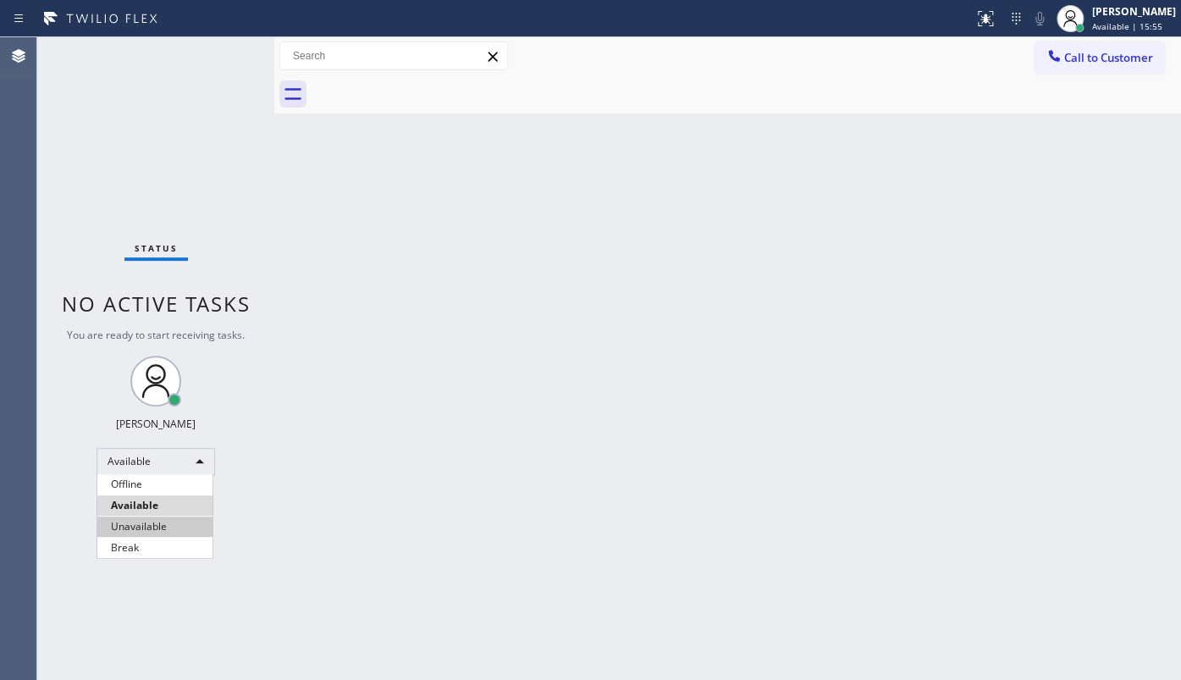
click at [136, 521] on li "Unavailable" at bounding box center [154, 526] width 115 height 20
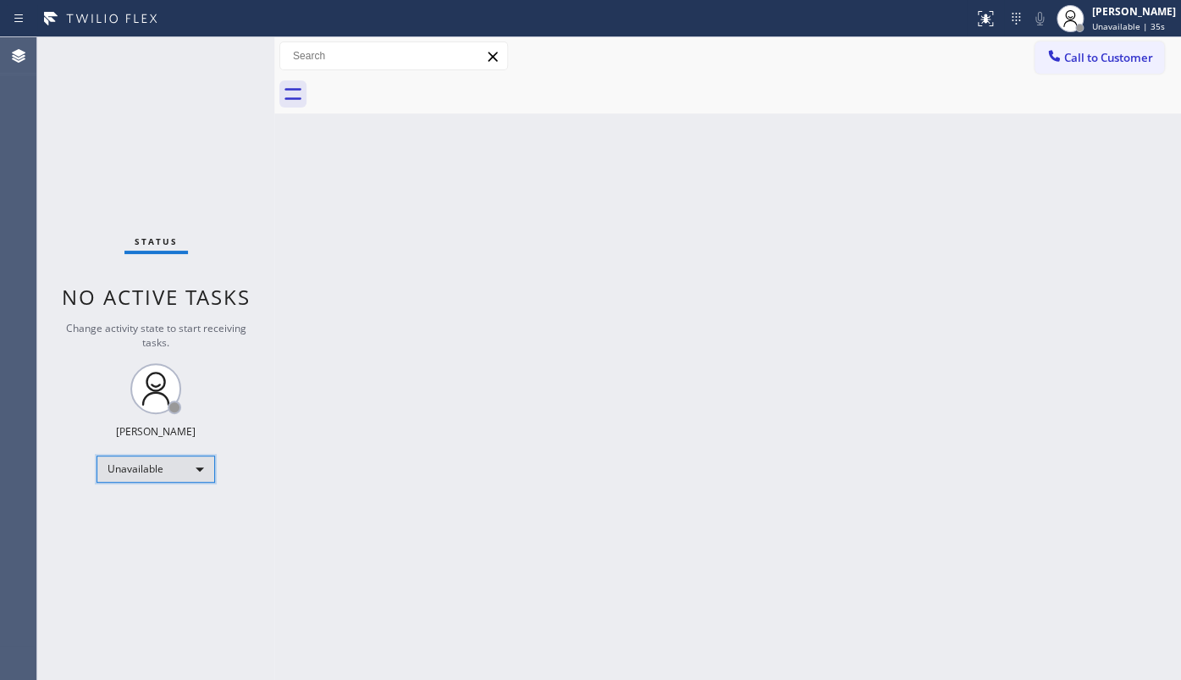
click at [146, 460] on div "Unavailable" at bounding box center [155, 468] width 118 height 27
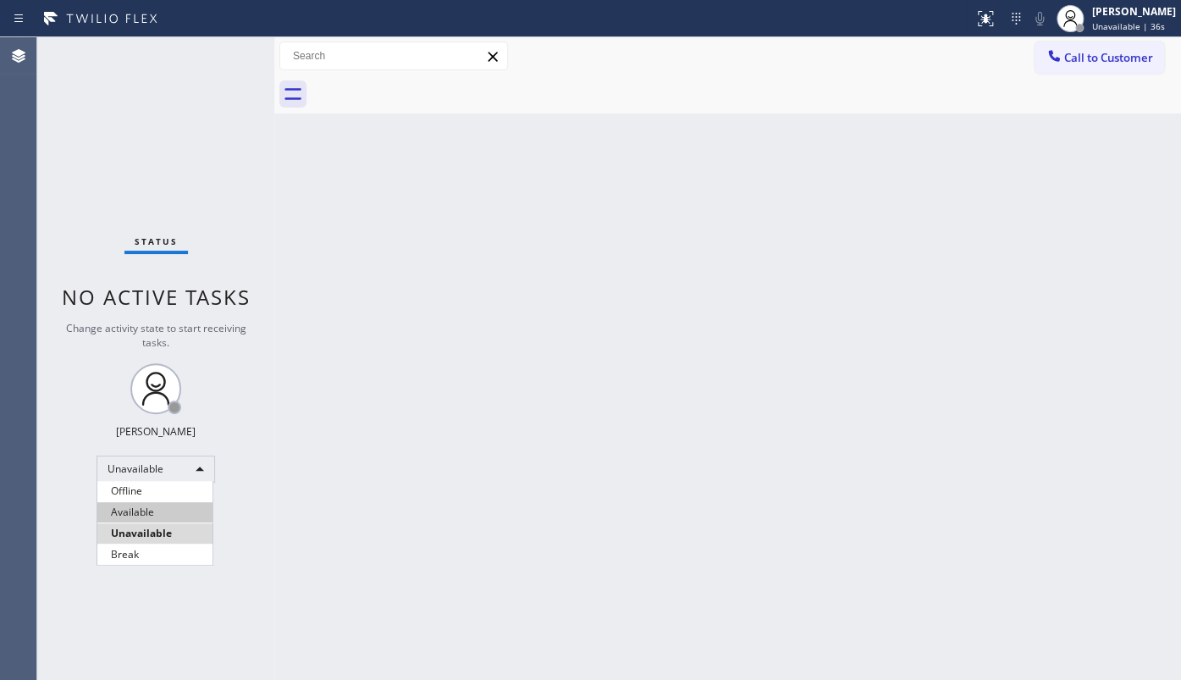
click at [143, 508] on li "Available" at bounding box center [154, 512] width 115 height 20
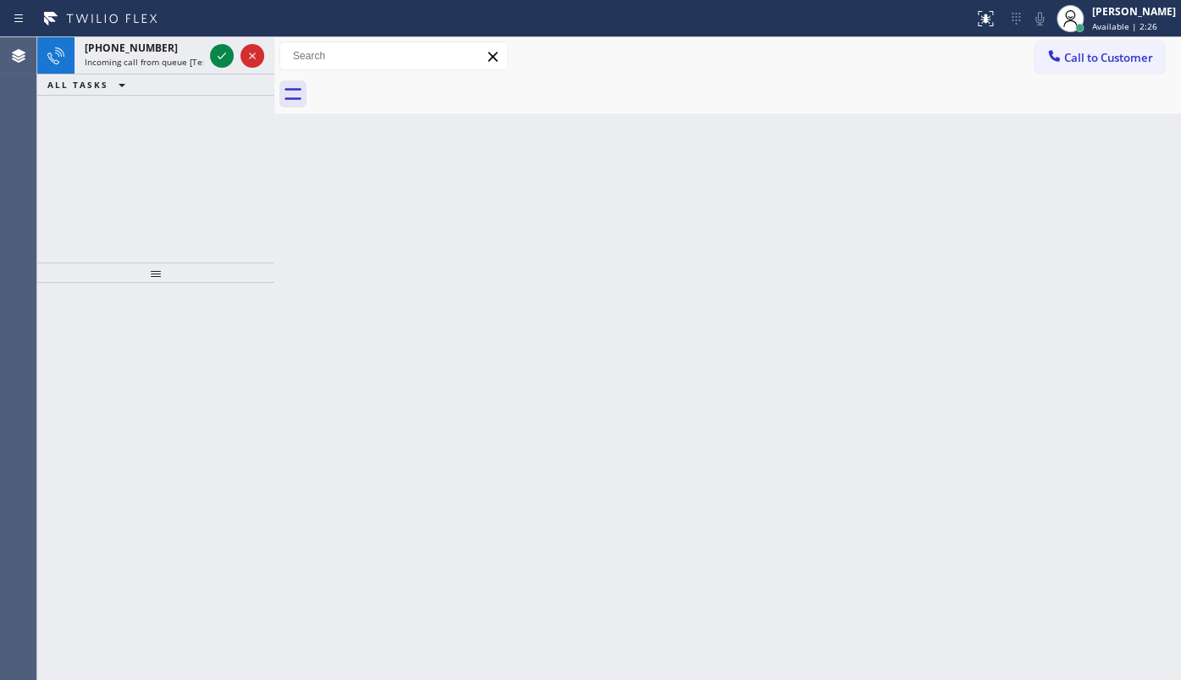
click at [96, 318] on div at bounding box center [155, 481] width 237 height 397
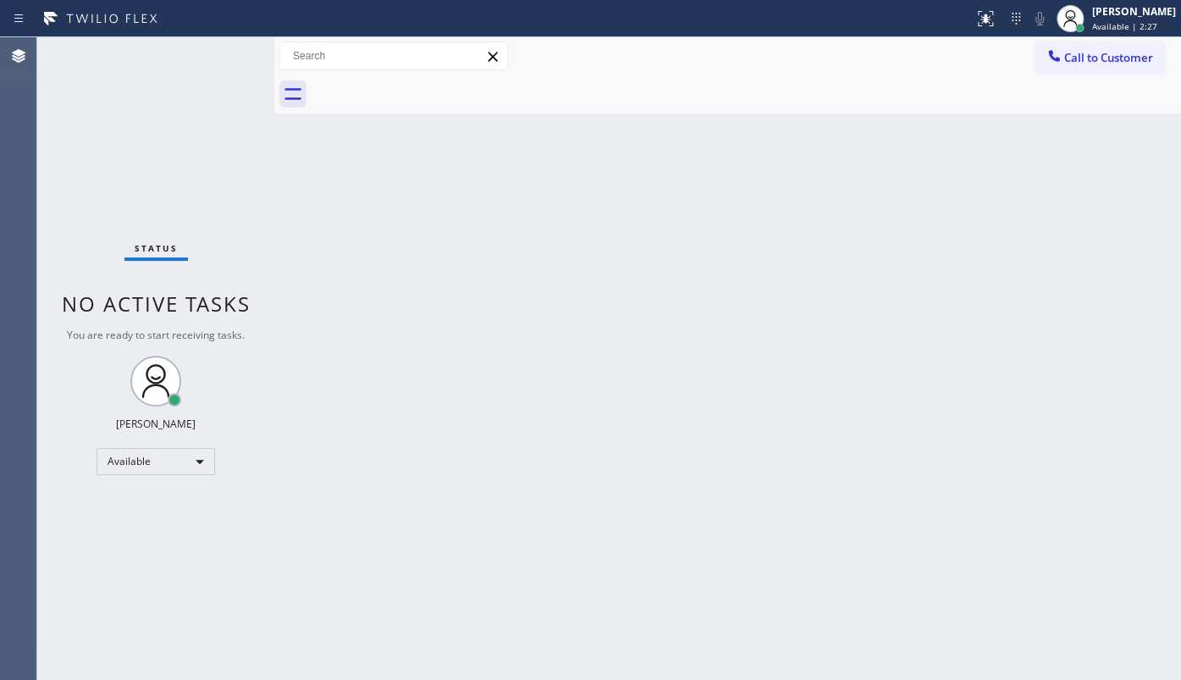
click at [205, 92] on div "Status No active tasks You are ready to start receiving tasks. JENIZA ALCAYDE A…" at bounding box center [155, 358] width 237 height 642
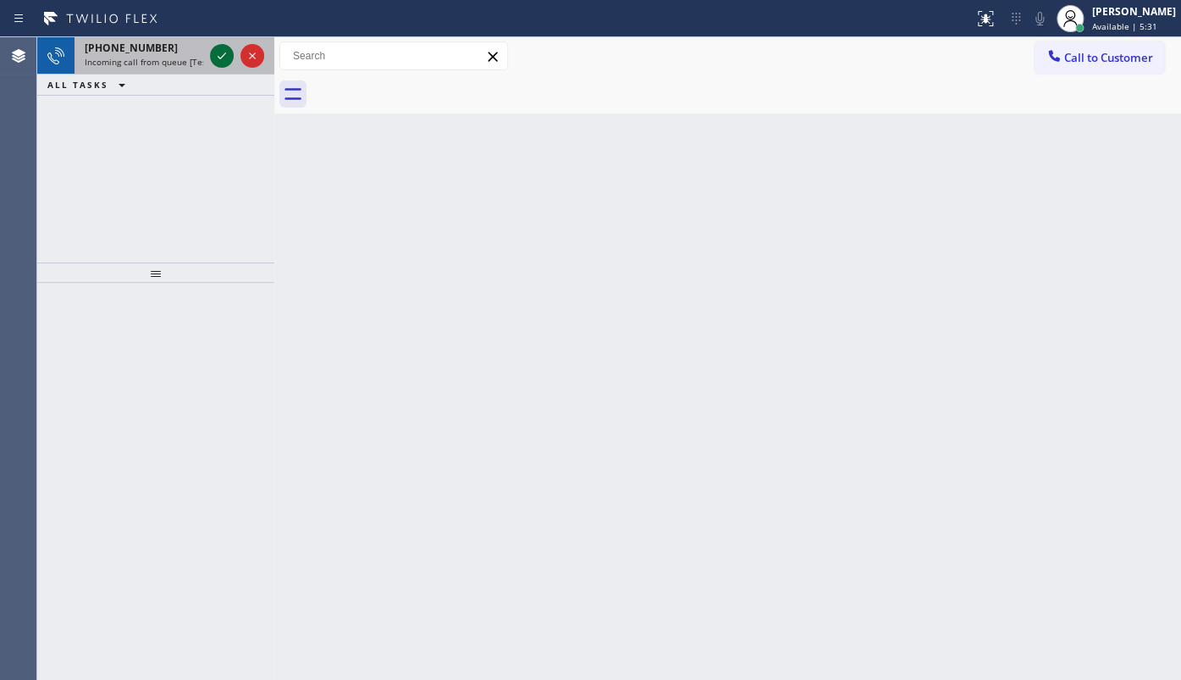
click at [222, 57] on icon at bounding box center [222, 55] width 8 height 7
drag, startPoint x: 66, startPoint y: 147, endPoint x: 101, endPoint y: 149, distance: 34.7
click at [92, 151] on div "[PHONE_NUMBER] Incoming call from queue [Test] All ALL TASKS ALL TASKS ACTIVE T…" at bounding box center [155, 149] width 237 height 225
click at [211, 55] on div at bounding box center [237, 55] width 61 height 37
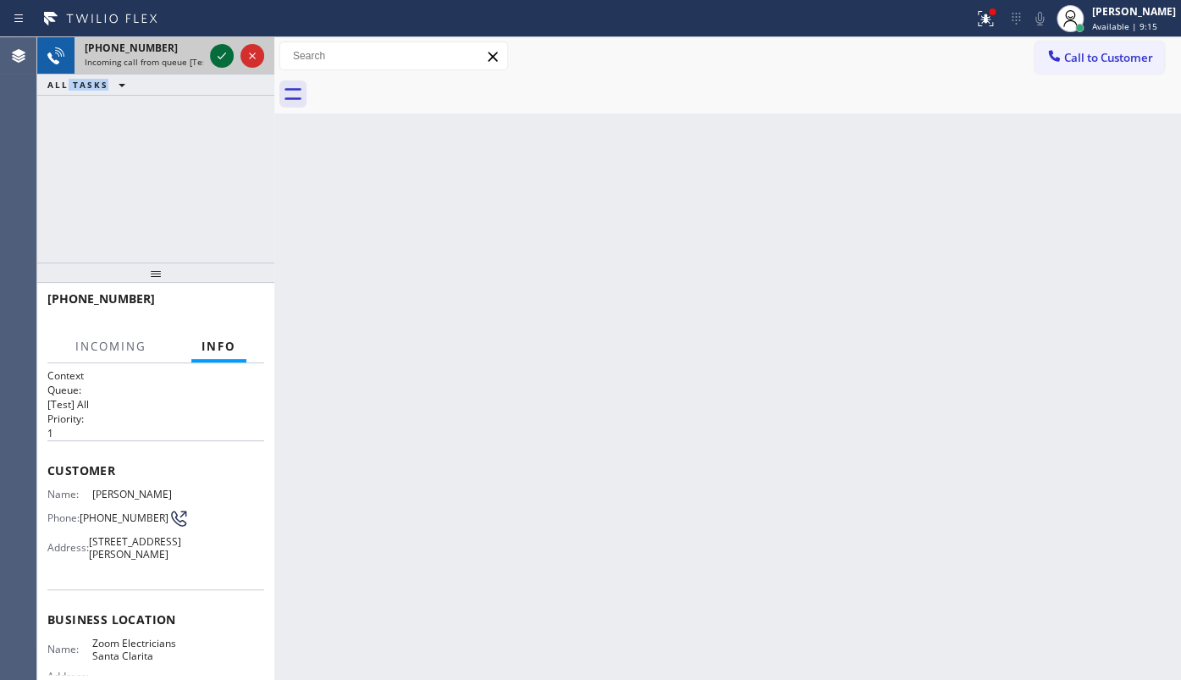
click at [230, 55] on icon at bounding box center [222, 56] width 20 height 20
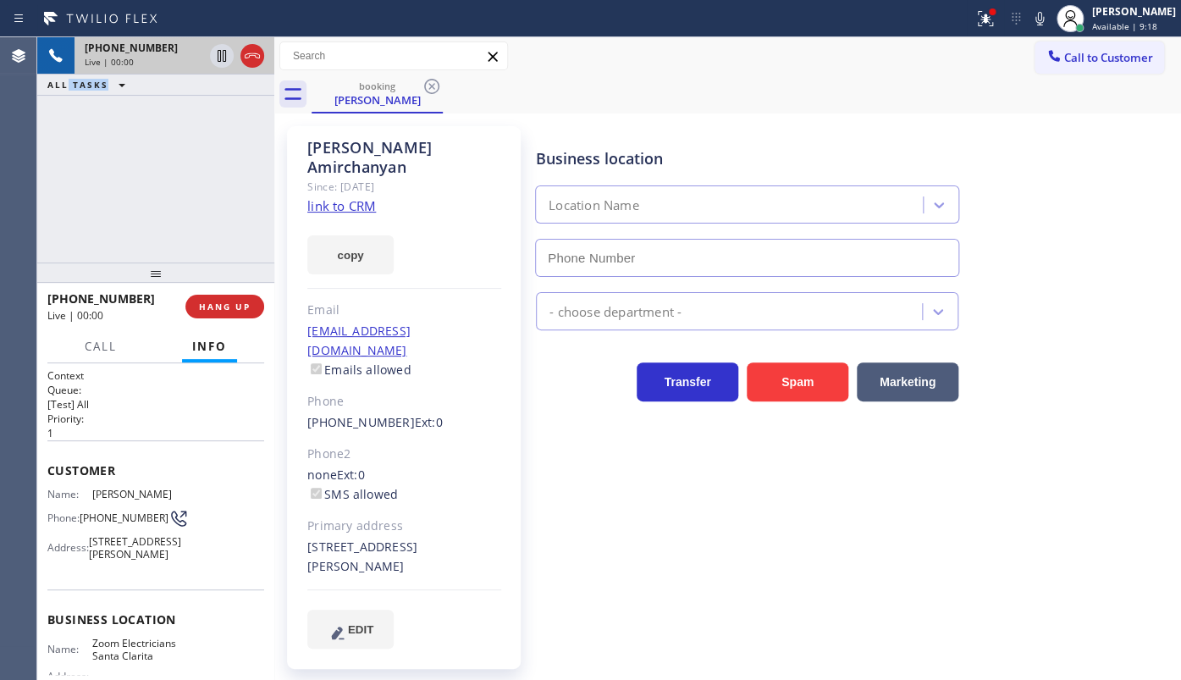
type input "[PHONE_NUMBER]"
click at [332, 197] on link "link to CRM" at bounding box center [341, 205] width 69 height 17
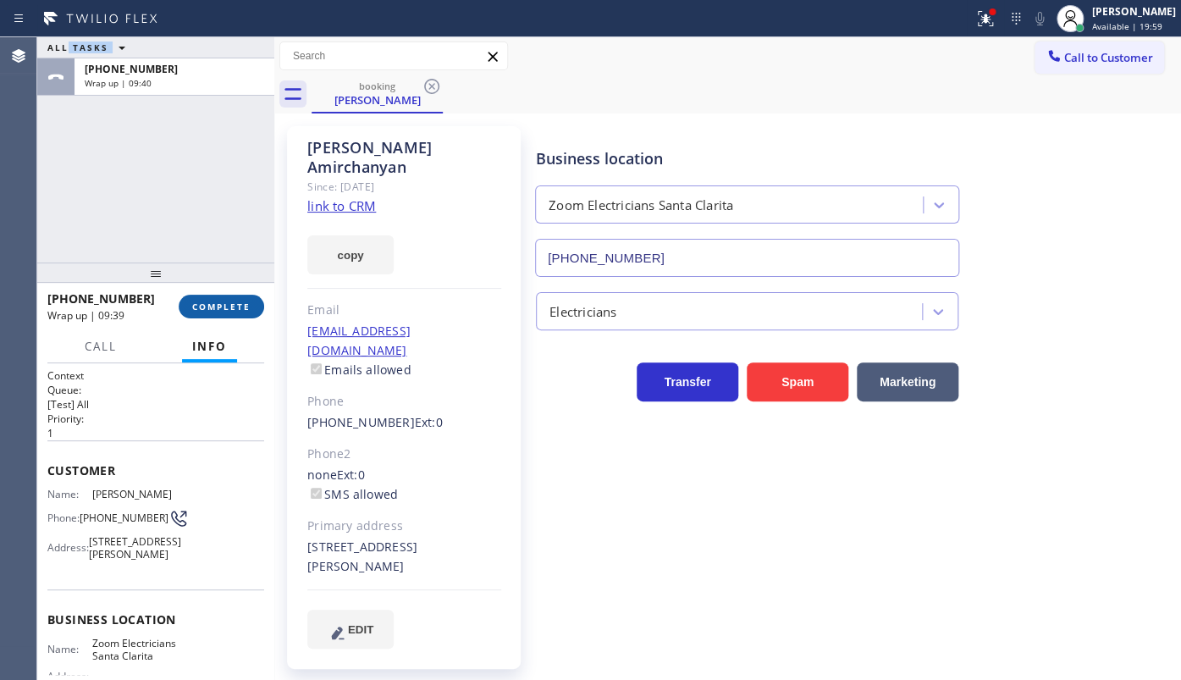
click at [214, 317] on button "COMPLETE" at bounding box center [221, 307] width 85 height 24
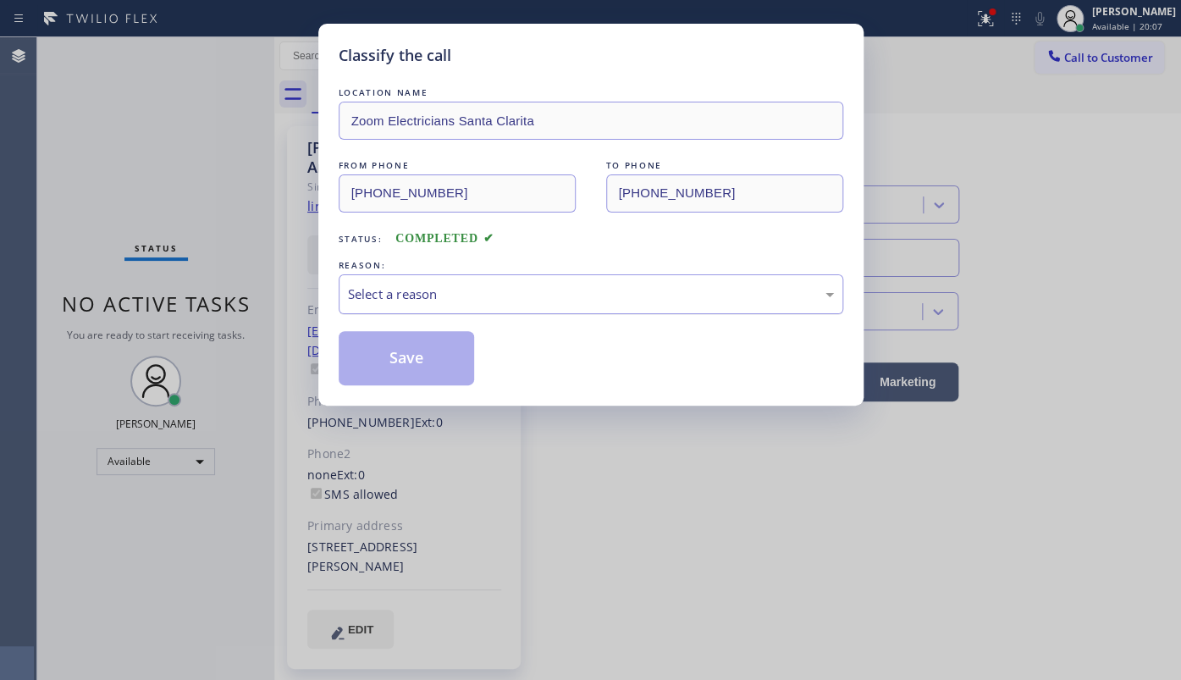
click at [392, 288] on div "Select a reason" at bounding box center [591, 293] width 486 height 19
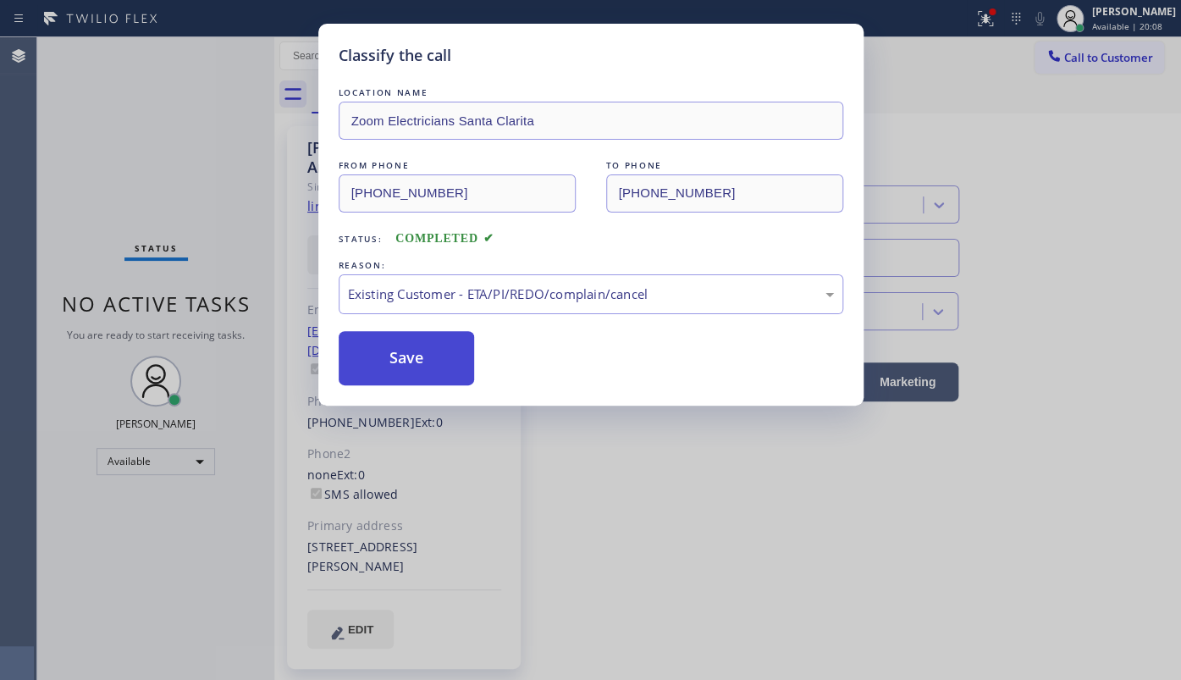
click at [369, 353] on button "Save" at bounding box center [407, 358] width 136 height 54
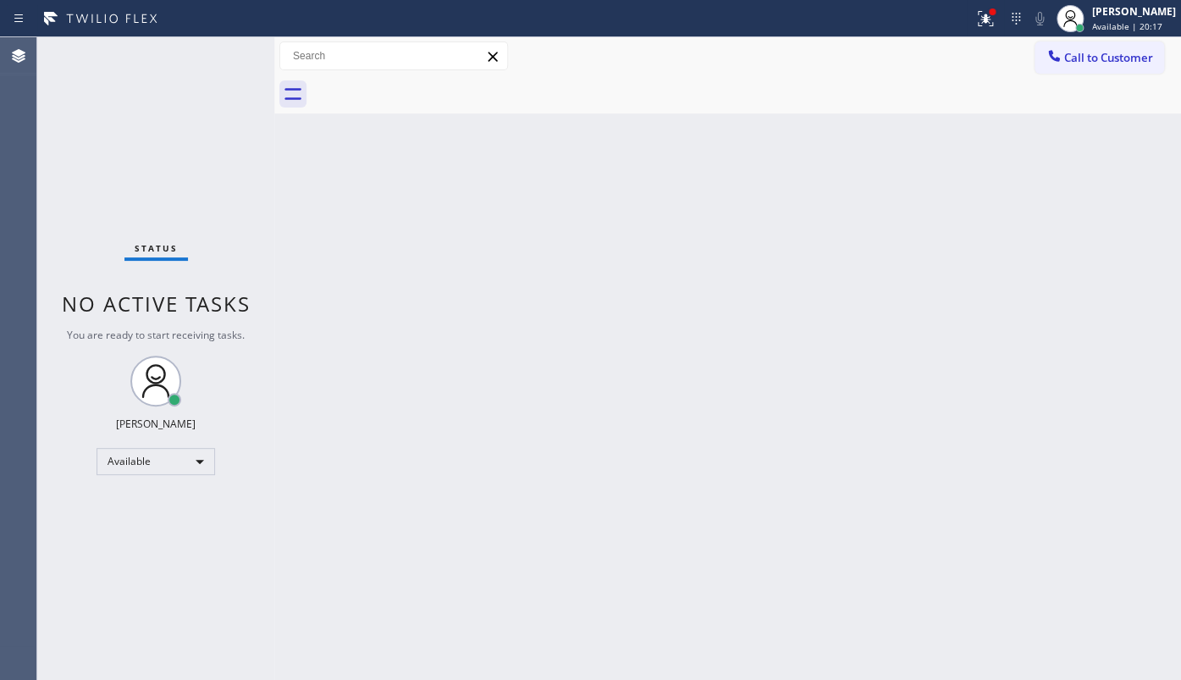
click at [84, 95] on div "Status No active tasks You are ready to start receiving tasks. JENIZA ALCAYDE A…" at bounding box center [155, 358] width 237 height 642
drag, startPoint x: 830, startPoint y: 259, endPoint x: 851, endPoint y: 163, distance: 97.8
click at [844, 185] on div "Back to Dashboard Change Sender ID Customers Technicians Select a contact Outbo…" at bounding box center [727, 358] width 906 height 642
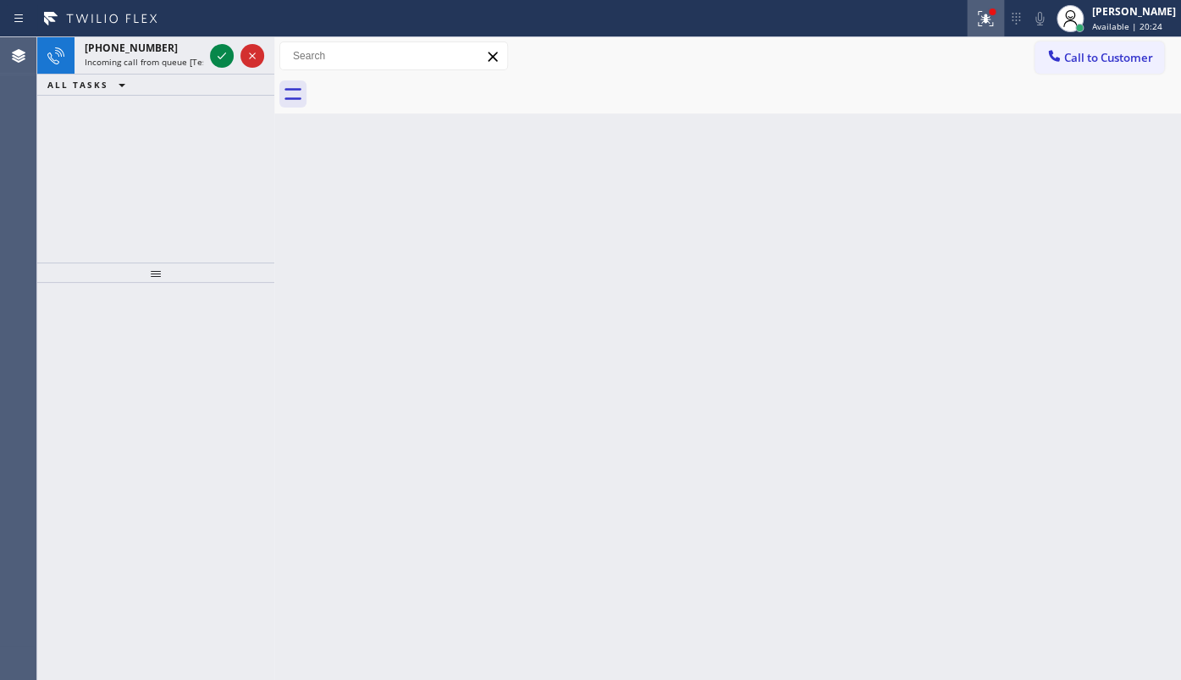
click at [978, 11] on icon at bounding box center [985, 18] width 20 height 20
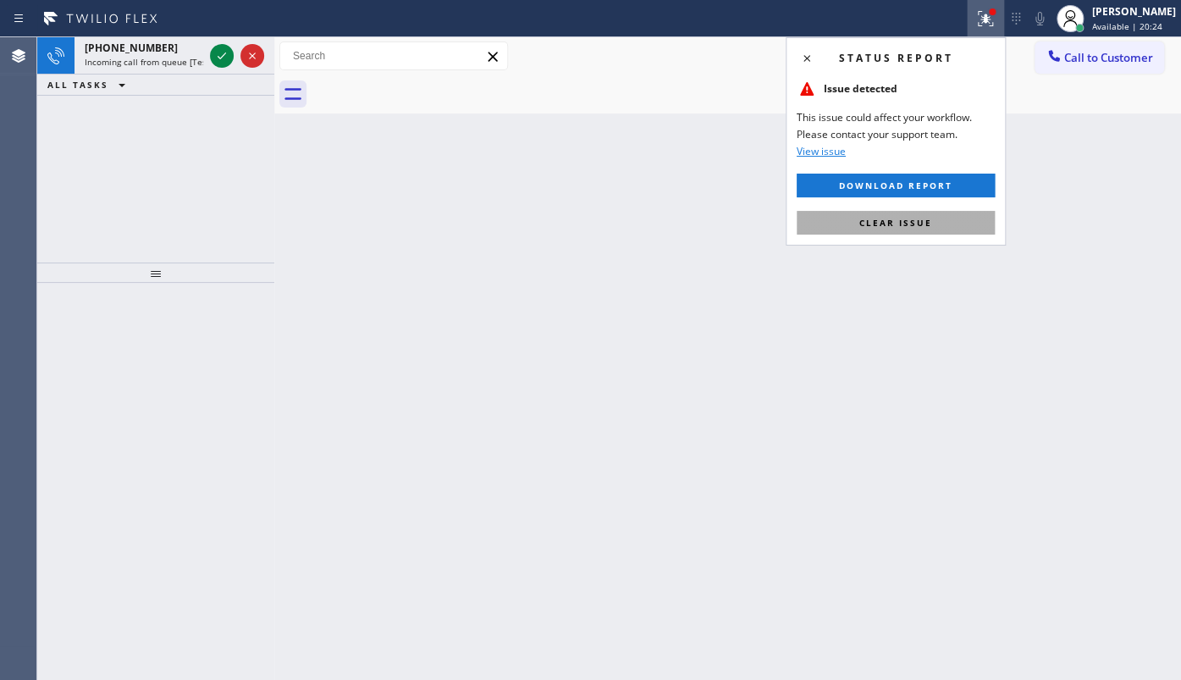
click at [958, 215] on button "Clear issue" at bounding box center [895, 223] width 198 height 24
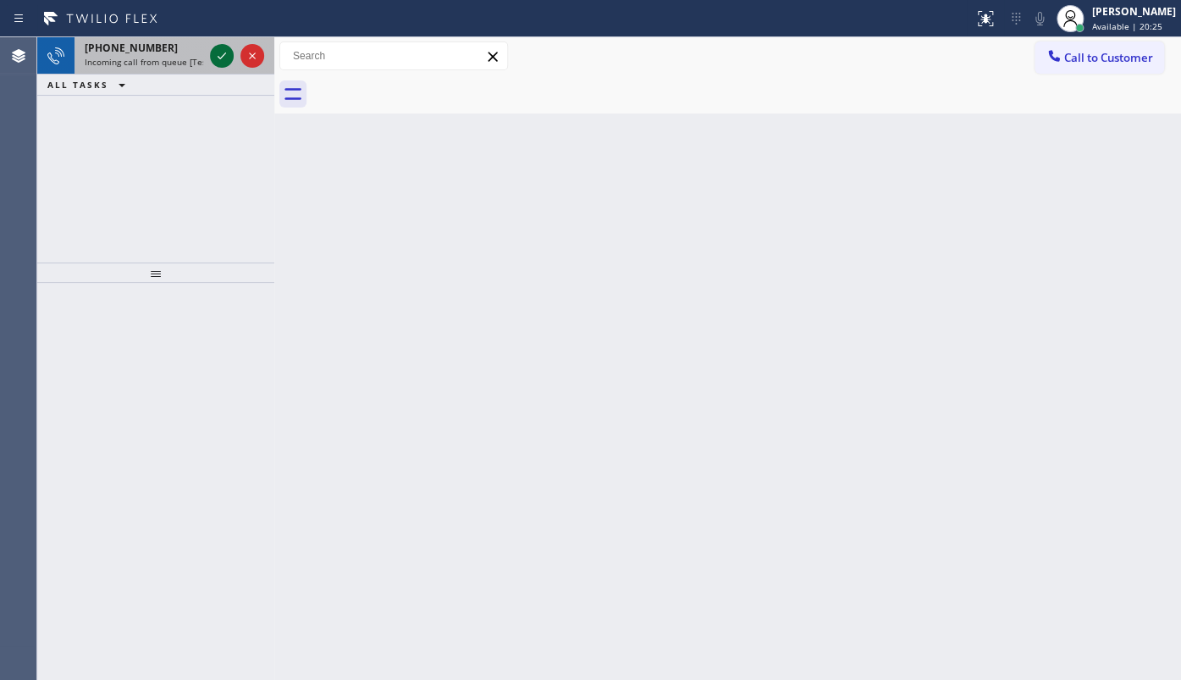
click at [213, 51] on icon at bounding box center [222, 56] width 20 height 20
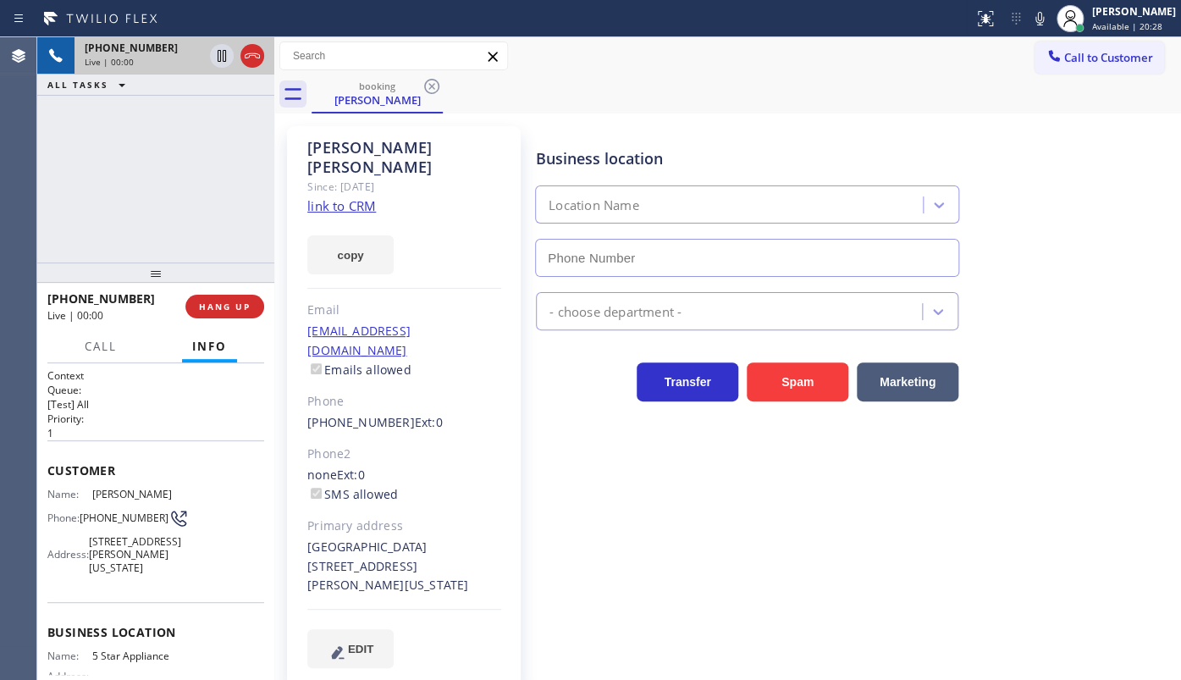
type input "[PHONE_NUMBER]"
click at [355, 197] on link "link to CRM" at bounding box center [341, 205] width 69 height 17
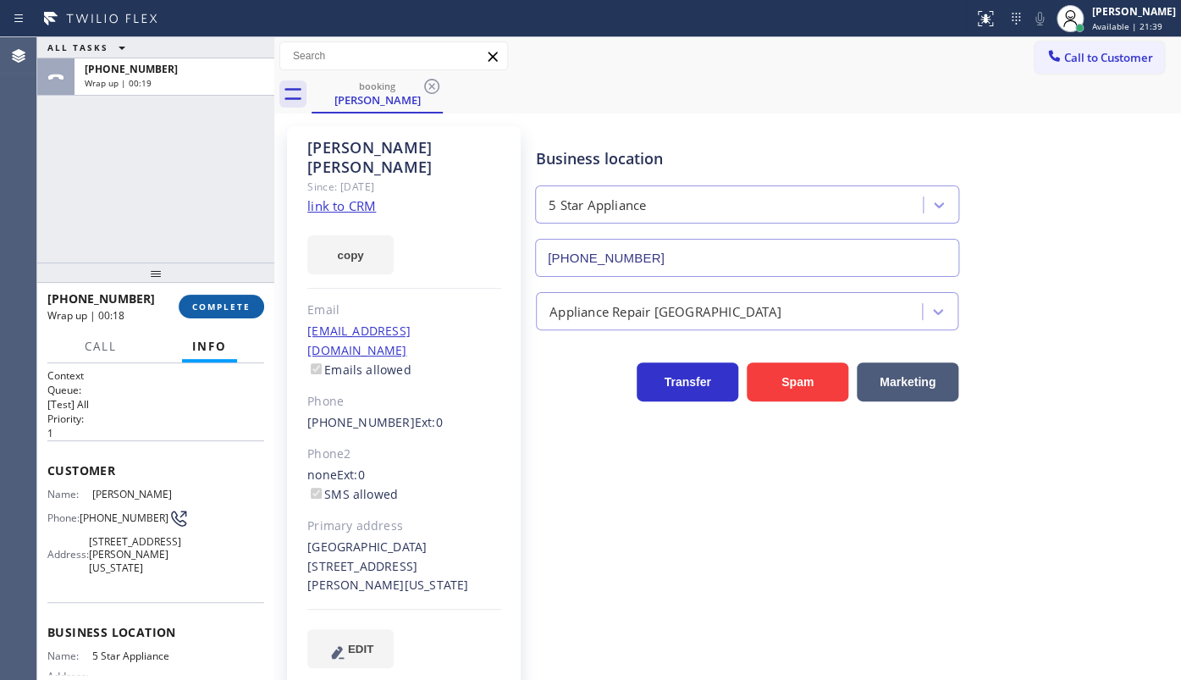
click at [226, 295] on button "COMPLETE" at bounding box center [221, 307] width 85 height 24
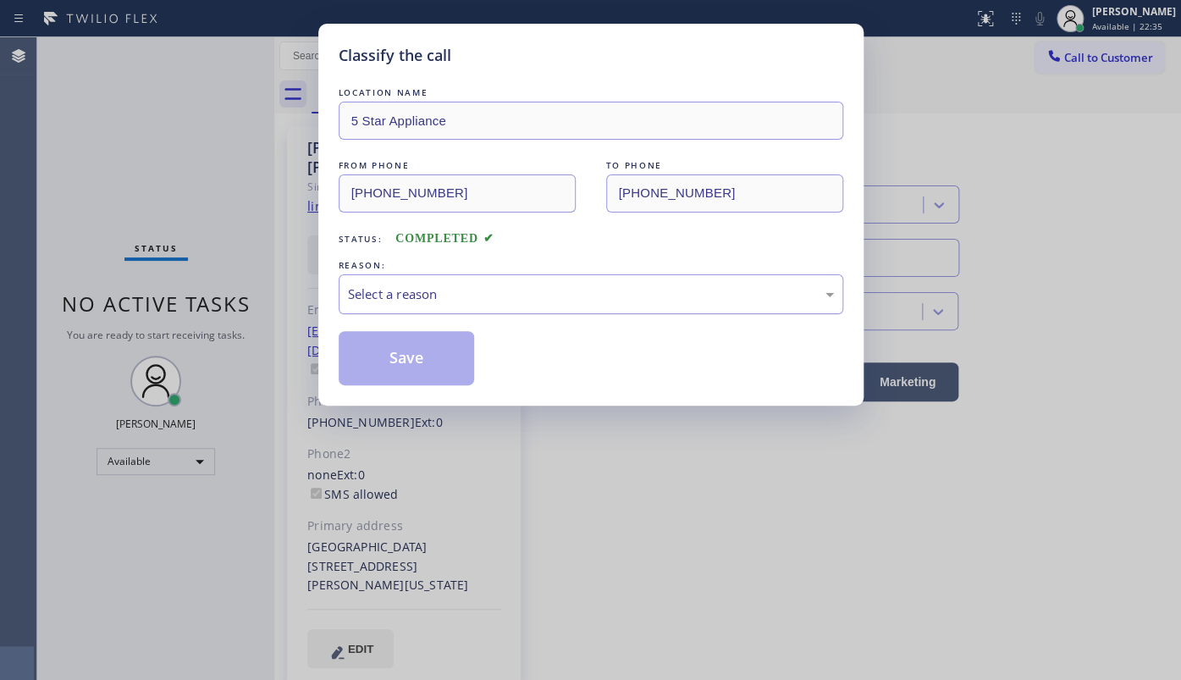
click at [465, 297] on div "Select a reason" at bounding box center [591, 293] width 486 height 19
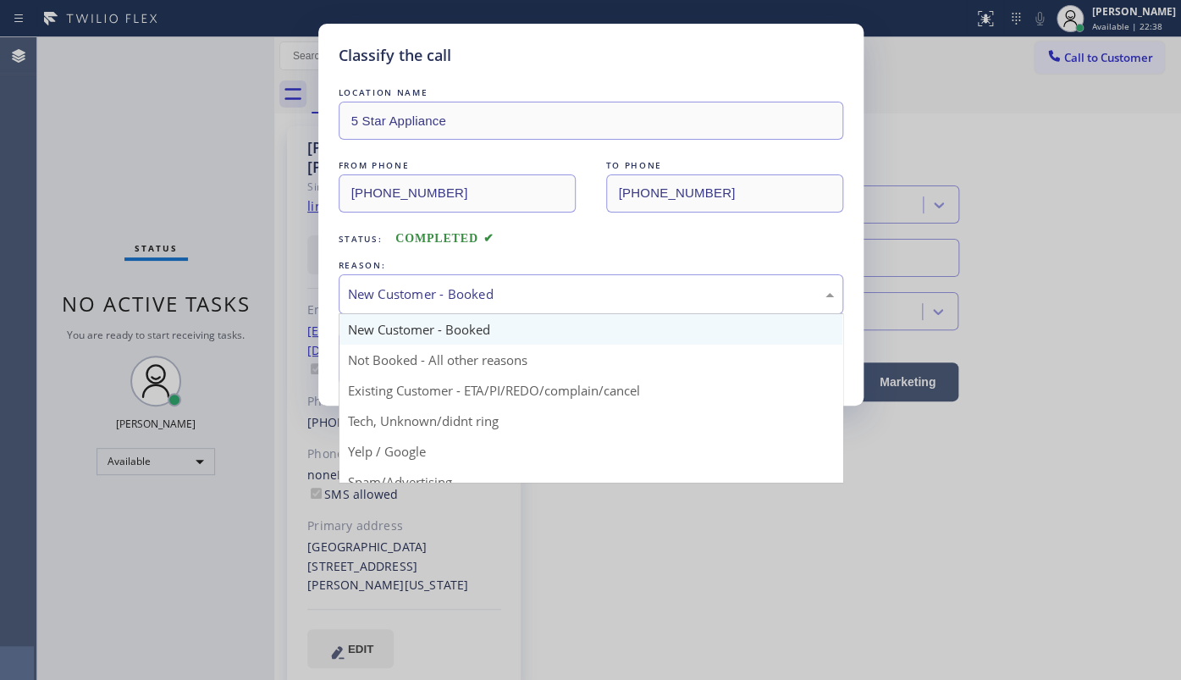
click at [402, 286] on div "New Customer - Booked" at bounding box center [591, 293] width 486 height 19
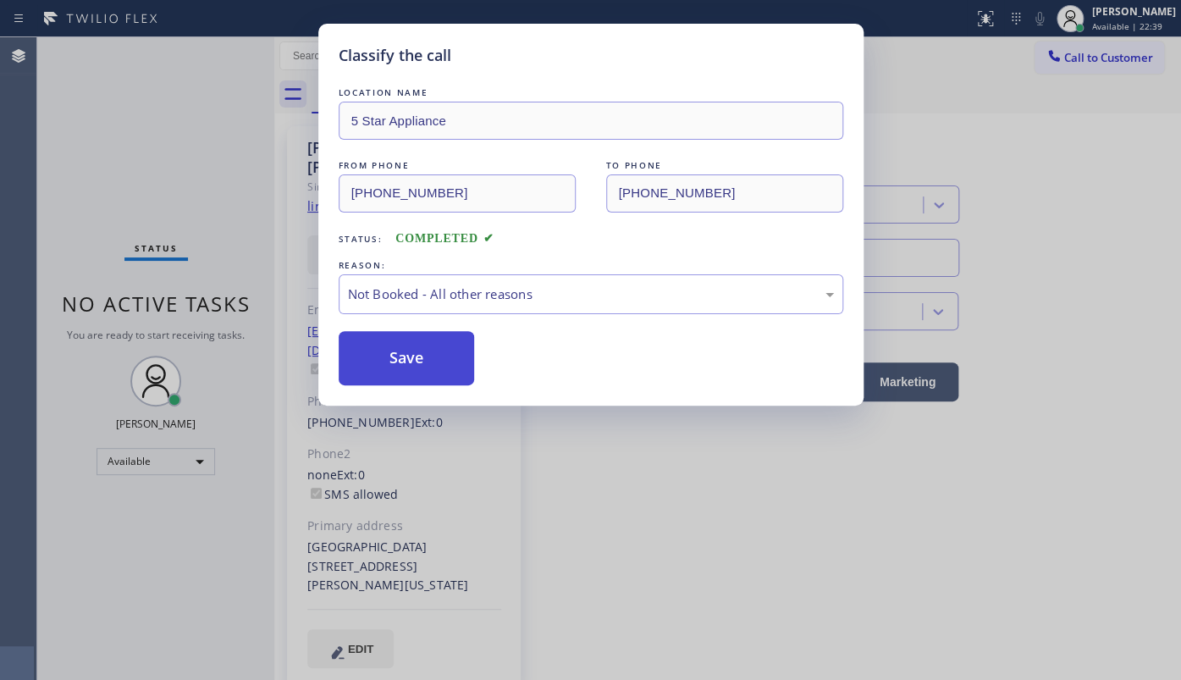
click at [393, 358] on button "Save" at bounding box center [407, 358] width 136 height 54
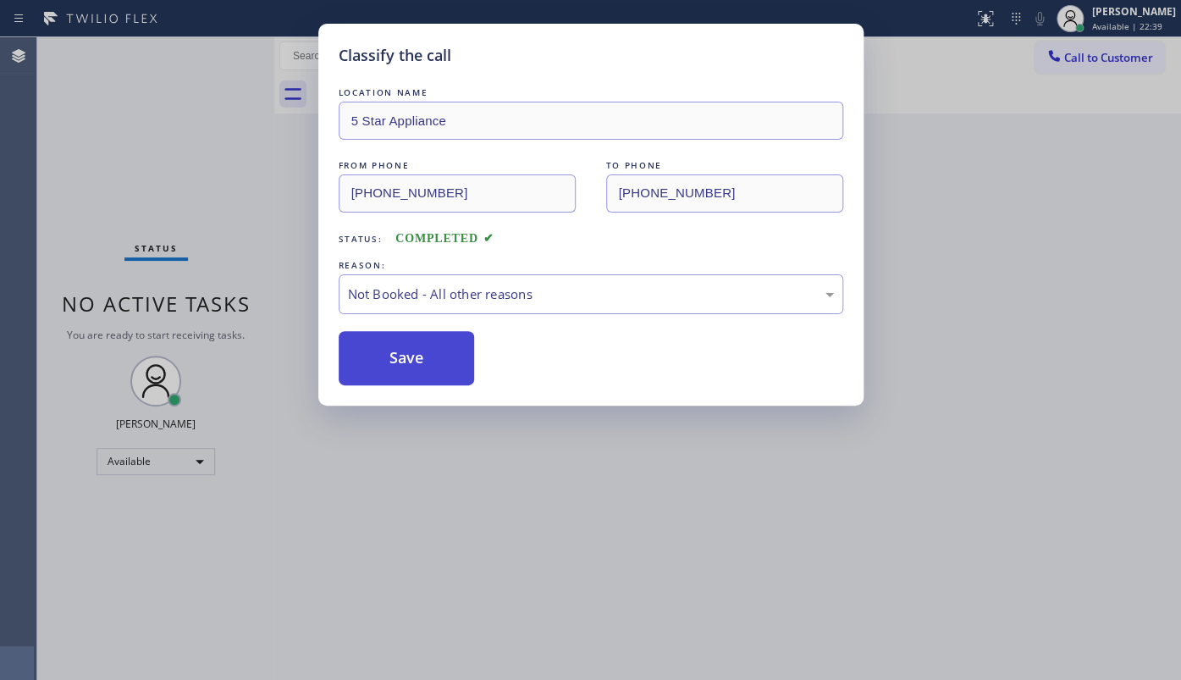
click at [393, 358] on button "Save" at bounding box center [407, 358] width 136 height 54
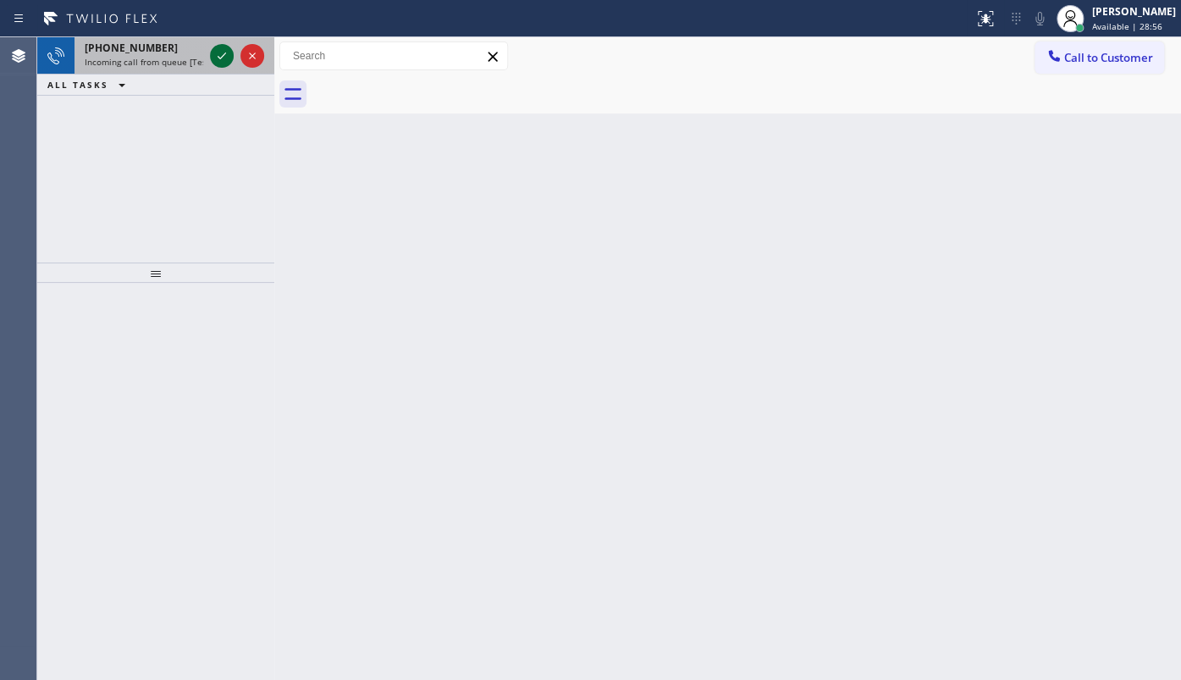
click at [220, 57] on icon at bounding box center [222, 56] width 20 height 20
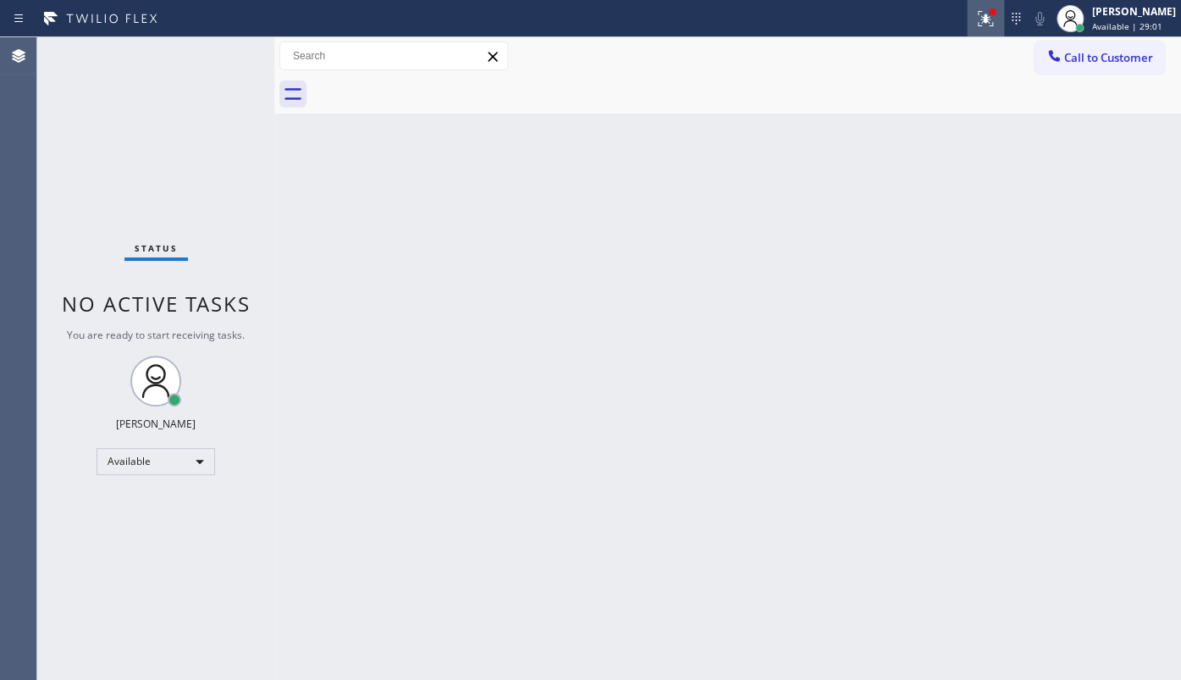
click at [972, 5] on button at bounding box center [985, 18] width 37 height 37
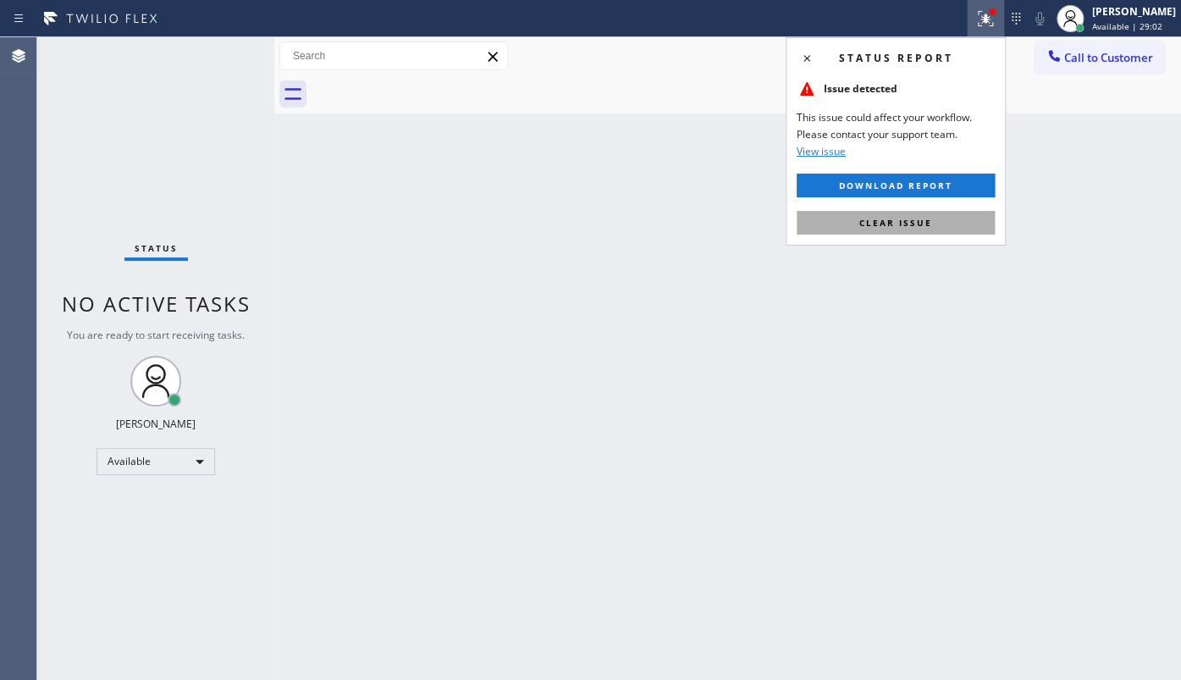
click at [956, 225] on button "Clear issue" at bounding box center [895, 223] width 198 height 24
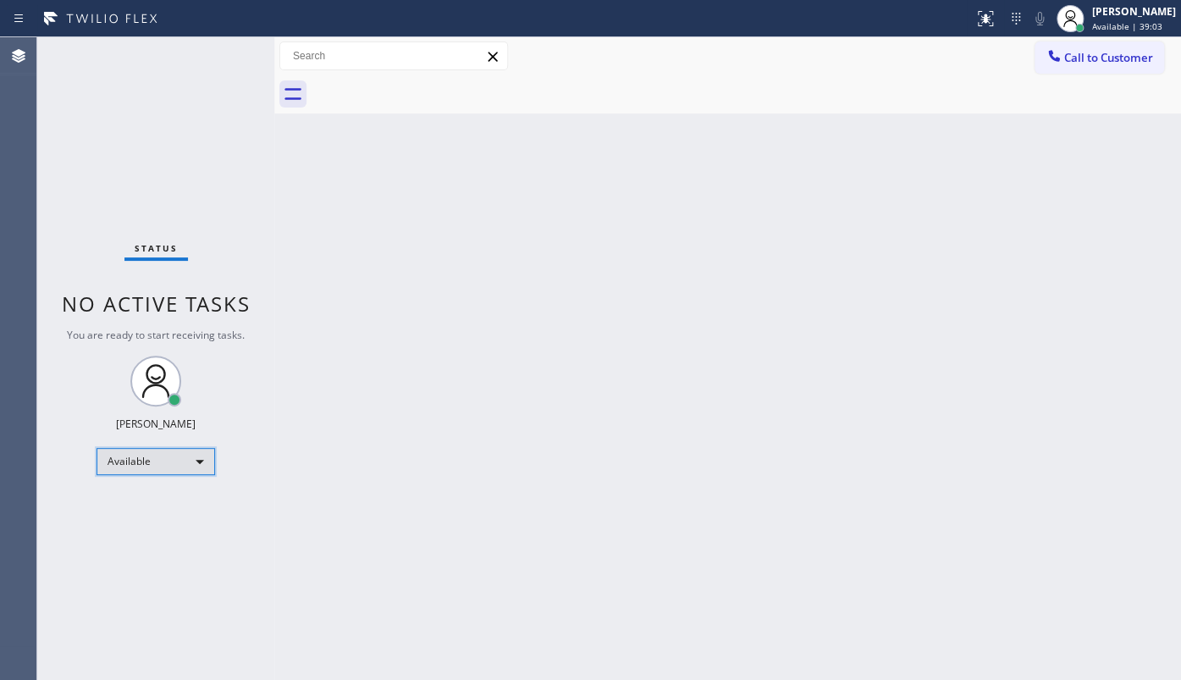
click at [129, 453] on div "Available" at bounding box center [155, 461] width 118 height 27
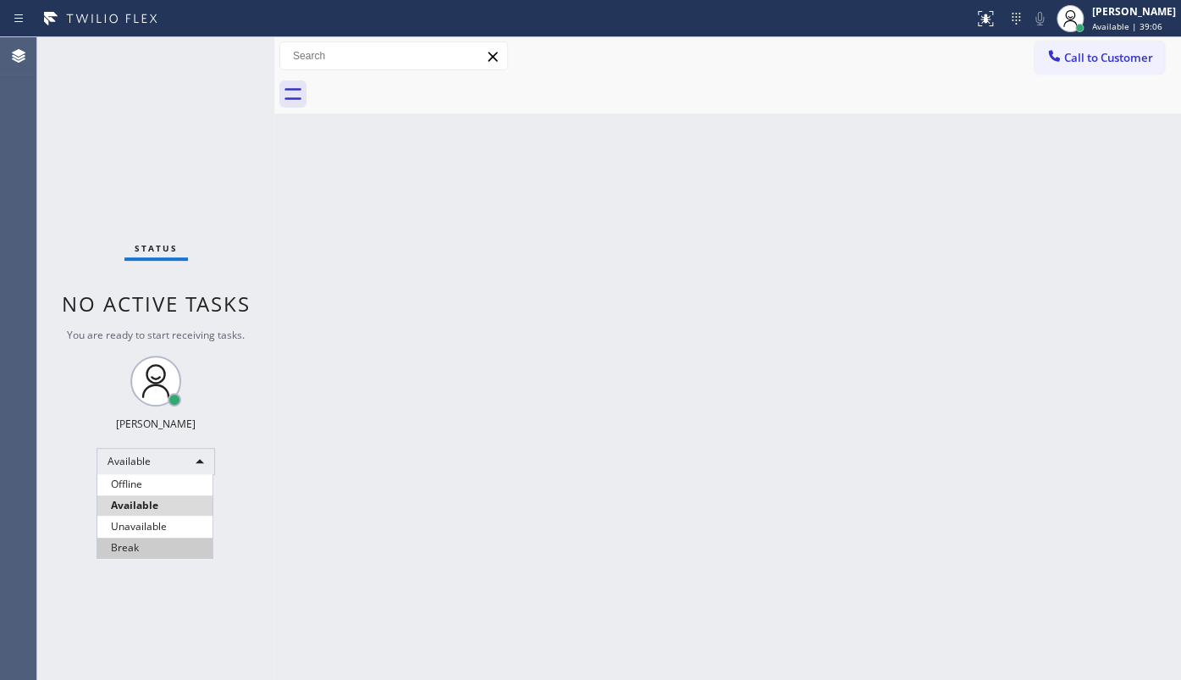
click at [135, 543] on li "Break" at bounding box center [154, 547] width 115 height 20
